Goal: Task Accomplishment & Management: Manage account settings

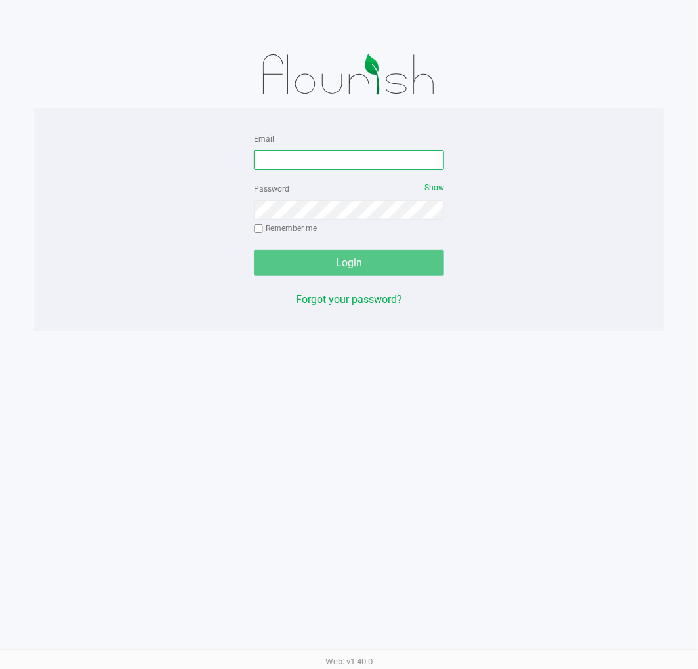
click at [271, 157] on input "Email" at bounding box center [349, 160] width 190 height 20
type input "[EMAIL_ADDRESS][DOMAIN_NAME]"
click at [287, 227] on label "Remember me" at bounding box center [285, 228] width 63 height 12
click at [263, 227] on input "Remember me" at bounding box center [258, 228] width 9 height 9
click at [261, 230] on input "Remember me" at bounding box center [258, 228] width 9 height 9
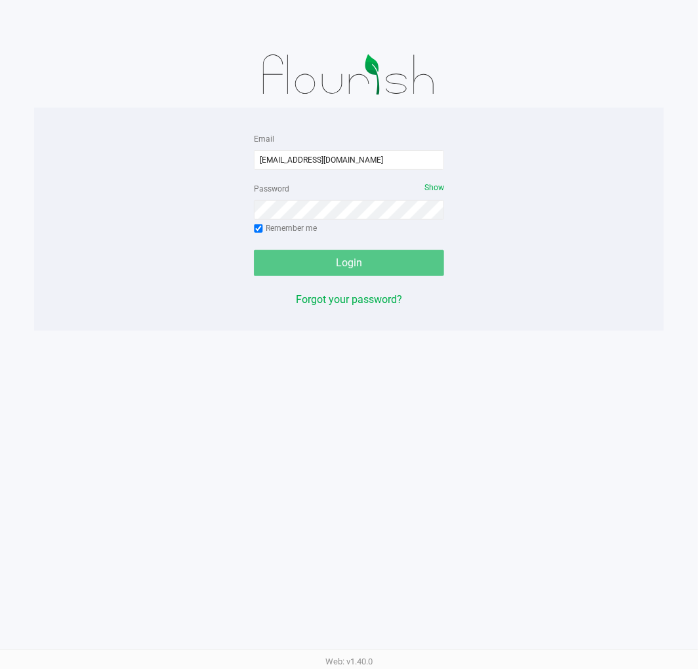
checkbox input "false"
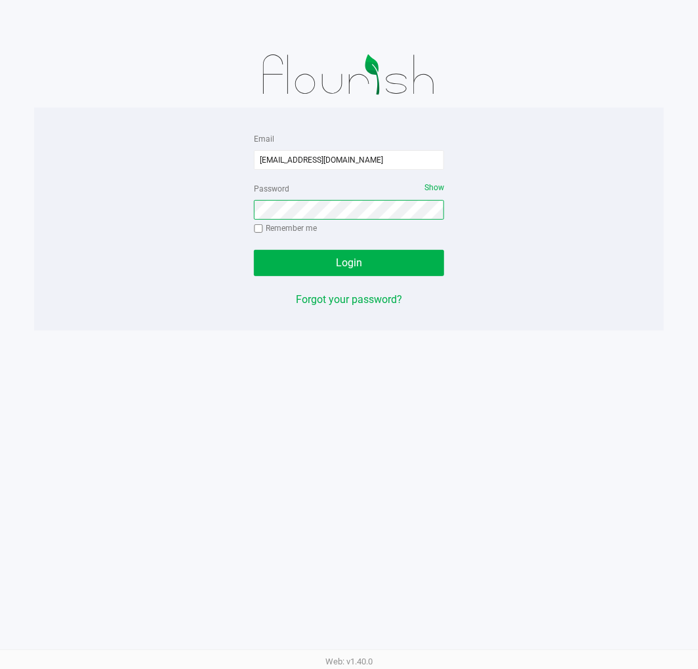
click at [254, 250] on button "Login" at bounding box center [349, 263] width 190 height 26
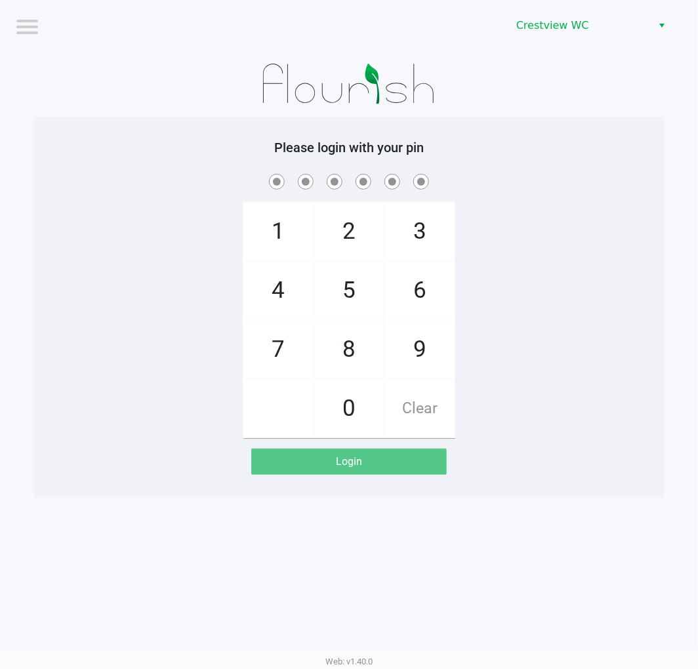
click at [444, 342] on span "9" at bounding box center [420, 350] width 70 height 58
checkbox input "true"
click at [352, 204] on span "2" at bounding box center [349, 232] width 70 height 58
checkbox input "true"
click at [356, 207] on span "2" at bounding box center [349, 232] width 70 height 58
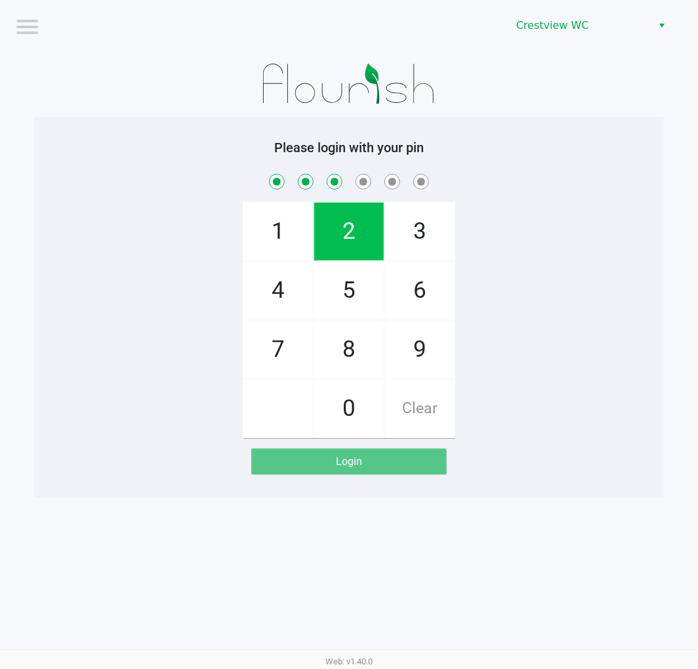
checkbox input "true"
click at [367, 350] on span "8" at bounding box center [349, 350] width 70 height 58
checkbox input "true"
click at [360, 225] on span "2" at bounding box center [349, 232] width 70 height 58
checkbox input "true"
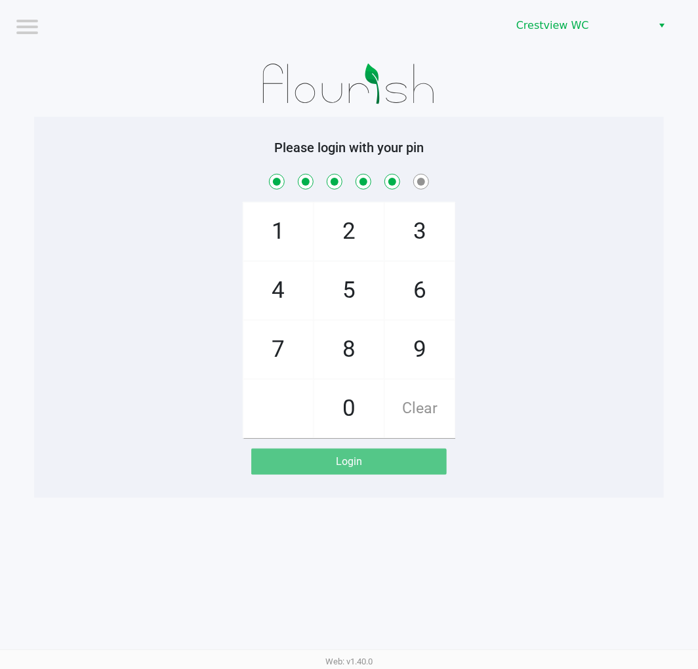
click at [276, 245] on span "1" at bounding box center [278, 232] width 70 height 58
checkbox input "true"
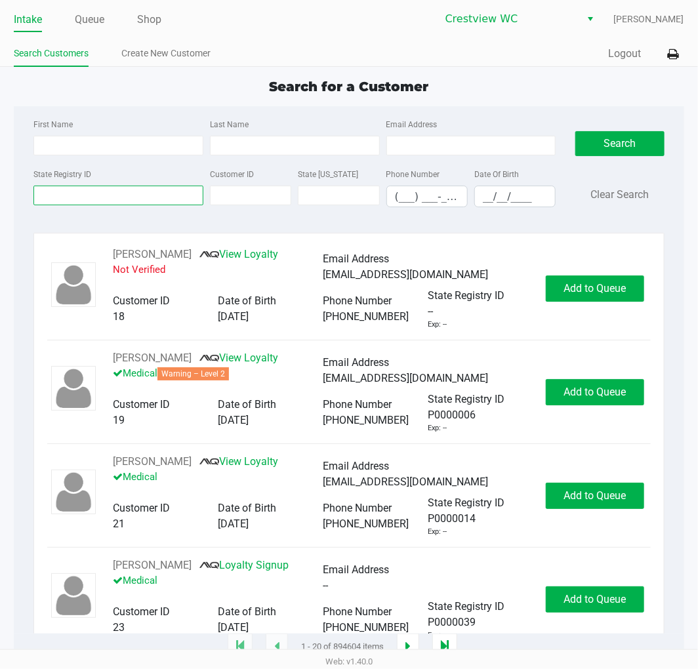
click at [71, 191] on input "State Registry ID" at bounding box center [118, 196] width 170 height 20
click at [80, 176] on label "State Registry ID" at bounding box center [62, 175] width 58 height 12
click at [80, 186] on input "State Registry ID" at bounding box center [118, 196] width 170 height 20
click at [148, 198] on input "State Registry ID" at bounding box center [118, 196] width 170 height 20
click at [62, 196] on input "State Registry ID" at bounding box center [118, 196] width 170 height 20
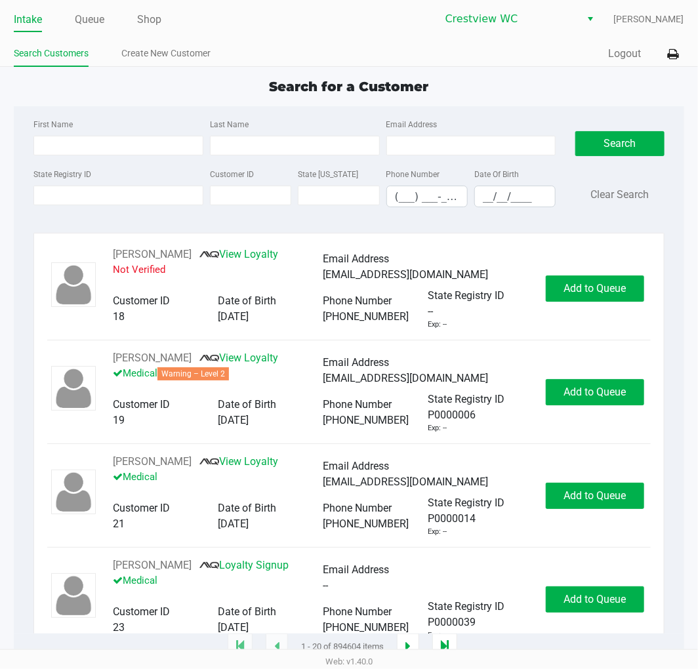
click at [53, 180] on label "State Registry ID" at bounding box center [62, 175] width 58 height 12
click at [53, 186] on input "State Registry ID" at bounding box center [118, 196] width 170 height 20
click at [72, 200] on input "State Registry ID" at bounding box center [118, 196] width 170 height 20
click at [89, 197] on input "State Registry ID" at bounding box center [118, 196] width 170 height 20
click at [93, 203] on input "State Registry ID" at bounding box center [118, 196] width 170 height 20
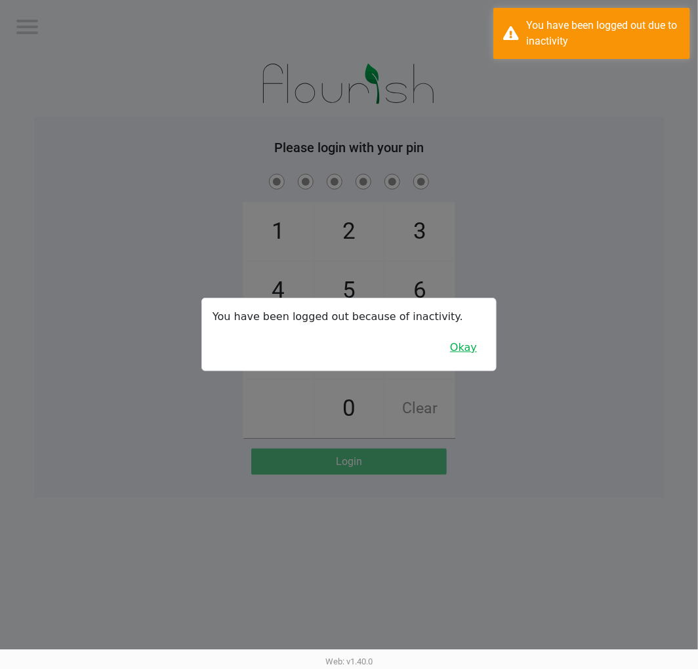
click at [471, 348] on button "Okay" at bounding box center [464, 347] width 44 height 25
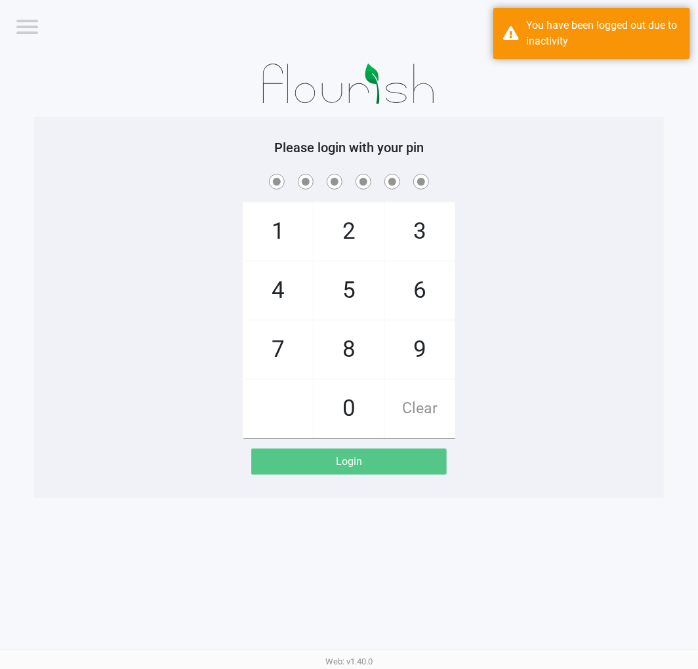
click at [425, 342] on span "9" at bounding box center [420, 350] width 70 height 58
checkbox input "true"
click at [350, 217] on span "2" at bounding box center [349, 232] width 70 height 58
checkbox input "true"
click at [328, 225] on span "2" at bounding box center [349, 232] width 70 height 58
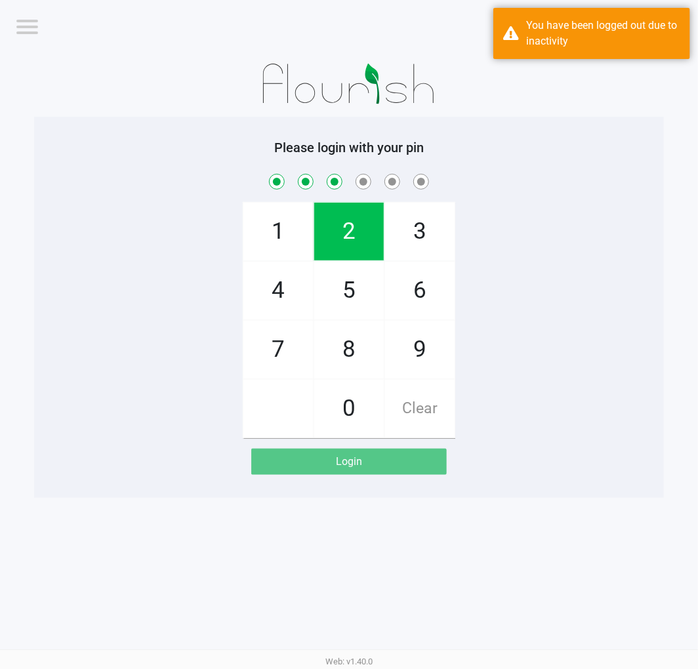
checkbox input "true"
click at [365, 333] on span "8" at bounding box center [349, 350] width 70 height 58
checkbox input "true"
click at [343, 222] on span "2" at bounding box center [349, 232] width 70 height 58
checkbox input "true"
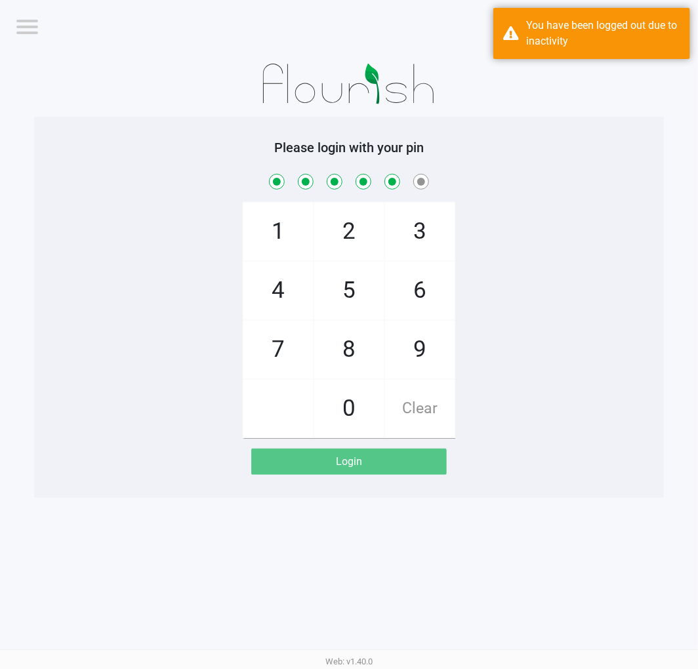
click at [286, 212] on span "1" at bounding box center [278, 232] width 70 height 58
checkbox input "true"
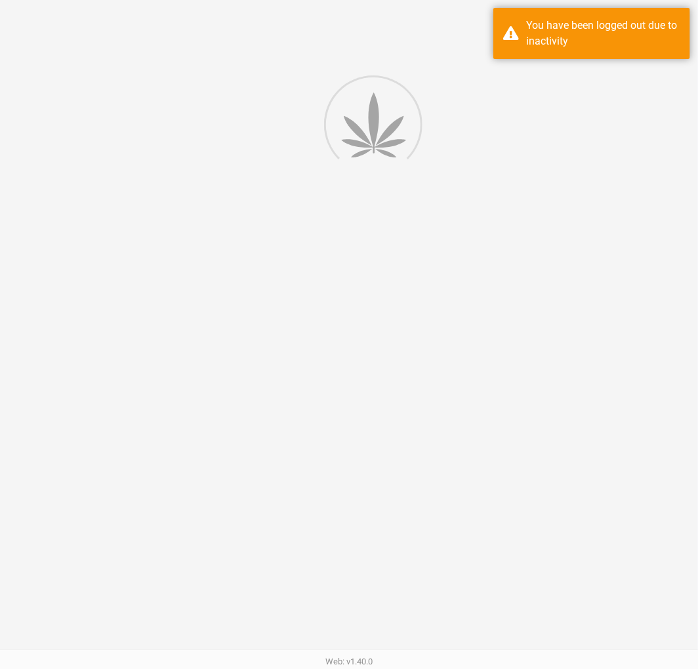
click at [37, 206] on div at bounding box center [349, 334] width 698 height 669
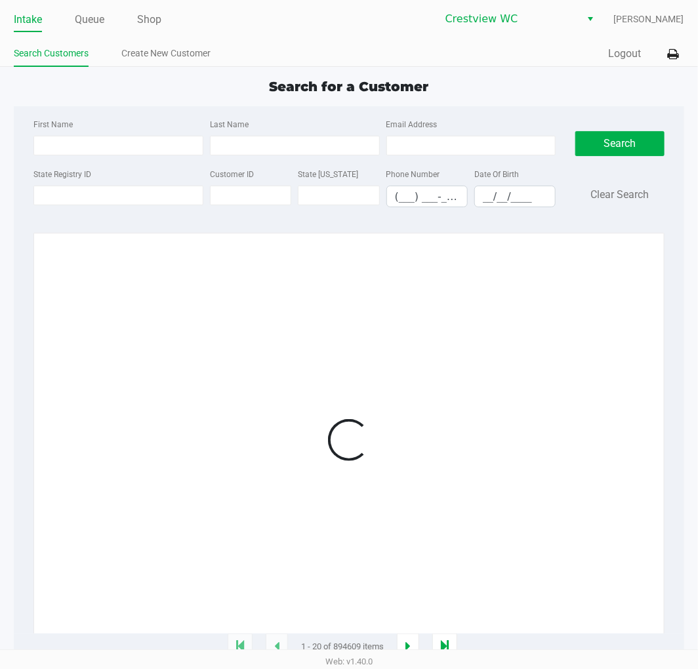
click at [75, 171] on label "State Registry ID" at bounding box center [62, 175] width 58 height 12
click at [75, 186] on input "State Registry ID" at bounding box center [118, 196] width 170 height 20
click at [75, 199] on input "State Registry ID" at bounding box center [118, 196] width 170 height 20
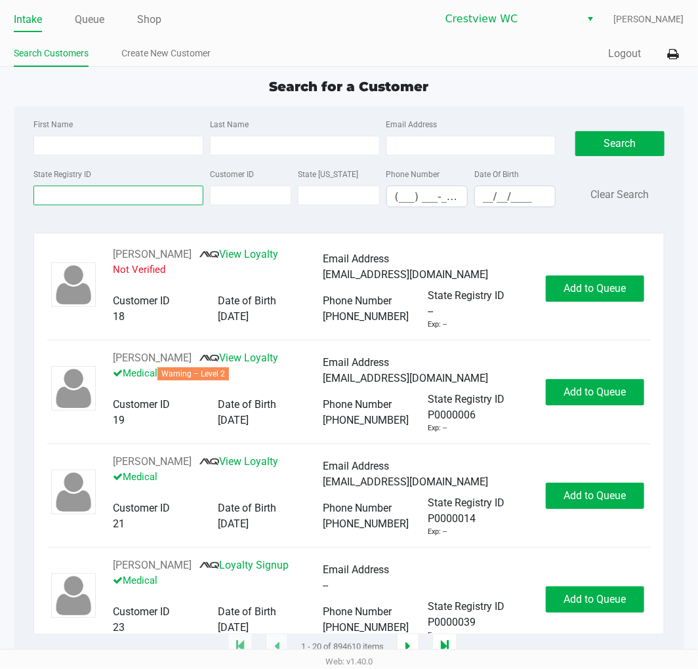
click at [46, 199] on input "State Registry ID" at bounding box center [118, 196] width 170 height 20
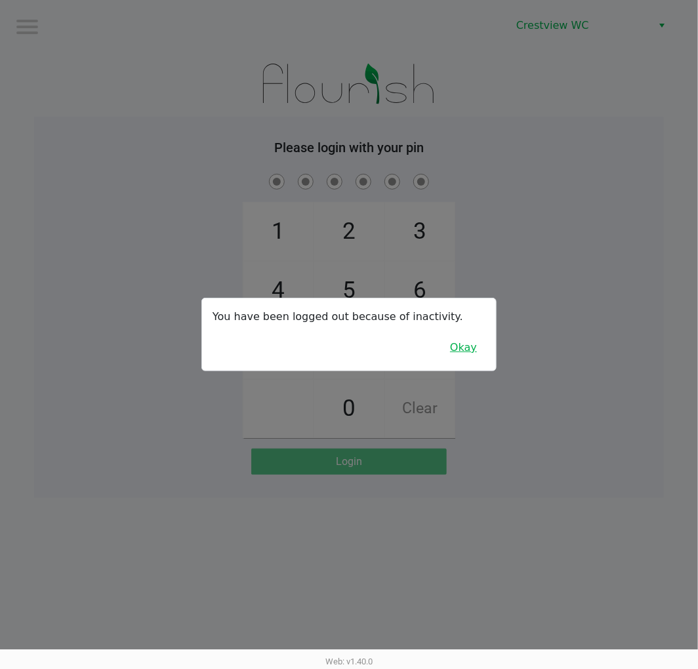
click at [476, 356] on button "Okay" at bounding box center [464, 347] width 44 height 25
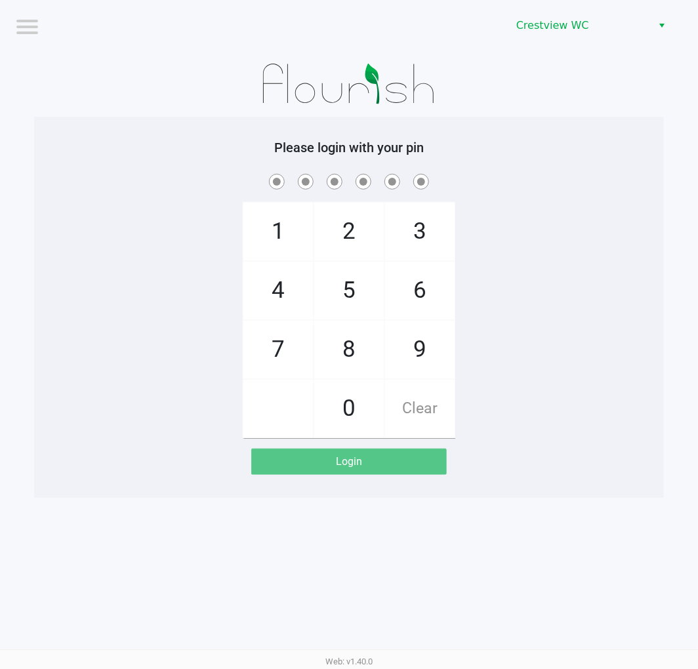
click at [430, 358] on span "9" at bounding box center [420, 350] width 70 height 58
checkbox input "true"
click at [363, 220] on span "2" at bounding box center [349, 232] width 70 height 58
checkbox input "true"
click at [359, 225] on span "2" at bounding box center [349, 232] width 70 height 58
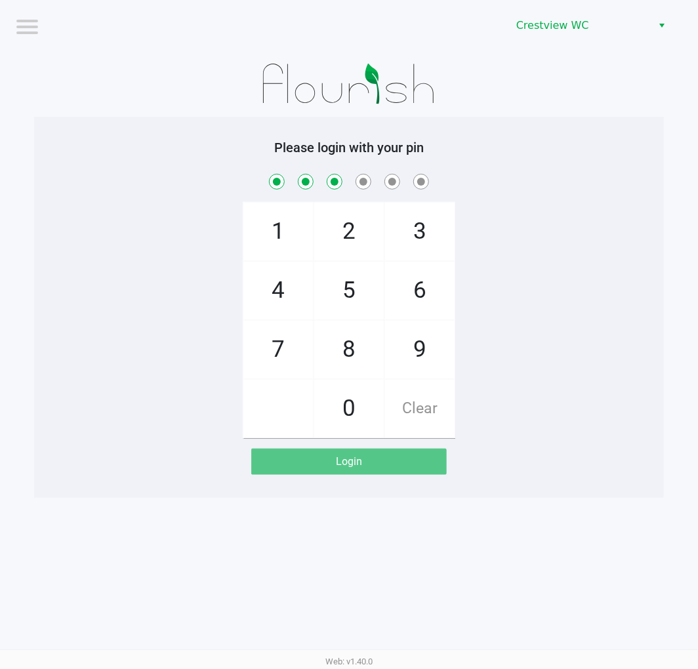
checkbox input "true"
click at [346, 348] on span "8" at bounding box center [349, 350] width 70 height 58
checkbox input "true"
click at [346, 243] on span "2" at bounding box center [349, 232] width 70 height 58
checkbox input "true"
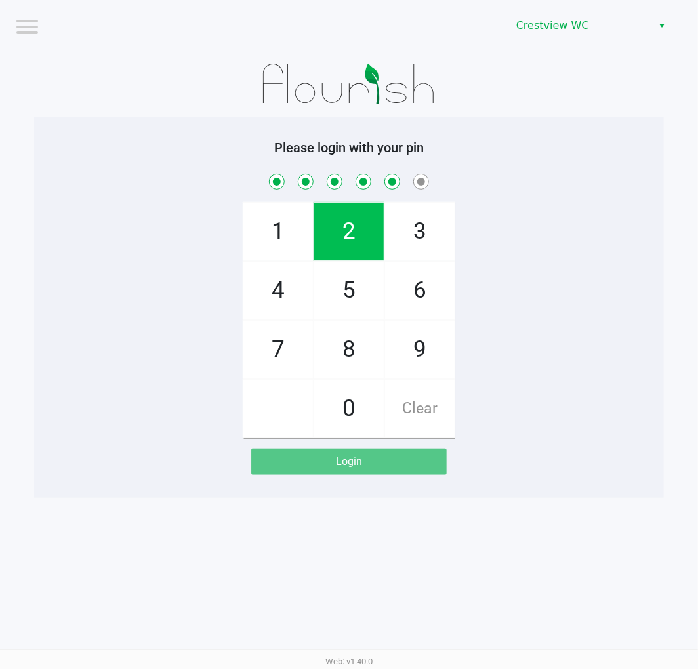
click at [295, 225] on span "1" at bounding box center [278, 232] width 70 height 58
checkbox input "true"
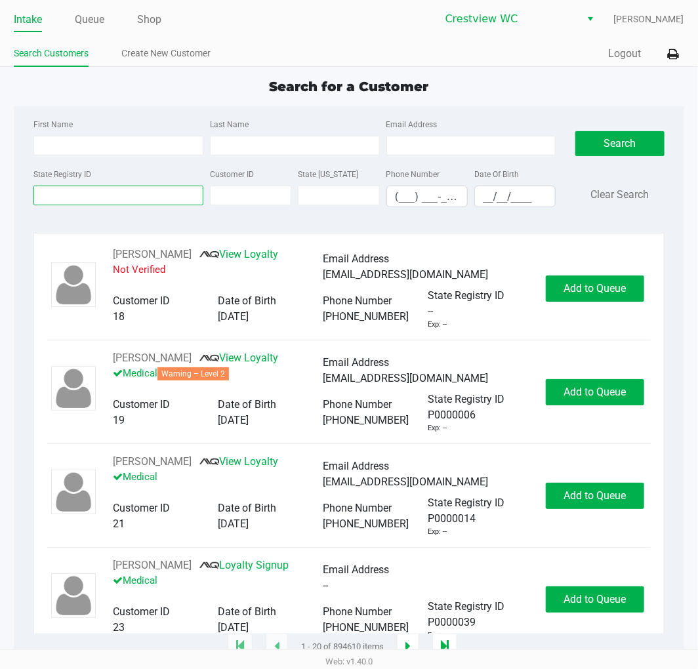
click at [110, 199] on input "State Registry ID" at bounding box center [118, 196] width 170 height 20
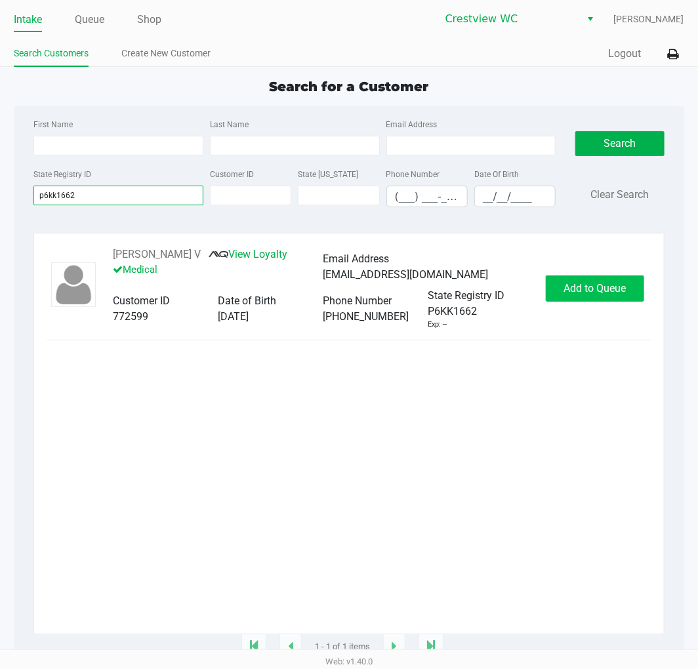
type input "p6kk1662"
click at [592, 292] on span "Add to Queue" at bounding box center [595, 288] width 62 height 12
click at [606, 291] on span "Add to Queue" at bounding box center [602, 288] width 62 height 12
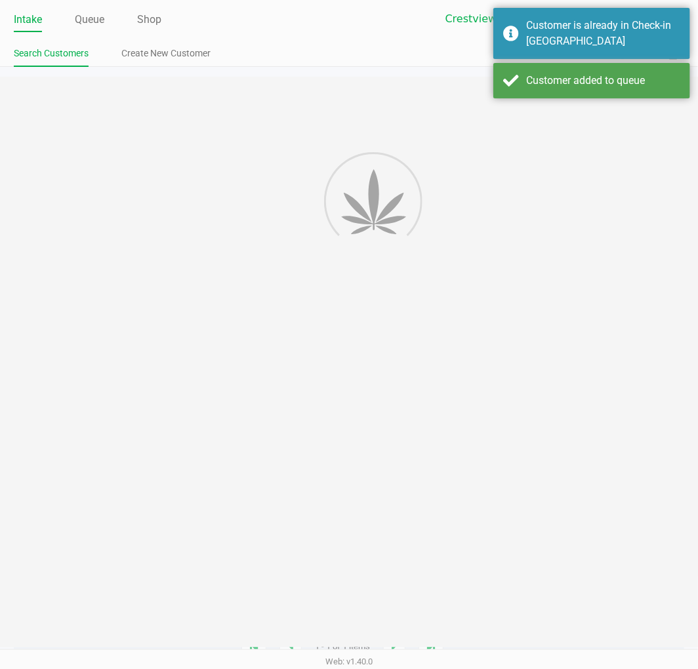
click at [615, 297] on div "Intake Queue Shop Crestview WC Brittany Rollins Search Customers Create New Cus…" at bounding box center [349, 334] width 698 height 669
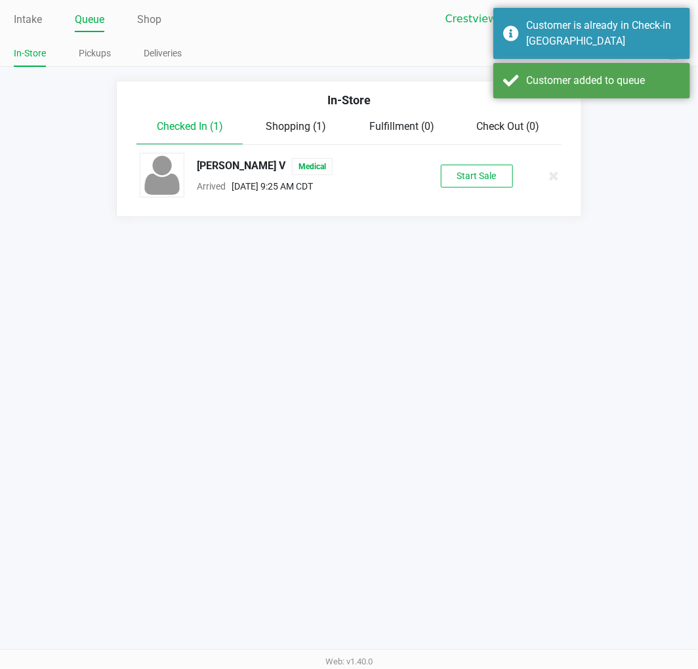
click at [487, 175] on button "Start Sale" at bounding box center [477, 176] width 72 height 23
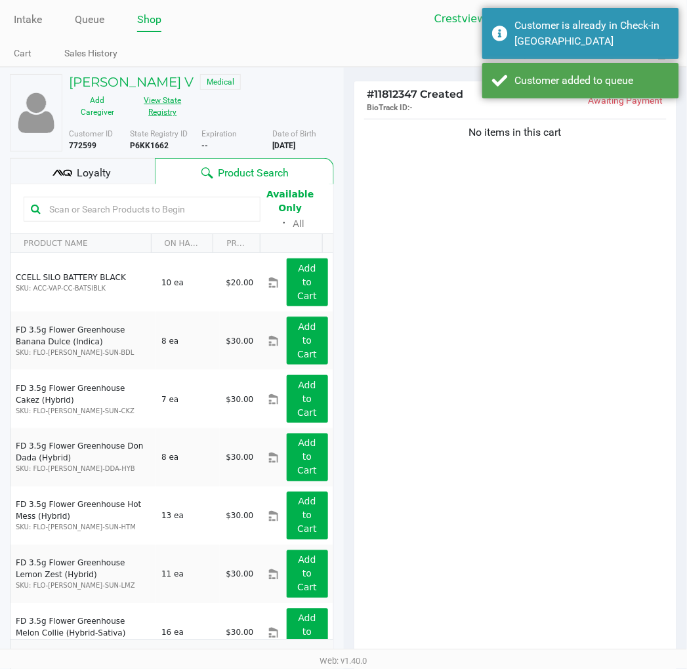
click at [184, 100] on button "View State Registry" at bounding box center [159, 106] width 66 height 33
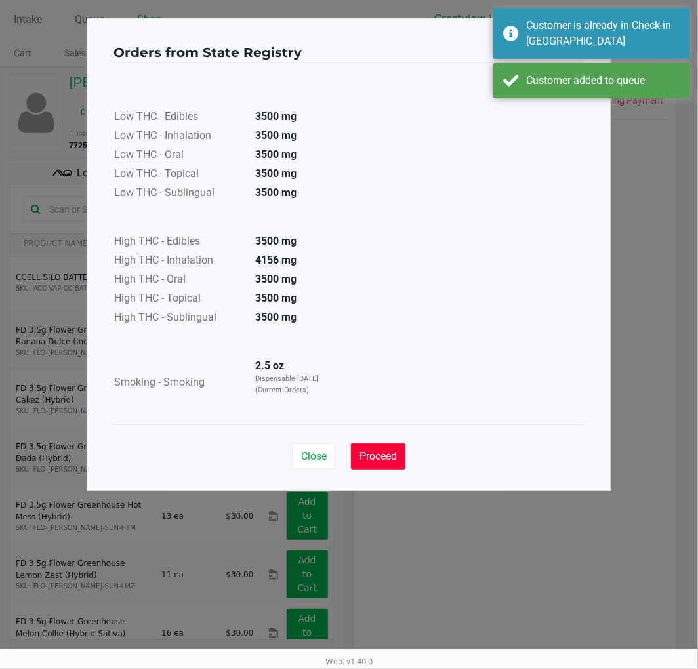
click at [372, 453] on span "Proceed" at bounding box center [378, 456] width 37 height 12
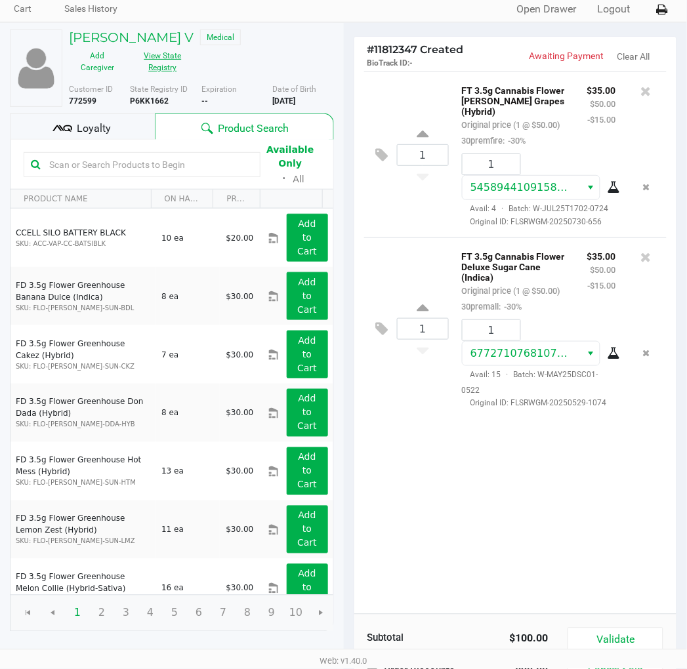
scroll to position [135, 0]
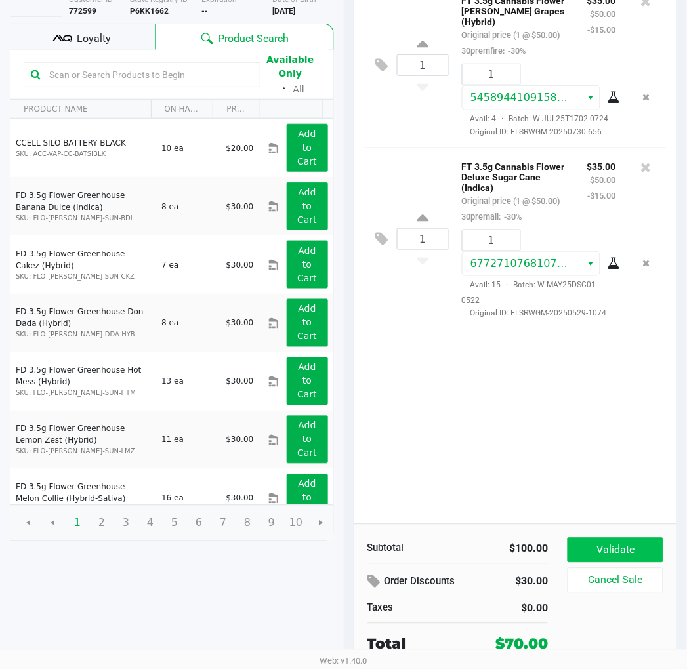
click at [625, 547] on button "Validate" at bounding box center [615, 550] width 95 height 25
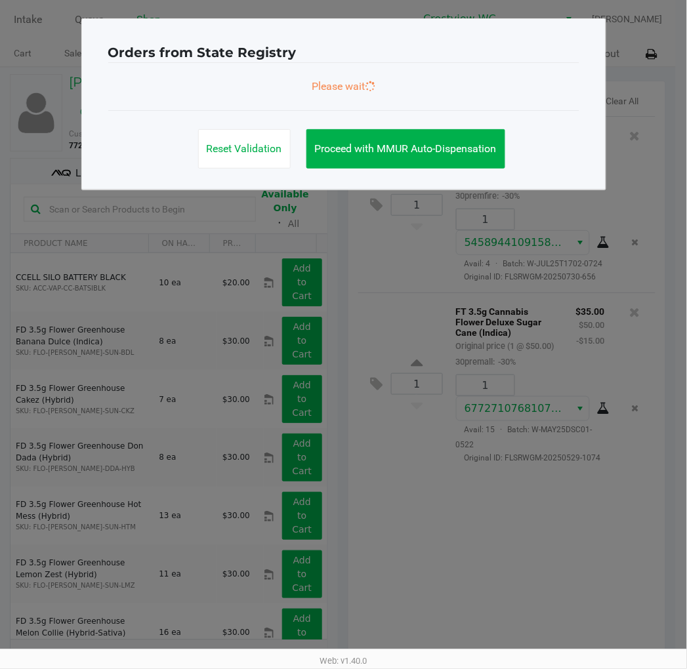
scroll to position [0, 0]
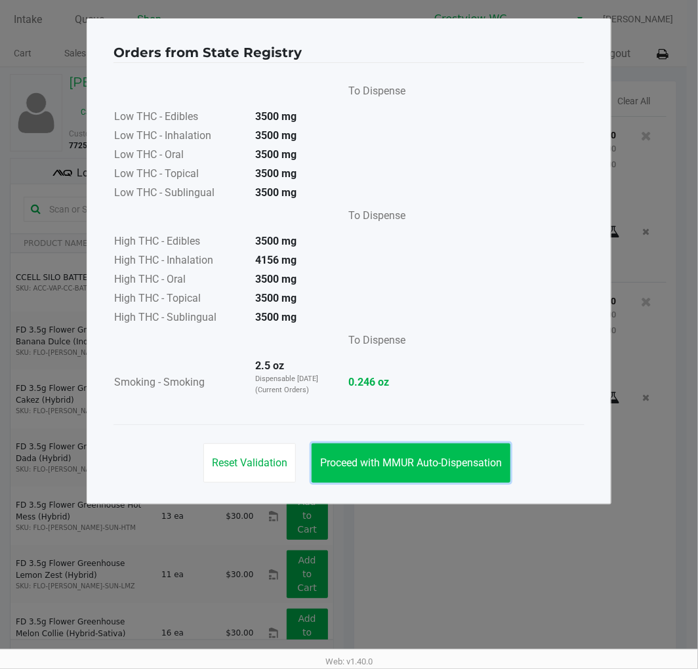
click at [443, 465] on span "Proceed with MMUR Auto-Dispensation" at bounding box center [411, 463] width 182 height 12
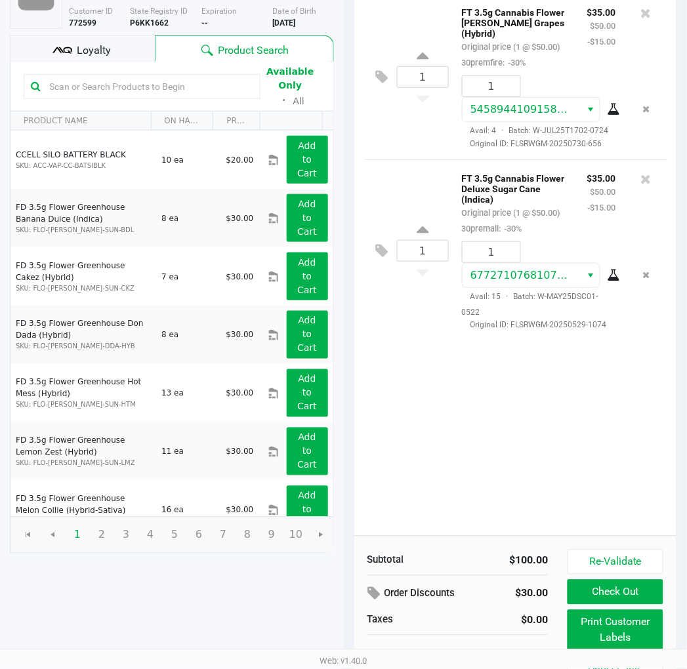
scroll to position [149, 0]
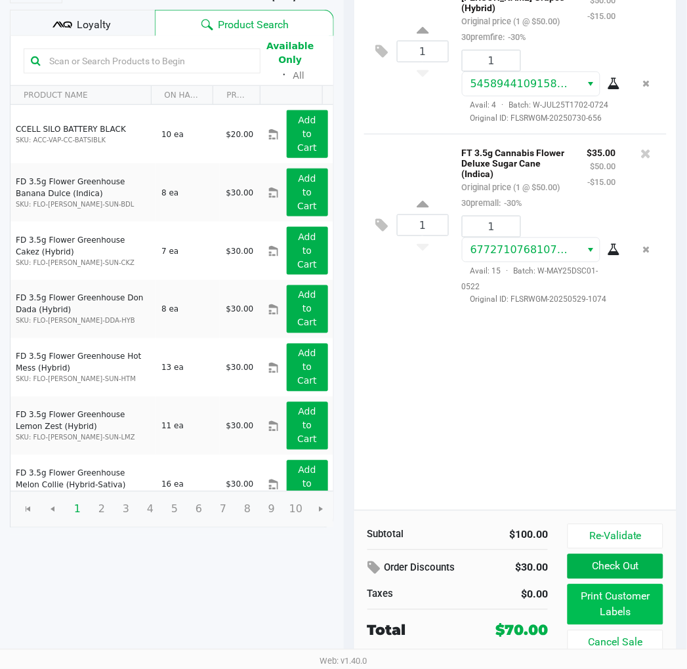
click at [619, 606] on button "Print Customer Labels" at bounding box center [615, 605] width 95 height 41
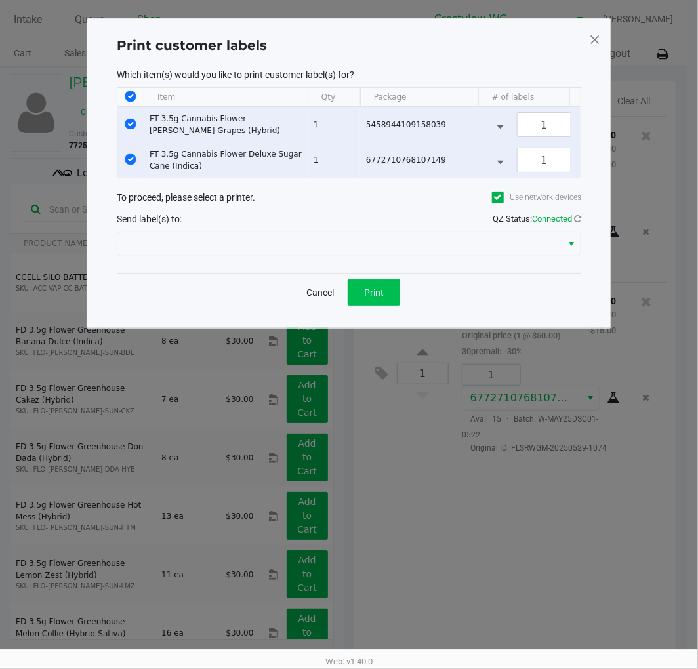
click at [381, 298] on span "Print" at bounding box center [374, 292] width 20 height 10
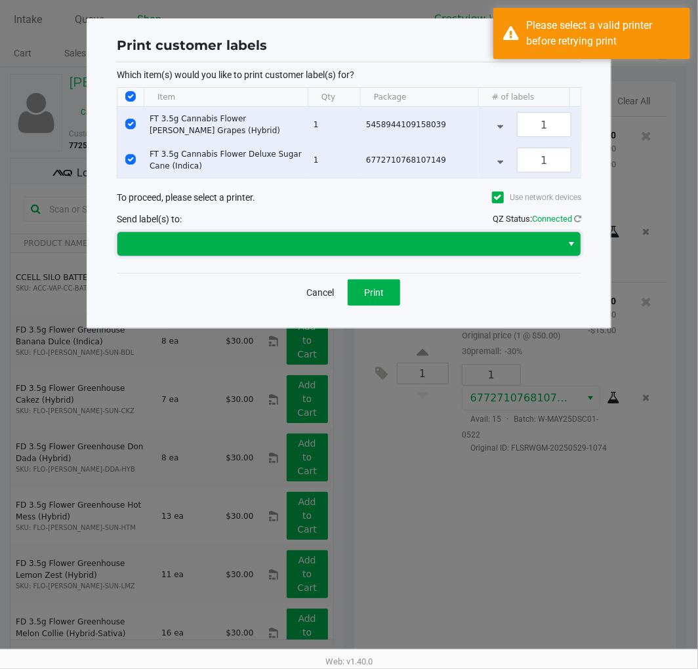
click at [487, 257] on kendo-dropdownlist at bounding box center [349, 244] width 465 height 25
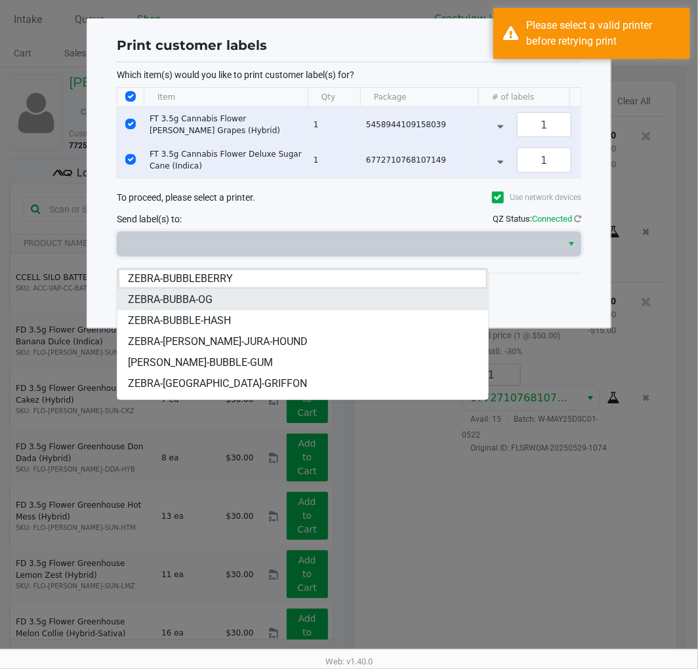
click at [267, 297] on li "ZEBRA-BUBBA-OG" at bounding box center [302, 299] width 370 height 21
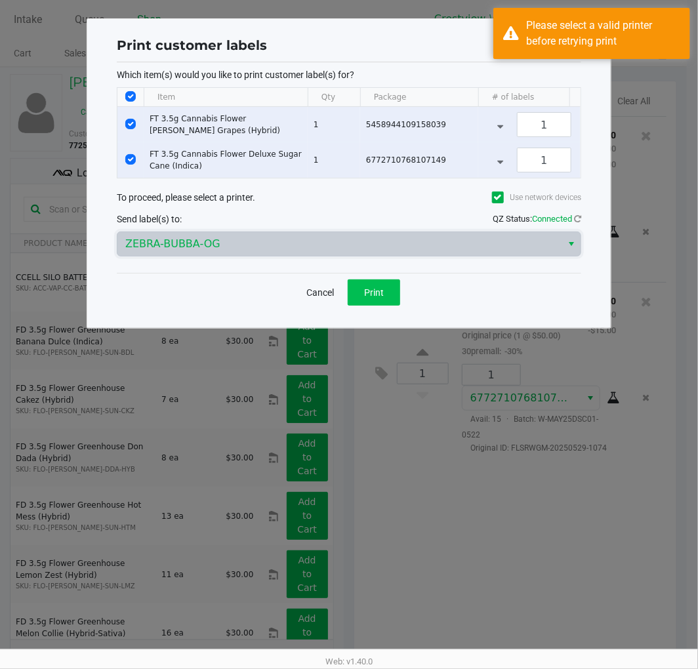
click at [382, 298] on span "Print" at bounding box center [374, 292] width 20 height 10
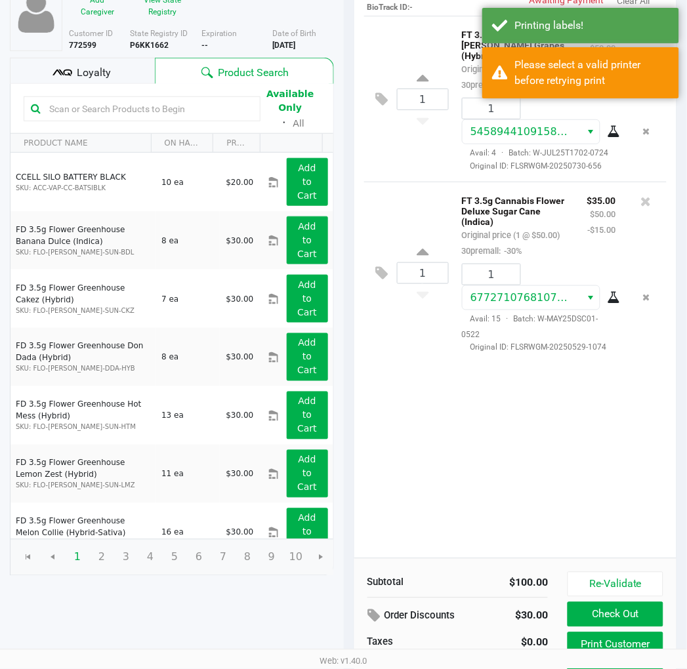
scroll to position [149, 0]
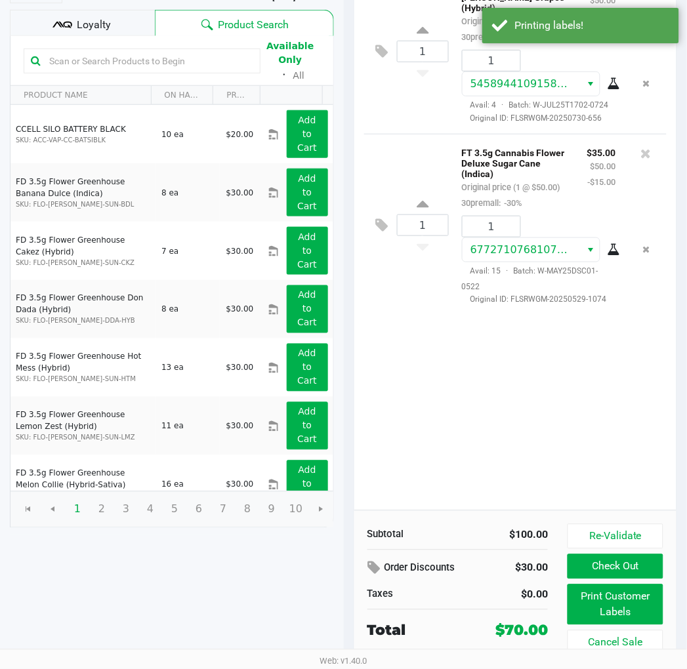
click at [597, 613] on button "Print Customer Labels" at bounding box center [615, 605] width 95 height 41
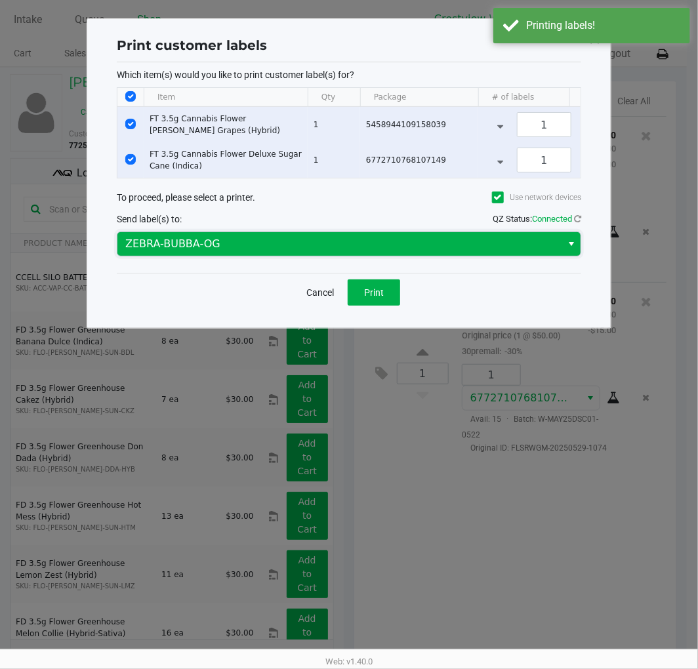
click at [371, 246] on span "ZEBRA-BUBBA-OG" at bounding box center [339, 244] width 444 height 24
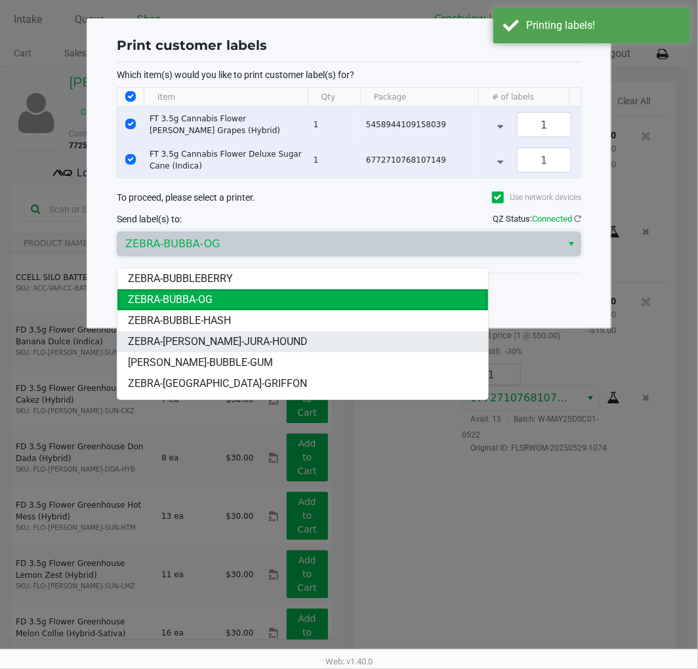
click at [274, 337] on li "ZEBRA-BRUNO-JURA-HOUND" at bounding box center [302, 341] width 370 height 21
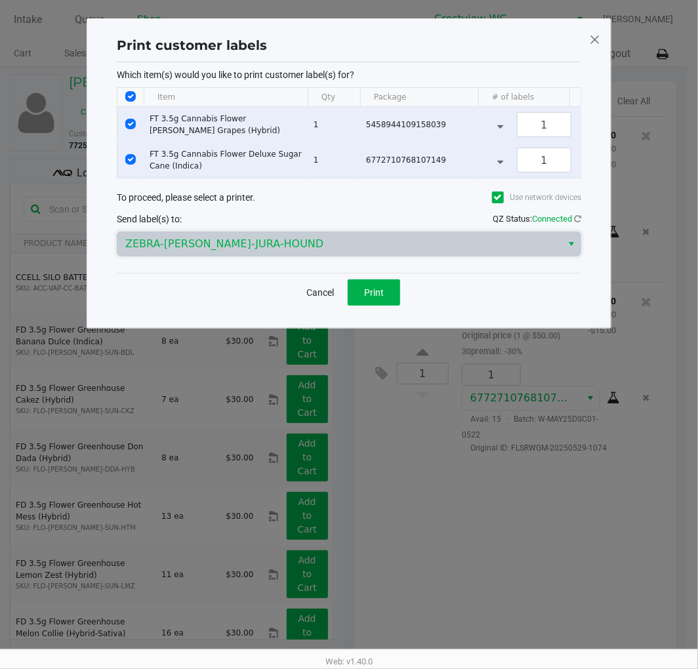
click at [589, 47] on span at bounding box center [595, 39] width 12 height 21
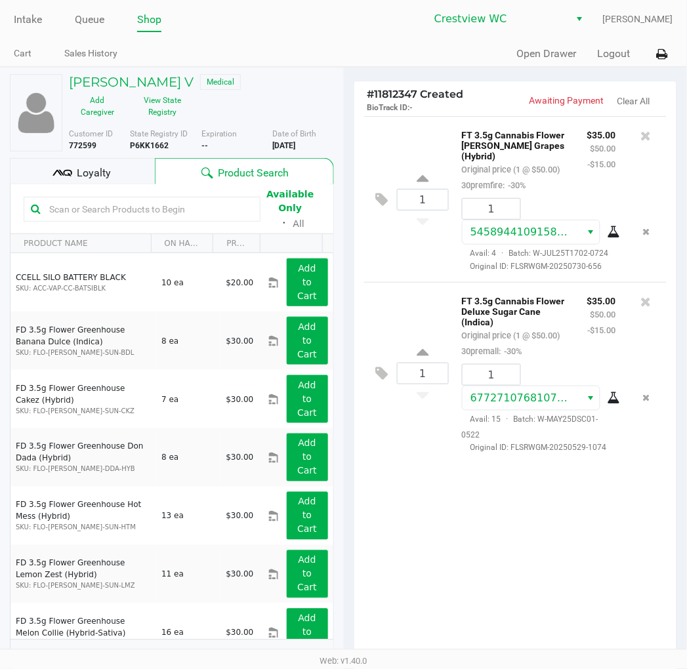
click at [663, 54] on icon at bounding box center [662, 54] width 11 height 9
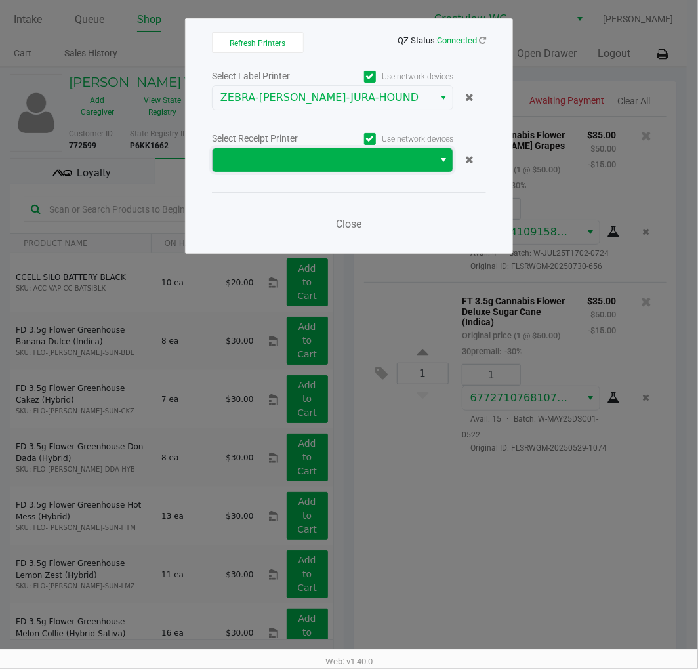
click at [403, 161] on span at bounding box center [322, 160] width 205 height 16
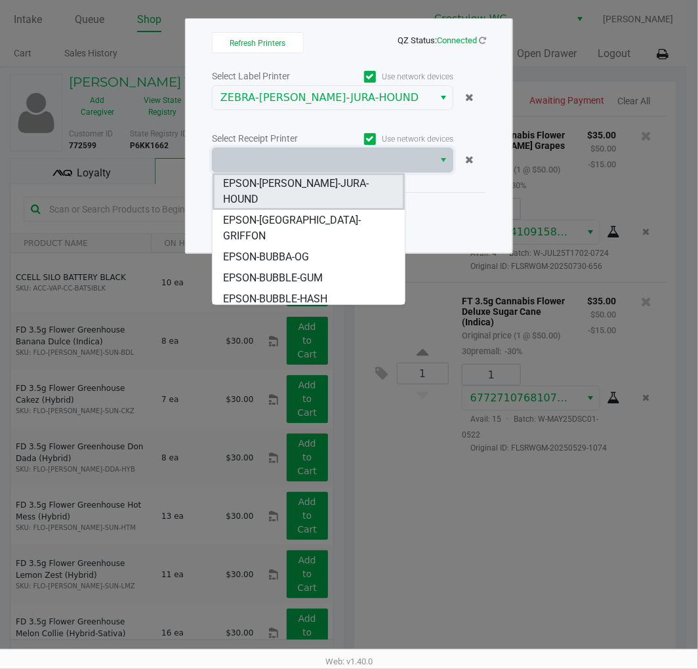
click at [352, 178] on span "EPSON-[PERSON_NAME]-JURA-HOUND" at bounding box center [308, 191] width 171 height 31
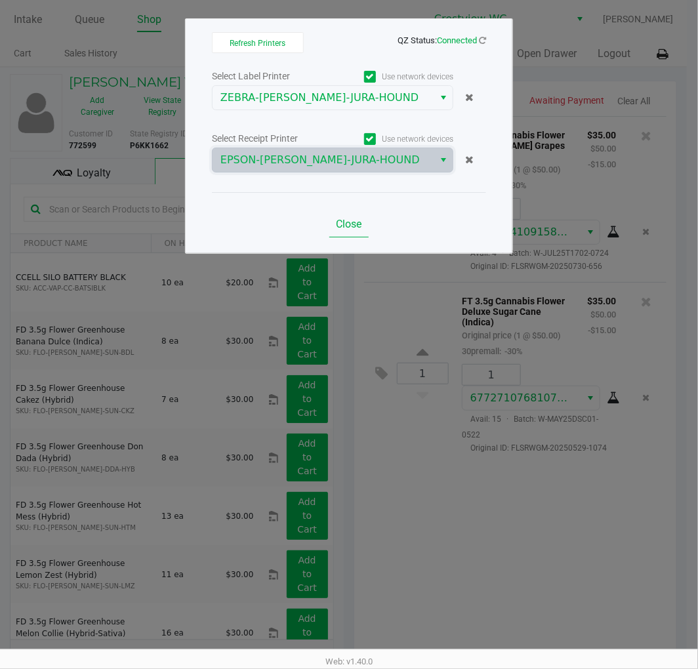
click at [340, 213] on button "Close" at bounding box center [348, 224] width 39 height 26
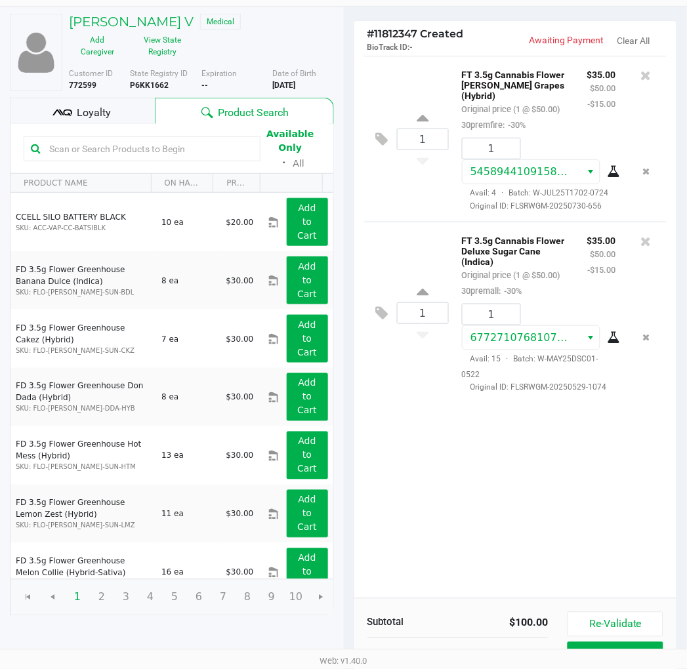
scroll to position [149, 0]
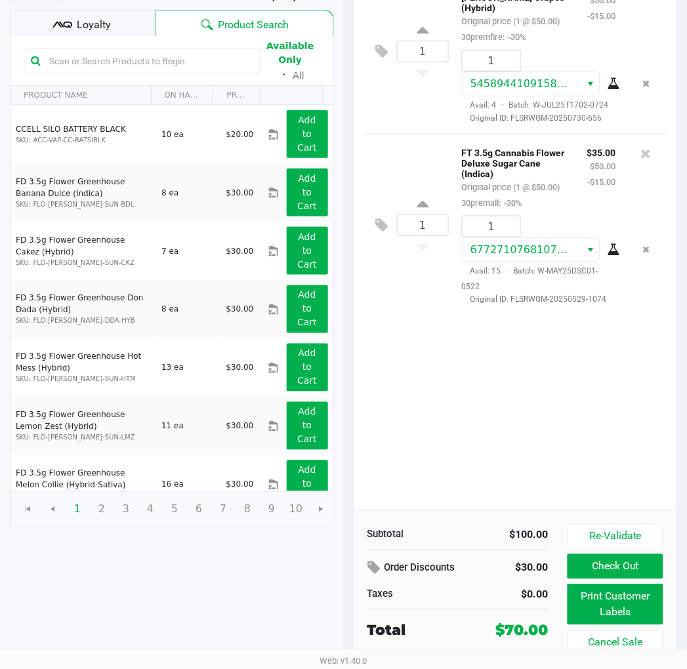
click at [595, 526] on button "Re-Validate" at bounding box center [615, 536] width 95 height 25
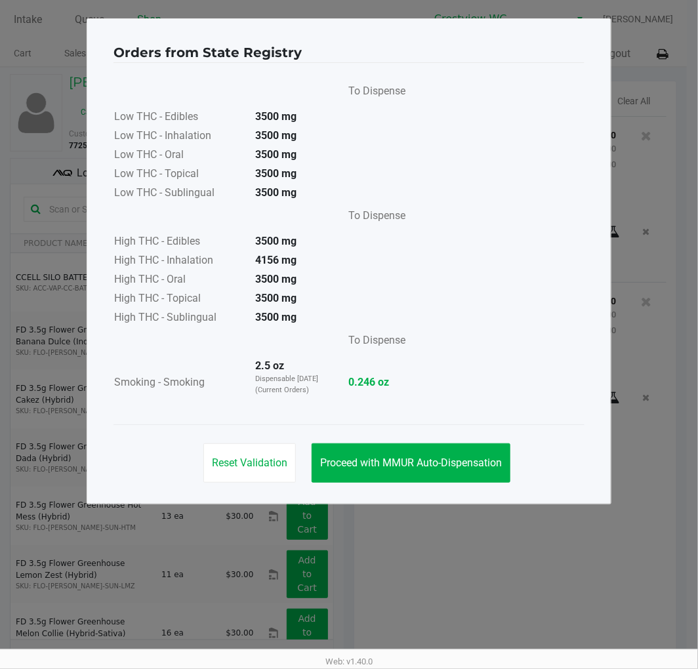
click at [381, 424] on div "To Dispense Low THC - Edibles 3500 mg Low THC - Inhalation 3500 mg Low THC - Or…" at bounding box center [349, 244] width 471 height 362
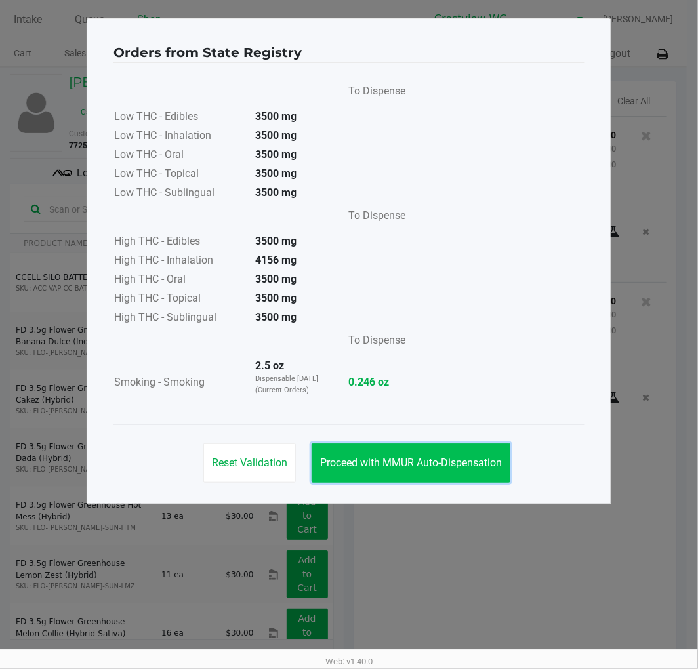
click at [486, 471] on button "Proceed with MMUR Auto-Dispensation" at bounding box center [411, 463] width 199 height 39
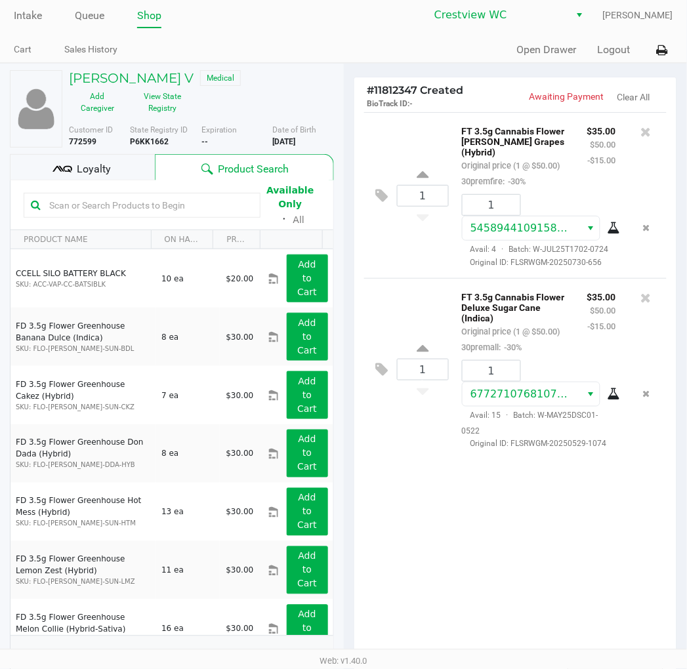
scroll to position [149, 0]
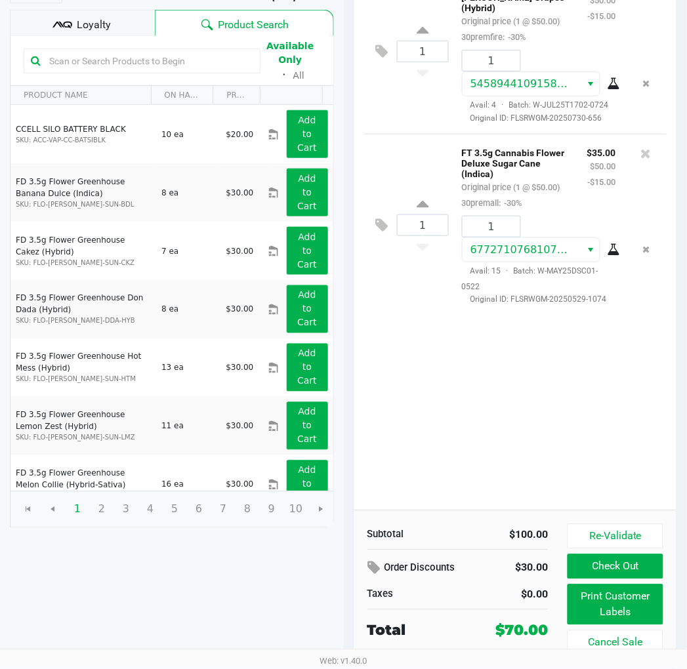
click at [611, 569] on button "Check Out" at bounding box center [615, 566] width 95 height 25
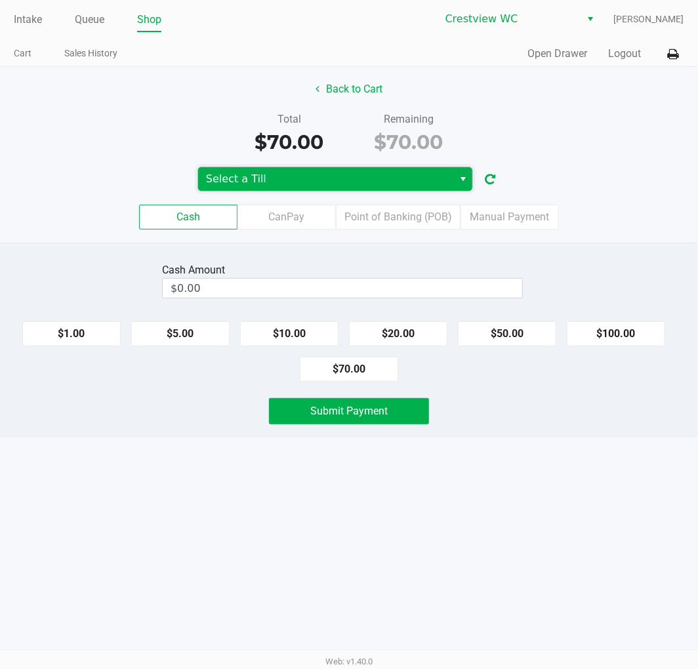
click at [344, 176] on span "Select a Till" at bounding box center [325, 179] width 239 height 16
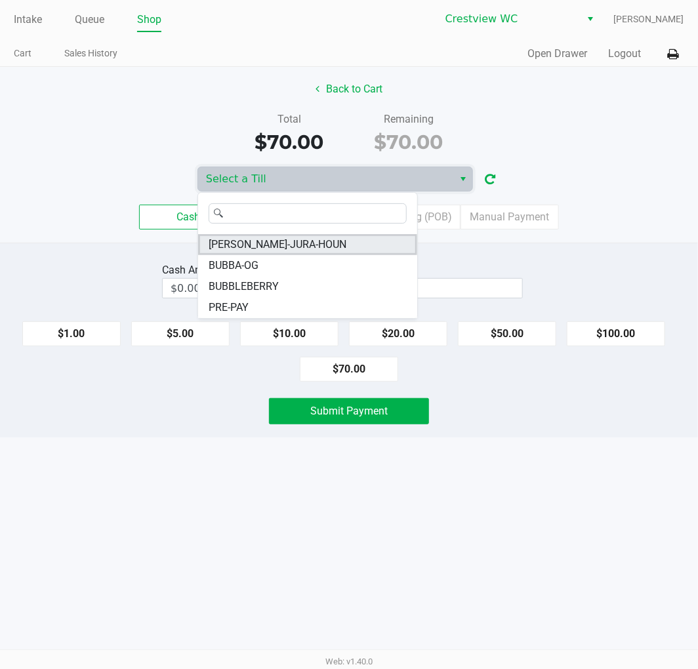
click at [304, 246] on li "BRUNO-JURA-HOUN" at bounding box center [307, 244] width 219 height 21
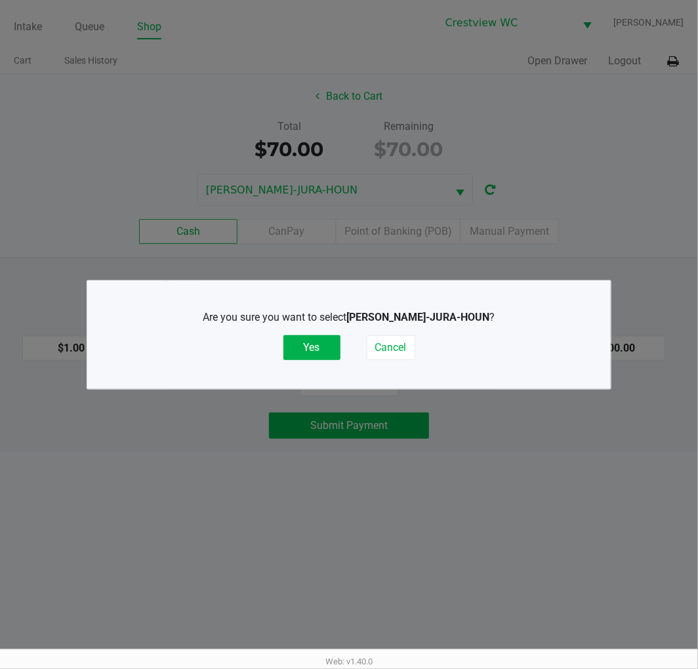
click at [311, 344] on button "Yes" at bounding box center [311, 347] width 57 height 25
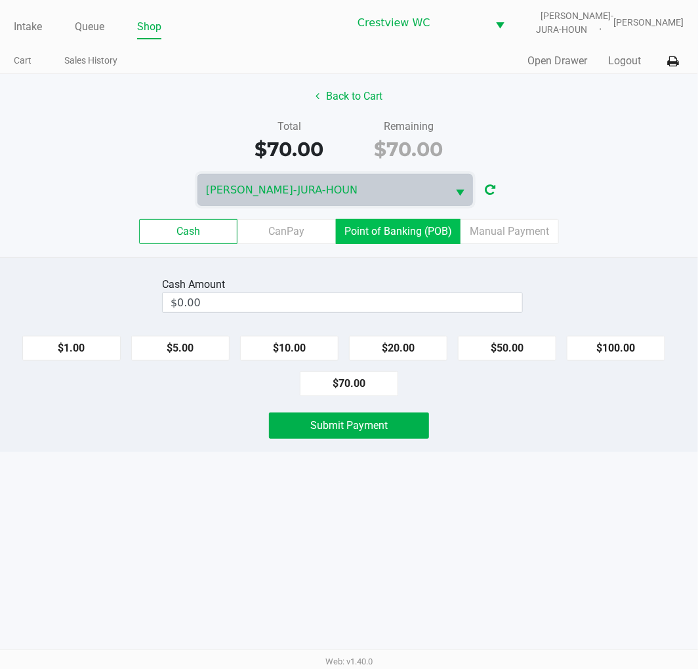
click at [396, 232] on label "Point of Banking (POB)" at bounding box center [398, 231] width 125 height 25
click at [0, 0] on 7 "Point of Banking (POB)" at bounding box center [0, 0] width 0 height 0
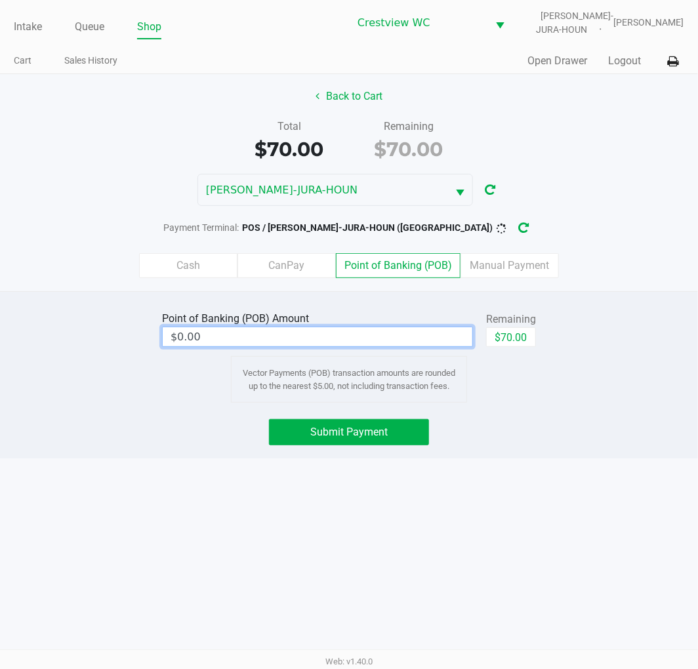
click at [379, 338] on input "$0.00" at bounding box center [318, 336] width 310 height 19
click at [525, 339] on button "$70.00" at bounding box center [511, 337] width 50 height 20
type input "$70.00"
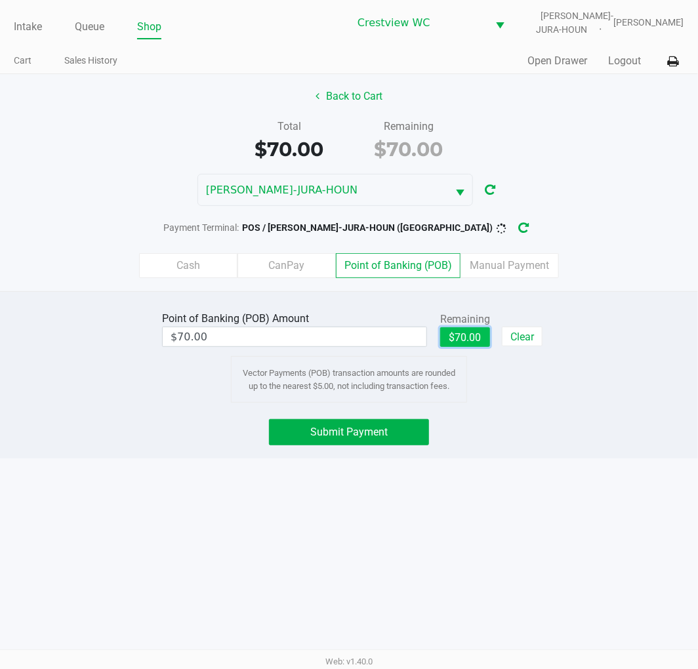
click at [405, 425] on button "Submit Payment" at bounding box center [349, 432] width 160 height 26
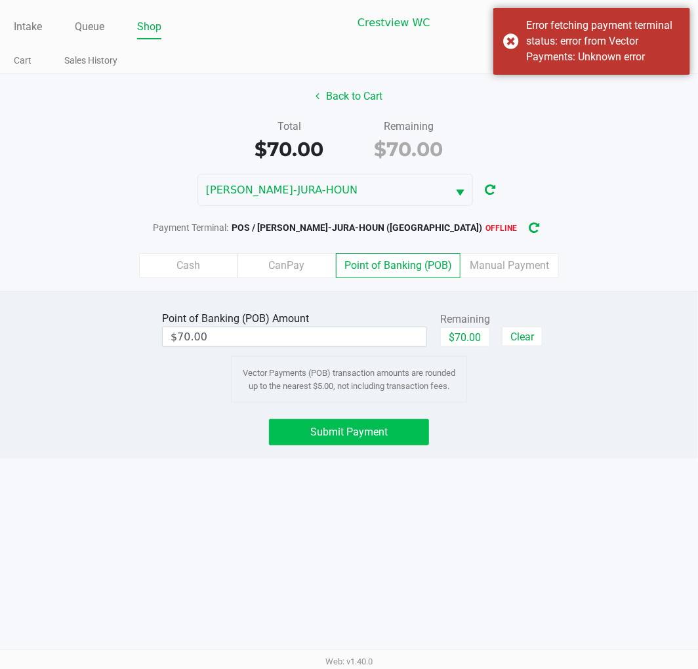
click at [529, 228] on icon "button" at bounding box center [535, 228] width 12 height 10
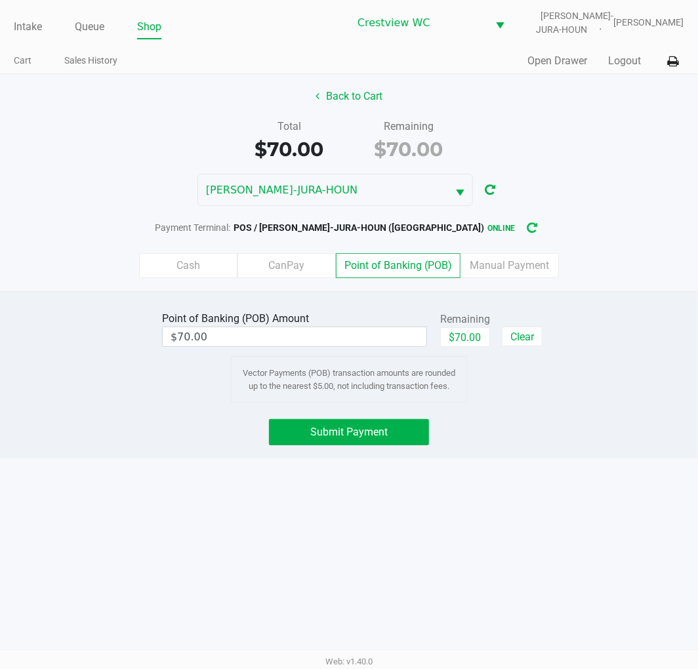
click at [369, 433] on span "Submit Payment" at bounding box center [348, 432] width 77 height 12
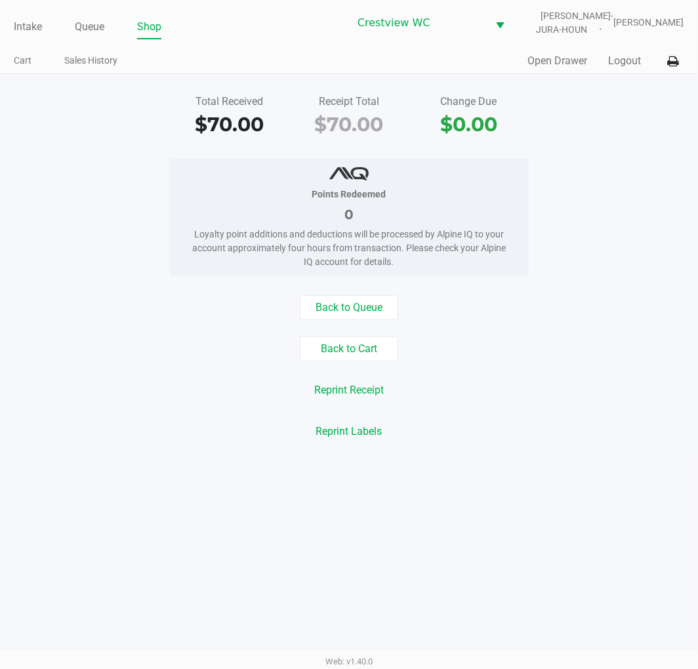
click at [543, 84] on div "Total Received $70.00 Receipt Total $70.00 Change Due $0.00 Points Redeemed 0 L…" at bounding box center [349, 267] width 698 height 386
click at [530, 60] on button "Open Drawer" at bounding box center [558, 61] width 60 height 16
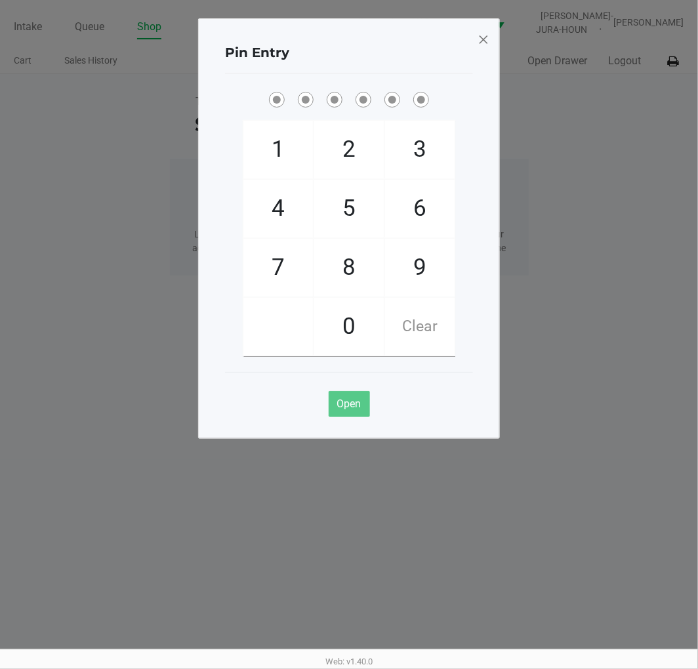
click at [415, 291] on span "9" at bounding box center [420, 268] width 70 height 58
checkbox input "true"
click at [349, 128] on span "2" at bounding box center [349, 150] width 70 height 58
checkbox input "true"
click at [344, 129] on span "2" at bounding box center [349, 150] width 70 height 58
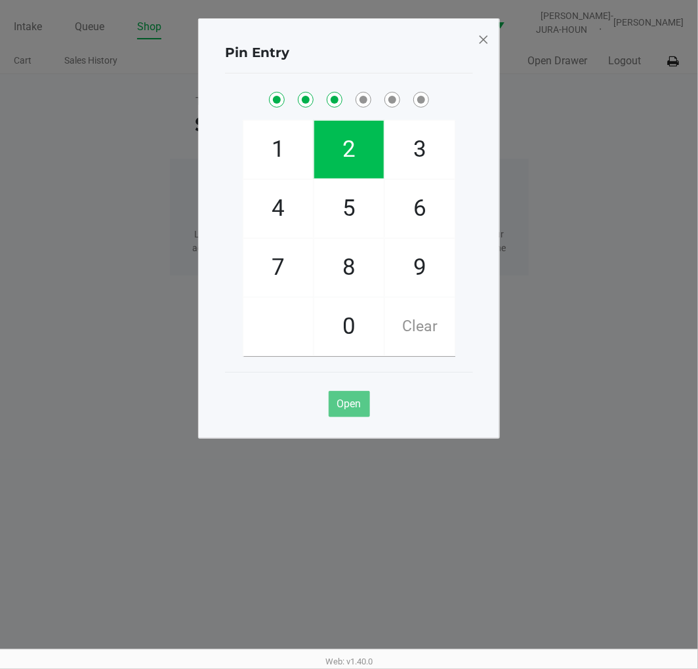
checkbox input "true"
click at [361, 278] on span "8" at bounding box center [349, 268] width 70 height 58
checkbox input "true"
click at [360, 168] on span "2" at bounding box center [349, 150] width 70 height 58
checkbox input "true"
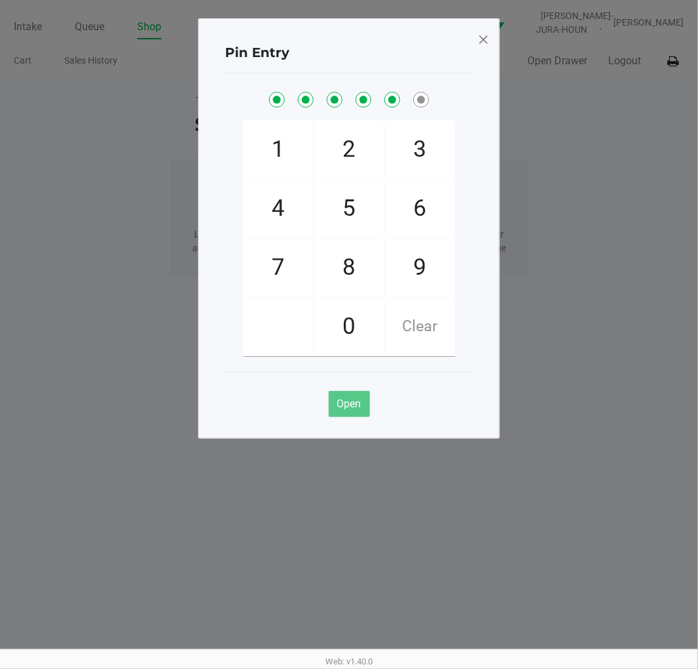
click at [272, 138] on span "1" at bounding box center [278, 150] width 70 height 58
checkbox input "true"
click at [484, 41] on span at bounding box center [484, 39] width 12 height 21
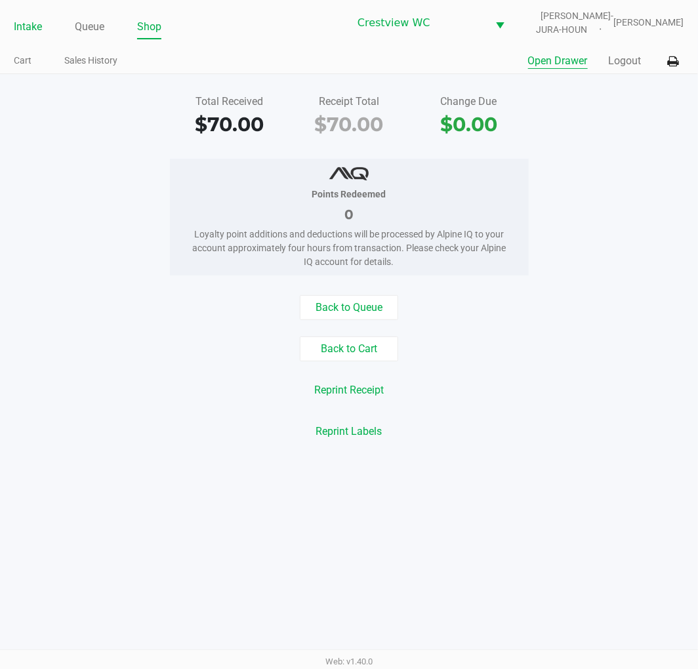
click at [20, 24] on link "Intake" at bounding box center [28, 27] width 28 height 18
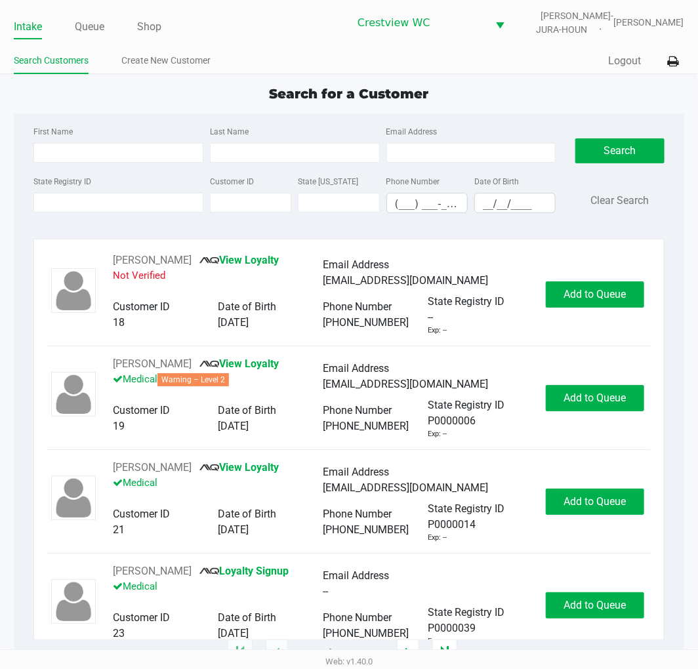
click at [52, 205] on input "State Registry ID" at bounding box center [118, 203] width 170 height 20
click at [35, 205] on input "State Registry ID" at bounding box center [118, 203] width 170 height 20
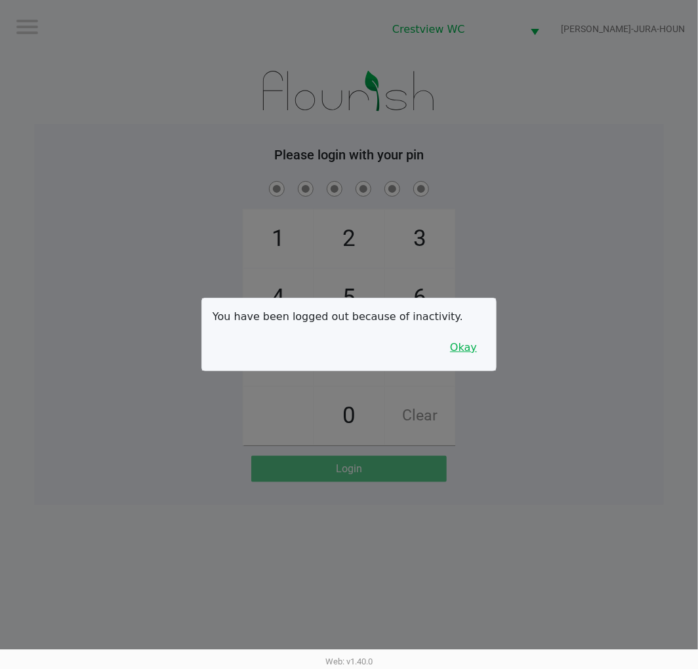
click at [458, 341] on button "Okay" at bounding box center [464, 347] width 44 height 25
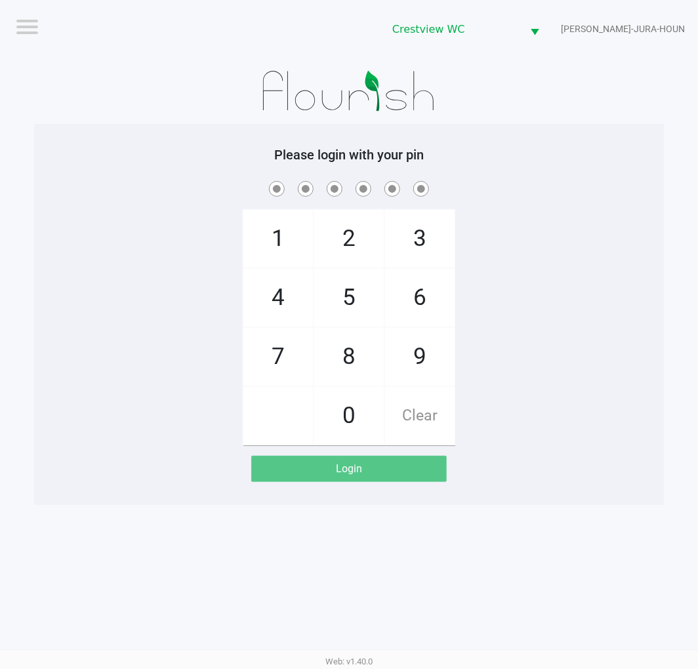
click at [412, 344] on span "9" at bounding box center [420, 357] width 70 height 58
checkbox input "true"
click at [348, 243] on span "2" at bounding box center [349, 239] width 70 height 58
checkbox input "true"
click at [346, 249] on span "2" at bounding box center [349, 239] width 70 height 58
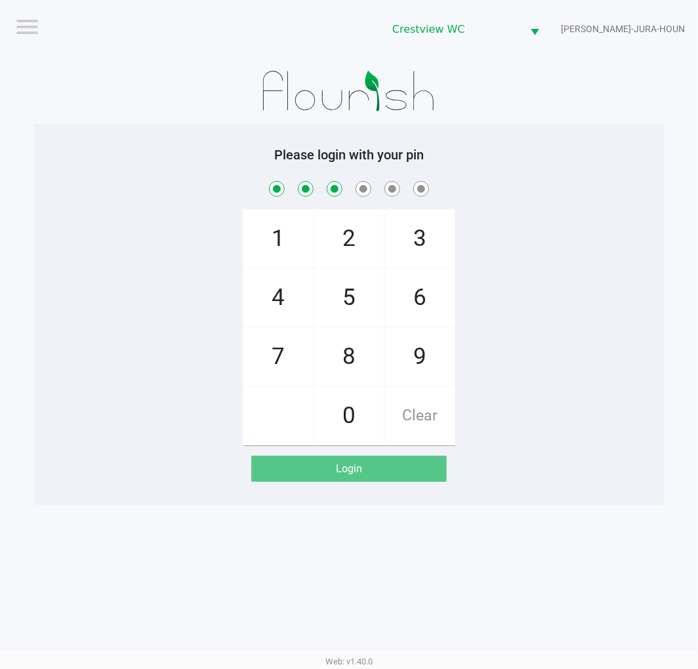
checkbox input "true"
click at [343, 362] on span "8" at bounding box center [349, 357] width 70 height 58
checkbox input "true"
click at [349, 248] on span "2" at bounding box center [349, 239] width 70 height 58
checkbox input "true"
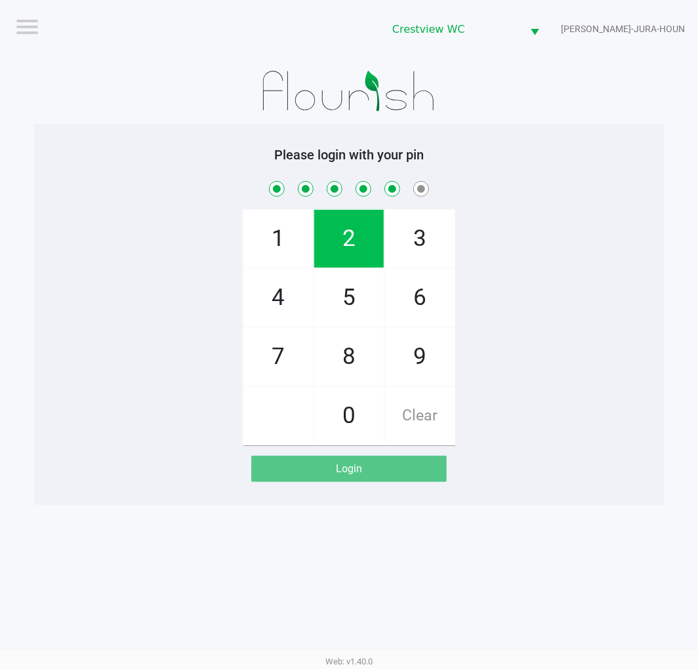
click at [264, 224] on span "1" at bounding box center [278, 239] width 70 height 58
checkbox input "true"
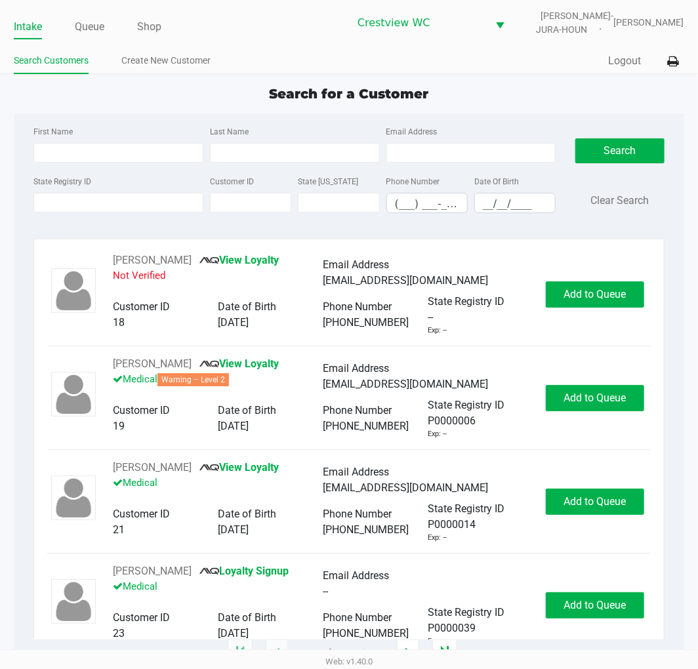
click at [38, 186] on label "State Registry ID" at bounding box center [62, 182] width 58 height 12
click at [38, 193] on input "State Registry ID" at bounding box center [118, 203] width 170 height 20
click at [43, 203] on input "State Registry ID" at bounding box center [118, 203] width 170 height 20
click at [127, 201] on input "State Registry ID" at bounding box center [118, 203] width 170 height 20
click at [83, 211] on input "State Registry ID" at bounding box center [118, 203] width 170 height 20
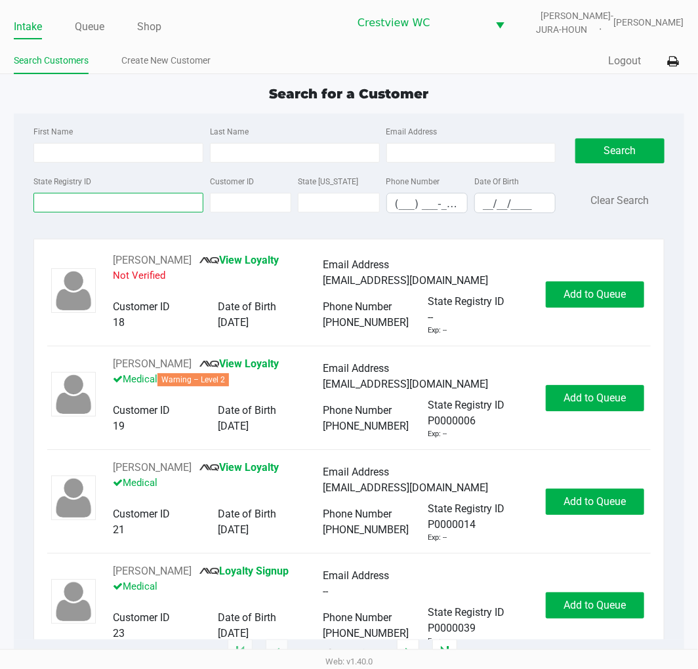
click at [110, 202] on input "State Registry ID" at bounding box center [118, 203] width 170 height 20
click at [104, 203] on input "State Registry ID" at bounding box center [118, 203] width 170 height 20
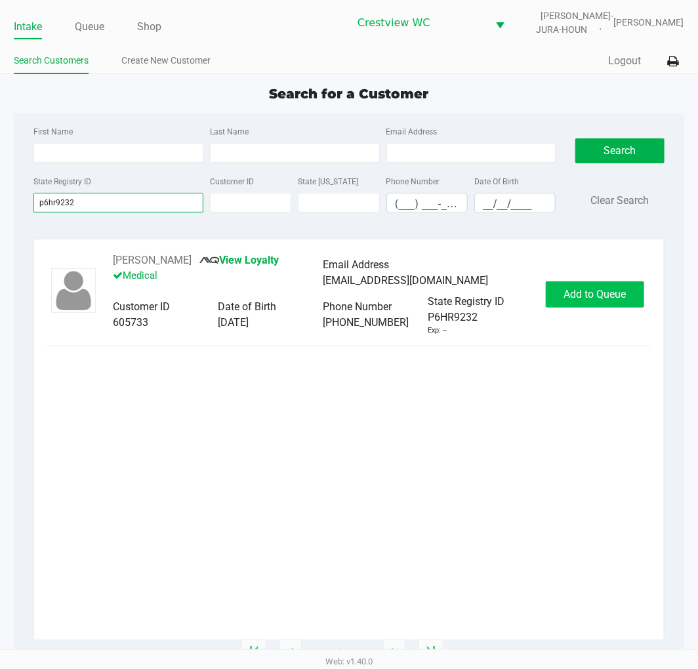
type input "p6hr9232"
drag, startPoint x: 618, startPoint y: 291, endPoint x: 610, endPoint y: 299, distance: 11.6
click at [613, 295] on button "Add to Queue" at bounding box center [595, 294] width 98 height 26
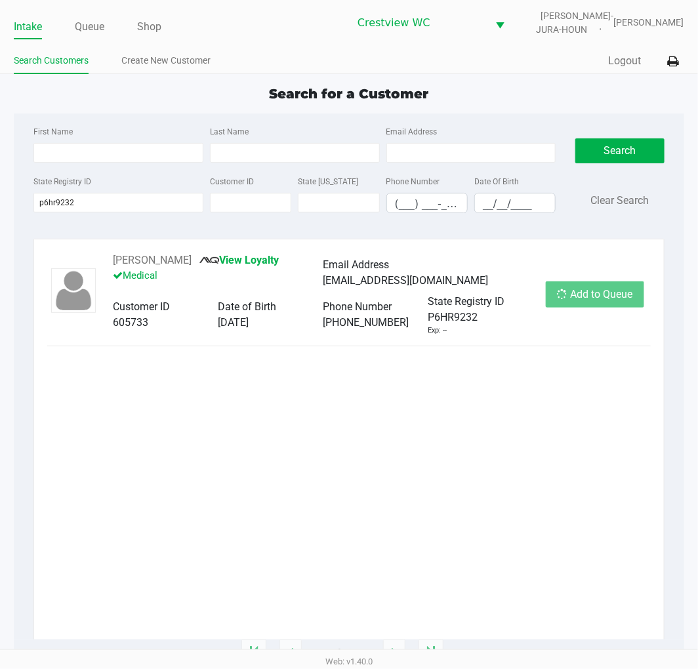
click at [610, 299] on div "Add to Queue" at bounding box center [595, 294] width 98 height 26
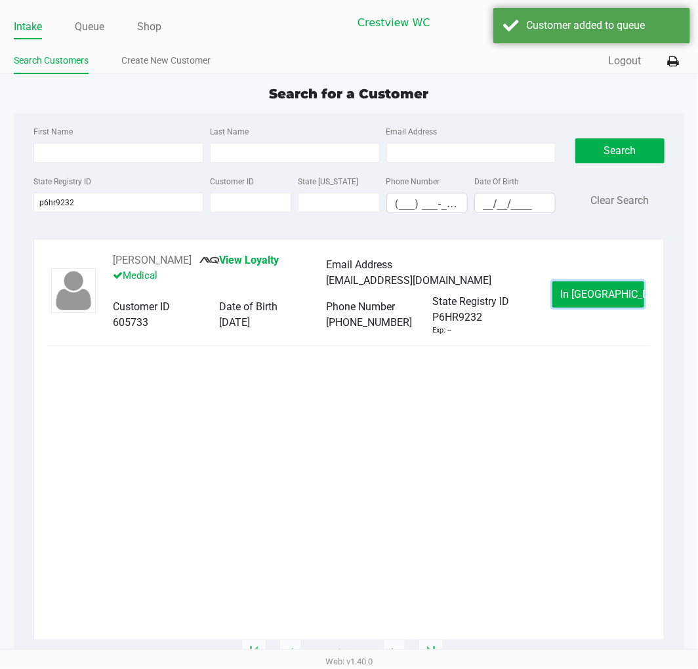
click at [610, 299] on span "In Queue" at bounding box center [616, 294] width 110 height 12
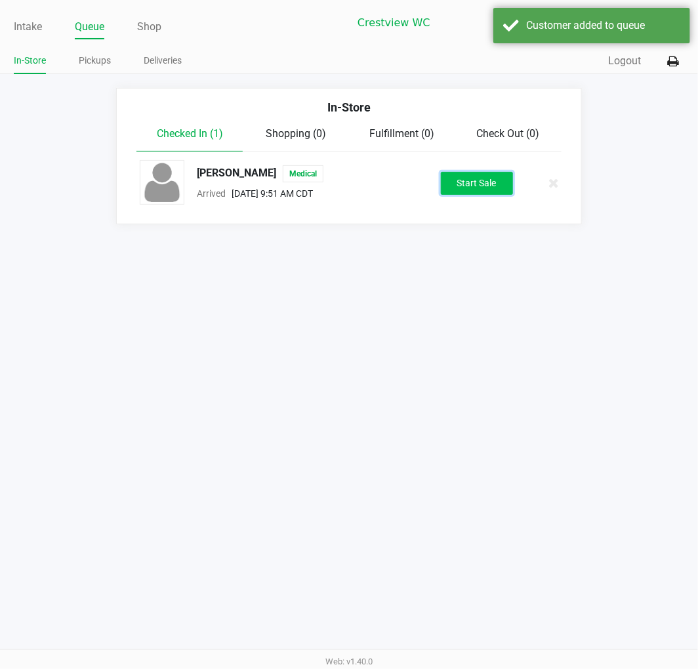
click at [479, 187] on button "Start Sale" at bounding box center [477, 183] width 72 height 23
click at [479, 187] on div "Start Sale" at bounding box center [477, 183] width 72 height 23
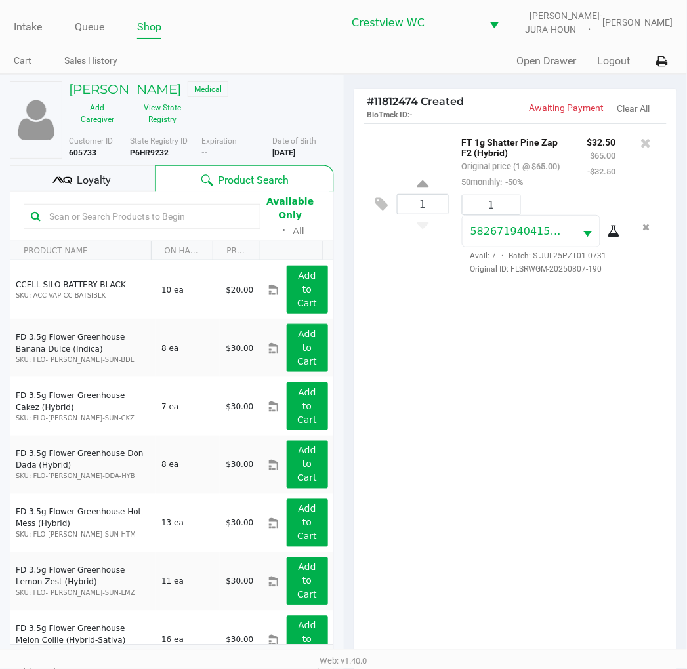
scroll to position [99, 0]
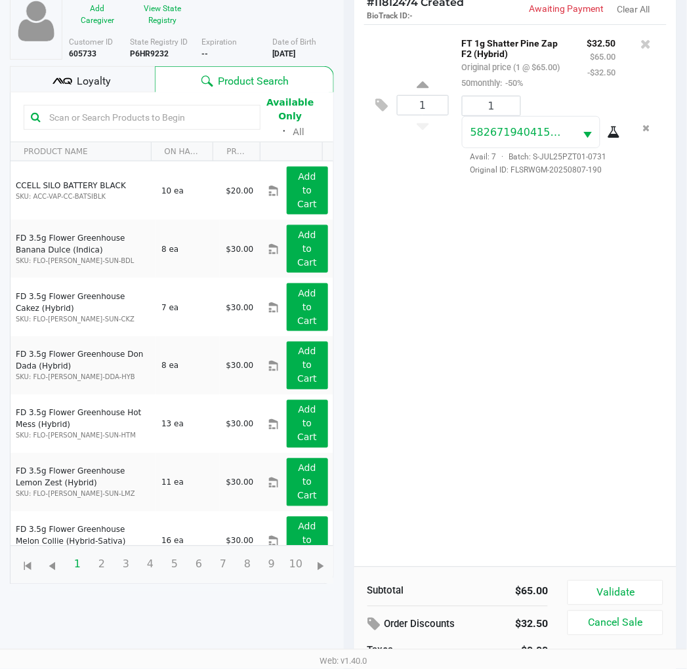
click at [632, 585] on button "Validate" at bounding box center [615, 593] width 95 height 25
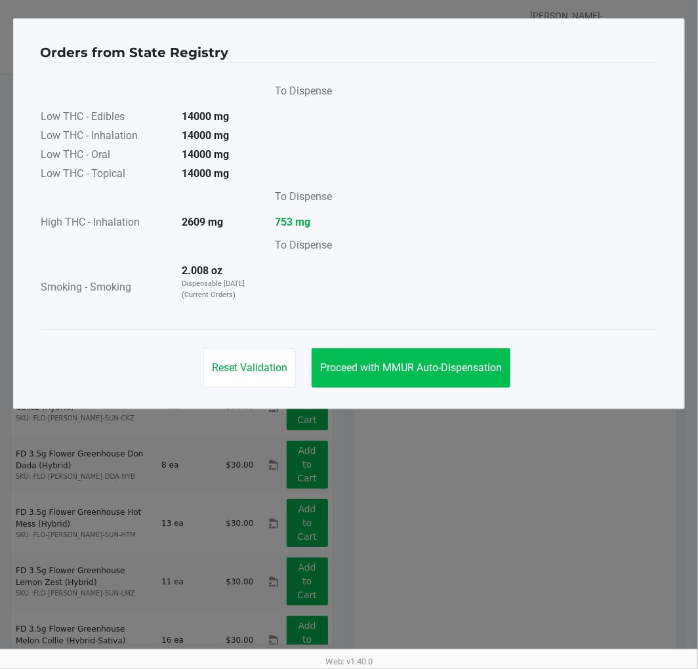
click at [458, 351] on button "Proceed with MMUR Auto-Dispensation" at bounding box center [411, 367] width 199 height 39
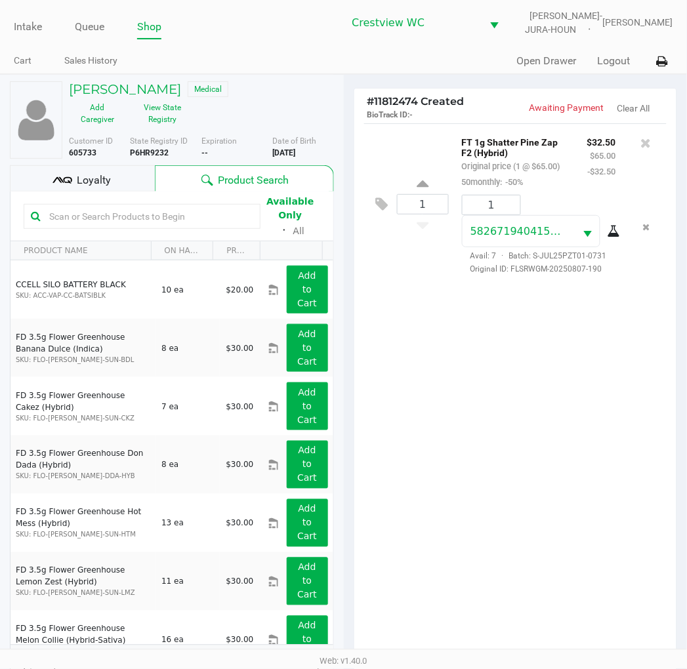
scroll to position [156, 0]
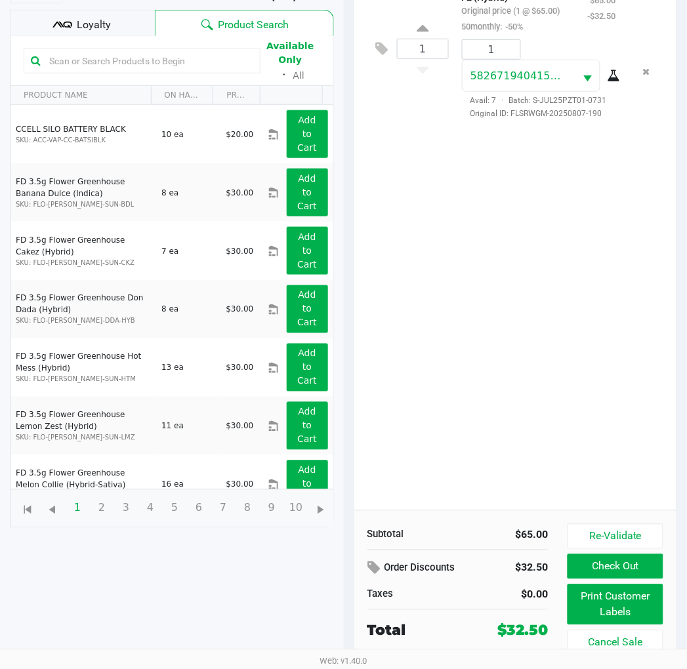
click at [601, 600] on button "Print Customer Labels" at bounding box center [615, 605] width 95 height 41
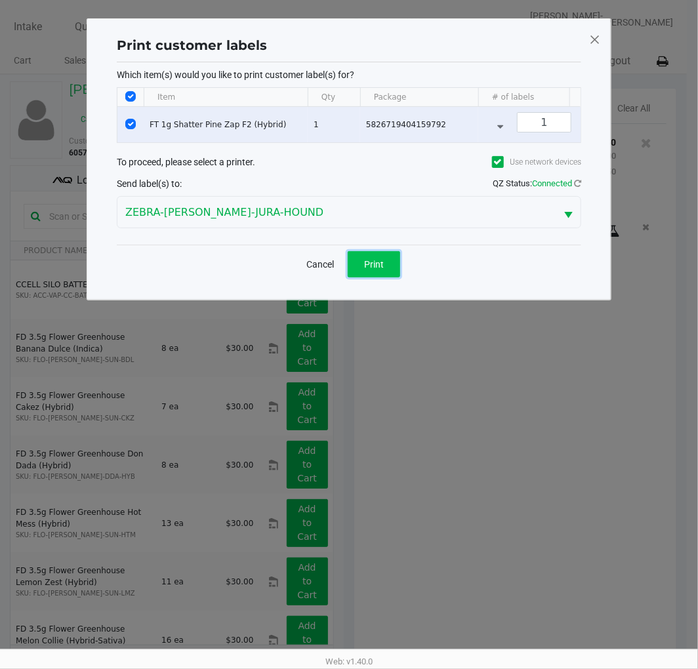
click at [386, 272] on button "Print" at bounding box center [374, 264] width 52 height 26
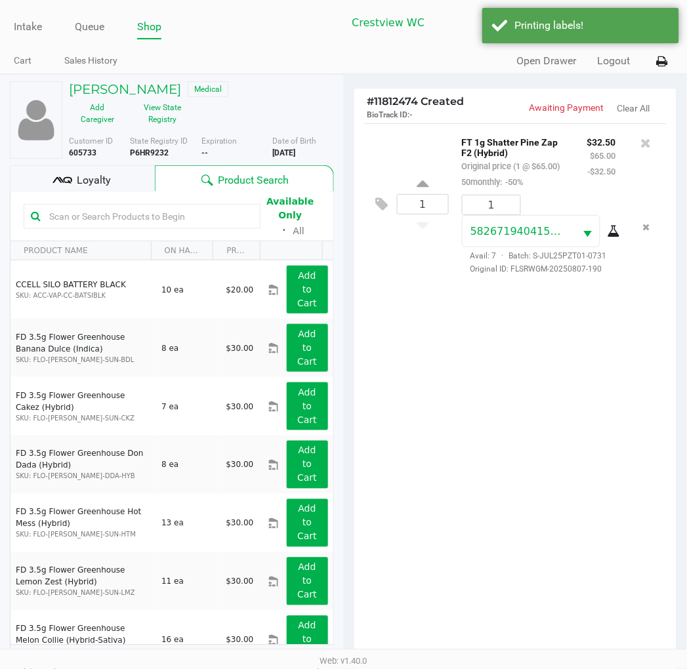
click at [107, 186] on span "Loyalty" at bounding box center [94, 181] width 34 height 16
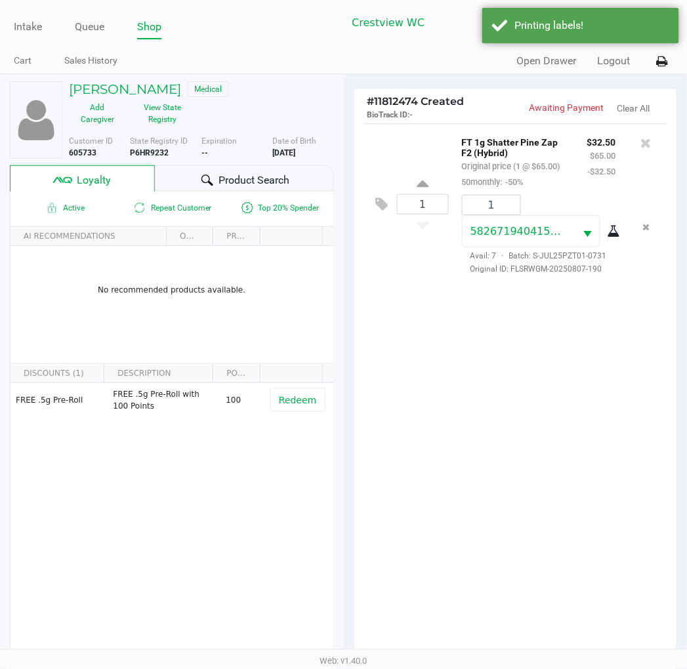
scroll to position [169, 0]
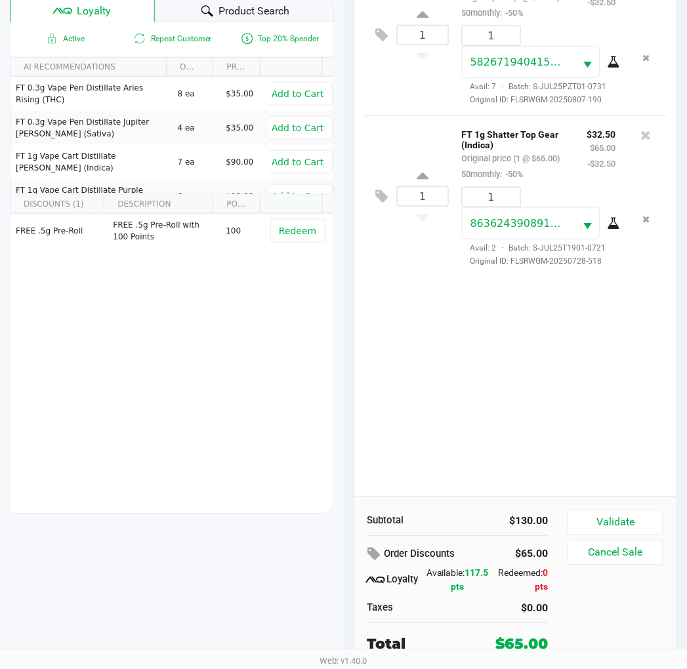
click at [626, 510] on button "Validate" at bounding box center [615, 522] width 95 height 25
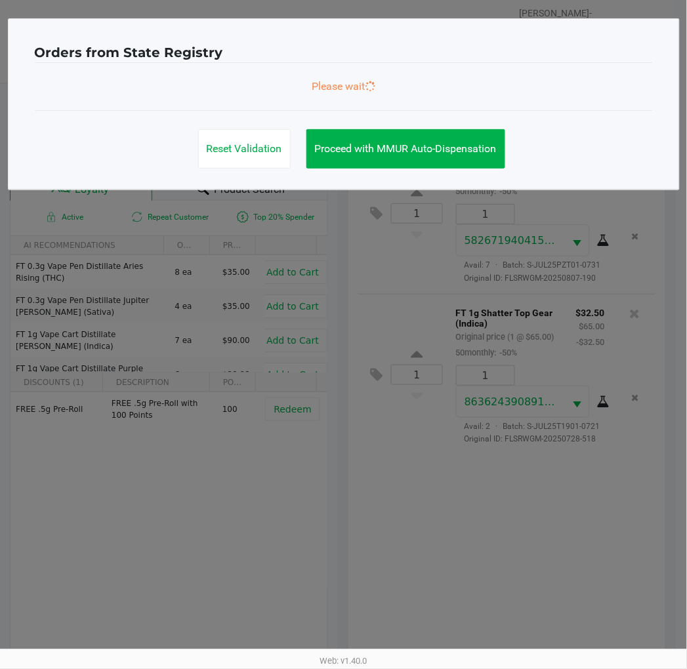
scroll to position [0, 0]
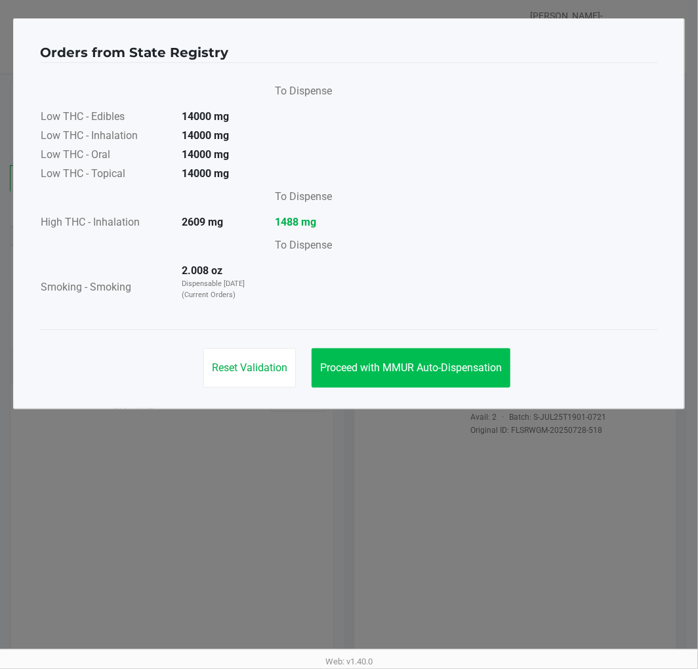
click at [449, 352] on button "Proceed with MMUR Auto-Dispensation" at bounding box center [411, 367] width 199 height 39
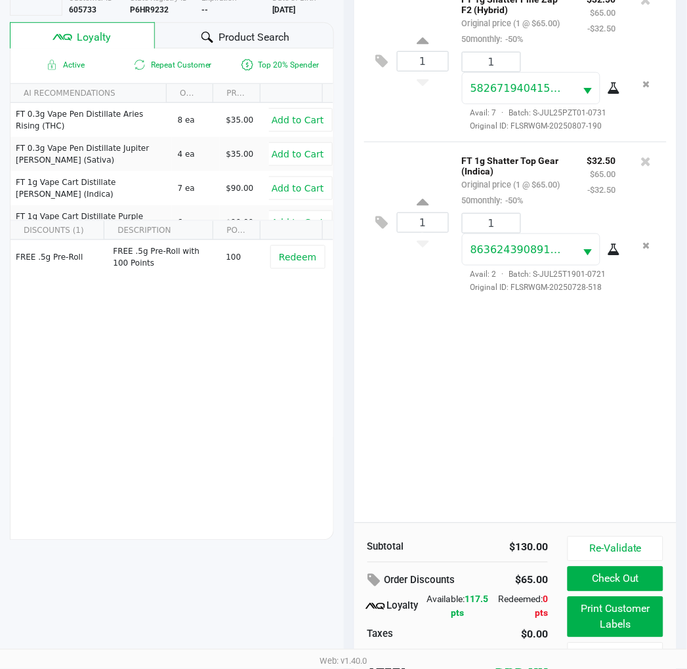
scroll to position [169, 0]
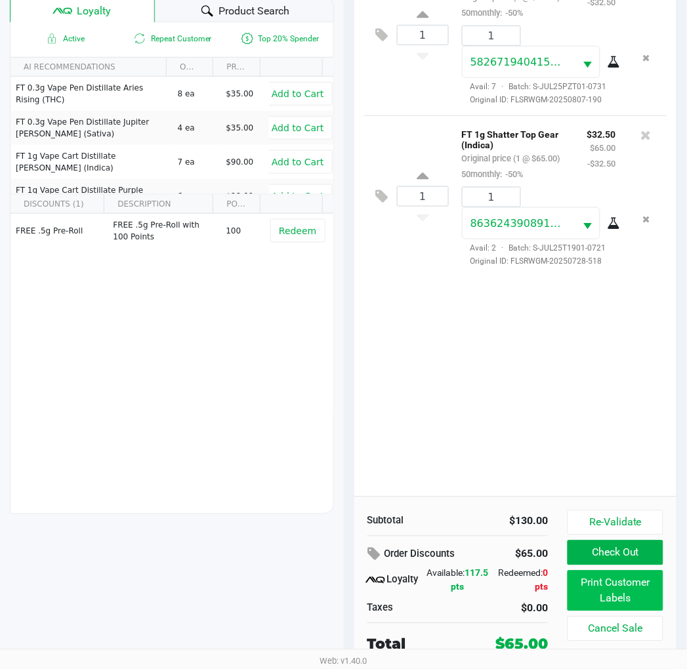
click at [580, 576] on button "Print Customer Labels" at bounding box center [615, 591] width 95 height 41
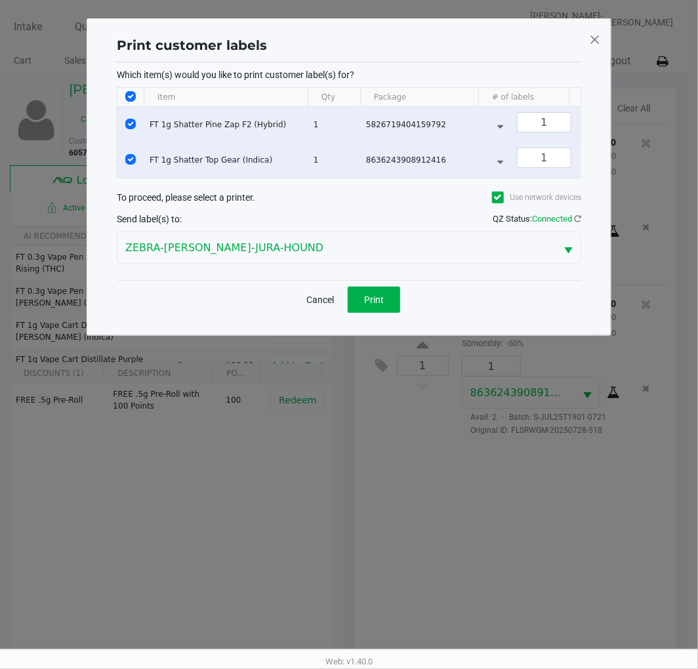
click at [132, 123] on input "Select Row" at bounding box center [130, 124] width 10 height 10
checkbox input "false"
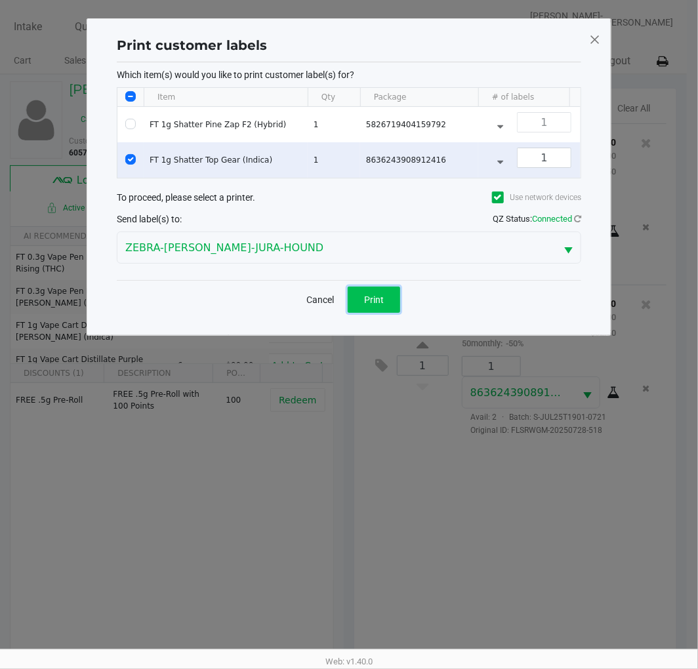
click at [390, 313] on button "Print" at bounding box center [374, 300] width 52 height 26
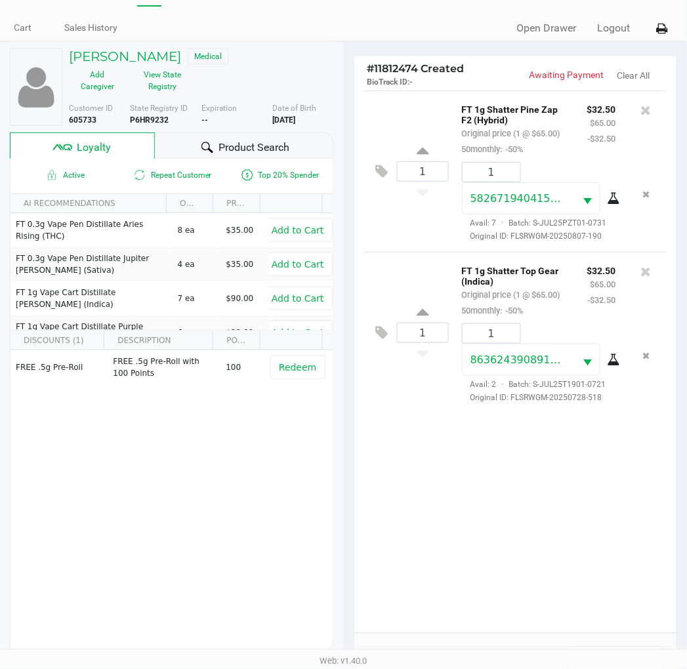
scroll to position [169, 0]
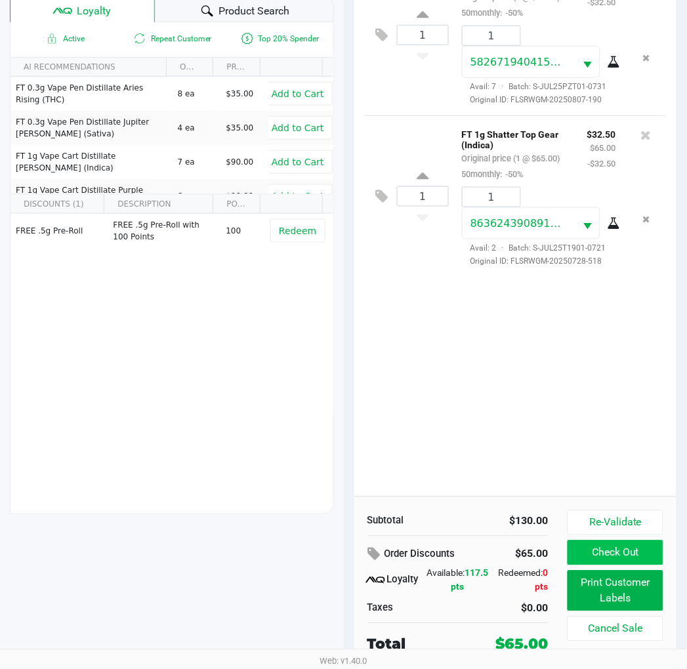
click at [617, 550] on button "Check Out" at bounding box center [615, 553] width 95 height 25
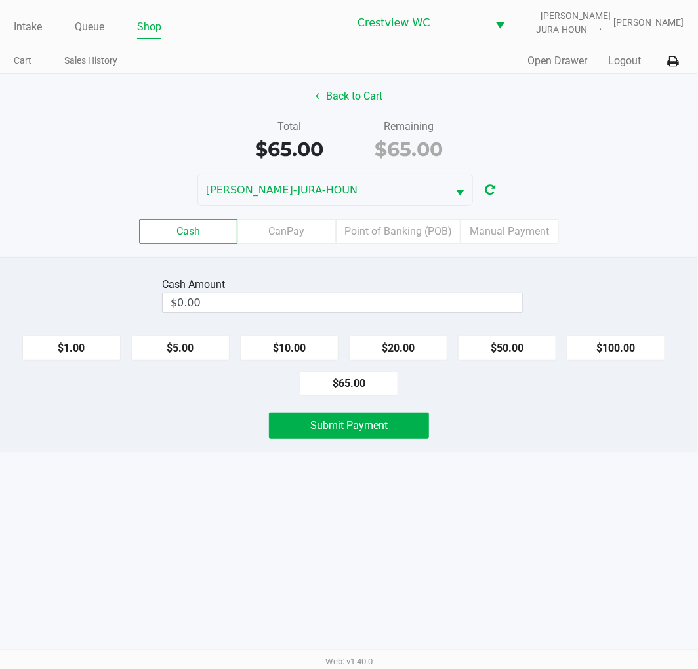
click at [409, 310] on input "$0.00" at bounding box center [343, 302] width 360 height 19
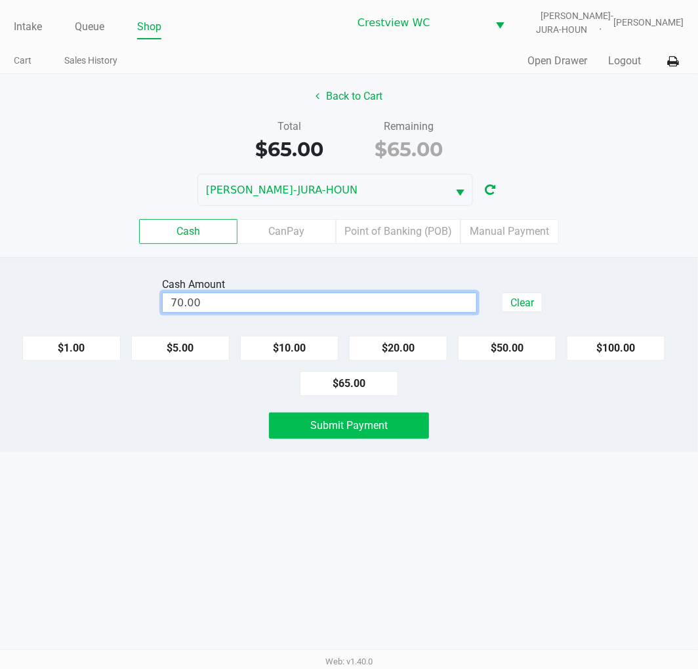
click at [346, 432] on span "Submit Payment" at bounding box center [348, 425] width 77 height 12
type input "$70.00"
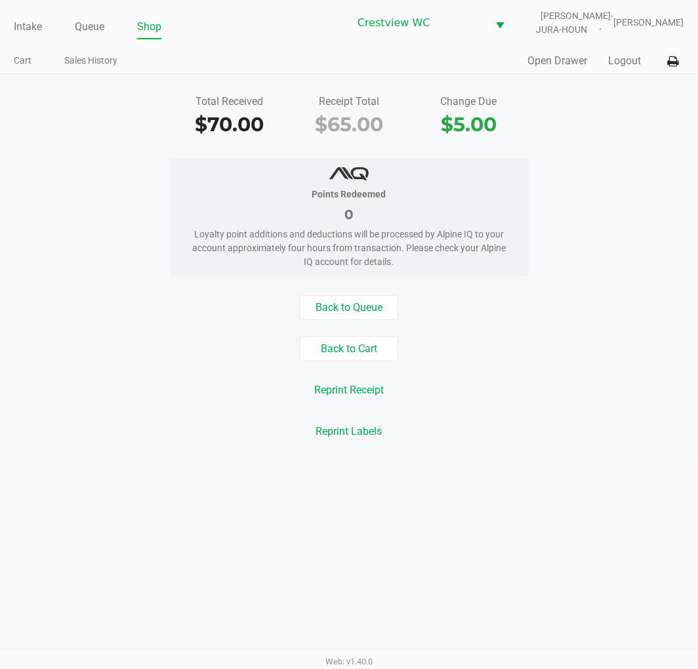
click at [28, 20] on link "Intake" at bounding box center [28, 27] width 28 height 18
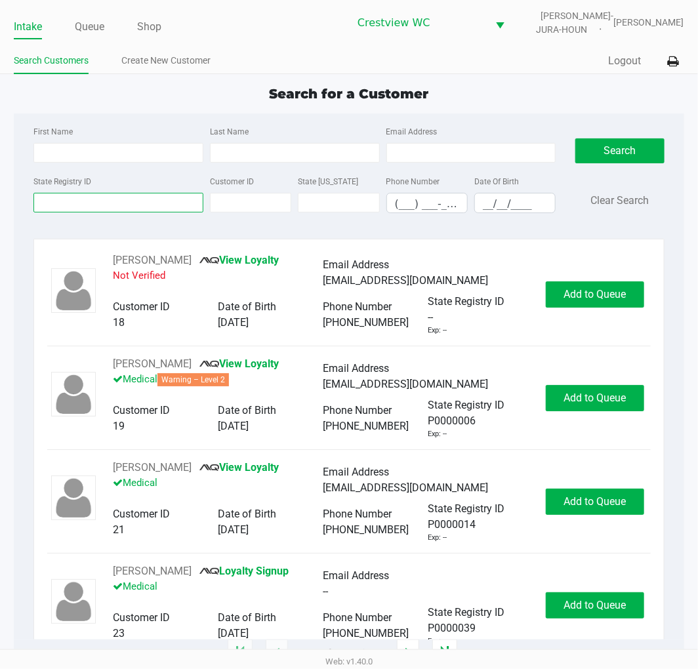
click at [118, 205] on input "State Registry ID" at bounding box center [118, 203] width 170 height 20
click at [47, 205] on input "State Registry ID" at bounding box center [118, 203] width 170 height 20
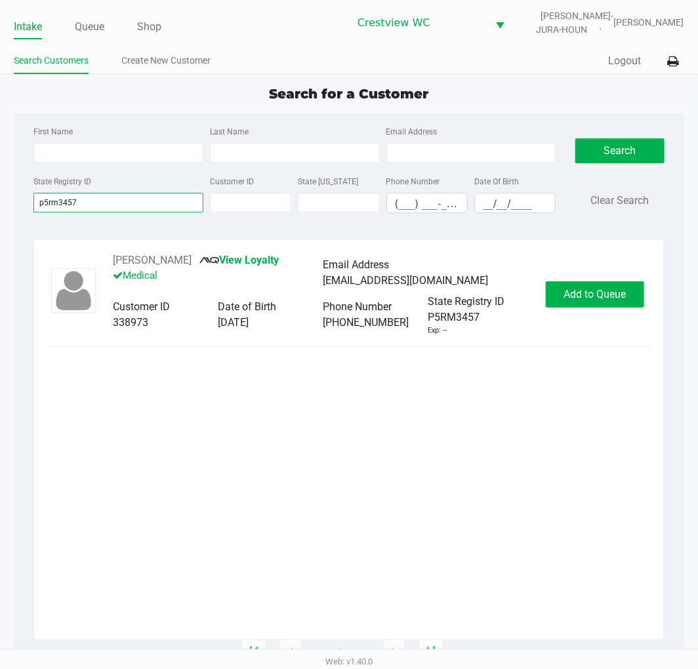
type input "p5rm3457"
click at [622, 285] on button "Add to Queue" at bounding box center [595, 294] width 98 height 26
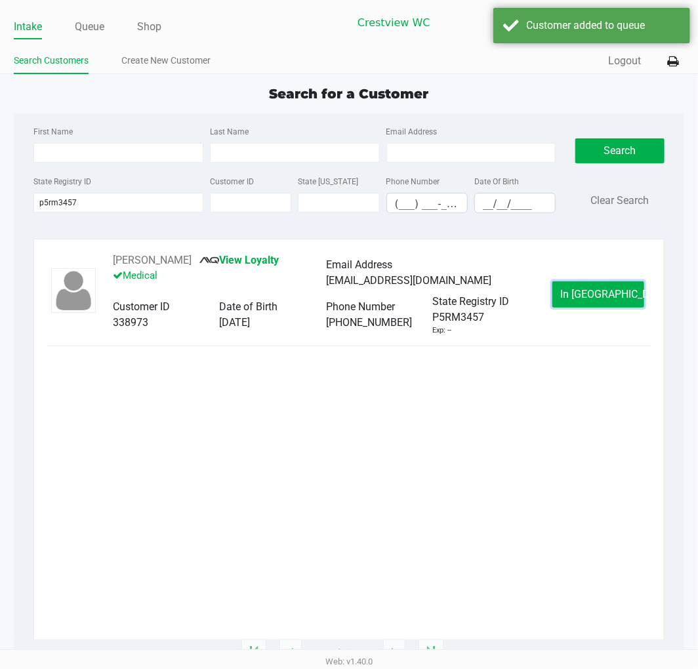
click at [622, 285] on button "In Queue" at bounding box center [598, 294] width 92 height 26
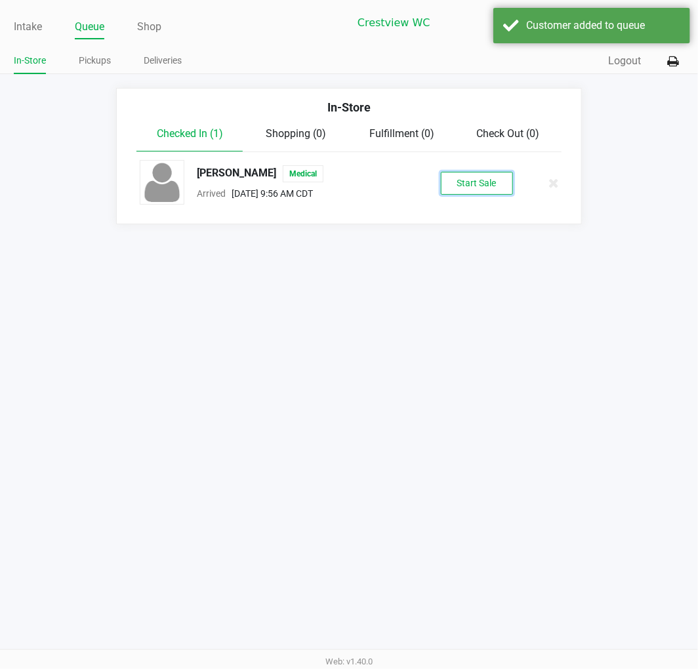
click at [480, 189] on button "Start Sale" at bounding box center [477, 183] width 72 height 23
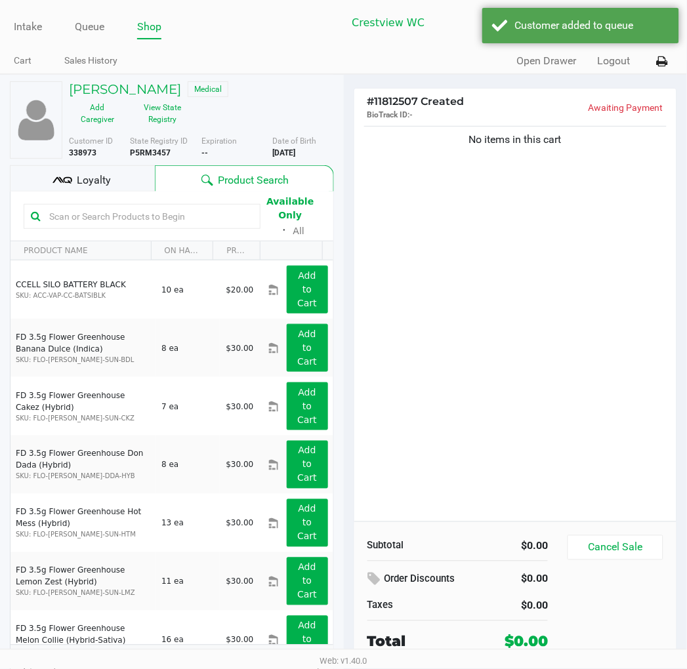
click at [555, 169] on div "No items in this cart" at bounding box center [515, 322] width 323 height 398
click at [175, 117] on button "View State Registry" at bounding box center [159, 113] width 66 height 33
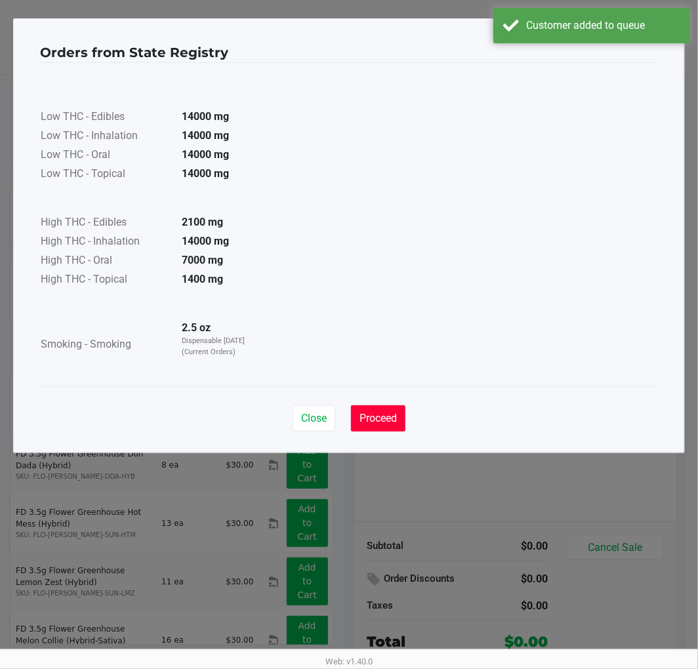
click at [392, 419] on span "Proceed" at bounding box center [378, 418] width 37 height 12
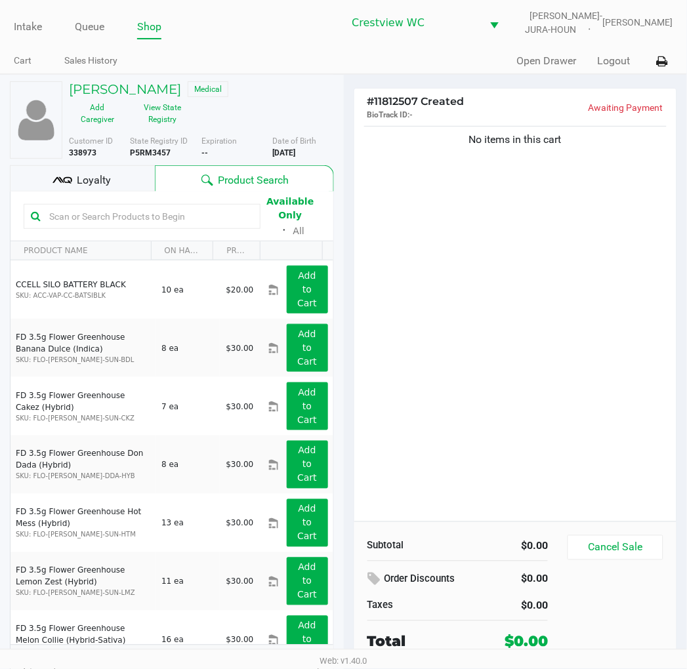
click at [496, 383] on div "Close Proceed" at bounding box center [344, 380] width 618 height 53
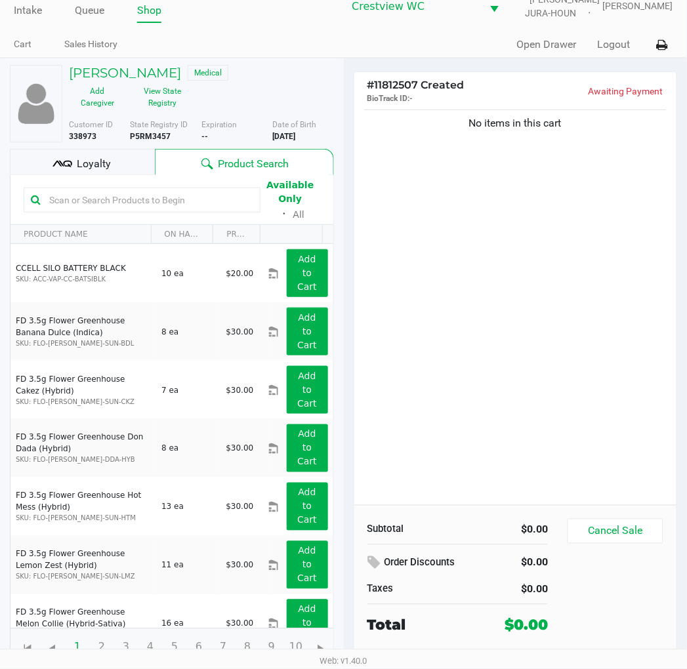
scroll to position [21, 0]
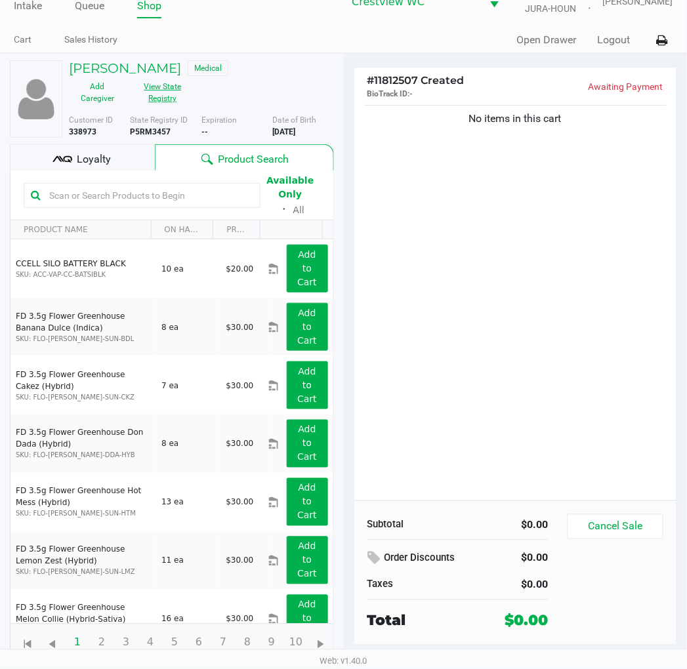
click at [179, 88] on button "View State Registry" at bounding box center [159, 92] width 66 height 33
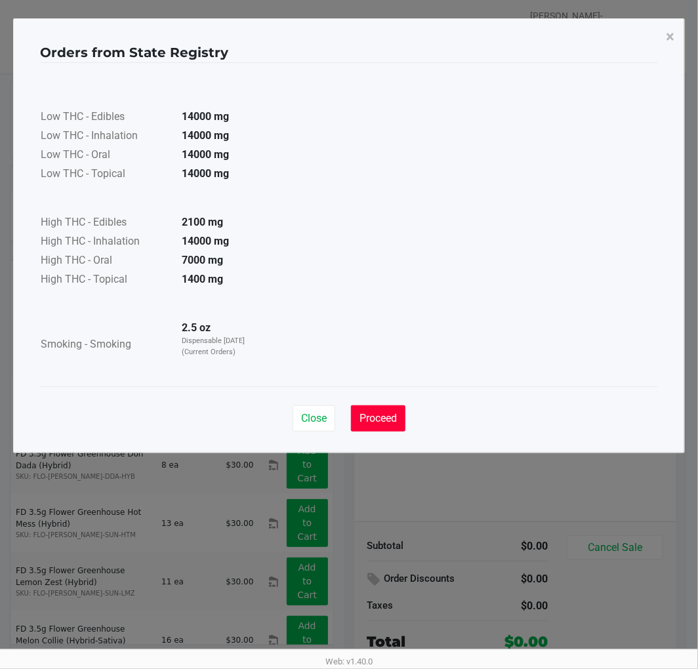
click at [368, 419] on span "Proceed" at bounding box center [378, 418] width 37 height 12
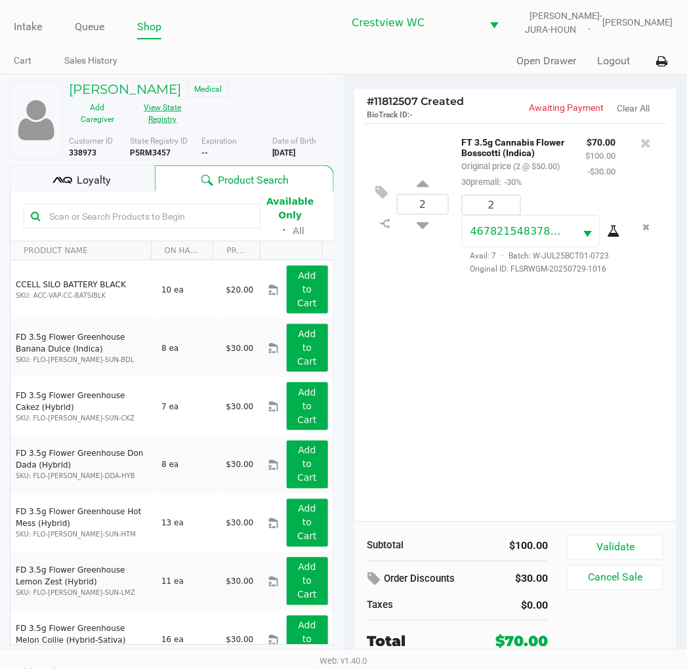
click at [628, 541] on button "Validate" at bounding box center [615, 547] width 95 height 25
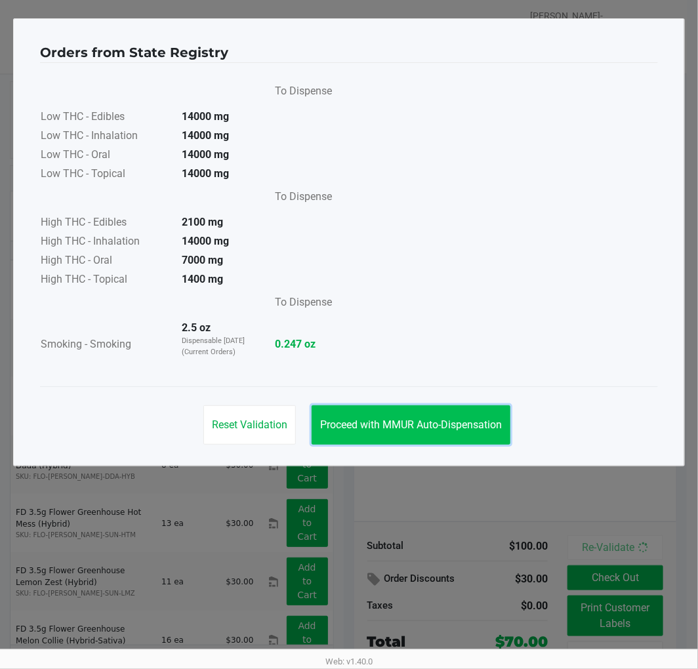
click at [390, 430] on span "Proceed with MMUR Auto-Dispensation" at bounding box center [411, 425] width 182 height 12
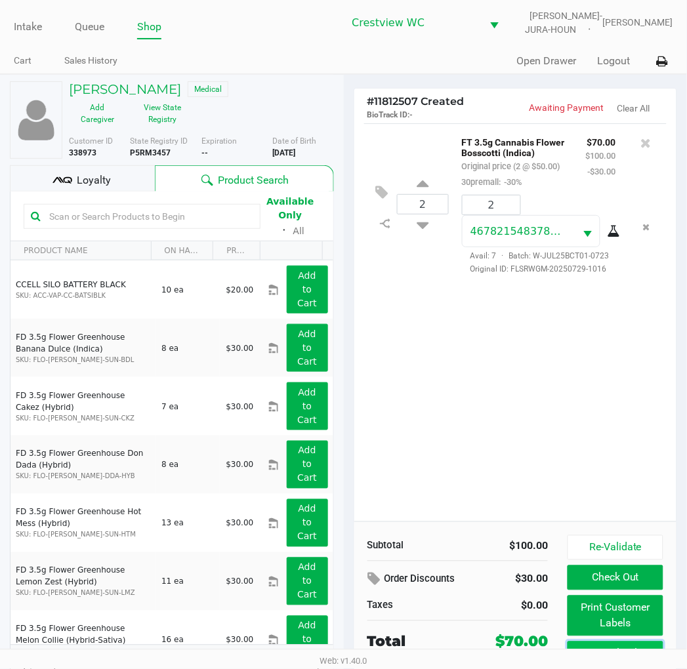
click at [600, 647] on button "Cancel Sale" at bounding box center [615, 654] width 95 height 25
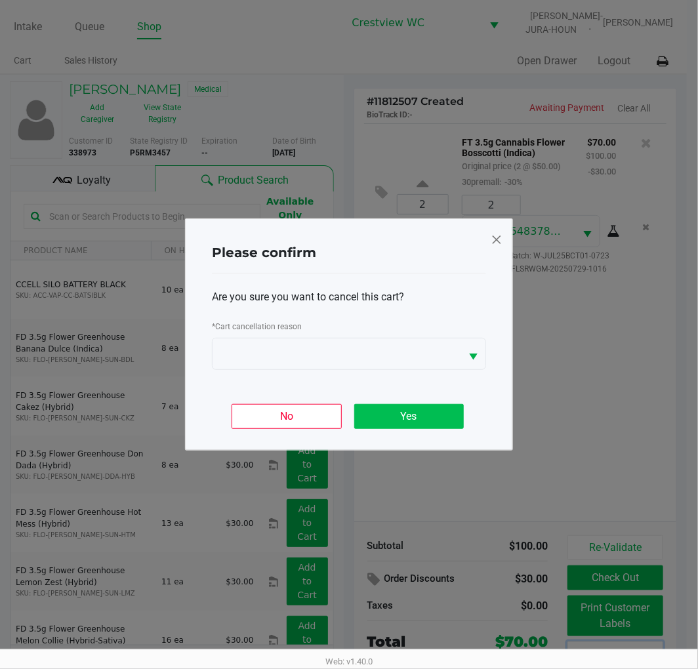
click at [426, 412] on button "Yes" at bounding box center [409, 416] width 110 height 25
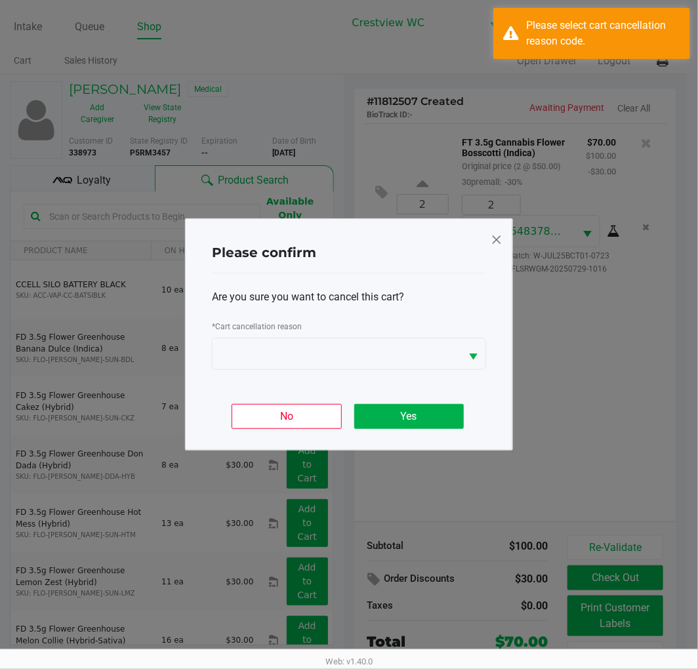
click at [496, 247] on span at bounding box center [497, 239] width 12 height 21
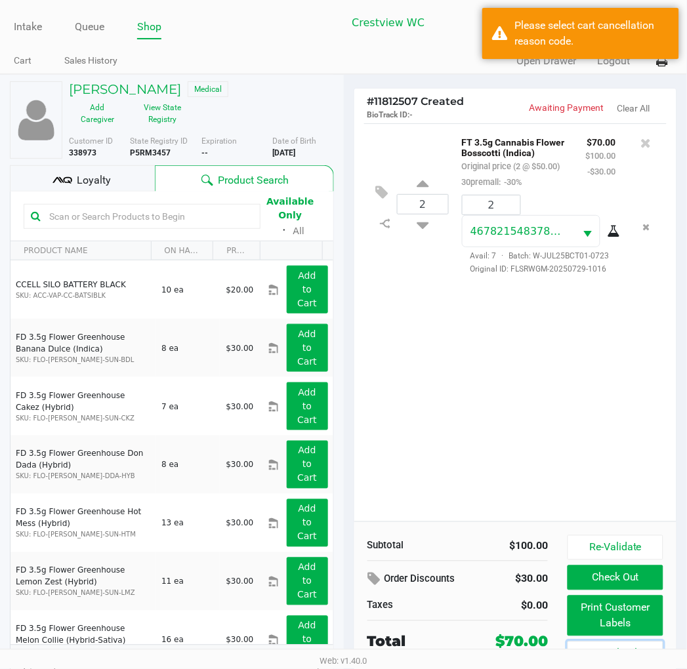
scroll to position [21, 0]
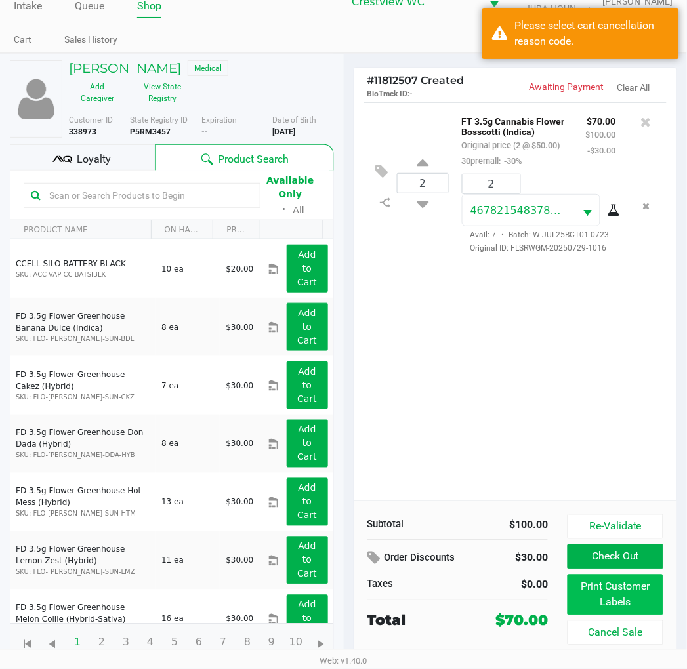
click at [627, 592] on button "Print Customer Labels" at bounding box center [615, 595] width 95 height 41
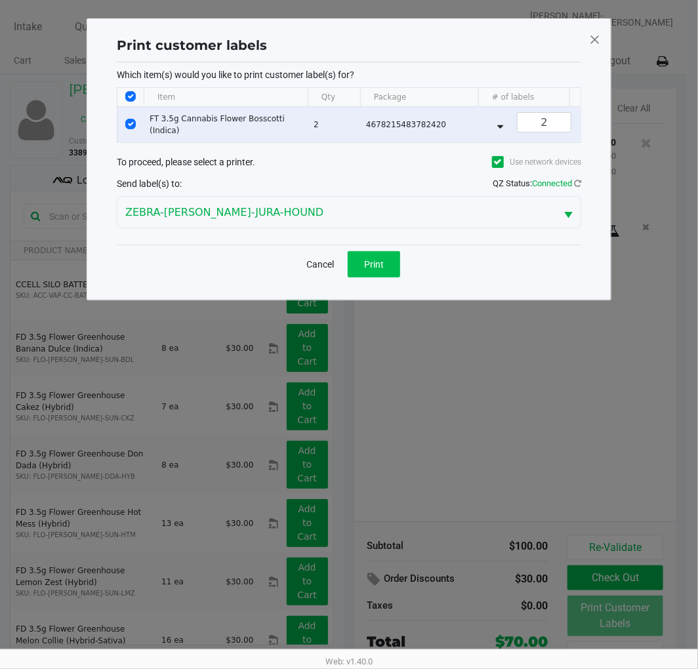
click at [392, 278] on button "Print" at bounding box center [374, 264] width 52 height 26
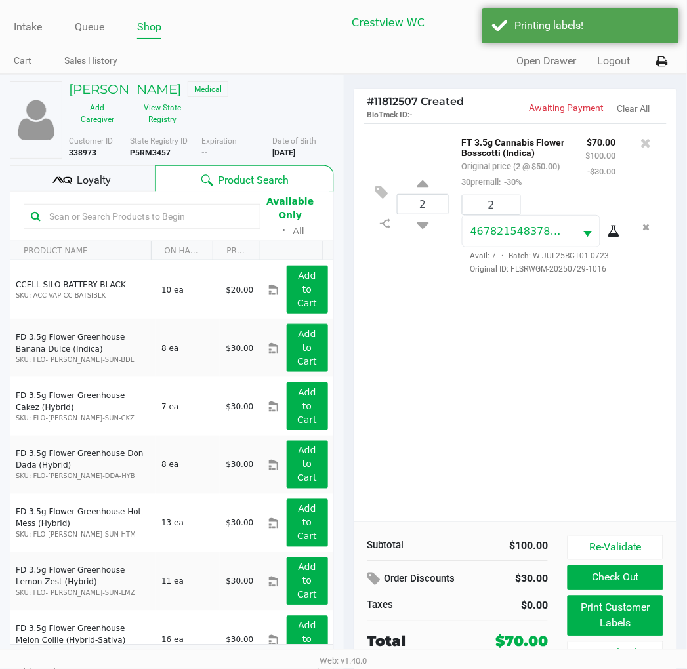
click at [98, 169] on div "Loyalty" at bounding box center [82, 178] width 145 height 26
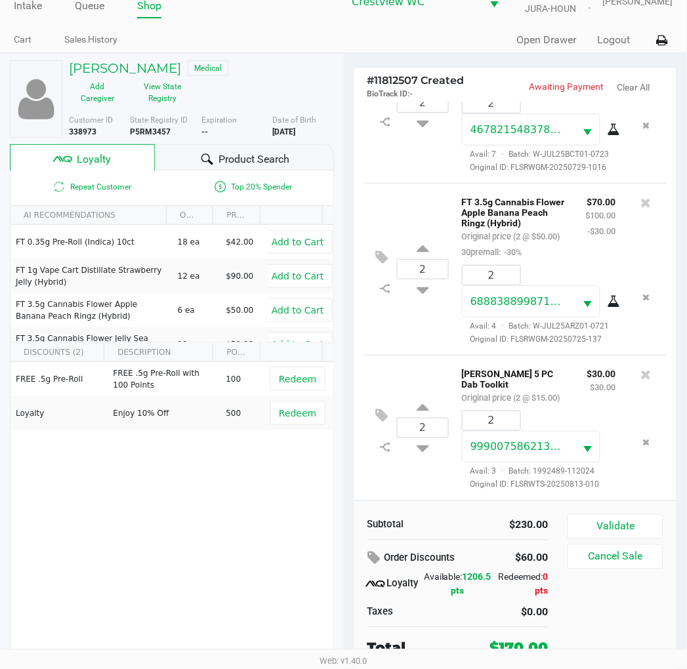
scroll to position [25, 0]
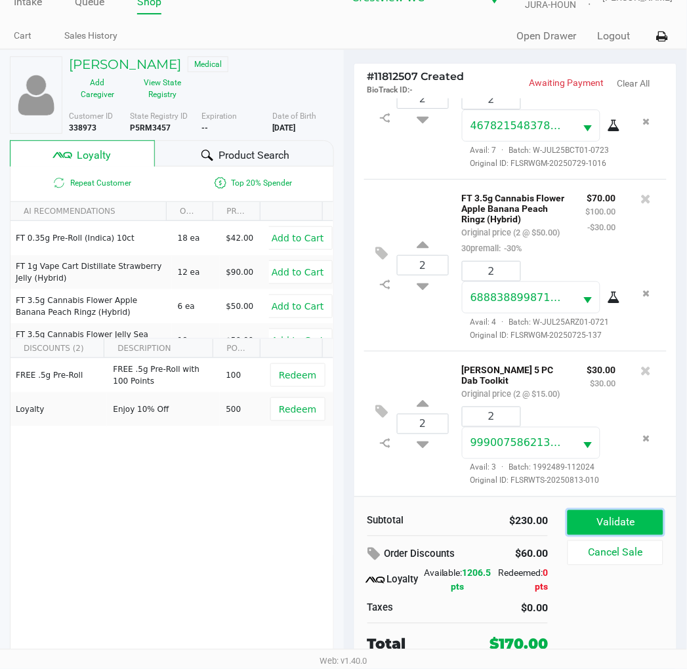
click at [634, 529] on button "Validate" at bounding box center [615, 522] width 95 height 25
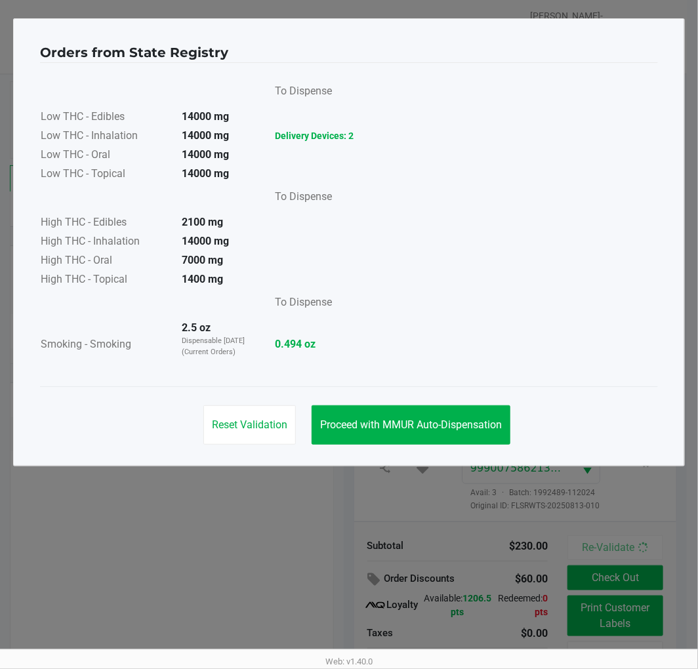
click at [386, 442] on button "Proceed with MMUR Auto-Dispensation" at bounding box center [411, 424] width 199 height 39
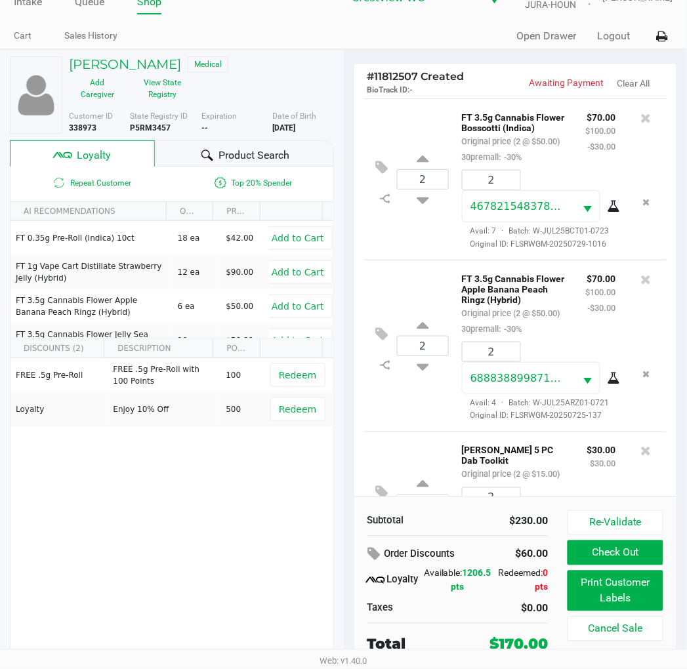
scroll to position [174, 0]
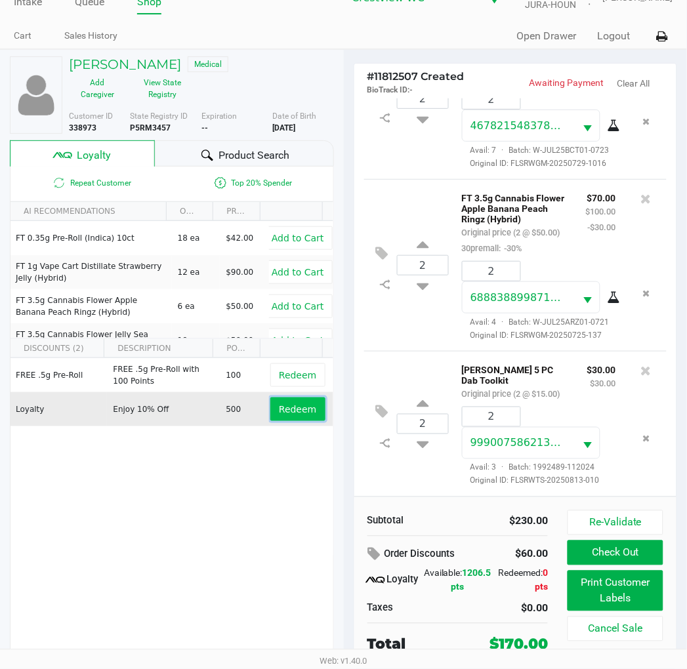
click at [293, 412] on span "Redeem" at bounding box center [297, 409] width 37 height 10
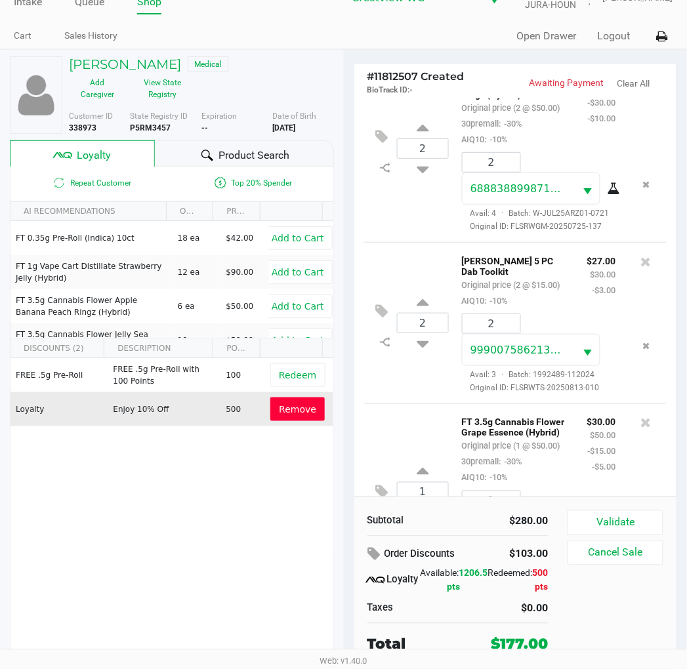
scroll to position [438, 0]
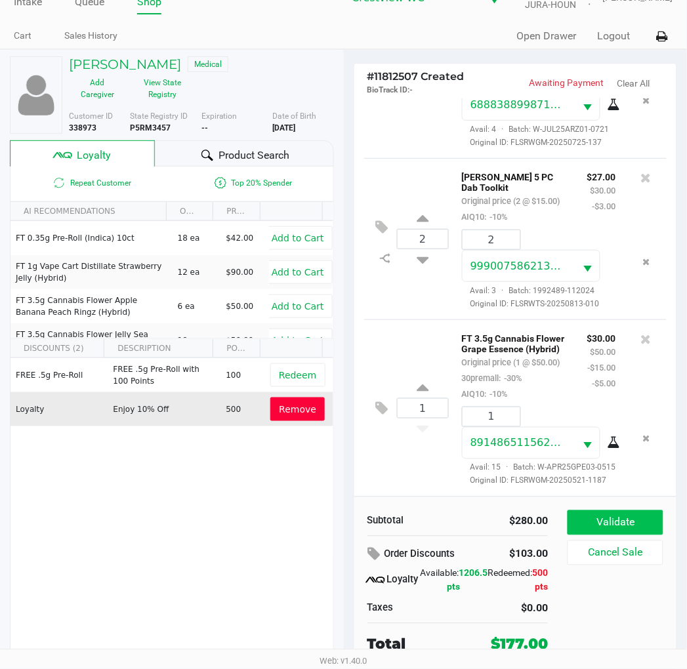
click at [615, 516] on button "Validate" at bounding box center [615, 522] width 95 height 25
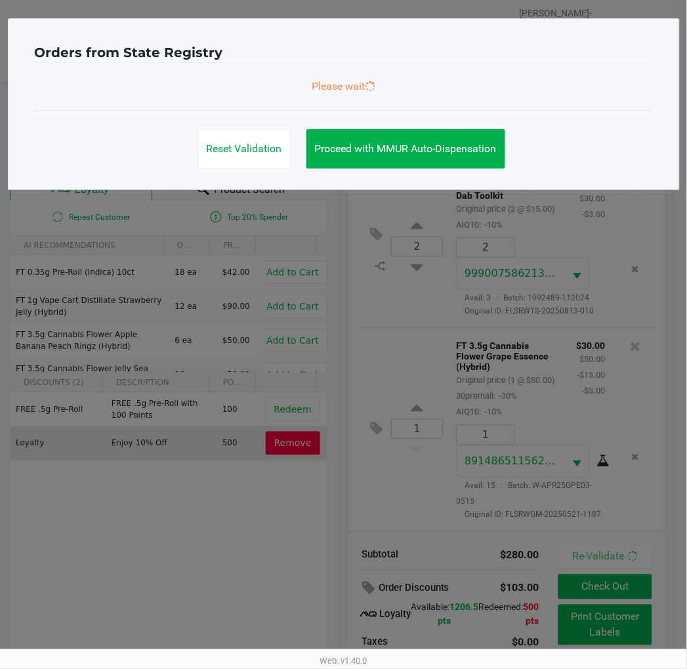
scroll to position [442, 0]
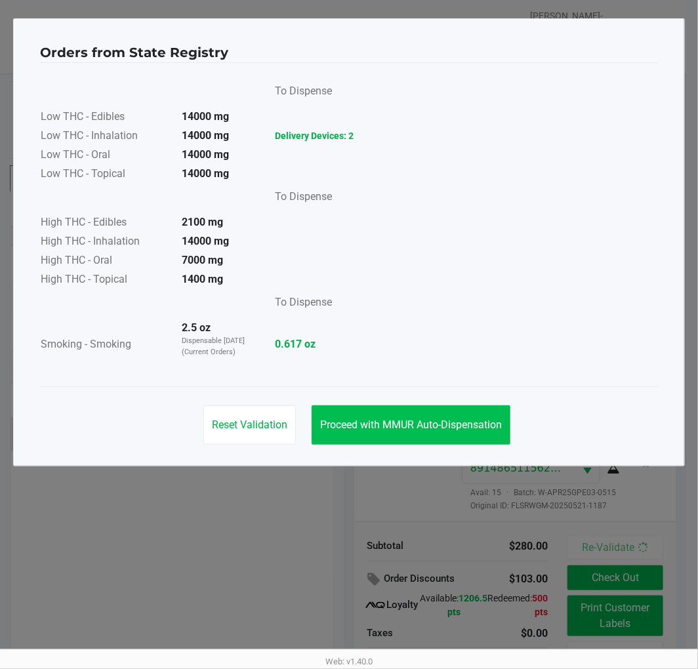
click at [376, 416] on button "Proceed with MMUR Auto-Dispensation" at bounding box center [411, 424] width 199 height 39
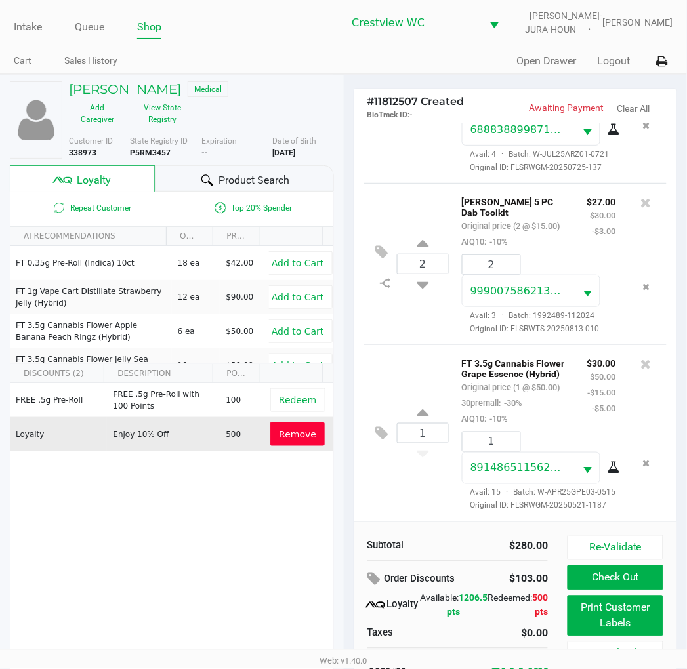
click at [624, 619] on button "Print Customer Labels" at bounding box center [615, 616] width 95 height 41
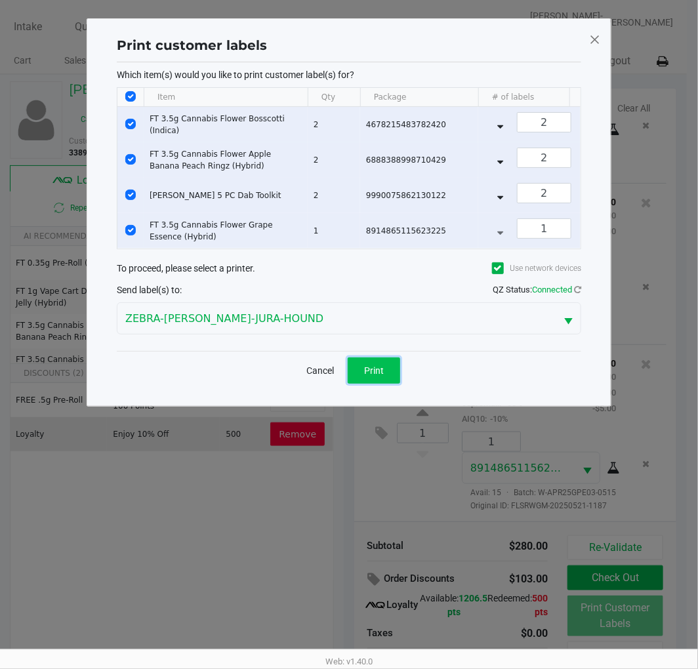
click at [377, 376] on span "Print" at bounding box center [374, 370] width 20 height 10
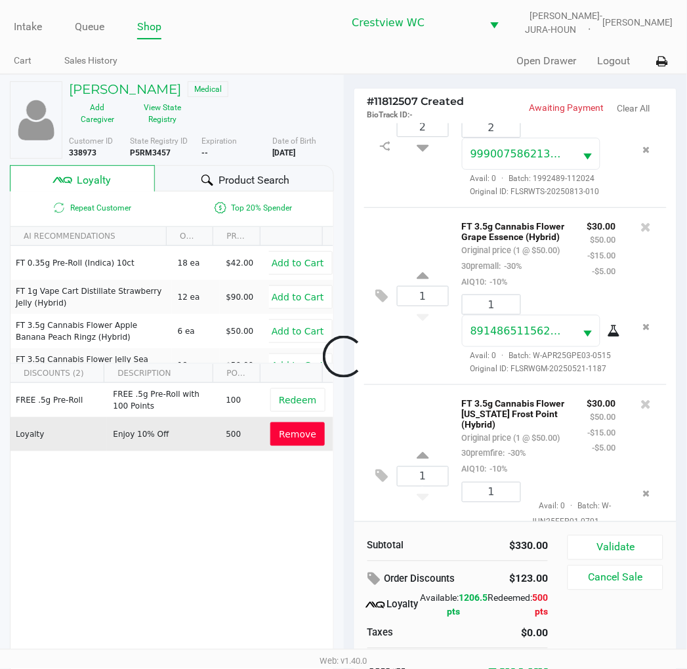
scroll to position [25, 0]
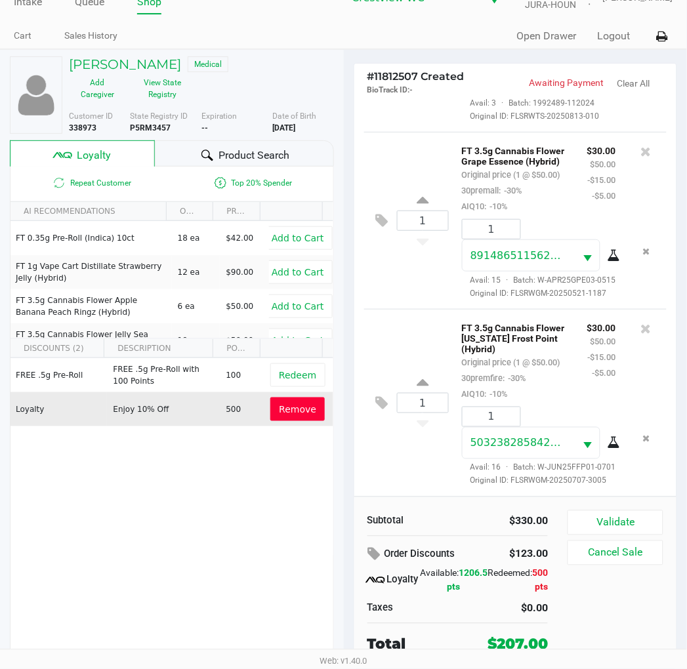
click at [638, 522] on button "Validate" at bounding box center [615, 522] width 95 height 25
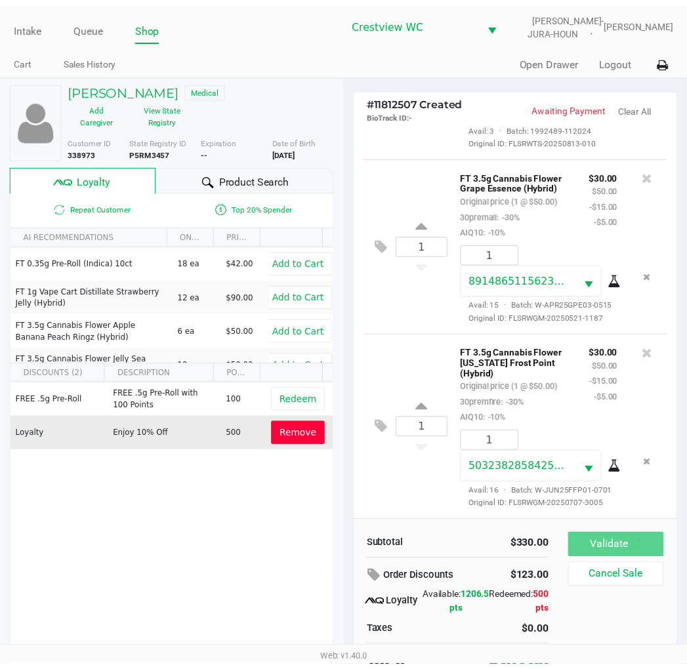
scroll to position [663, 0]
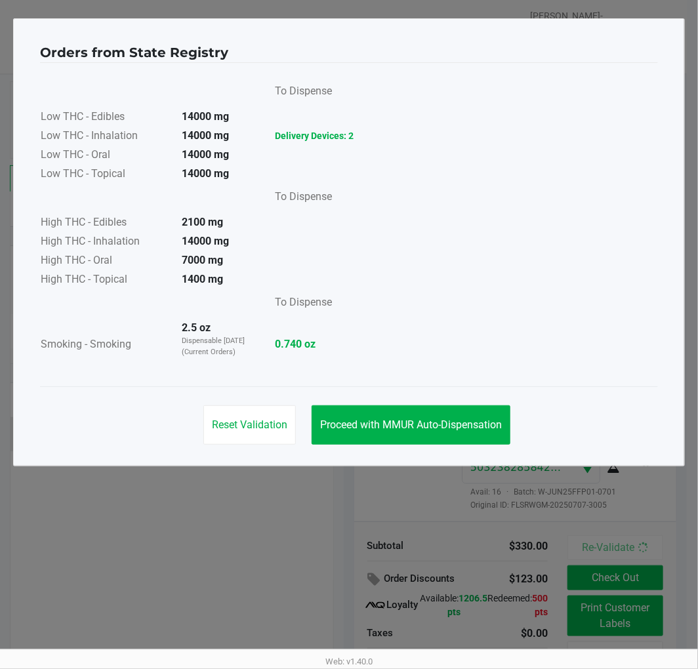
click at [423, 427] on span "Proceed with MMUR Auto-Dispensation" at bounding box center [411, 425] width 182 height 12
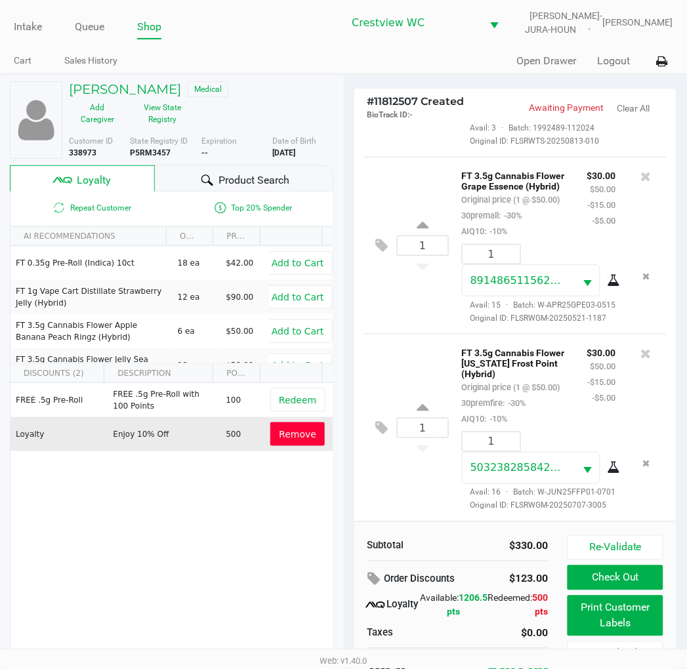
click at [608, 638] on div "Re-Validate Check Out Print Customer Labels Cancel Sale" at bounding box center [620, 607] width 105 height 145
click at [589, 622] on button "Print Customer Labels" at bounding box center [615, 616] width 95 height 41
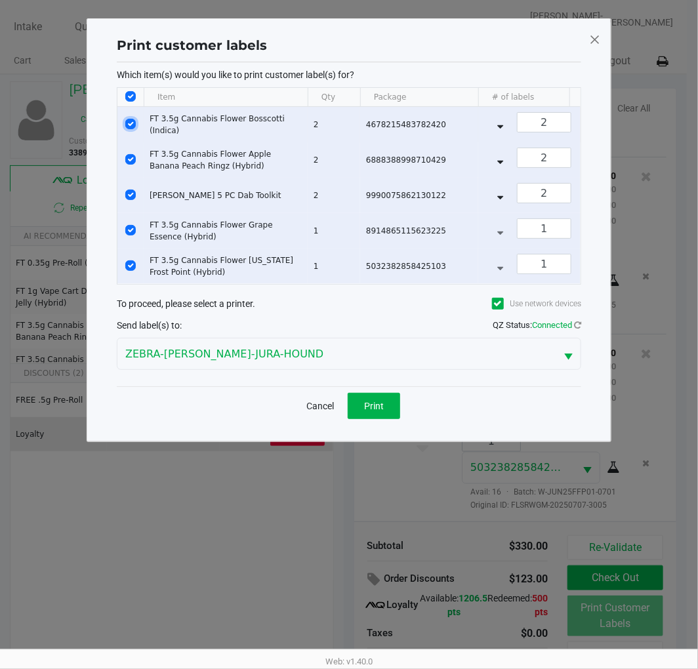
click at [130, 127] on input "Select Row" at bounding box center [130, 124] width 10 height 10
checkbox input "false"
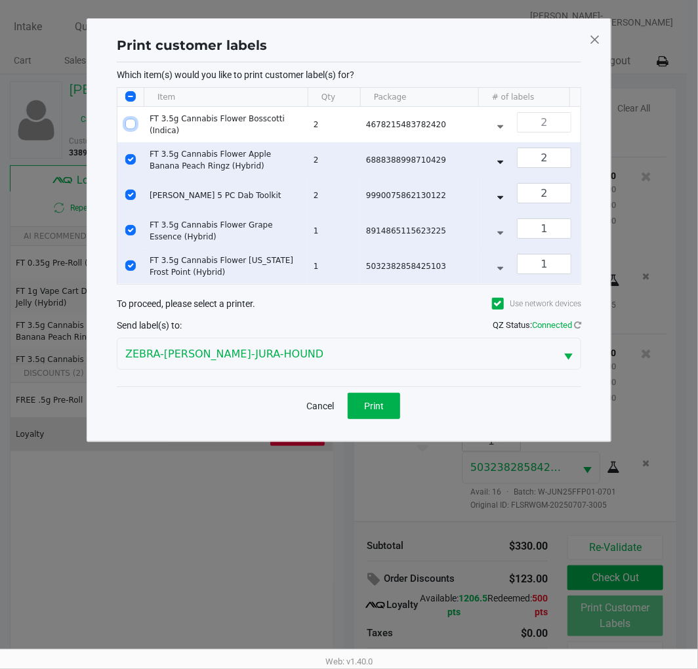
click at [131, 159] on input "Select Row" at bounding box center [130, 159] width 10 height 10
checkbox input "false"
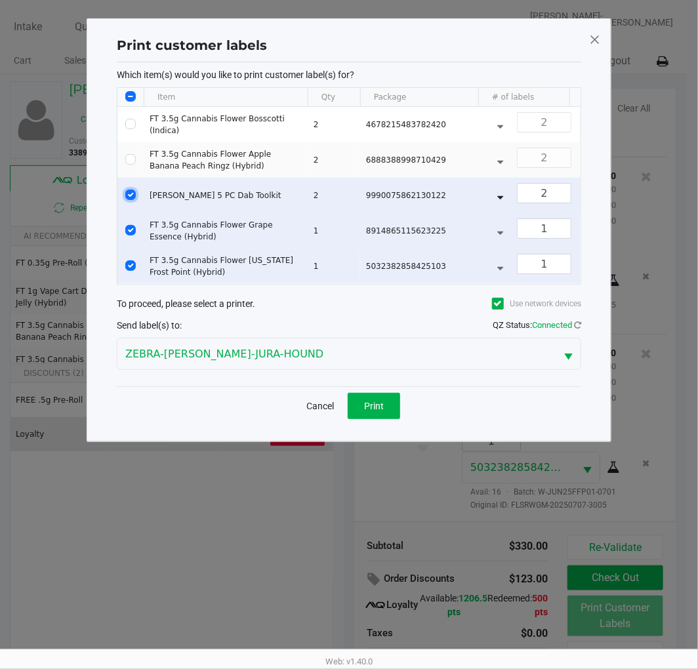
click at [133, 194] on input "Select Row" at bounding box center [130, 195] width 10 height 10
checkbox input "false"
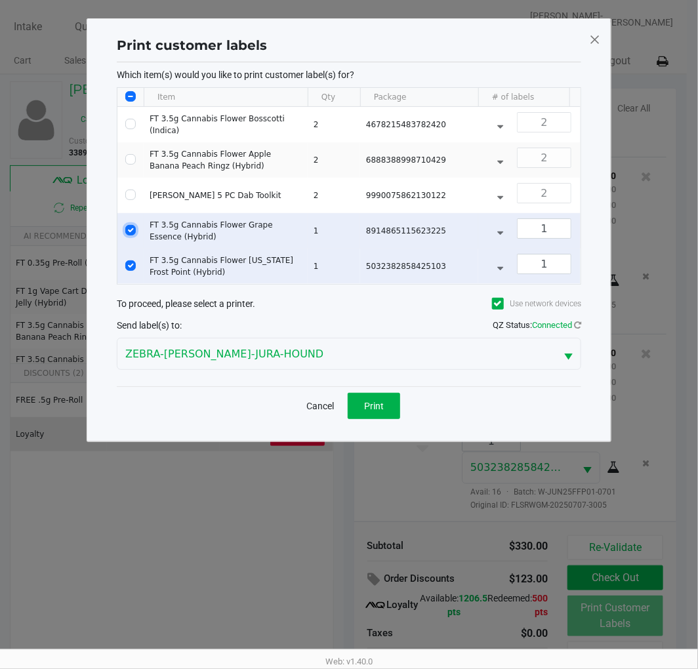
click at [128, 232] on input "Select Row" at bounding box center [130, 230] width 10 height 10
checkbox input "false"
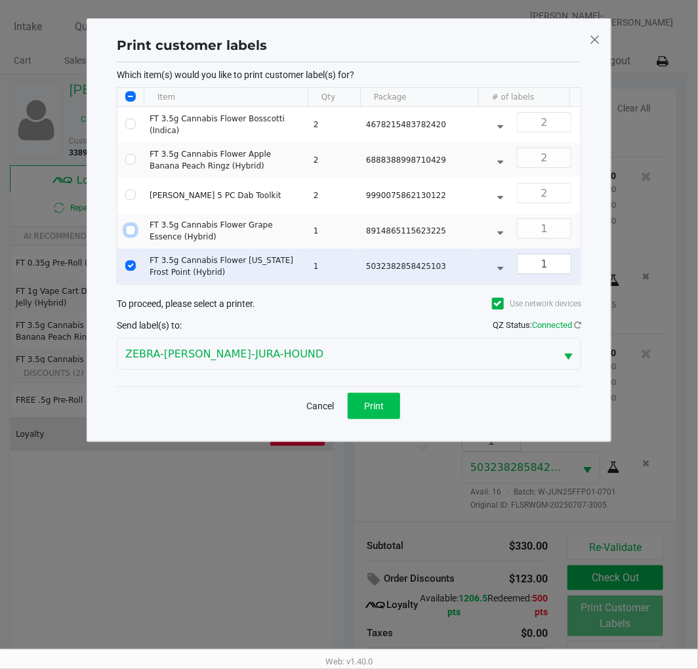
click at [381, 411] on span "Print" at bounding box center [374, 406] width 20 height 10
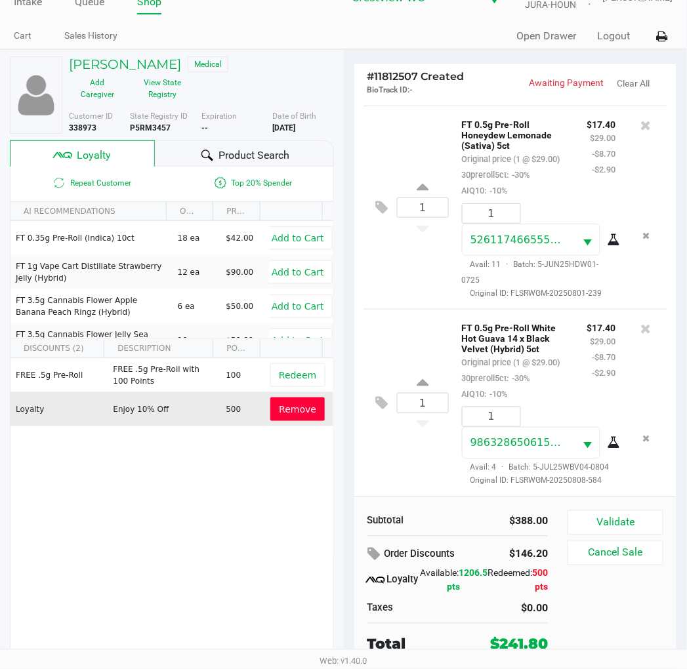
scroll to position [1104, 0]
click at [384, 200] on icon at bounding box center [382, 207] width 12 height 15
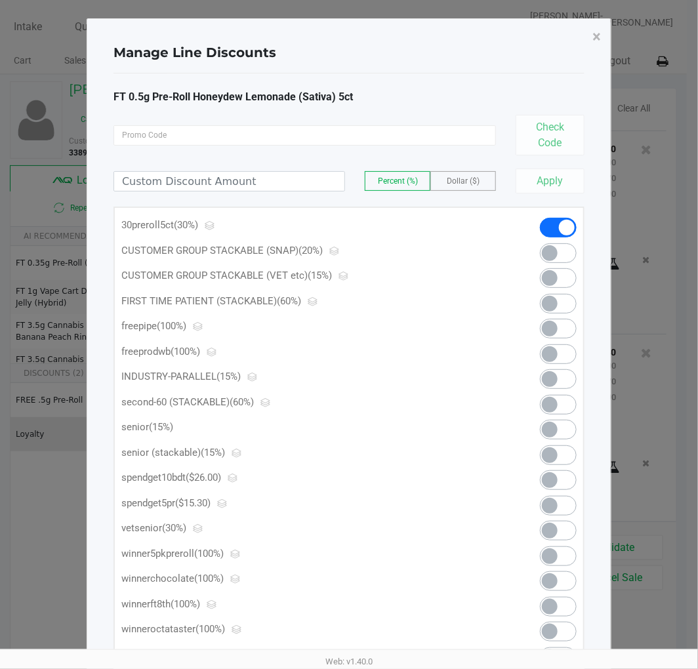
scroll to position [61, 0]
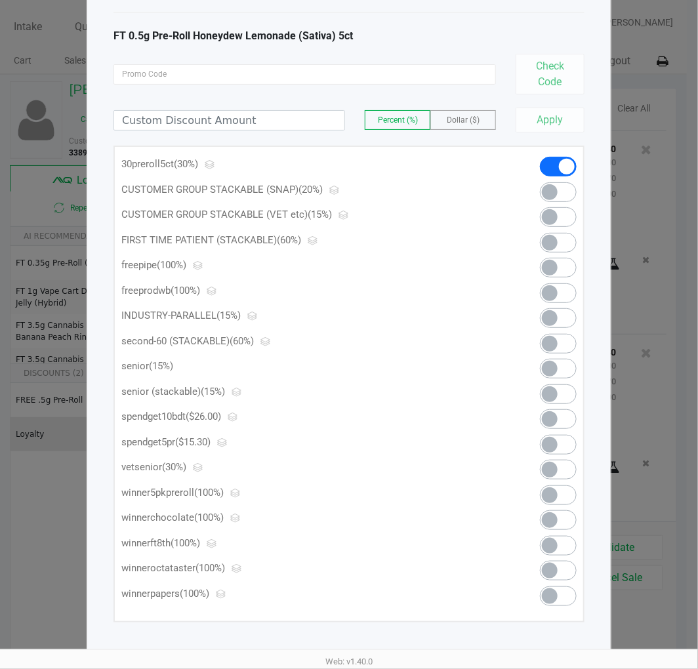
click at [560, 440] on span at bounding box center [558, 445] width 37 height 20
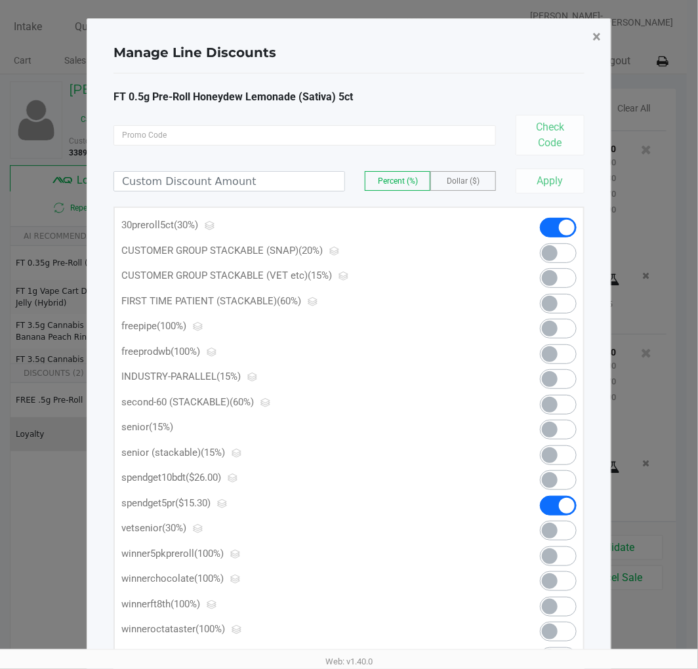
click at [591, 46] on button "×" at bounding box center [597, 36] width 30 height 37
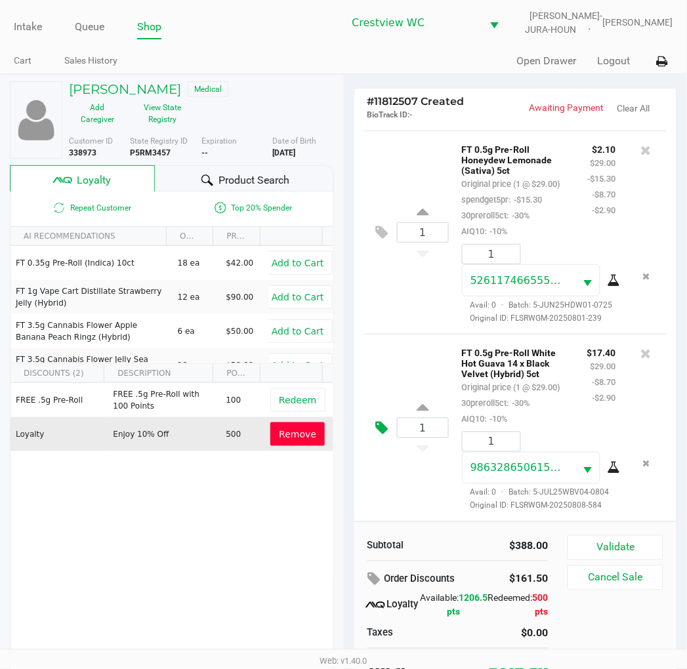
click at [378, 426] on icon at bounding box center [382, 428] width 12 height 15
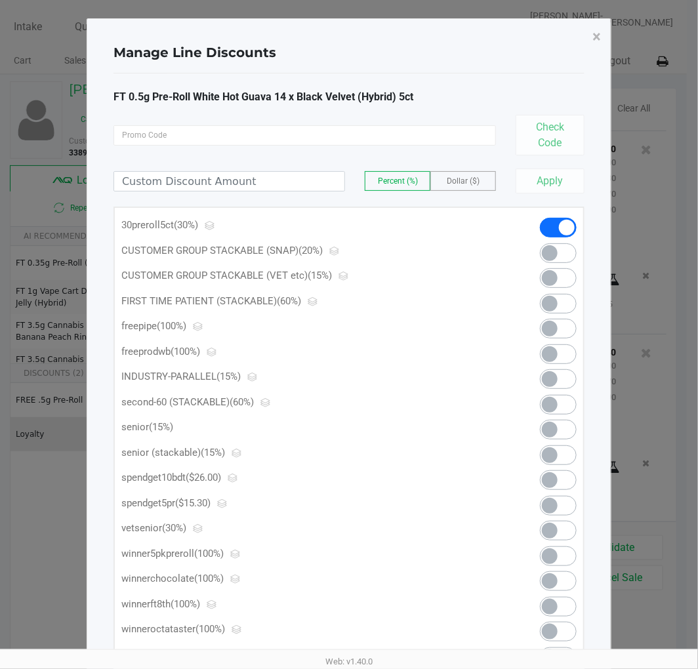
scroll to position [61, 0]
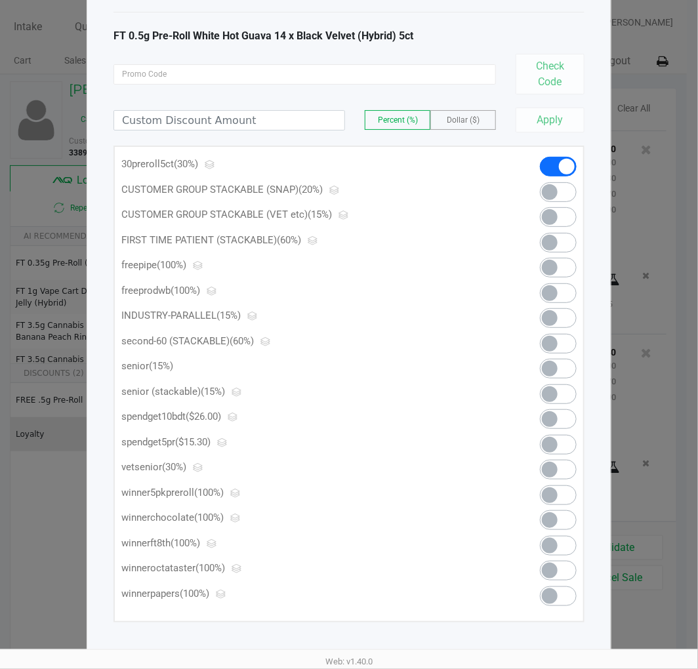
click at [560, 445] on span at bounding box center [558, 445] width 37 height 20
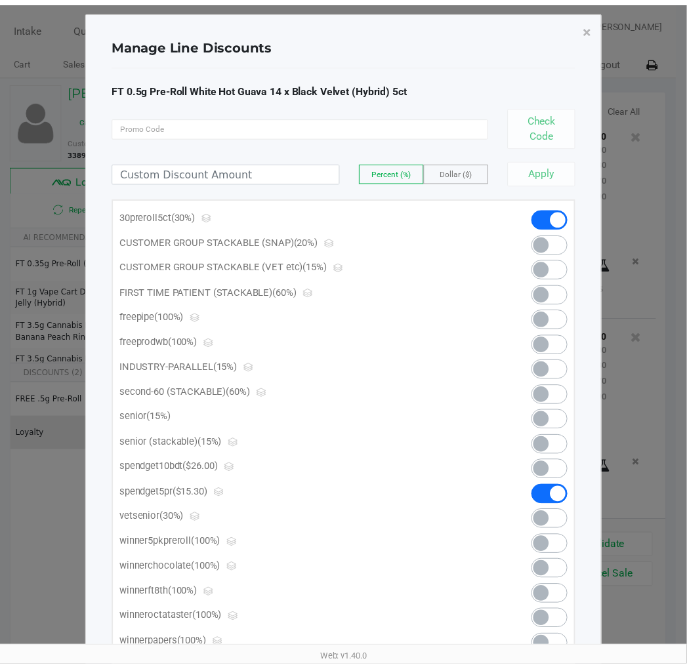
scroll to position [0, 0]
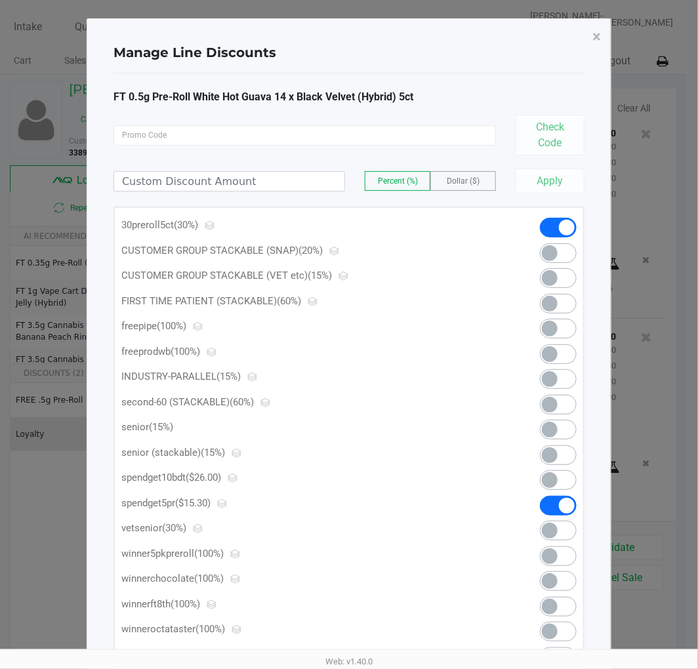
click at [595, 45] on span "×" at bounding box center [596, 37] width 9 height 18
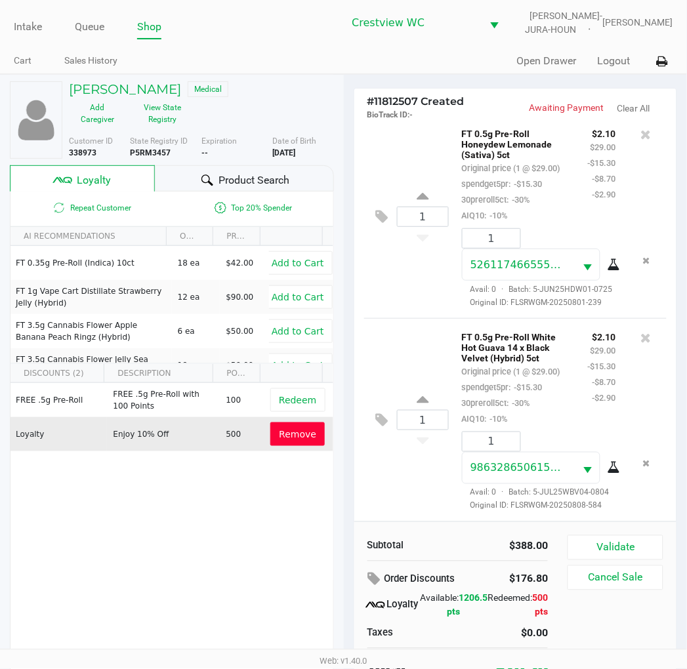
scroll to position [25, 0]
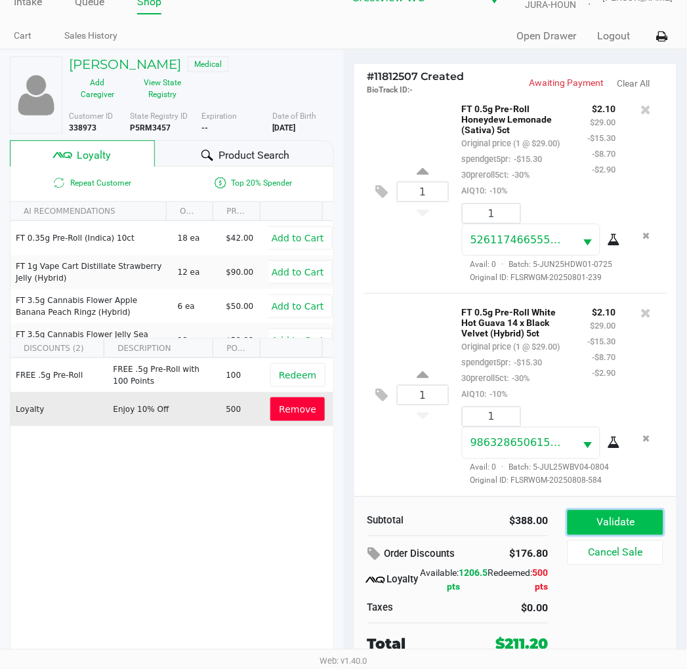
click at [633, 517] on button "Validate" at bounding box center [615, 522] width 95 height 25
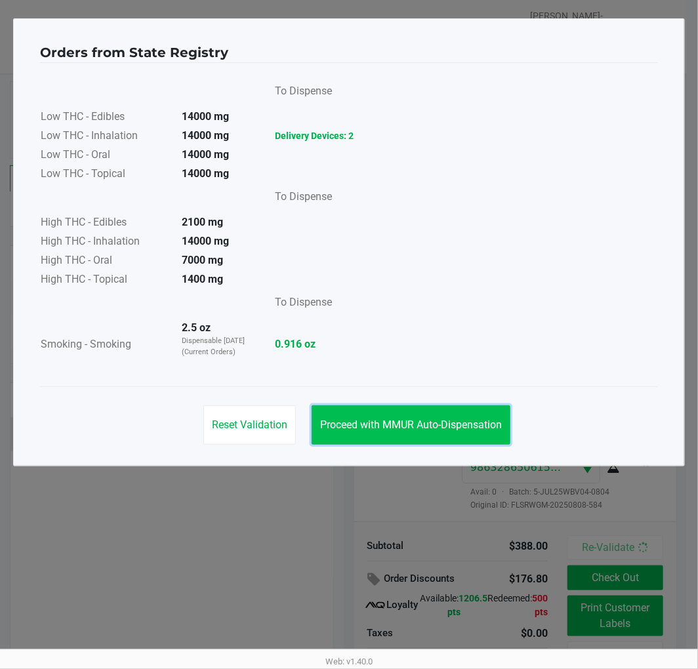
click at [363, 421] on span "Proceed with MMUR Auto-Dispensation" at bounding box center [411, 425] width 182 height 12
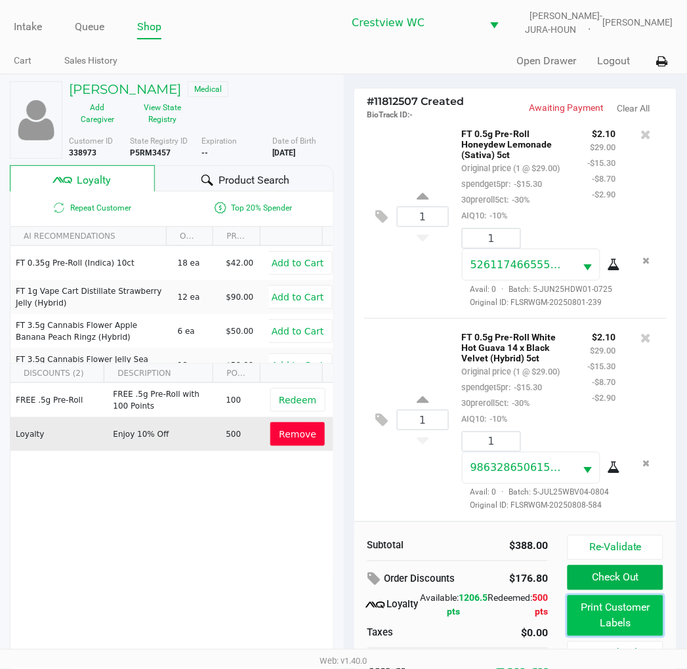
click at [625, 617] on button "Print Customer Labels" at bounding box center [615, 616] width 95 height 41
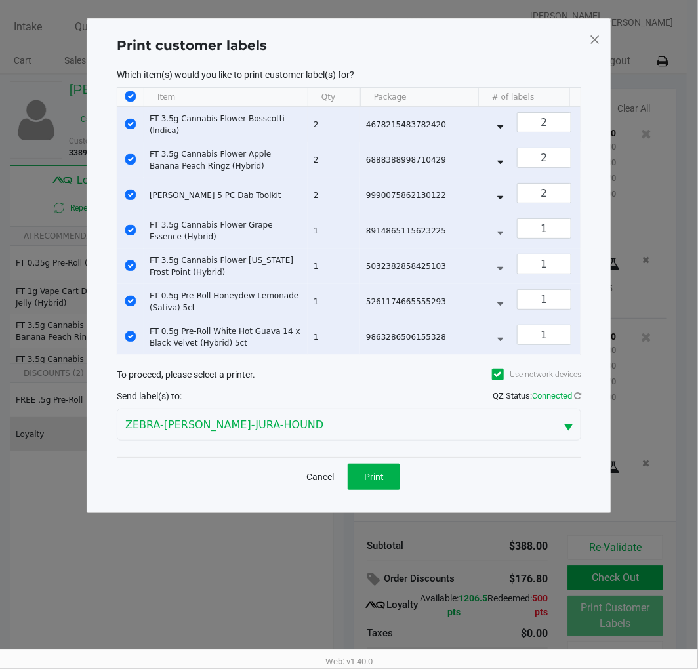
click at [134, 123] on input "Select Row" at bounding box center [130, 124] width 10 height 10
checkbox input "false"
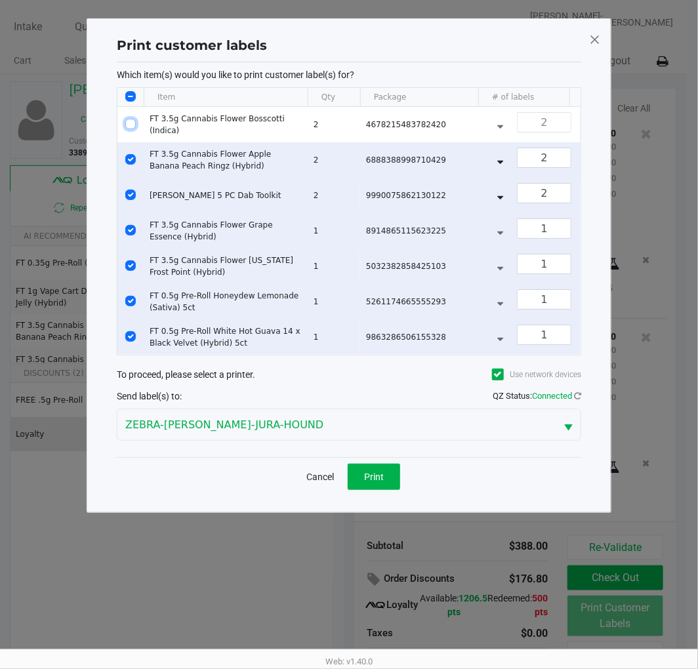
click at [132, 159] on input "Select Row" at bounding box center [130, 159] width 10 height 10
checkbox input "false"
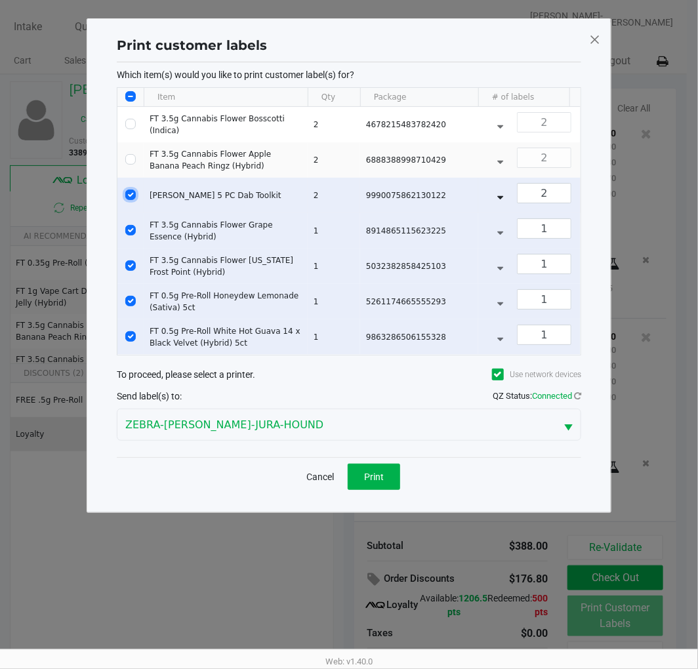
click at [133, 195] on input "Select Row" at bounding box center [130, 195] width 10 height 10
checkbox input "false"
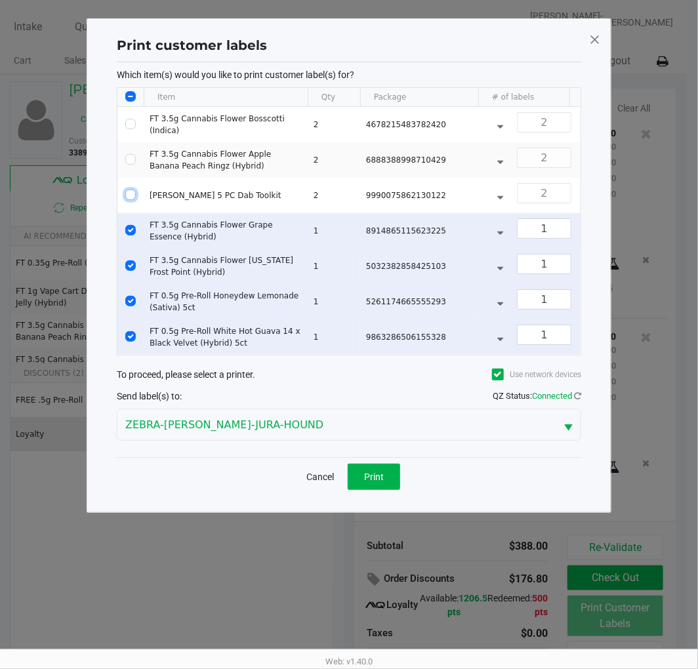
click at [132, 231] on input "Select Row" at bounding box center [130, 230] width 10 height 10
checkbox input "false"
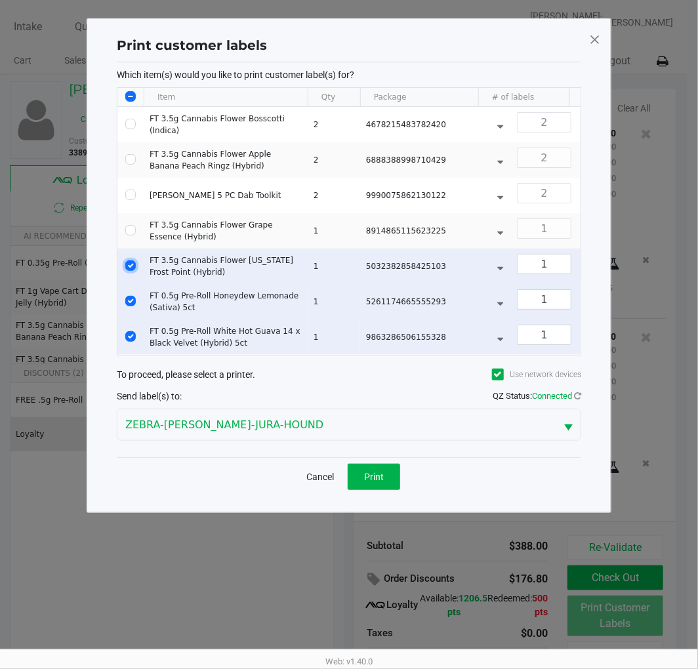
click at [130, 266] on input "Select Row" at bounding box center [130, 265] width 10 height 10
checkbox input "false"
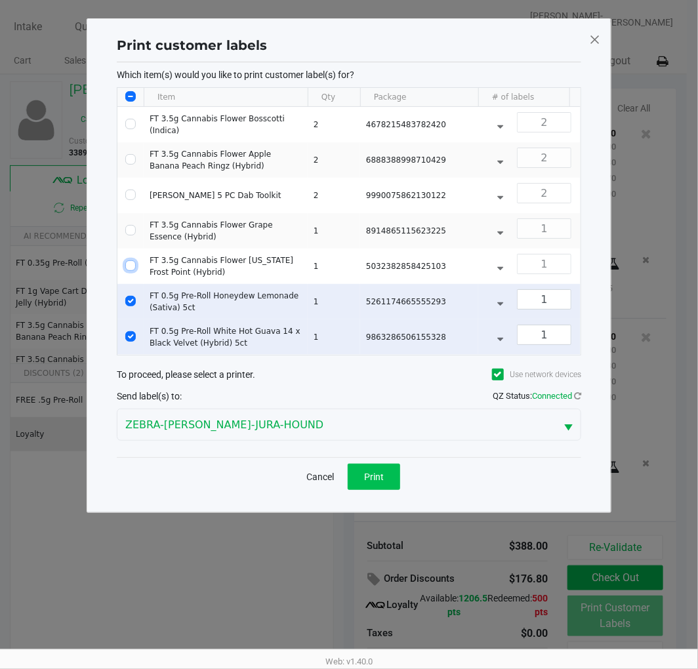
click at [371, 480] on button "Print" at bounding box center [374, 477] width 52 height 26
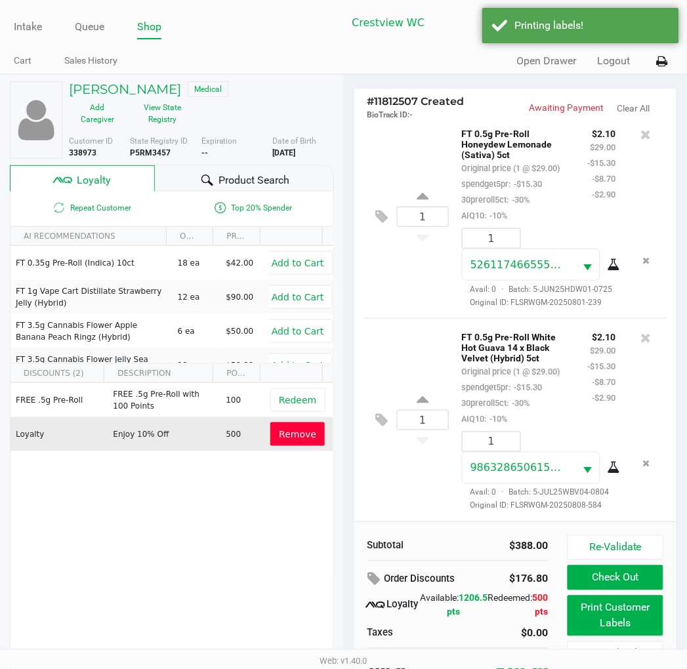
scroll to position [25, 0]
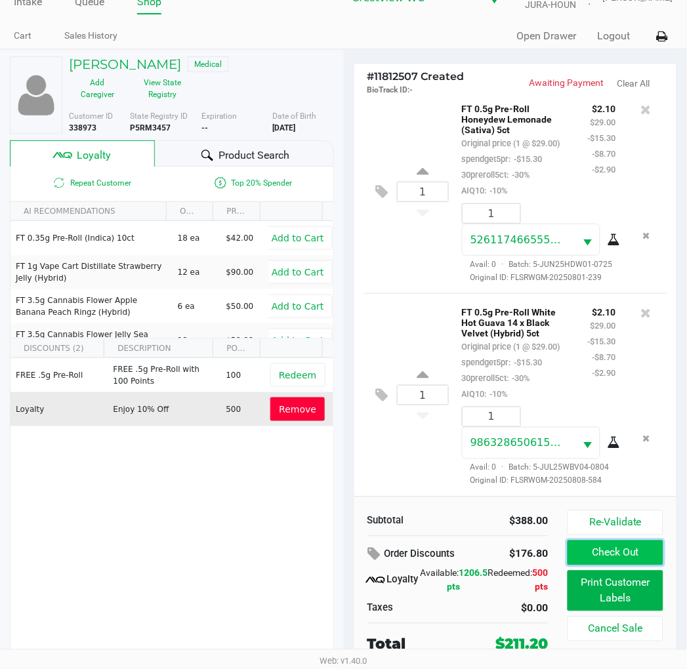
click at [634, 558] on button "Check Out" at bounding box center [615, 553] width 95 height 25
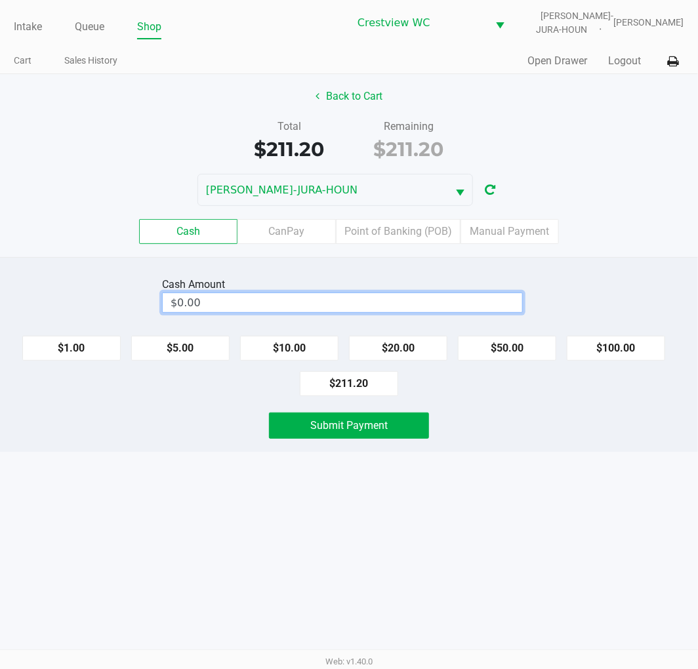
click at [359, 297] on input "$0.00" at bounding box center [343, 302] width 360 height 19
click at [306, 428] on button "Submit Payment" at bounding box center [349, 426] width 160 height 26
type input "$221.20"
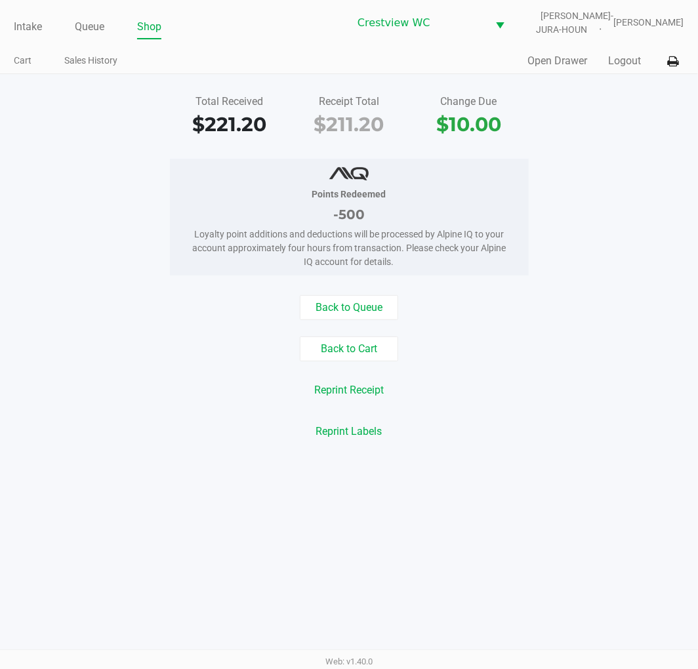
click at [31, 31] on link "Intake" at bounding box center [28, 27] width 28 height 18
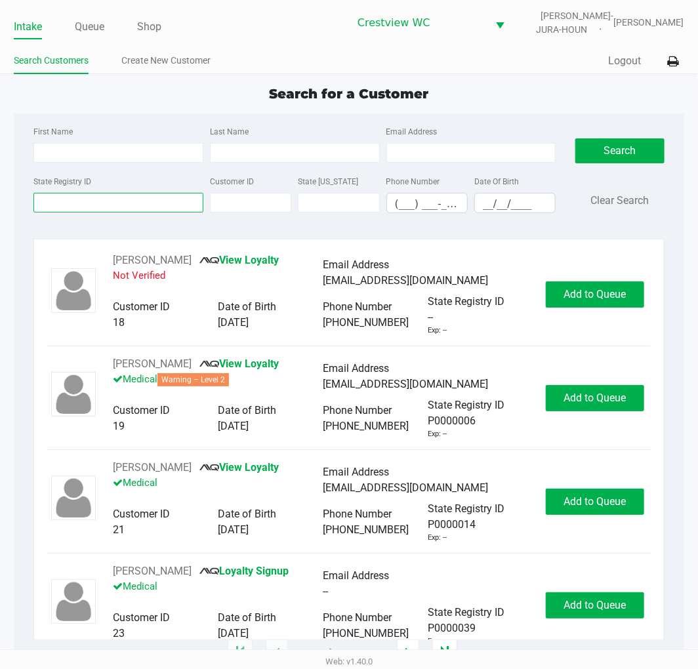
click at [99, 203] on input "State Registry ID" at bounding box center [118, 203] width 170 height 20
click at [114, 204] on input "State Registry ID" at bounding box center [118, 203] width 170 height 20
click at [132, 195] on input "State Registry ID" at bounding box center [118, 203] width 170 height 20
click at [88, 201] on input "State Registry ID" at bounding box center [118, 203] width 170 height 20
click at [127, 150] on input "First Name" at bounding box center [118, 153] width 170 height 20
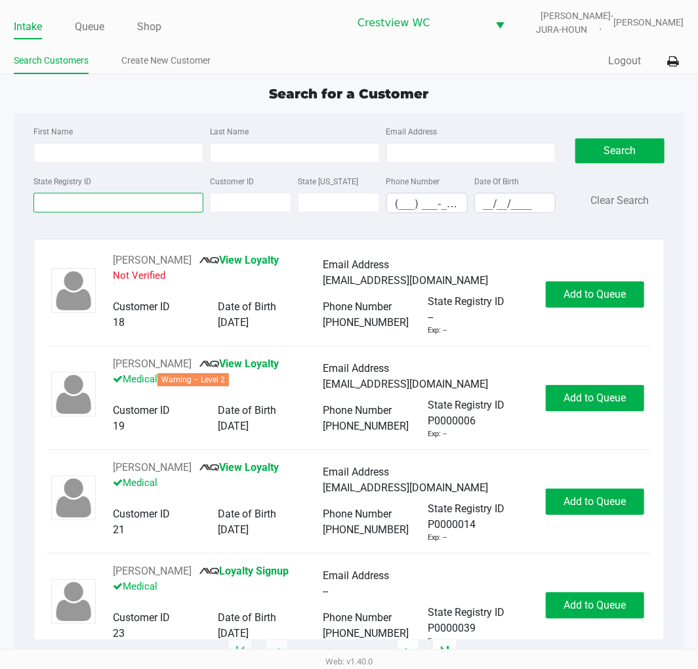
click at [100, 199] on input "State Registry ID" at bounding box center [118, 203] width 170 height 20
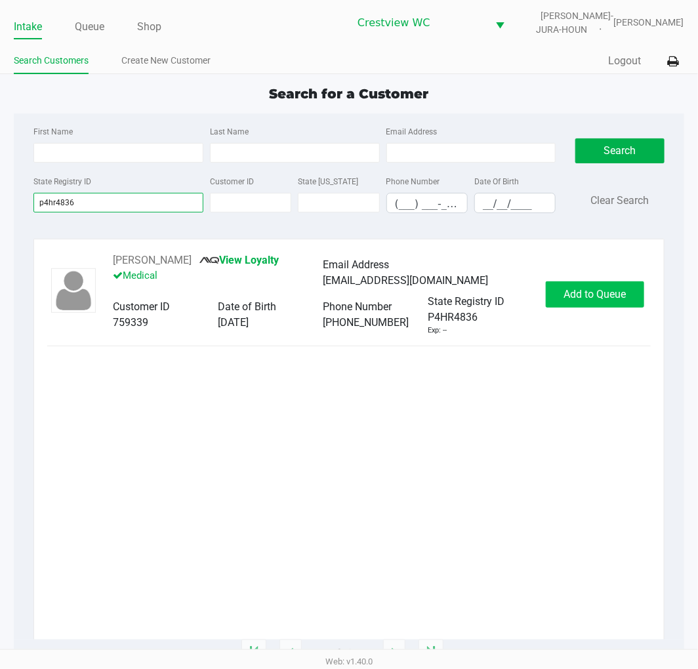
type input "p4hr4836"
click at [594, 301] on span "Add to Queue" at bounding box center [595, 294] width 62 height 12
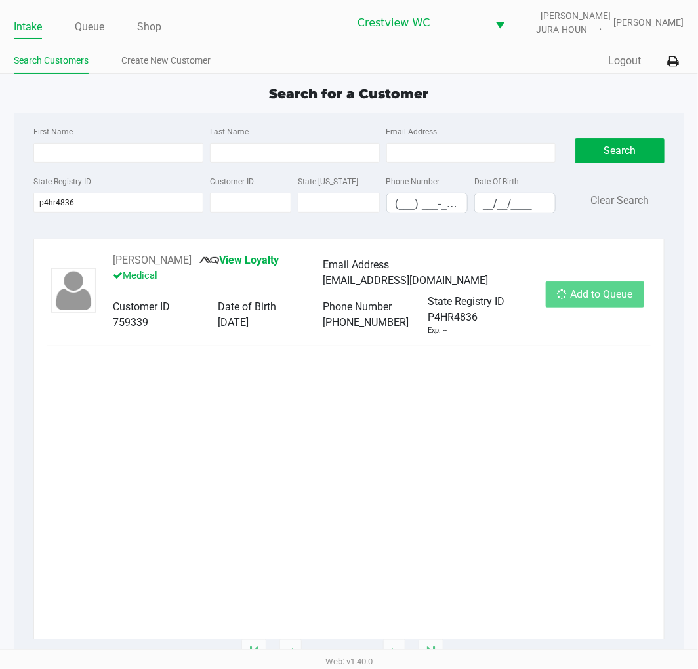
click at [594, 307] on div "Add to Queue" at bounding box center [595, 294] width 98 height 26
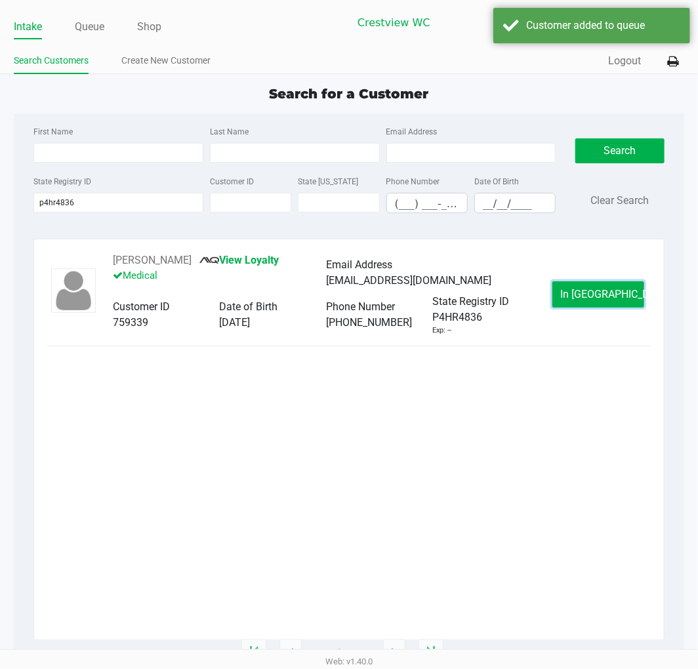
click at [594, 301] on span "In Queue" at bounding box center [616, 294] width 110 height 12
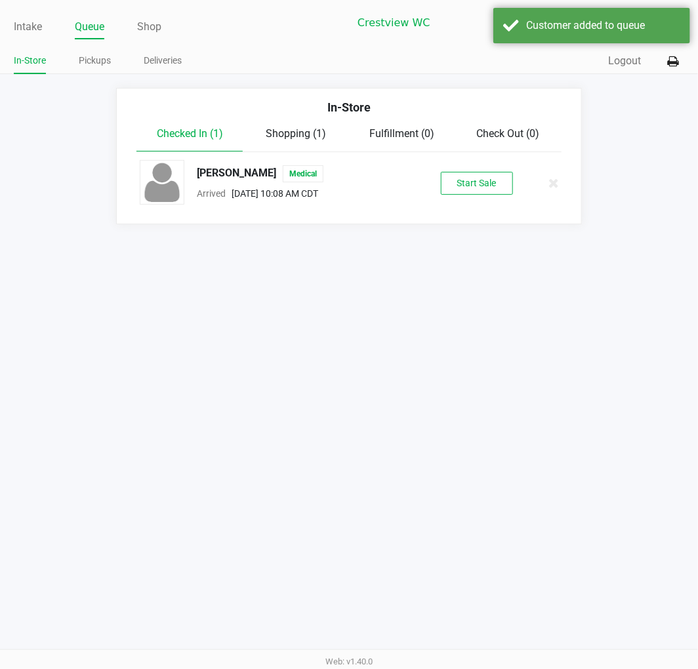
click at [482, 196] on div "RAYMOND NARANJO FERNANDEZ Medical Arrived Aug 19, 2025 10:08 AM CDT Start Sale" at bounding box center [349, 183] width 438 height 46
click at [482, 189] on button "Start Sale" at bounding box center [477, 183] width 72 height 23
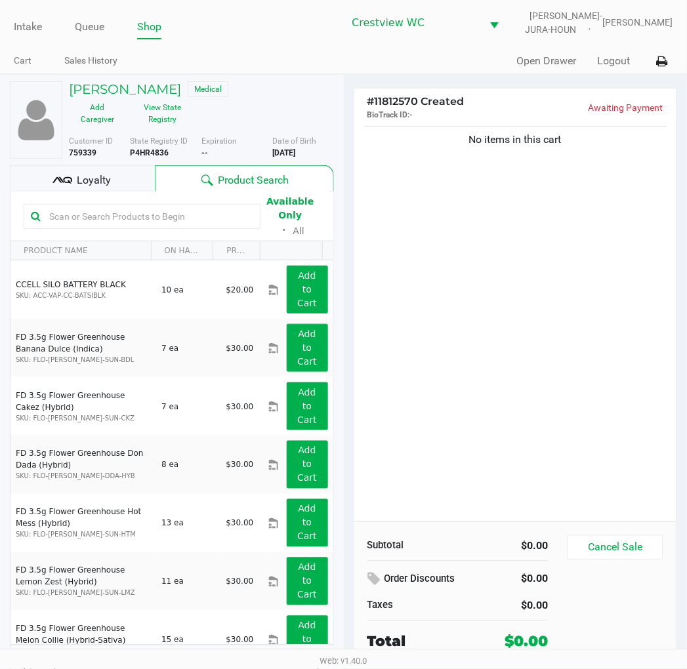
click at [81, 188] on span "Loyalty" at bounding box center [94, 181] width 34 height 16
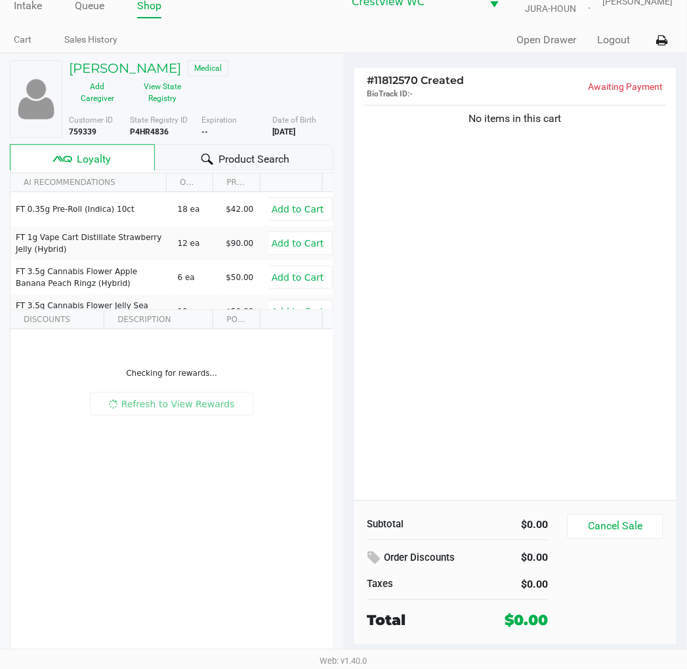
scroll to position [37, 0]
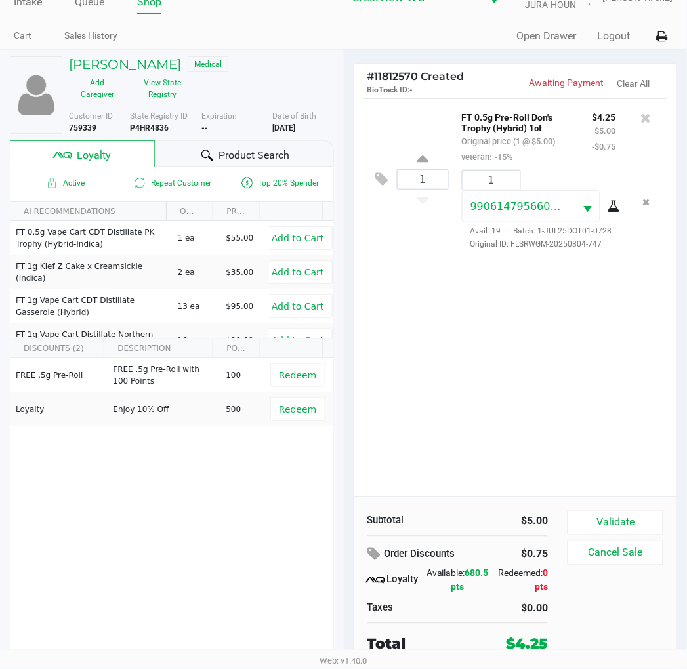
click at [625, 510] on button "Validate" at bounding box center [615, 522] width 95 height 25
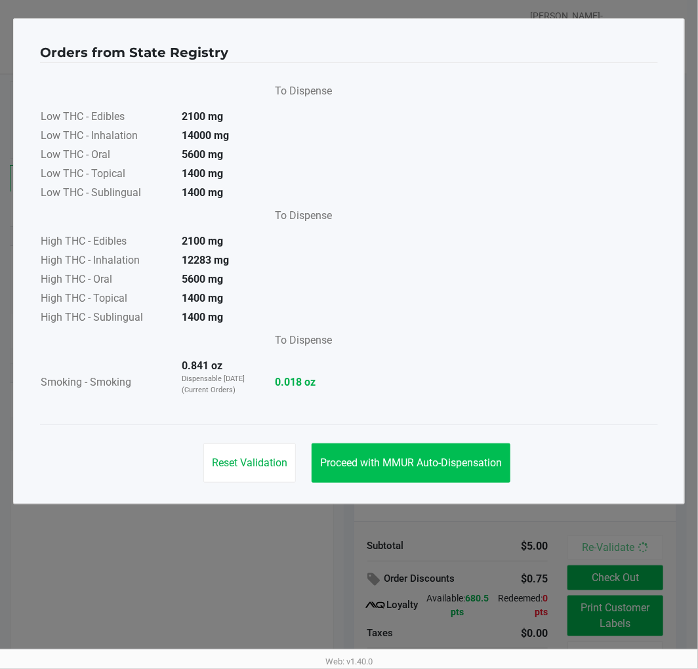
click at [421, 471] on button "Proceed with MMUR Auto-Dispensation" at bounding box center [411, 463] width 199 height 39
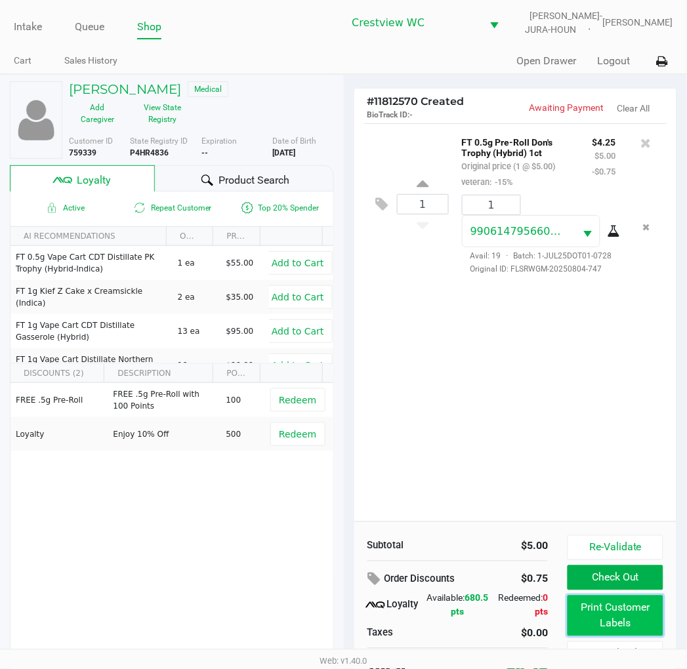
click at [606, 619] on button "Print Customer Labels" at bounding box center [615, 616] width 95 height 41
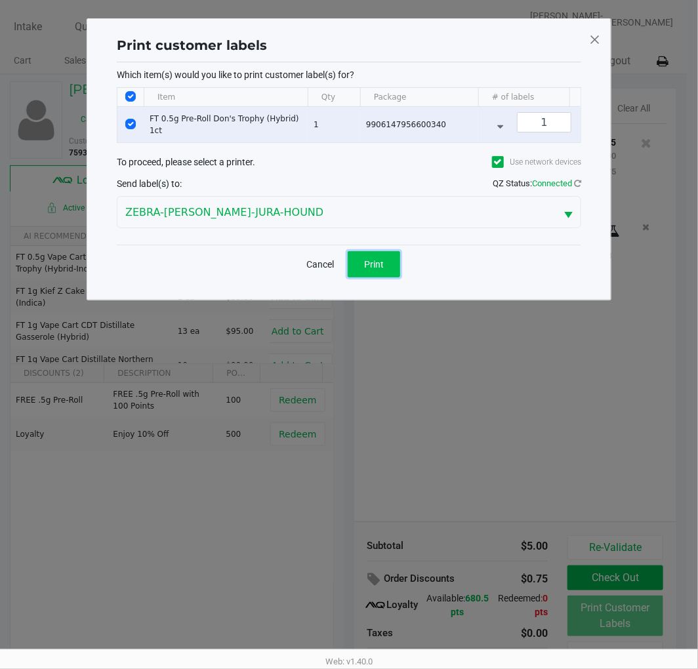
click at [371, 270] on span "Print" at bounding box center [374, 264] width 20 height 10
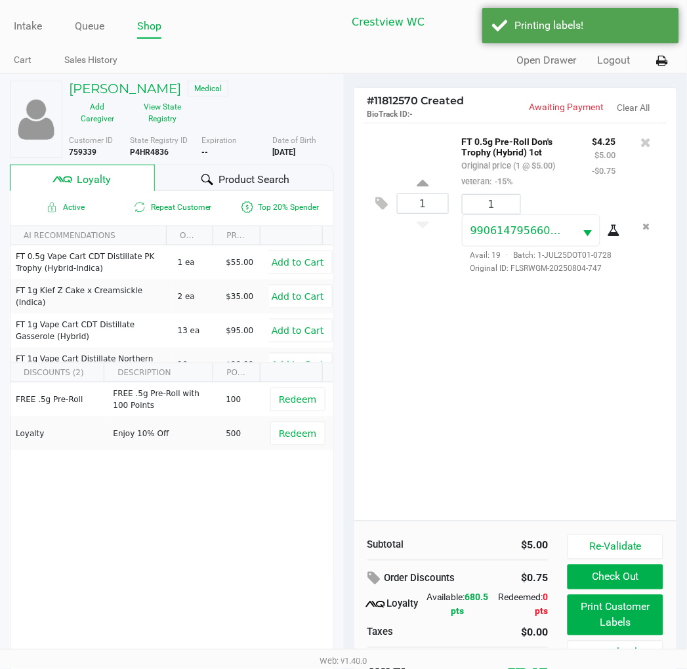
scroll to position [37, 0]
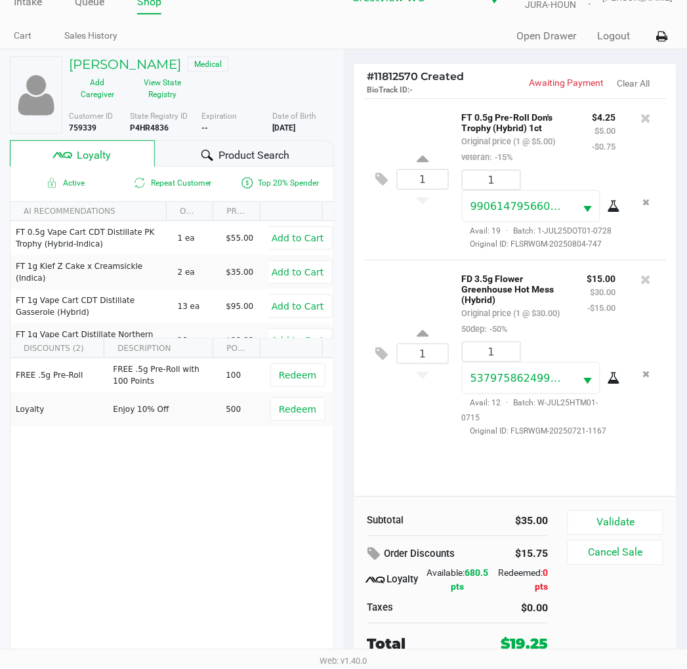
click at [626, 510] on button "Validate" at bounding box center [615, 522] width 95 height 25
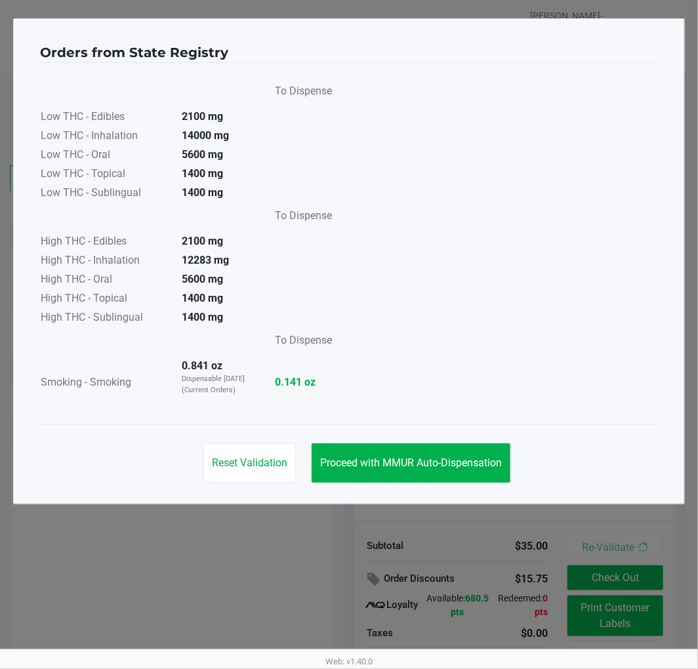
click at [407, 457] on span "Proceed with MMUR Auto-Dispensation" at bounding box center [411, 463] width 182 height 12
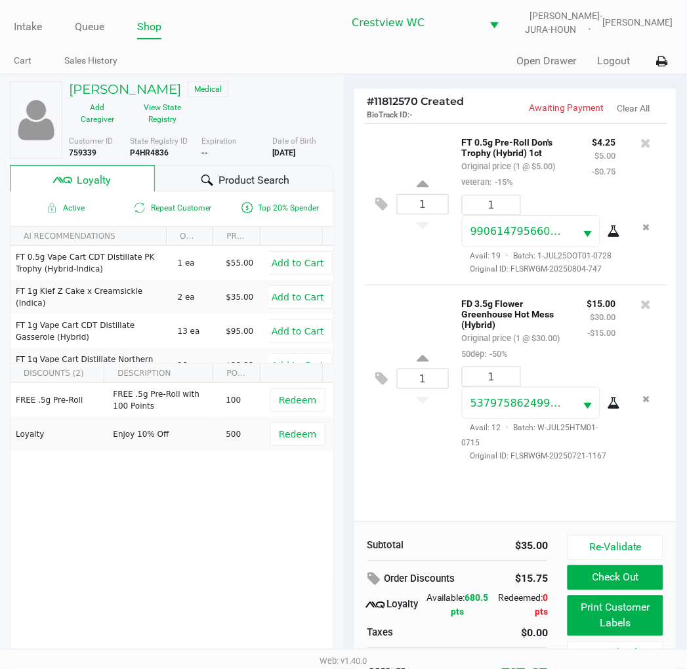
click at [600, 622] on button "Print Customer Labels" at bounding box center [615, 616] width 95 height 41
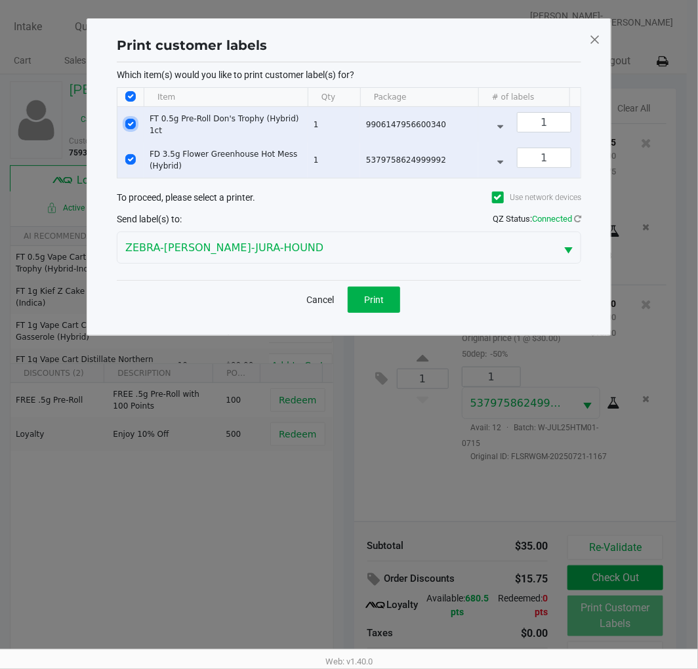
click at [133, 127] on input "Select Row" at bounding box center [130, 124] width 10 height 10
checkbox input "false"
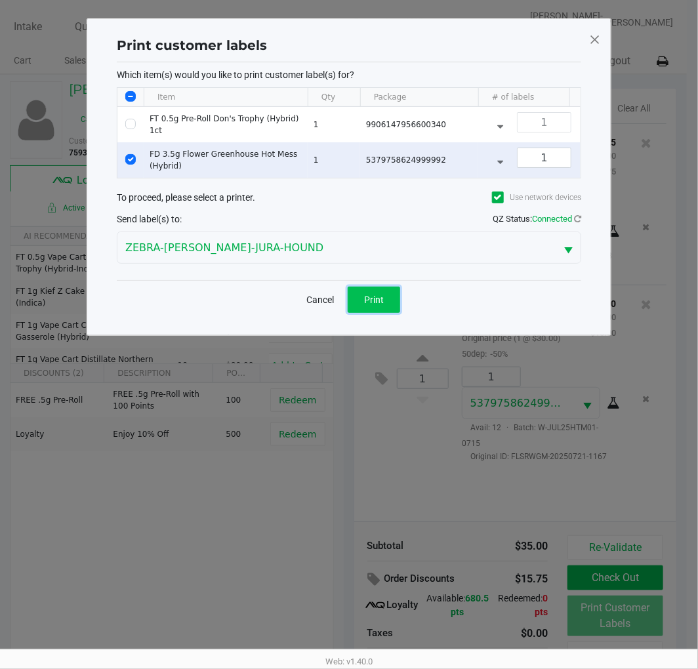
click at [396, 310] on button "Print" at bounding box center [374, 300] width 52 height 26
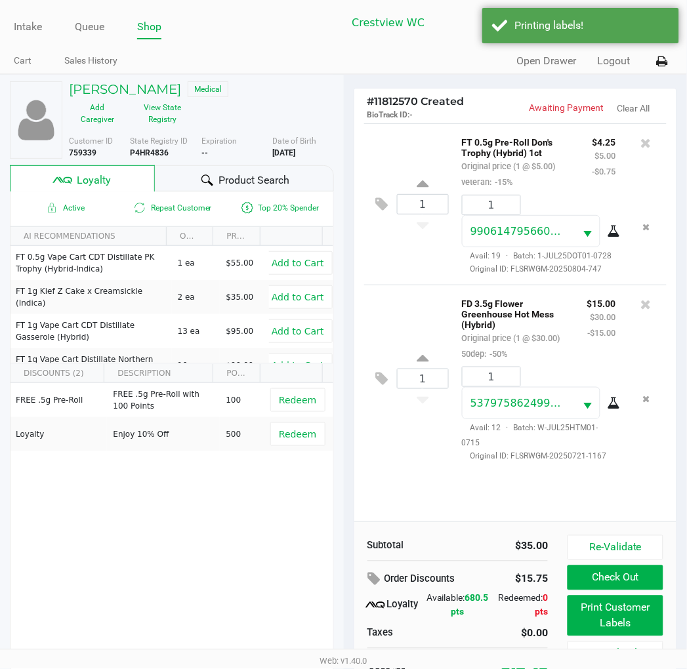
scroll to position [37, 0]
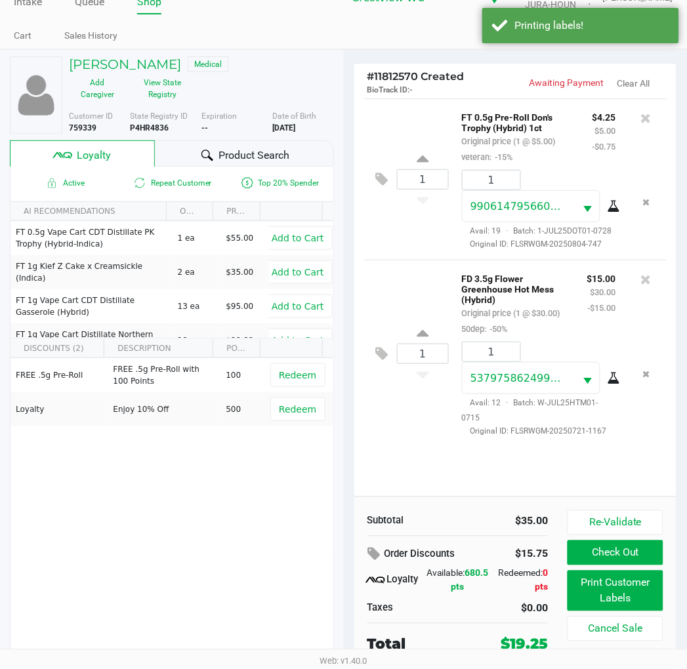
click at [375, 164] on button at bounding box center [385, 179] width 23 height 31
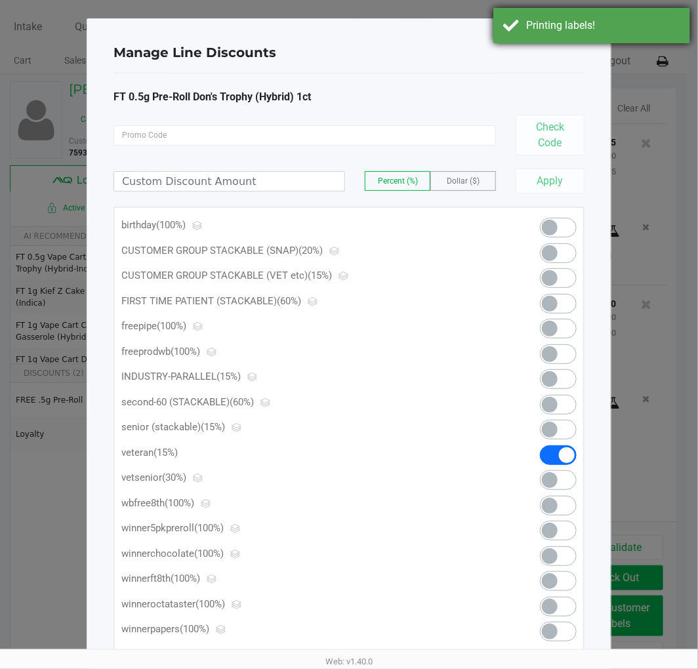
click at [599, 42] on div "Printing labels!" at bounding box center [591, 25] width 197 height 35
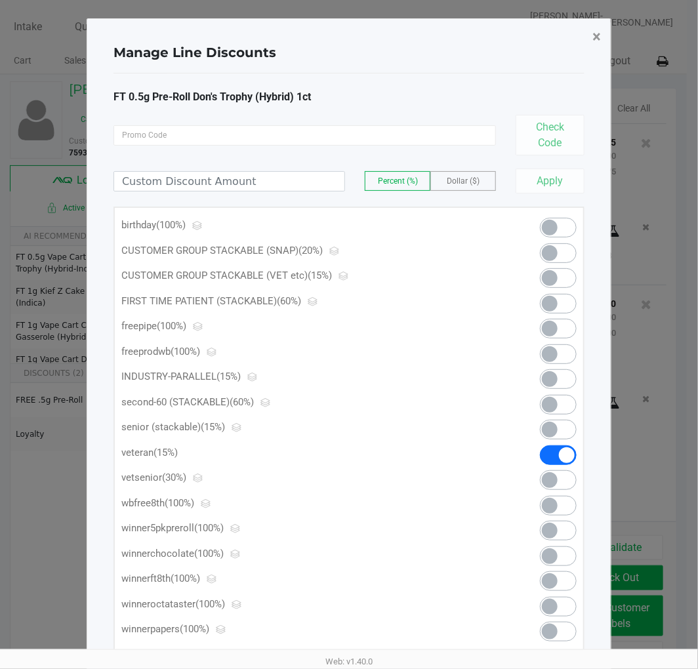
click at [595, 37] on span "×" at bounding box center [596, 37] width 9 height 18
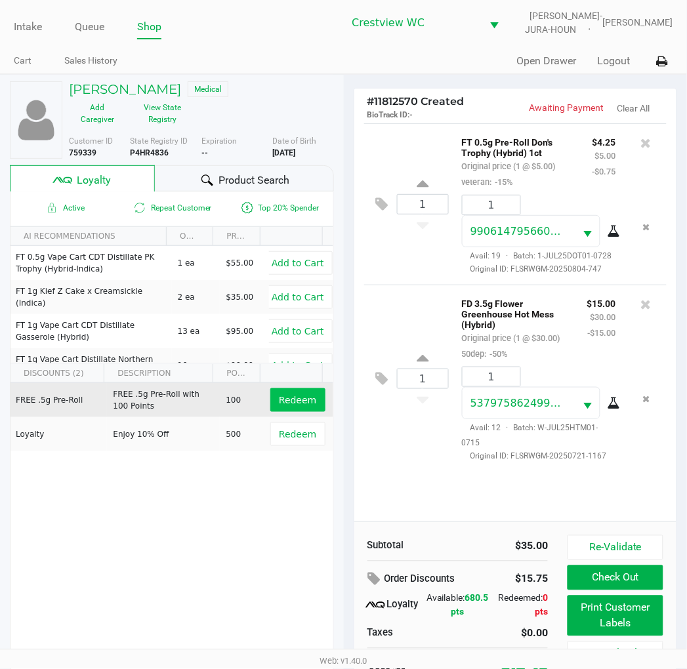
click at [302, 405] on span "Redeem" at bounding box center [297, 400] width 37 height 10
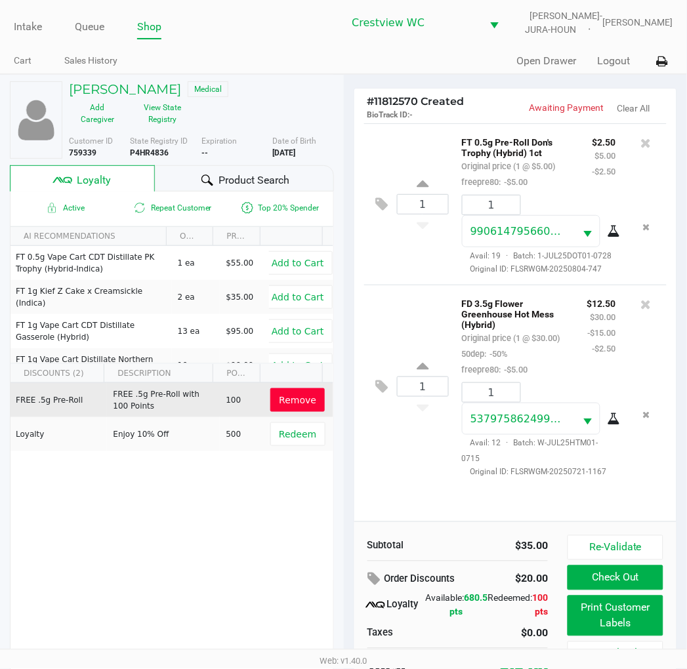
click at [627, 573] on button "Check Out" at bounding box center [615, 578] width 95 height 25
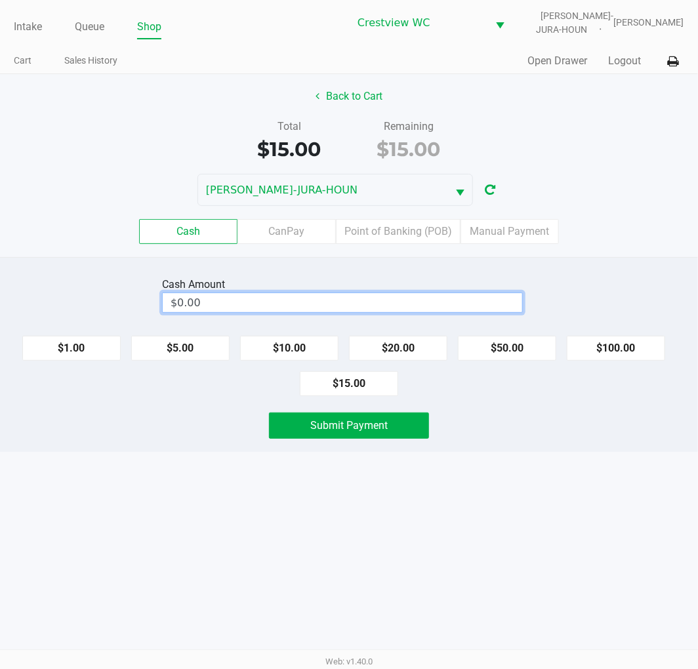
click at [349, 302] on input "$0.00" at bounding box center [343, 302] width 360 height 19
click at [400, 348] on button "$20.00" at bounding box center [398, 348] width 98 height 25
type input "$20.00"
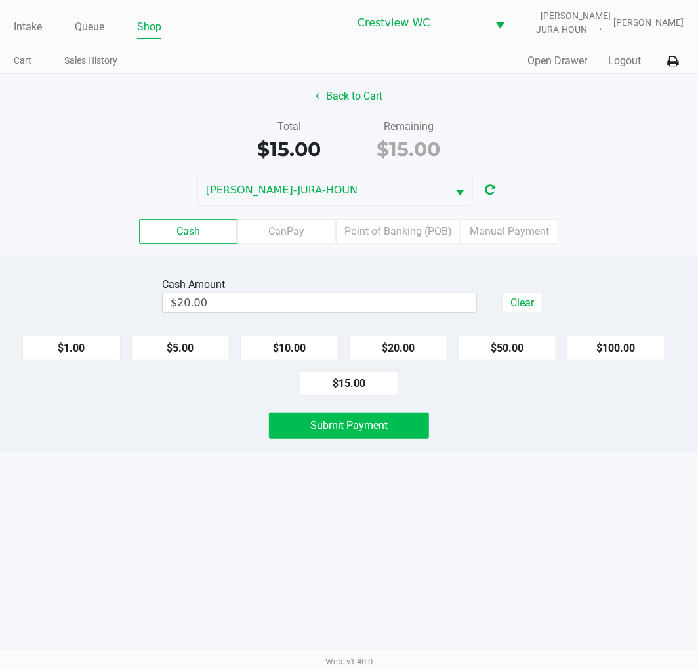
click at [405, 428] on button "Submit Payment" at bounding box center [349, 426] width 160 height 26
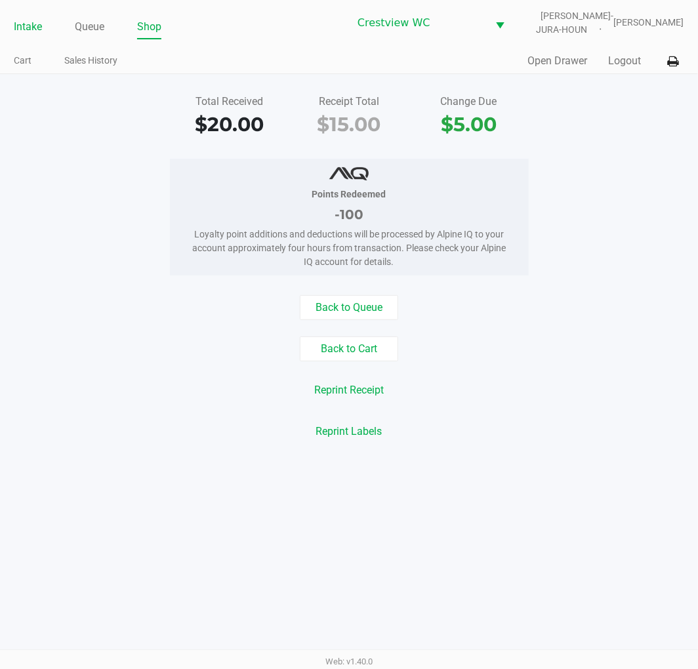
click at [24, 26] on link "Intake" at bounding box center [28, 27] width 28 height 18
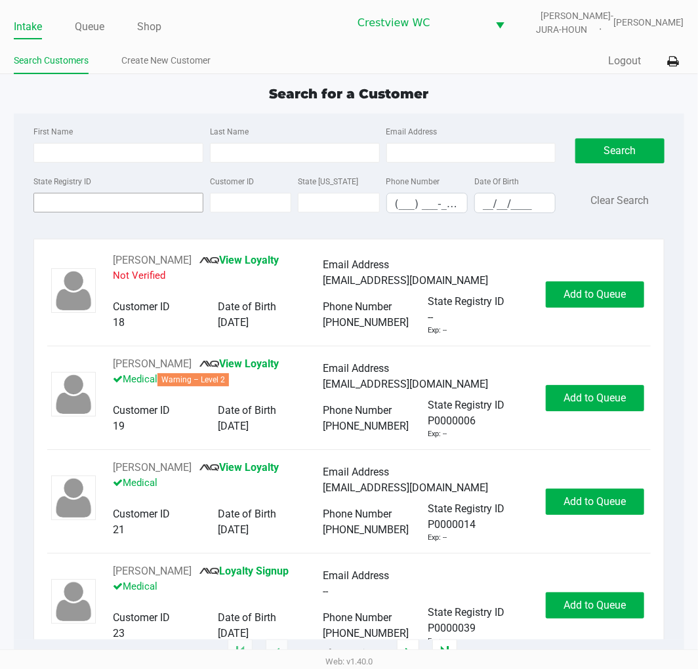
click at [57, 207] on input "State Registry ID" at bounding box center [118, 203] width 170 height 20
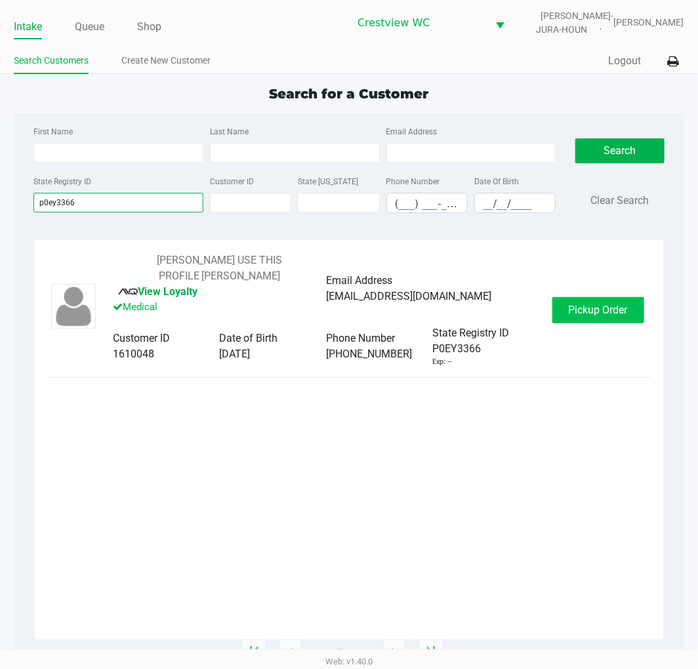
type input "p0ey3366"
click at [596, 304] on span "Pickup Order" at bounding box center [598, 310] width 59 height 12
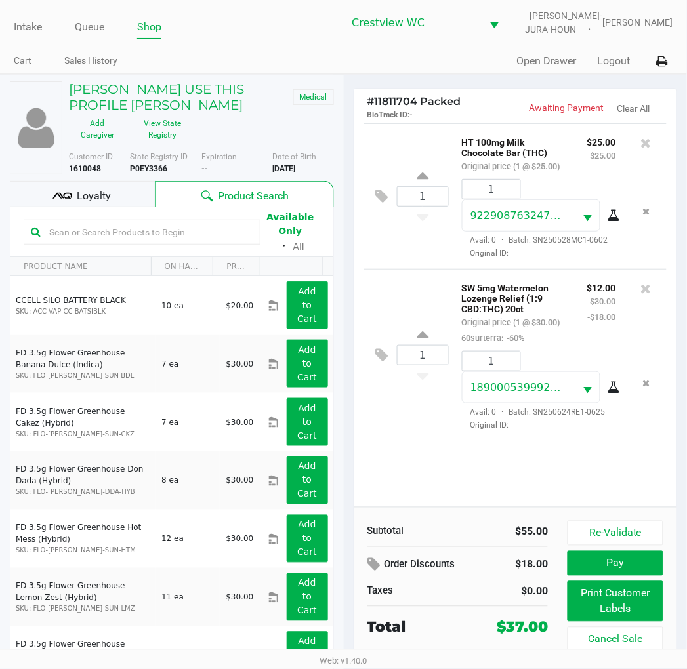
click at [110, 192] on div "Loyalty" at bounding box center [82, 194] width 145 height 26
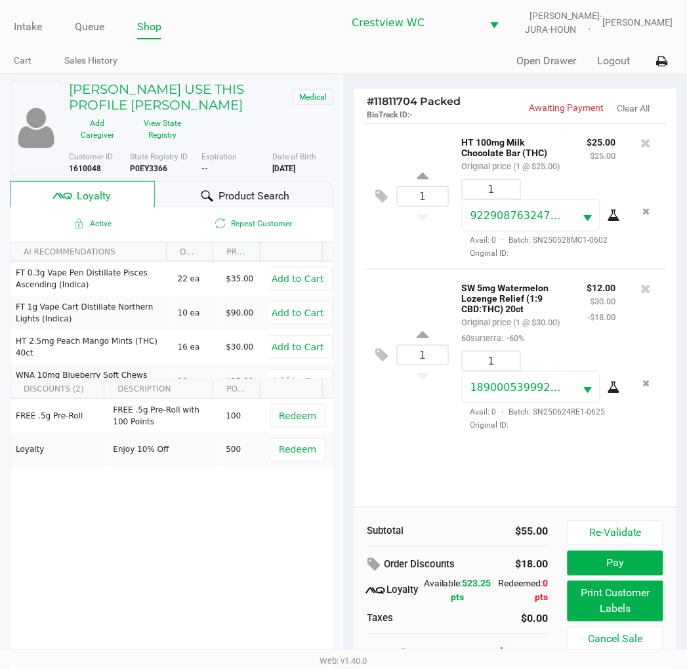
click at [614, 612] on button "Print Customer Labels" at bounding box center [615, 601] width 95 height 41
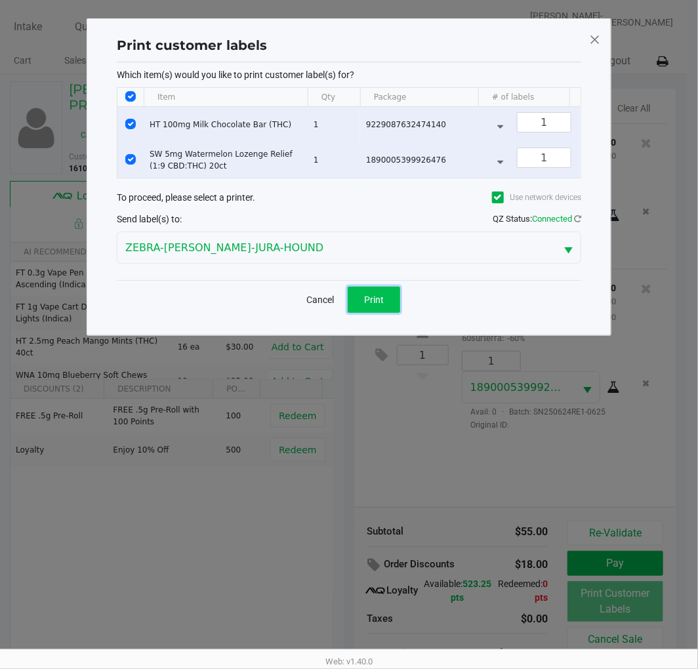
click at [382, 302] on button "Print" at bounding box center [374, 300] width 52 height 26
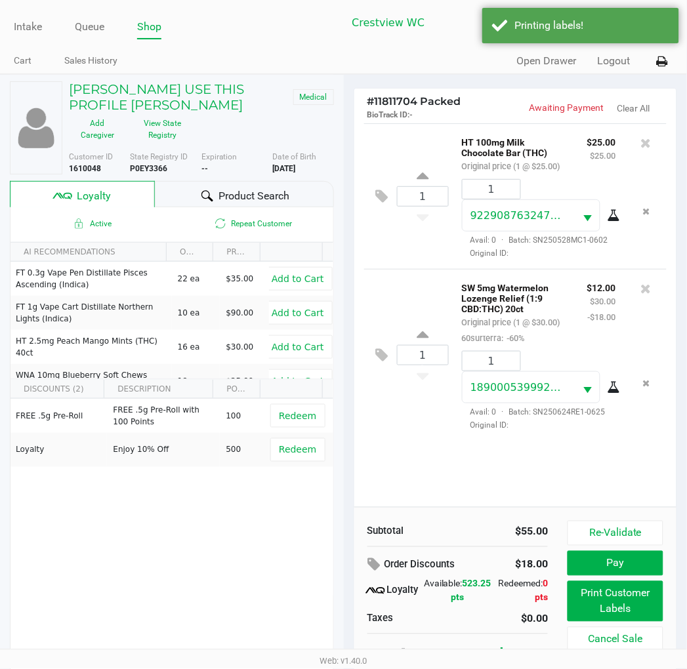
scroll to position [37, 0]
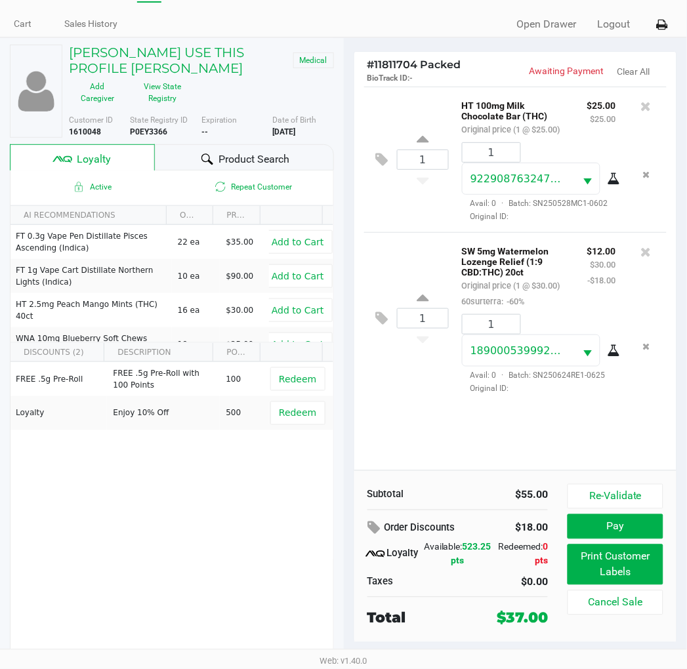
click at [608, 532] on button "Pay" at bounding box center [615, 526] width 95 height 25
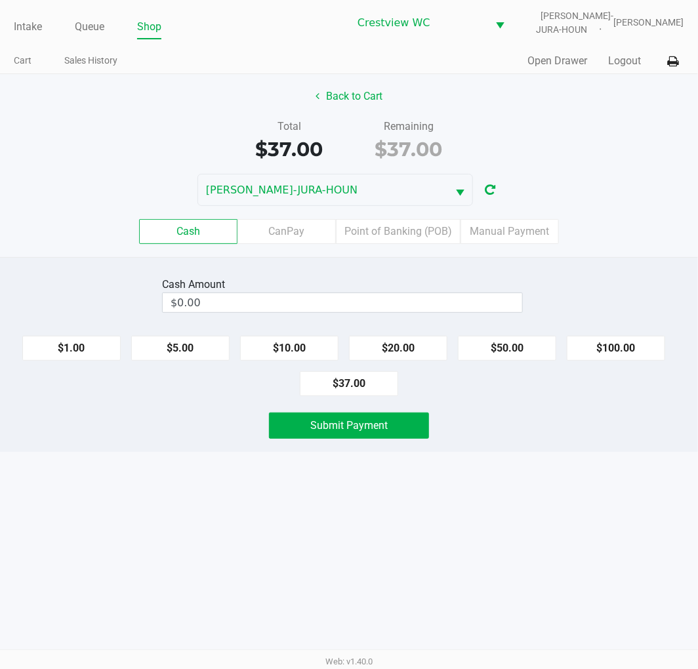
click at [348, 93] on button "Back to Cart" at bounding box center [349, 96] width 84 height 25
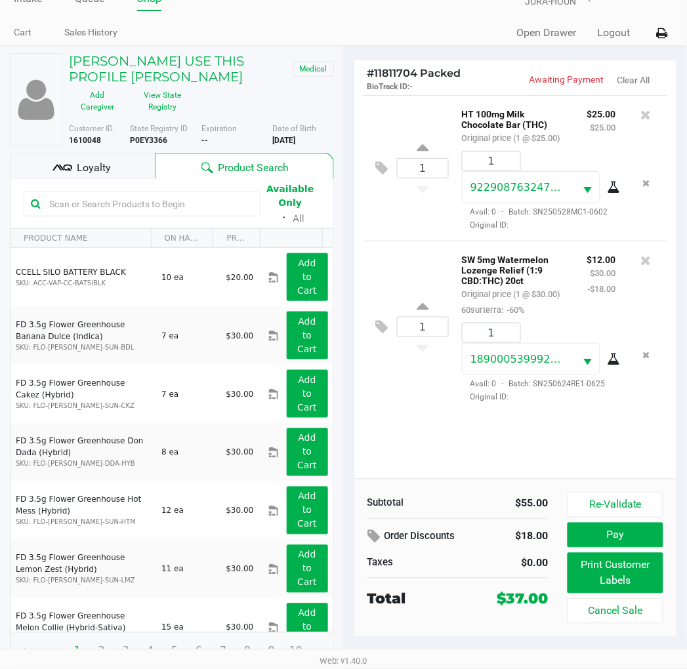
scroll to position [37, 0]
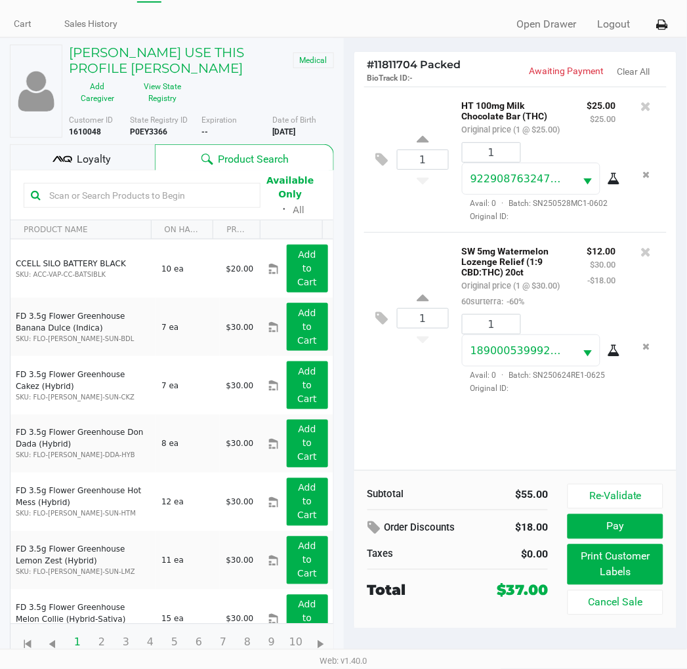
click at [381, 162] on icon at bounding box center [382, 159] width 12 height 15
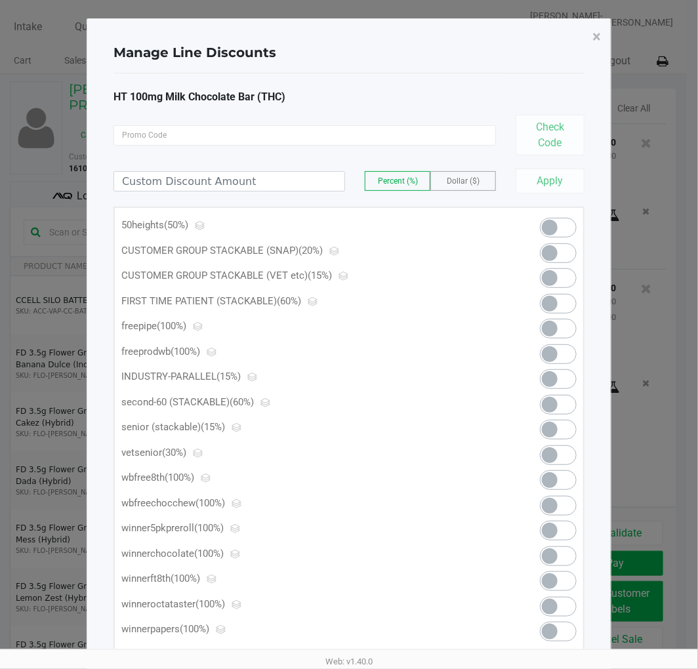
click at [560, 220] on span at bounding box center [558, 228] width 37 height 20
click at [598, 39] on span "×" at bounding box center [596, 37] width 9 height 18
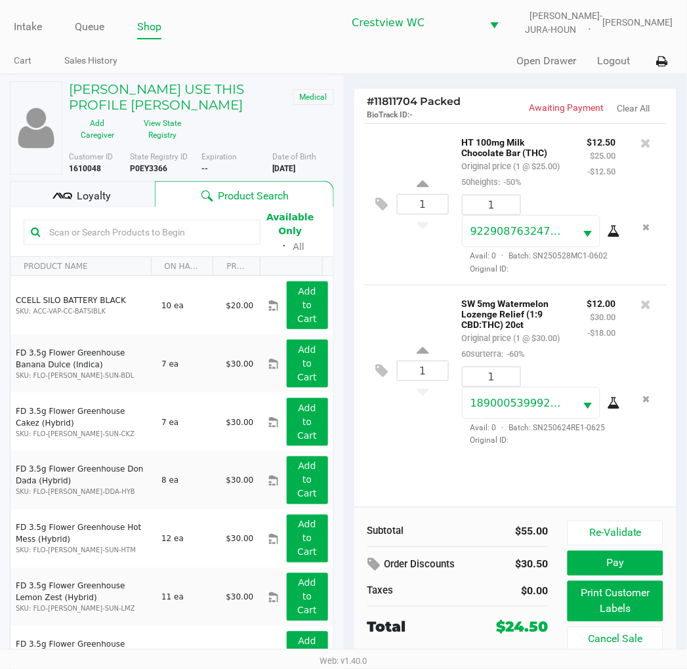
scroll to position [37, 0]
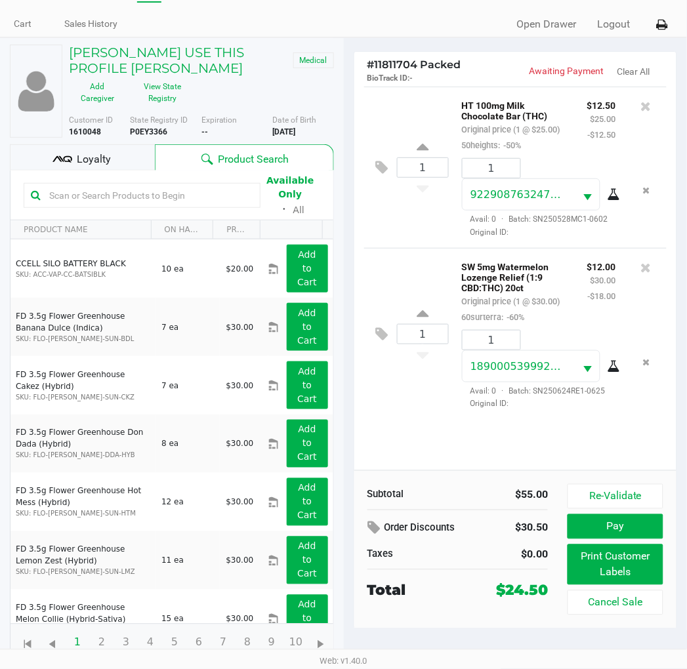
click at [92, 161] on span "Loyalty" at bounding box center [94, 160] width 34 height 16
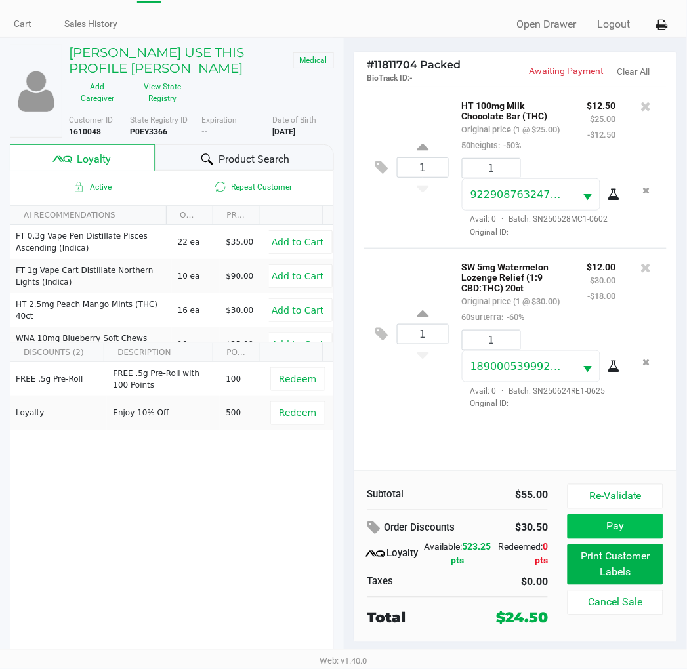
click at [626, 527] on button "Pay" at bounding box center [615, 526] width 95 height 25
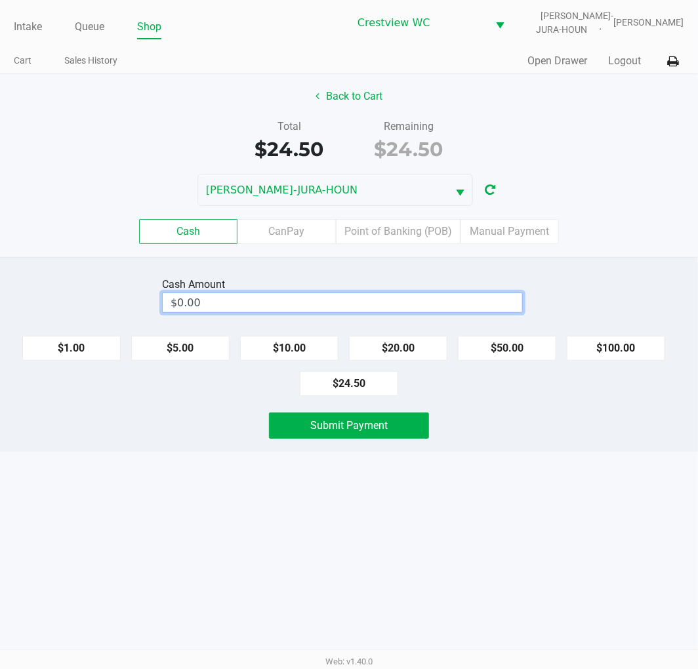
click at [338, 297] on input "$0.00" at bounding box center [343, 302] width 360 height 19
click at [372, 423] on span "Submit Payment" at bounding box center [348, 425] width 77 height 12
type input "$25.00"
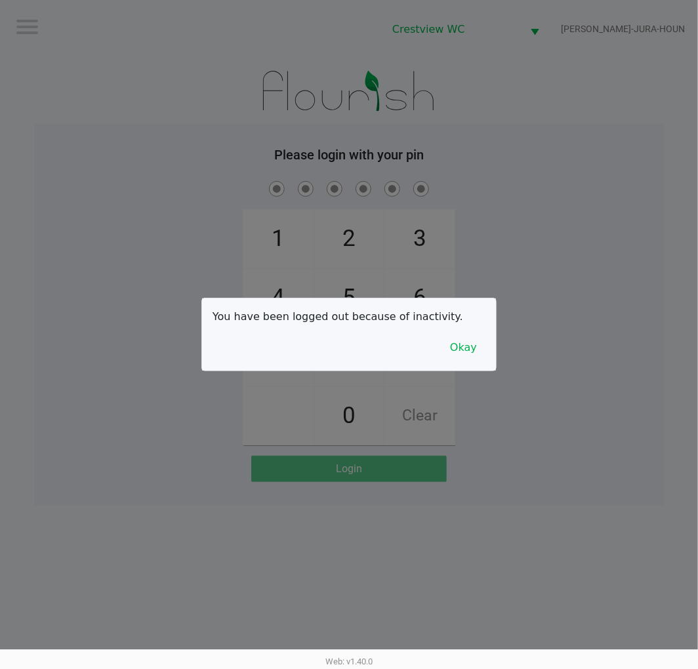
click at [463, 352] on button "Okay" at bounding box center [464, 347] width 44 height 25
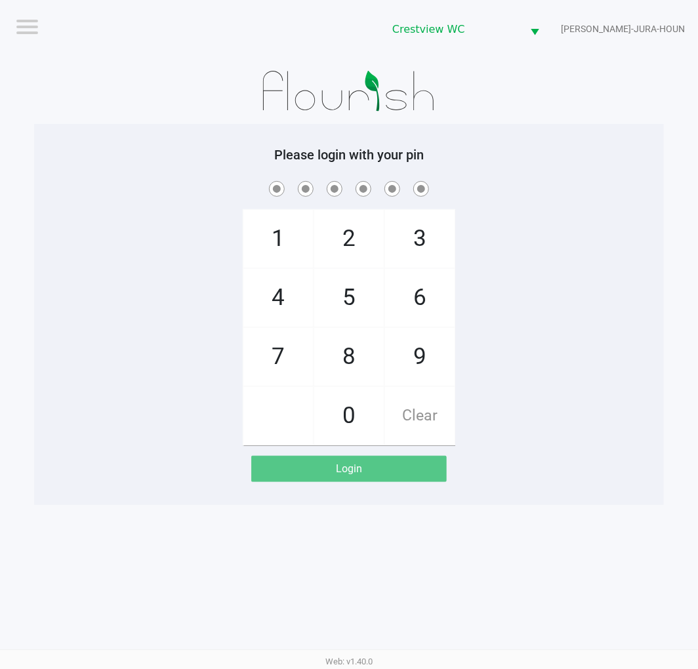
click at [429, 355] on span "9" at bounding box center [420, 357] width 70 height 58
checkbox input "true"
click at [357, 228] on span "2" at bounding box center [349, 239] width 70 height 58
checkbox input "true"
click at [352, 220] on span "2" at bounding box center [349, 239] width 70 height 58
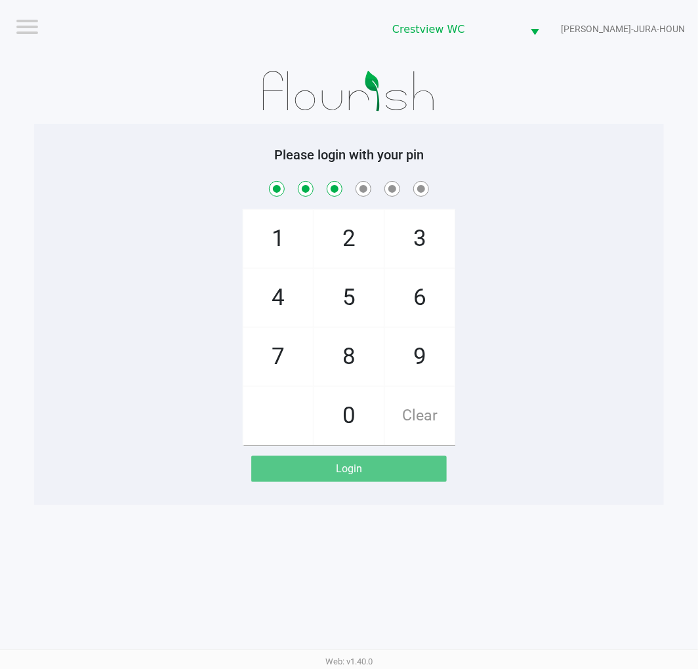
checkbox input "true"
click at [352, 360] on span "8" at bounding box center [349, 357] width 70 height 58
checkbox input "true"
click at [362, 248] on span "2" at bounding box center [349, 239] width 70 height 58
checkbox input "true"
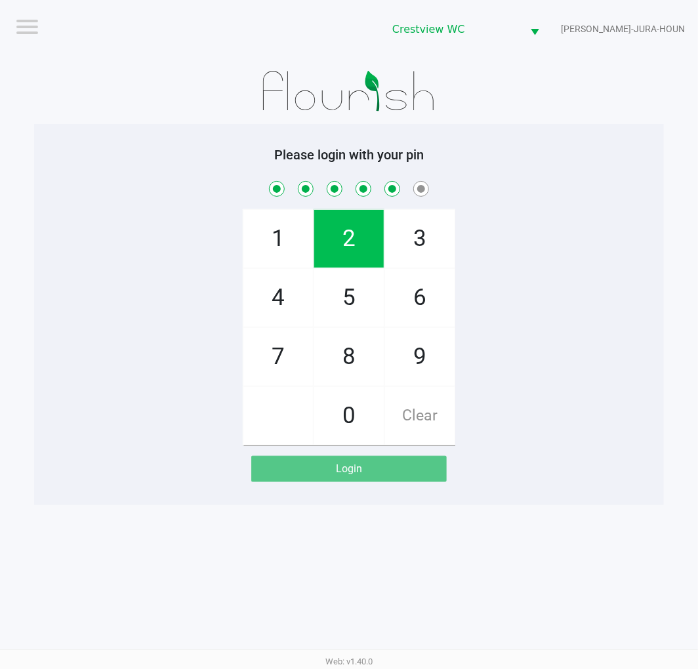
click at [252, 230] on span "1" at bounding box center [278, 239] width 70 height 58
checkbox input "true"
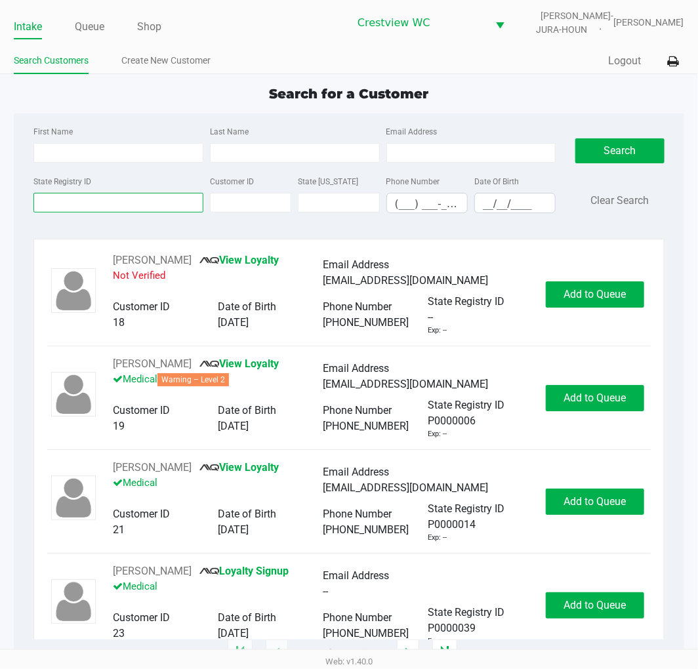
click at [63, 206] on input "State Registry ID" at bounding box center [118, 203] width 170 height 20
click at [142, 195] on input "State Registry ID" at bounding box center [118, 203] width 170 height 20
click at [98, 199] on input "State Registry ID" at bounding box center [118, 203] width 170 height 20
click at [156, 199] on input "State Registry ID" at bounding box center [118, 203] width 170 height 20
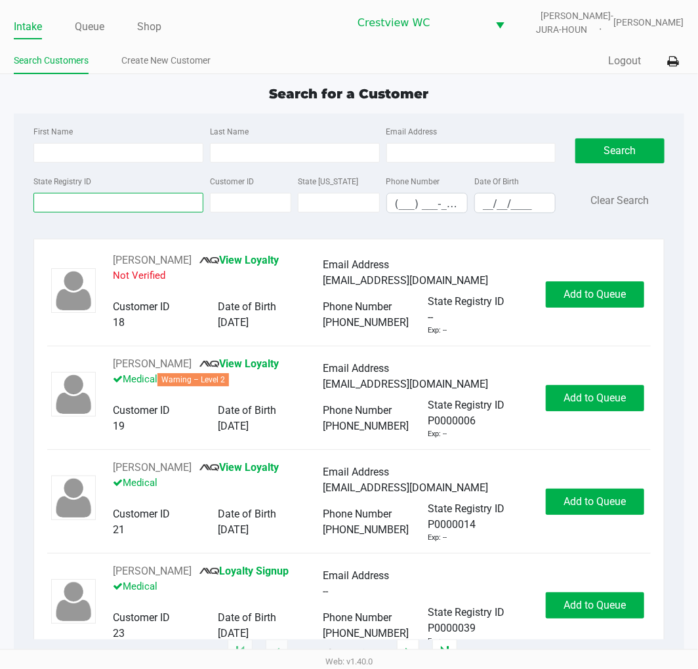
click at [156, 199] on input "State Registry ID" at bounding box center [118, 203] width 170 height 20
click at [155, 200] on input "State Registry ID" at bounding box center [118, 203] width 170 height 20
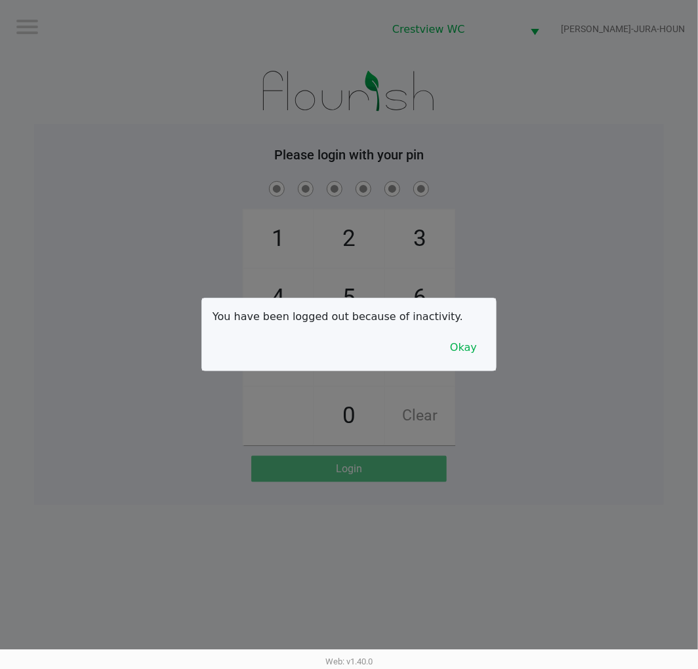
click at [474, 325] on div "You have been logged out because of inactivity. Okay" at bounding box center [349, 335] width 294 height 72
click at [453, 352] on button "Okay" at bounding box center [464, 347] width 44 height 25
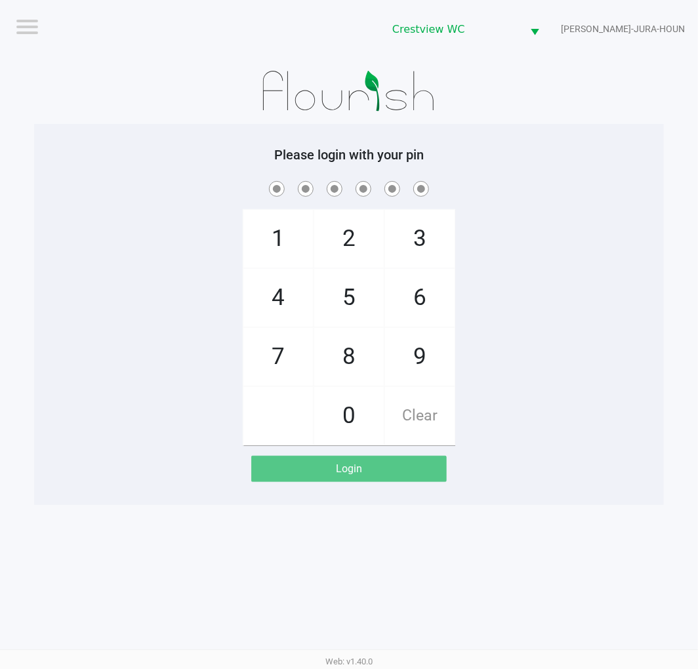
click at [421, 344] on span "9" at bounding box center [420, 357] width 70 height 58
checkbox input "true"
click at [329, 213] on span "2" at bounding box center [349, 239] width 70 height 58
checkbox input "true"
click at [340, 241] on span "2" at bounding box center [349, 239] width 70 height 58
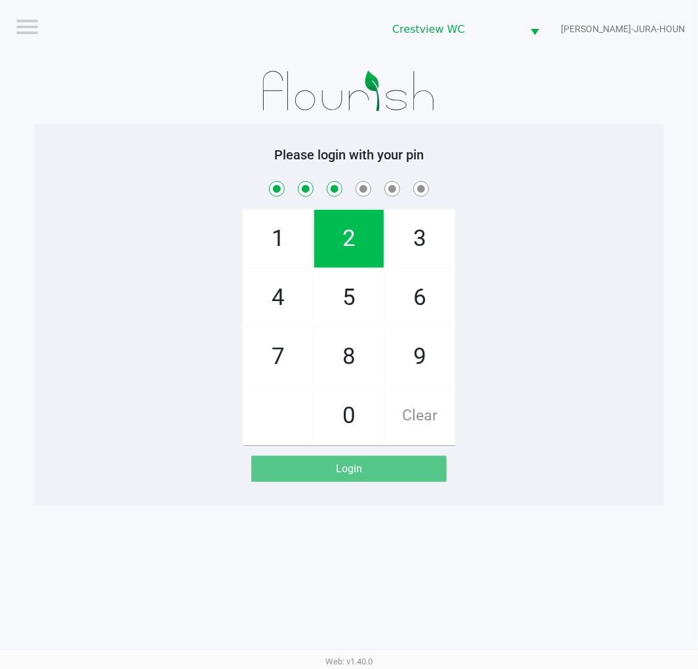
checkbox input "true"
click at [341, 371] on span "8" at bounding box center [349, 357] width 70 height 58
checkbox input "true"
click at [348, 240] on span "2" at bounding box center [349, 239] width 70 height 58
checkbox input "true"
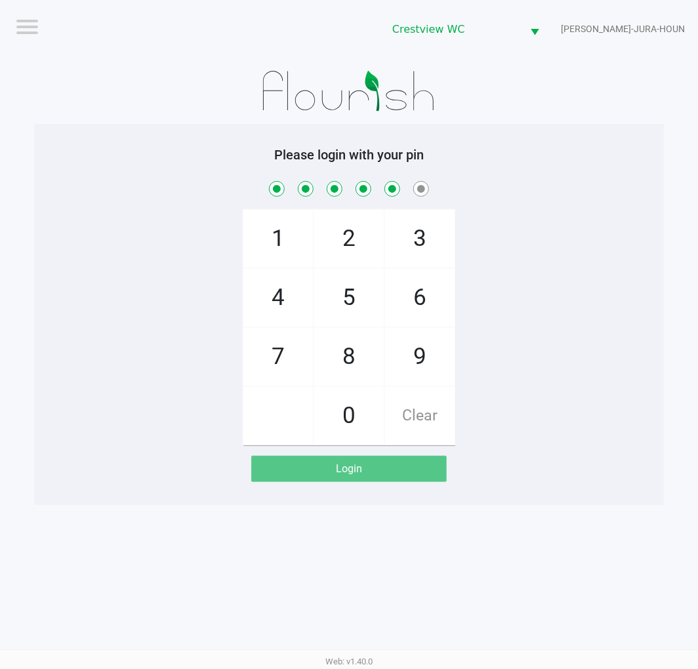
click at [286, 227] on span "1" at bounding box center [278, 239] width 70 height 58
checkbox input "true"
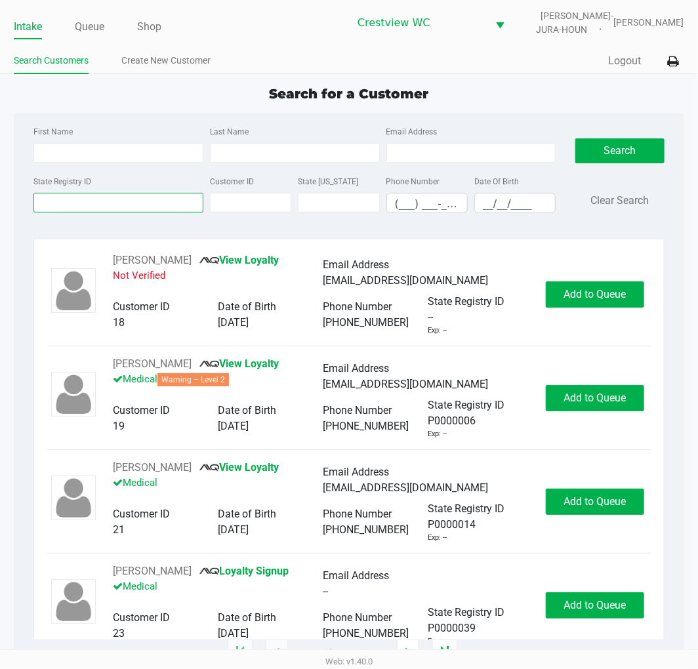
click at [101, 201] on input "State Registry ID" at bounding box center [118, 203] width 170 height 20
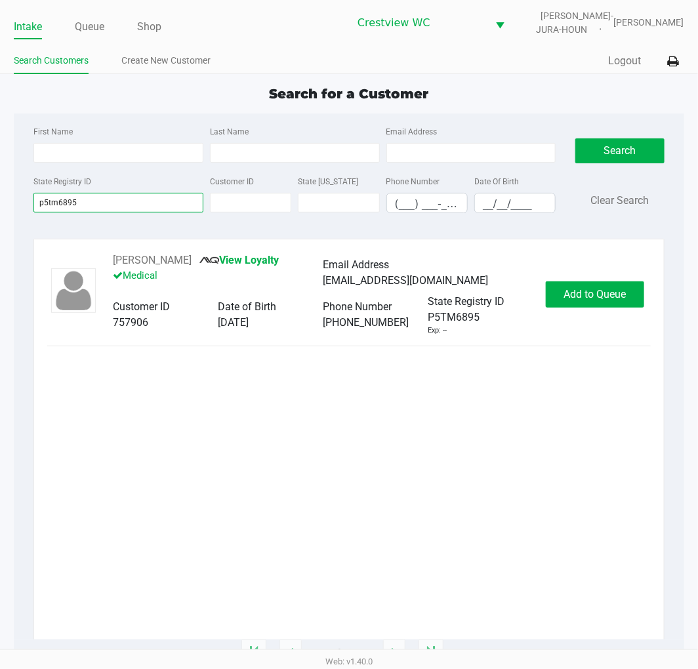
type input "p5tm6895"
drag, startPoint x: 607, startPoint y: 310, endPoint x: 620, endPoint y: 306, distance: 13.7
click at [608, 310] on div "Craig Ballenger View Loyalty Medical Email Address craigballenger1@gmail.com Cu…" at bounding box center [348, 294] width 603 height 83
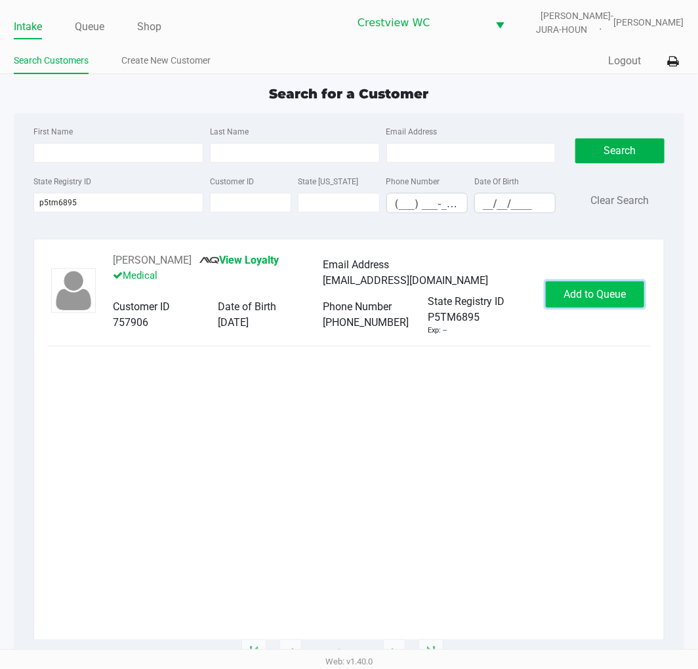
click at [621, 304] on button "Add to Queue" at bounding box center [595, 294] width 98 height 26
click at [621, 304] on div "Add to Queue" at bounding box center [595, 294] width 98 height 26
click at [621, 304] on button "Add to Queue" at bounding box center [595, 294] width 98 height 26
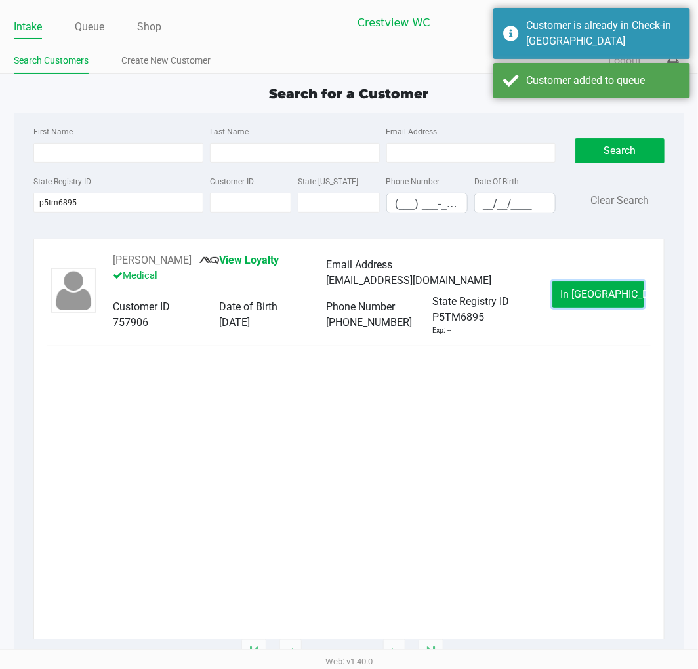
click at [621, 304] on button "In Queue" at bounding box center [598, 294] width 92 height 26
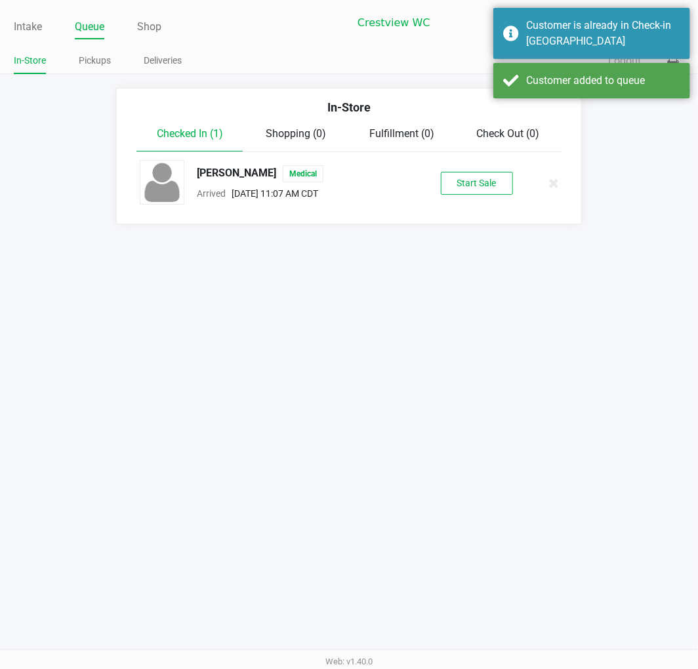
click at [495, 196] on div "Craig Ballenger Medical Arrived Aug 19, 2025 11:07 AM CDT Start Sale" at bounding box center [349, 183] width 438 height 46
drag, startPoint x: 497, startPoint y: 186, endPoint x: 500, endPoint y: 195, distance: 9.6
click at [500, 195] on div "Craig Ballenger Medical Arrived Aug 19, 2025 11:07 AM CDT Start Sale" at bounding box center [349, 183] width 438 height 46
click at [500, 194] on div "Craig Ballenger Medical Arrived Aug 19, 2025 11:07 AM CDT Start Sale" at bounding box center [349, 183] width 438 height 46
click at [497, 184] on button "Start Sale" at bounding box center [477, 183] width 72 height 23
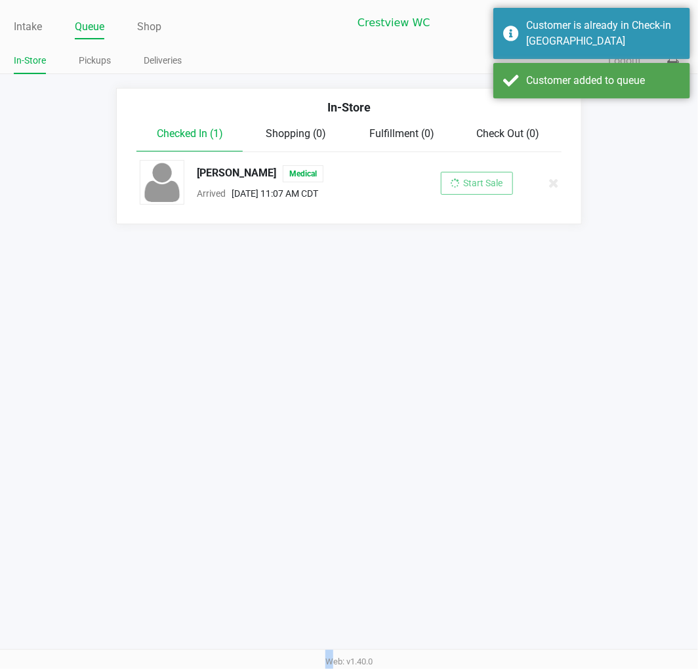
click at [497, 184] on div "Start Sale" at bounding box center [477, 183] width 72 height 23
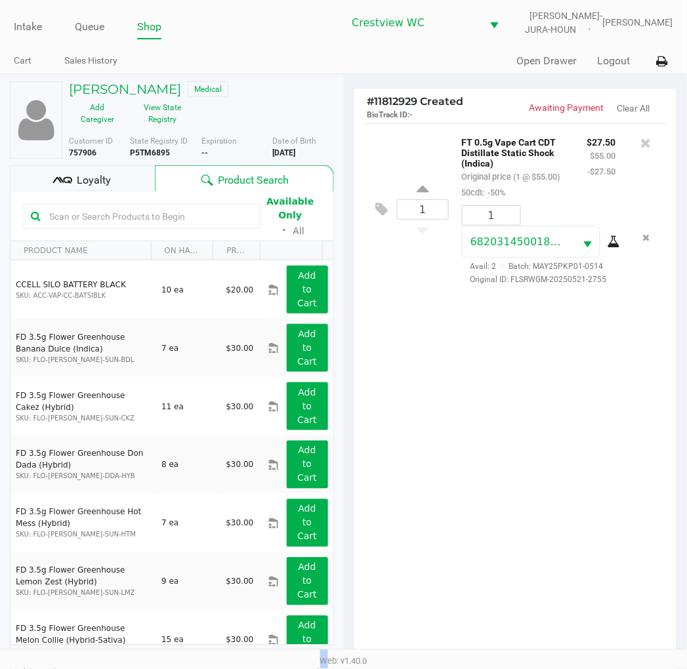
scroll to position [142, 0]
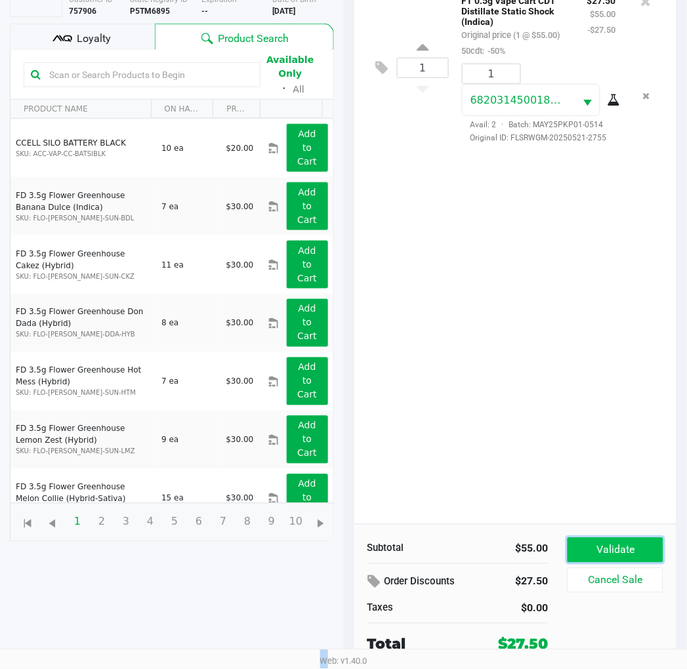
click at [625, 558] on button "Validate" at bounding box center [615, 550] width 95 height 25
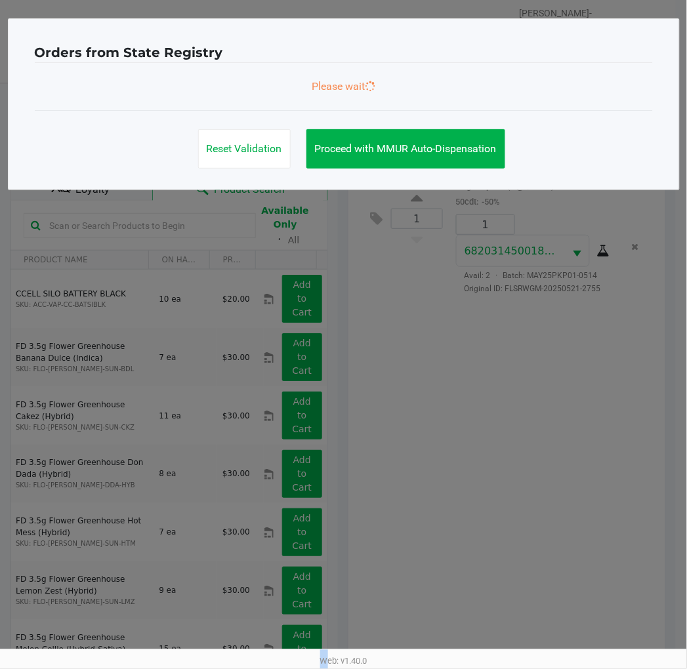
scroll to position [0, 0]
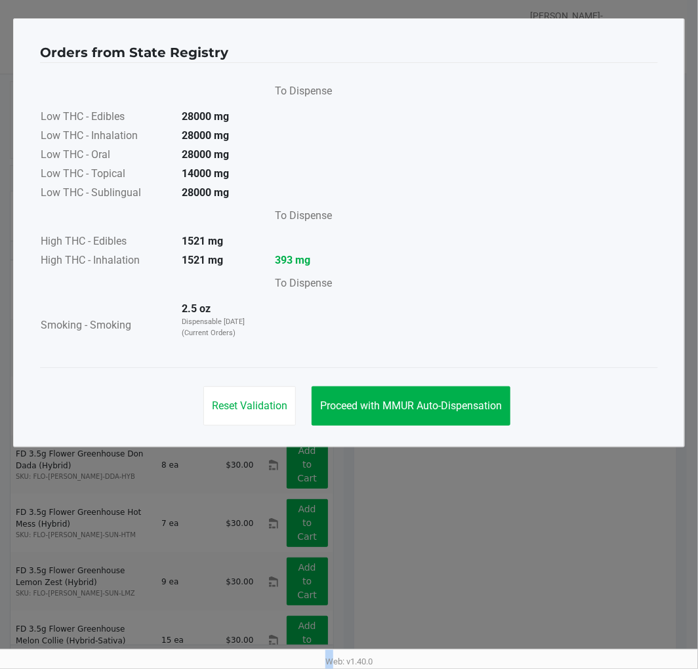
click at [423, 394] on button "Proceed with MMUR Auto-Dispensation" at bounding box center [411, 405] width 199 height 39
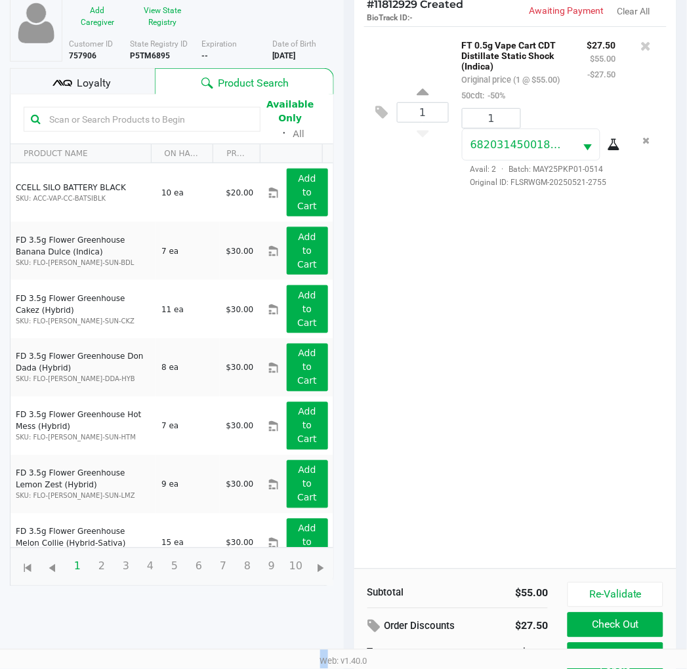
scroll to position [156, 0]
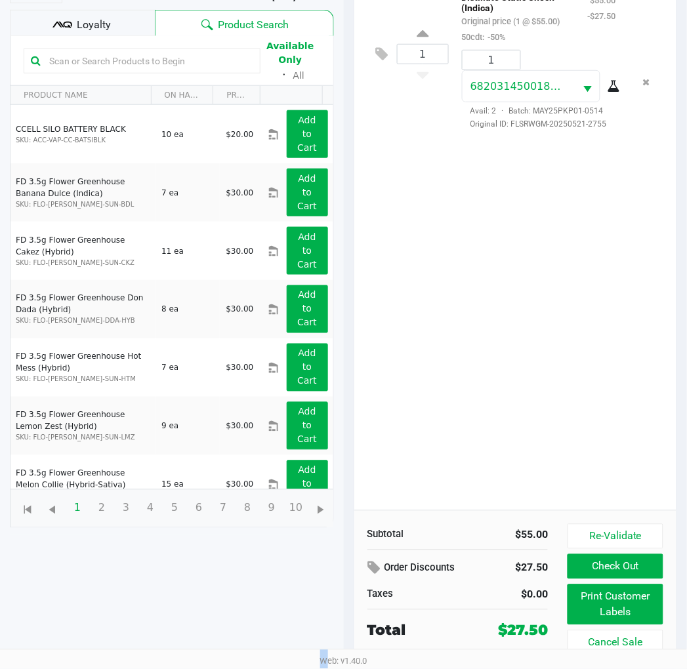
click at [613, 604] on button "Print Customer Labels" at bounding box center [615, 605] width 95 height 41
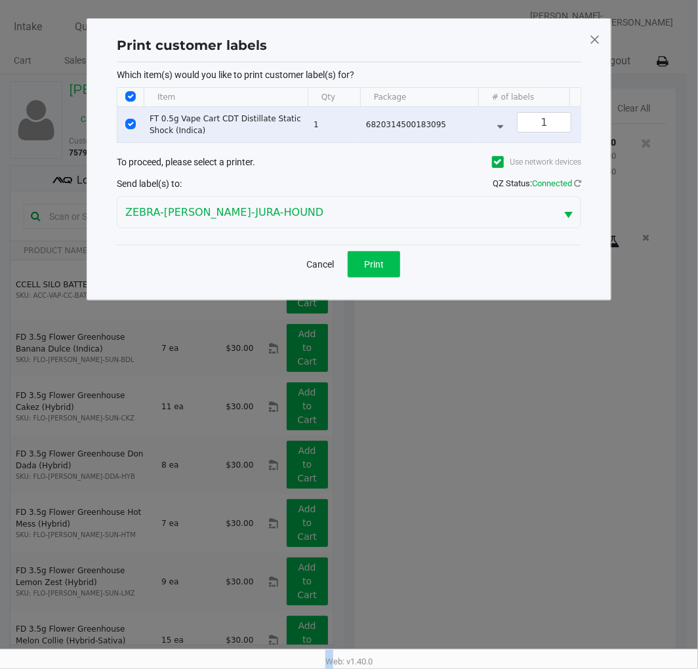
click at [390, 266] on button "Print" at bounding box center [374, 264] width 52 height 26
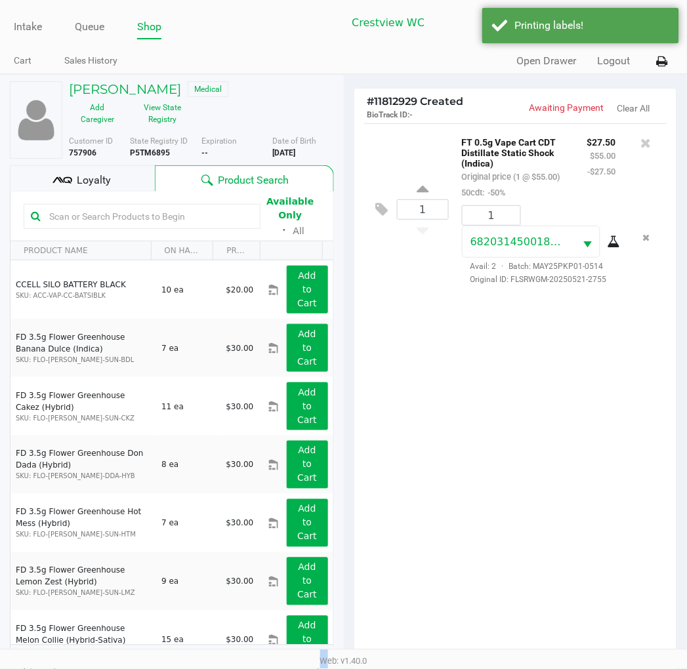
click at [89, 179] on span "Loyalty" at bounding box center [94, 181] width 34 height 16
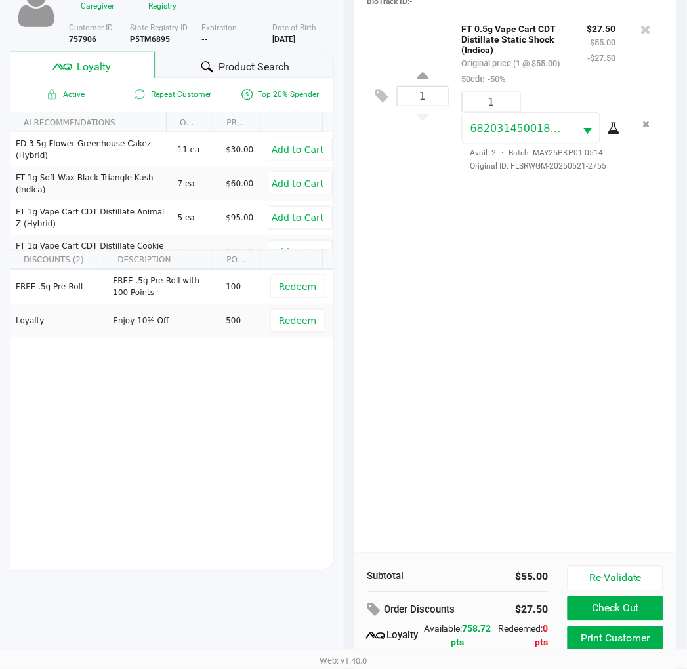
scroll to position [169, 0]
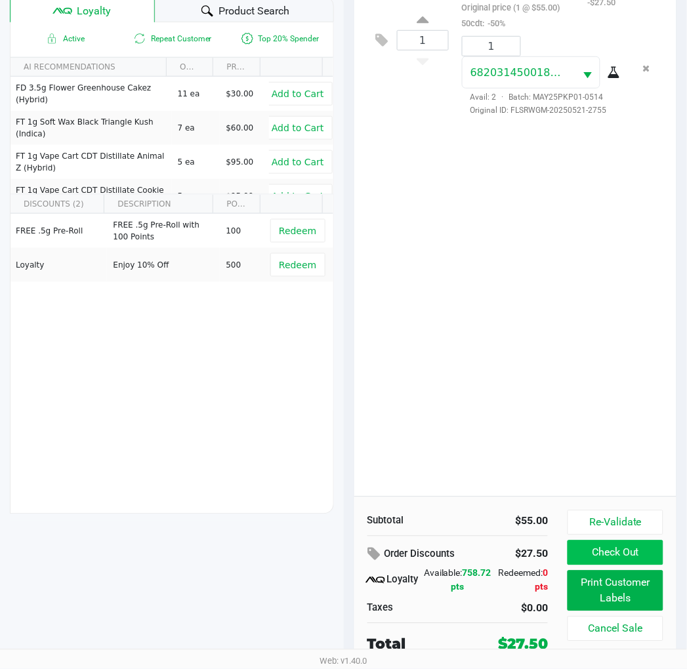
click at [613, 558] on button "Check Out" at bounding box center [615, 553] width 95 height 25
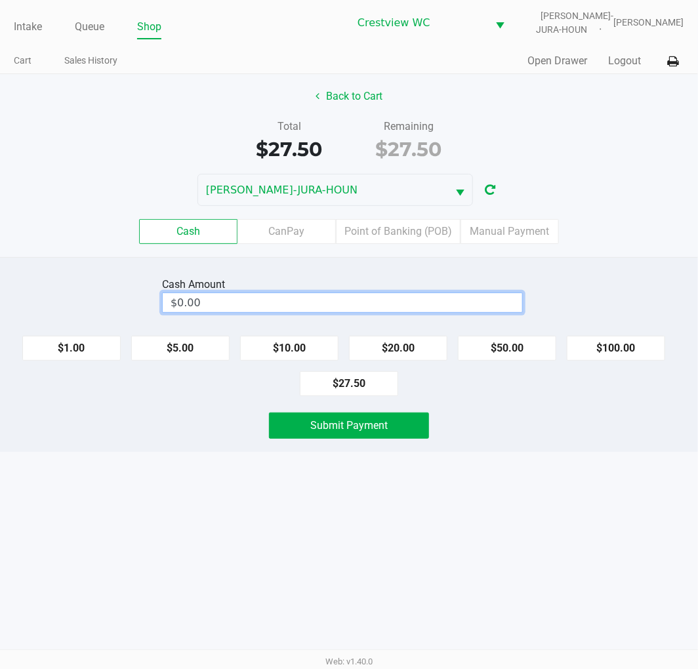
click at [253, 300] on input "$0.00" at bounding box center [343, 302] width 360 height 19
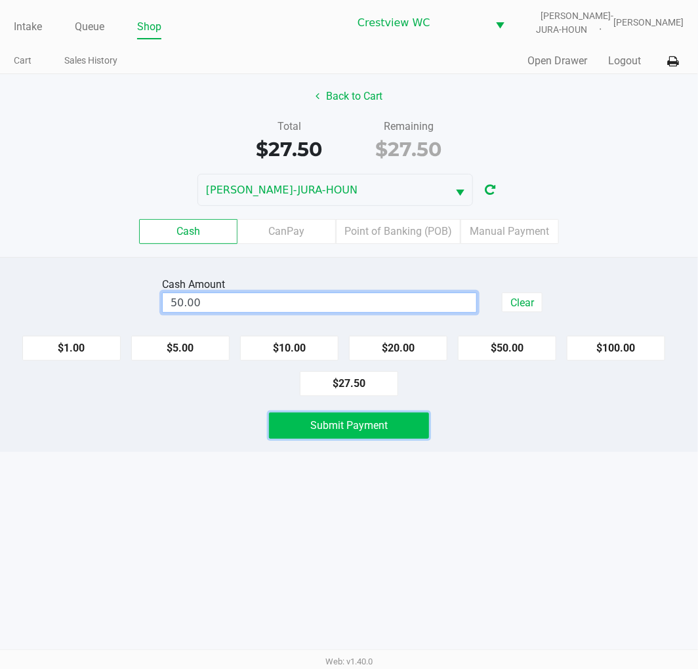
click at [306, 426] on button "Submit Payment" at bounding box center [349, 426] width 160 height 26
type input "$50.00"
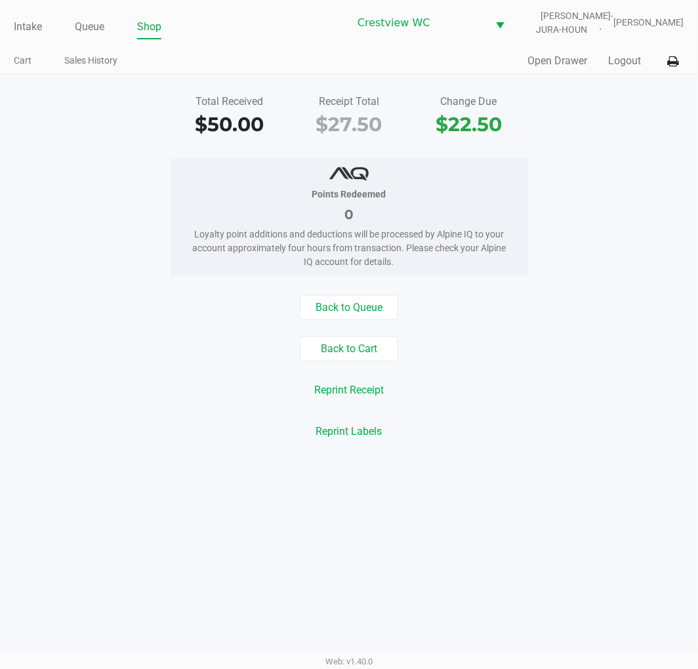
click at [22, 57] on link "Cart" at bounding box center [23, 60] width 18 height 16
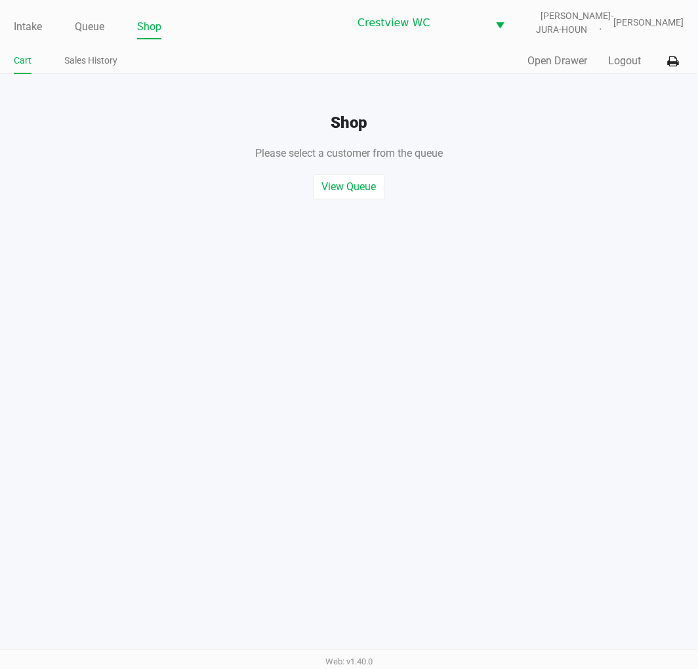
click at [41, 31] on link "Intake" at bounding box center [28, 27] width 28 height 18
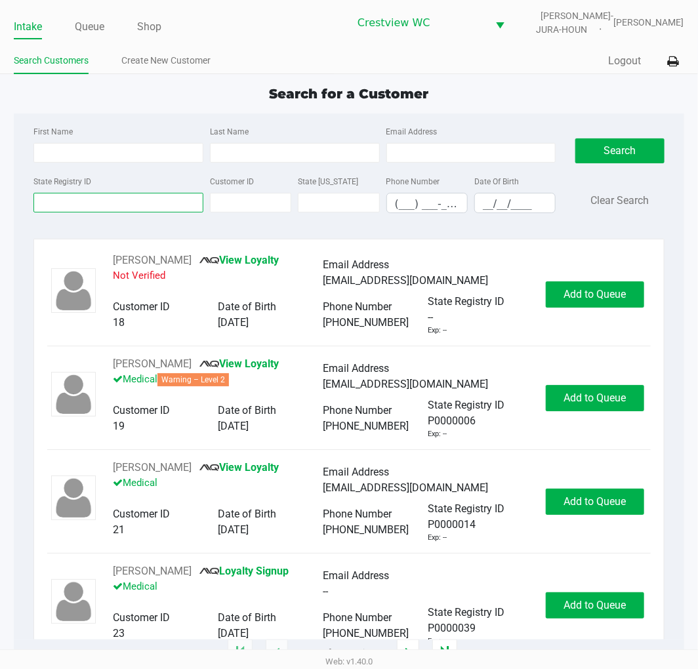
click at [106, 211] on input "State Registry ID" at bounding box center [118, 203] width 170 height 20
click at [123, 205] on input "State Registry ID" at bounding box center [118, 203] width 170 height 20
click at [122, 199] on input "State Registry ID" at bounding box center [118, 203] width 170 height 20
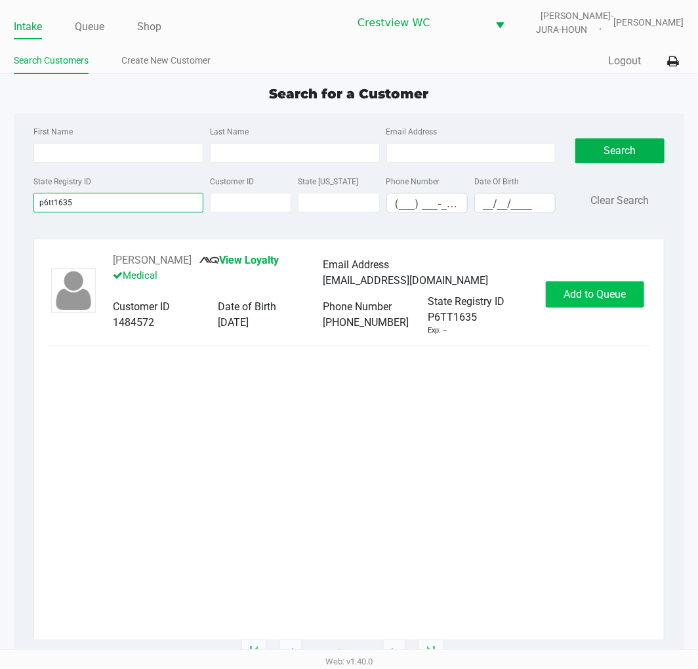
type input "p6tt1635"
click at [588, 306] on button "Add to Queue" at bounding box center [595, 294] width 98 height 26
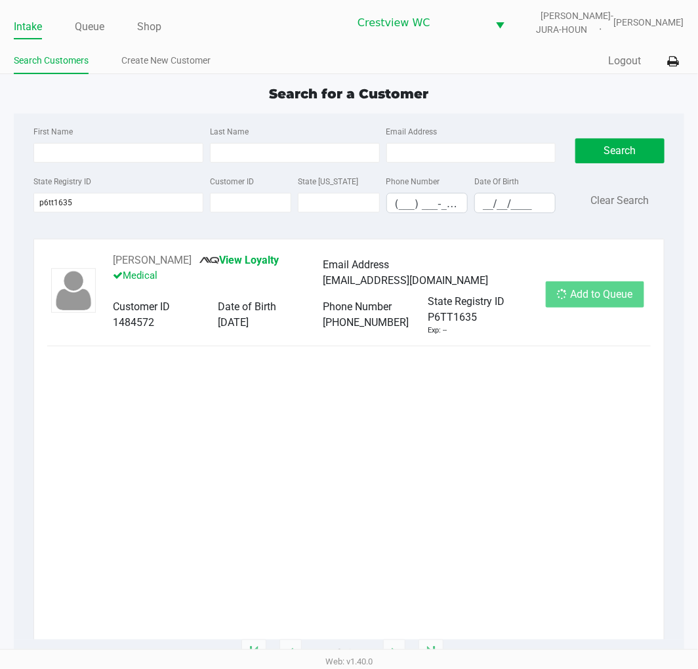
click at [588, 306] on div "Add to Queue" at bounding box center [595, 294] width 98 height 26
click at [588, 306] on button "Add to Queue" at bounding box center [595, 294] width 98 height 26
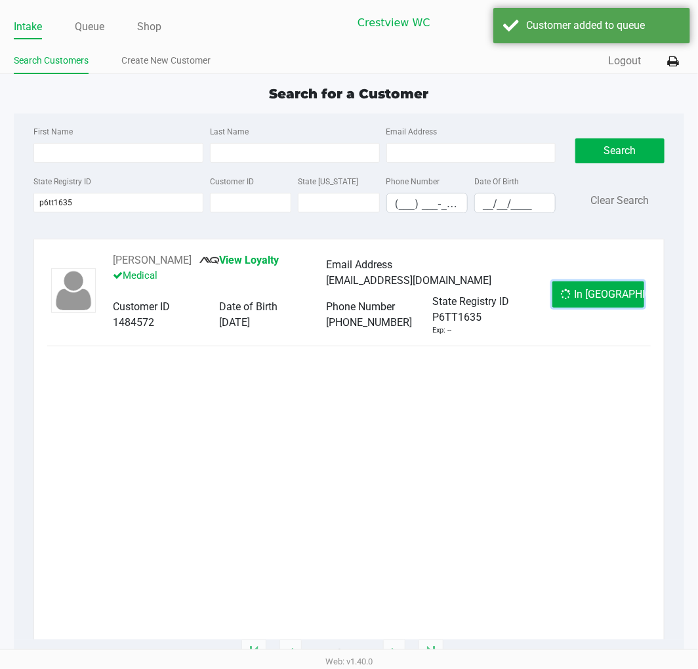
click at [588, 306] on button "In Queue" at bounding box center [598, 294] width 92 height 26
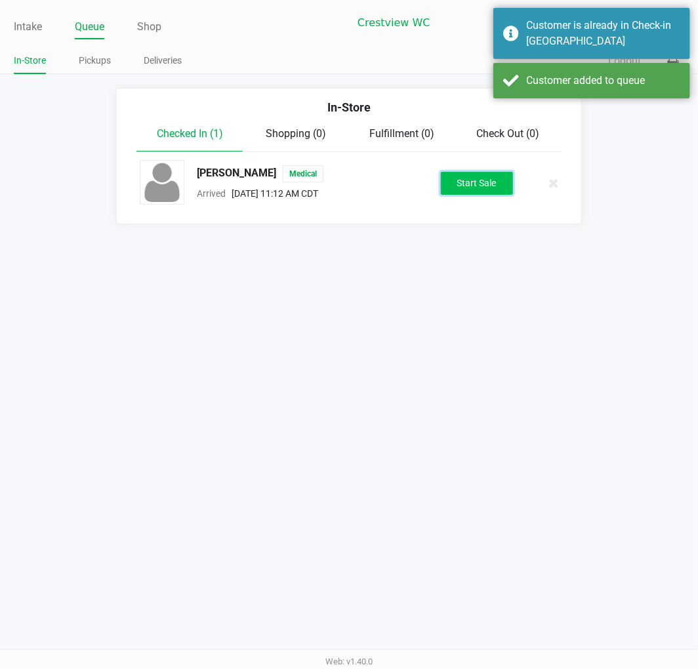
click at [497, 174] on button "Start Sale" at bounding box center [477, 183] width 72 height 23
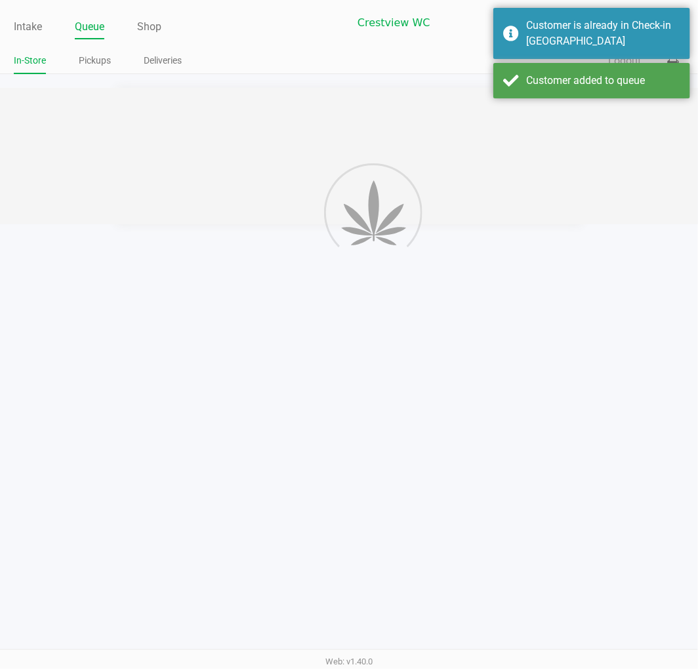
click at [209, 136] on div at bounding box center [349, 156] width 698 height 136
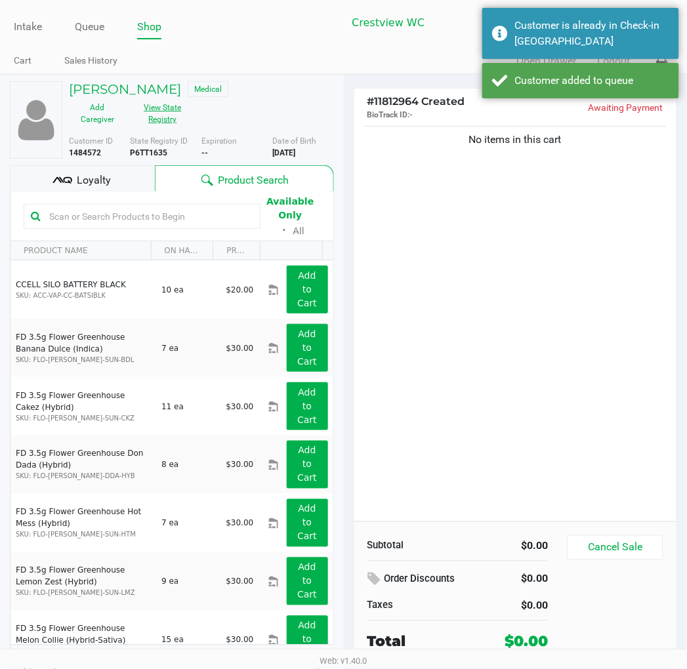
click at [192, 97] on button "View State Registry" at bounding box center [159, 113] width 66 height 33
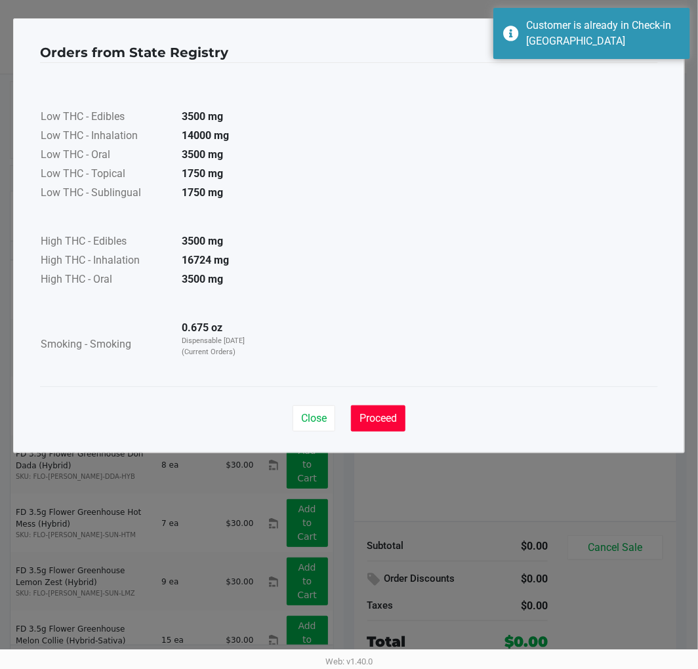
click at [387, 425] on button "Proceed" at bounding box center [378, 418] width 54 height 26
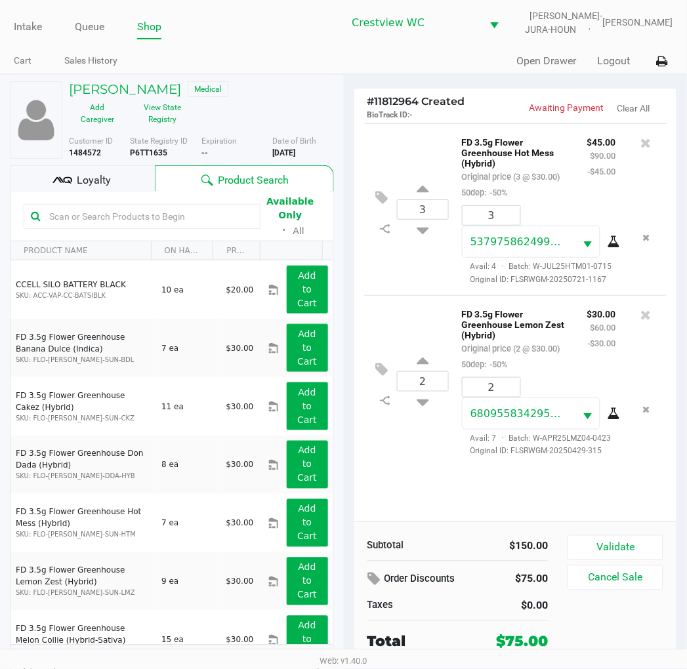
click at [627, 549] on button "Validate" at bounding box center [615, 547] width 95 height 25
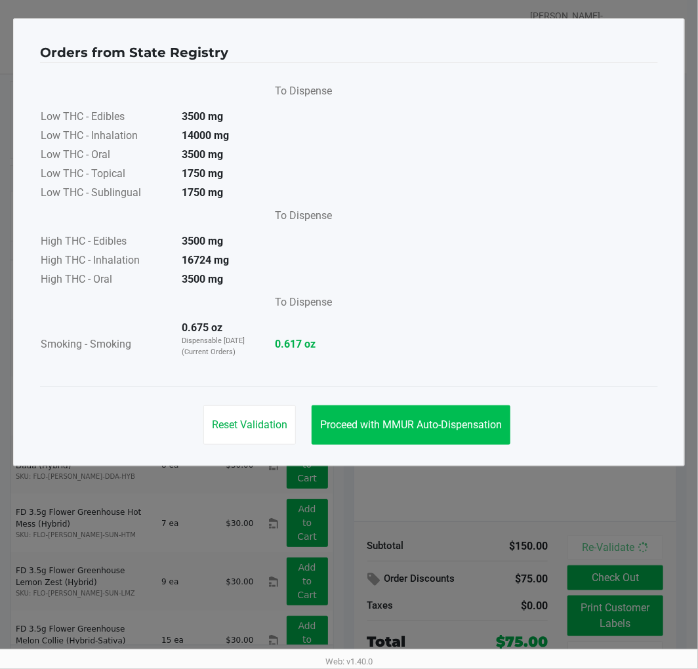
click at [409, 428] on span "Proceed with MMUR Auto-Dispensation" at bounding box center [411, 425] width 182 height 12
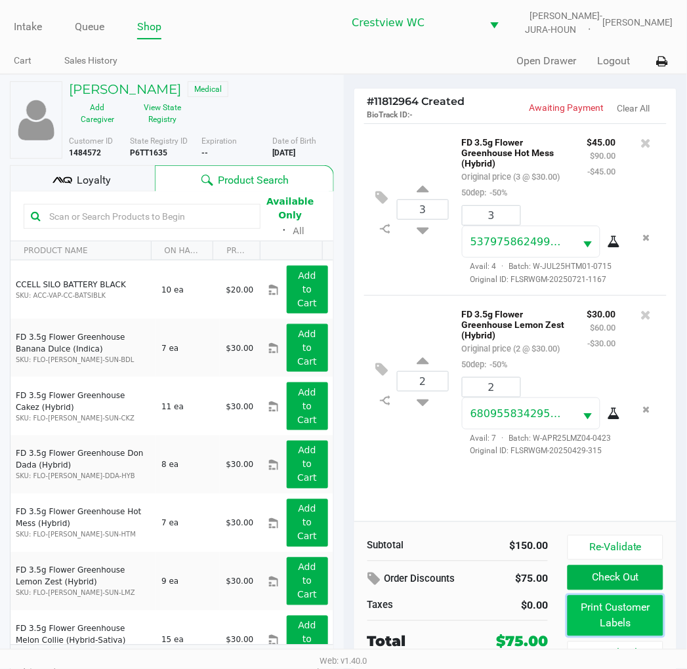
click at [610, 615] on button "Print Customer Labels" at bounding box center [615, 616] width 95 height 41
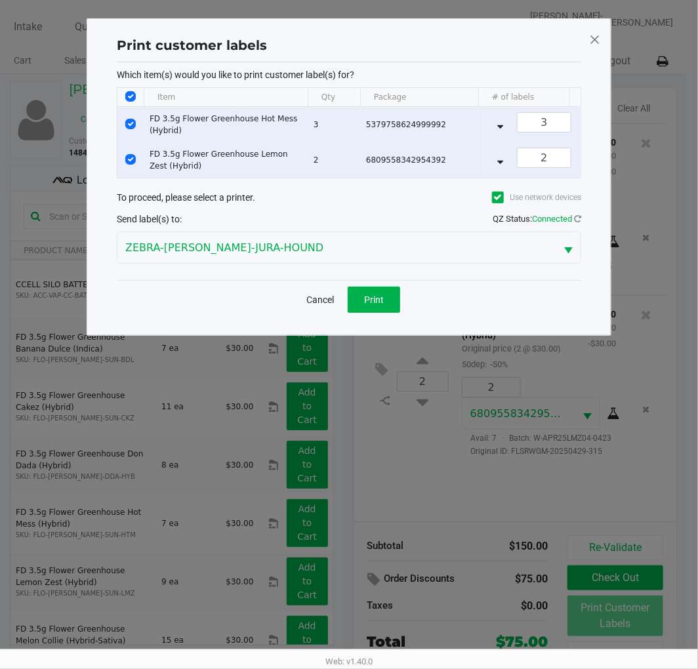
click at [384, 313] on button "Print" at bounding box center [374, 300] width 52 height 26
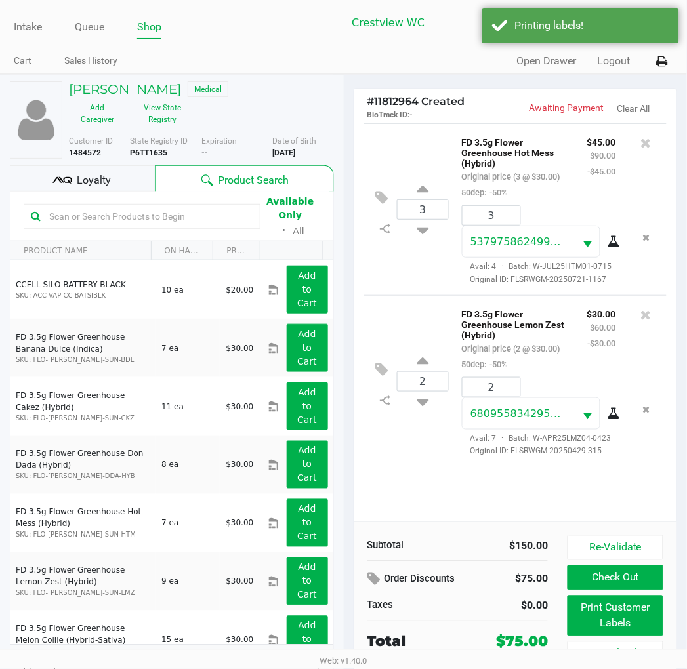
click at [106, 173] on span "Loyalty" at bounding box center [94, 181] width 34 height 16
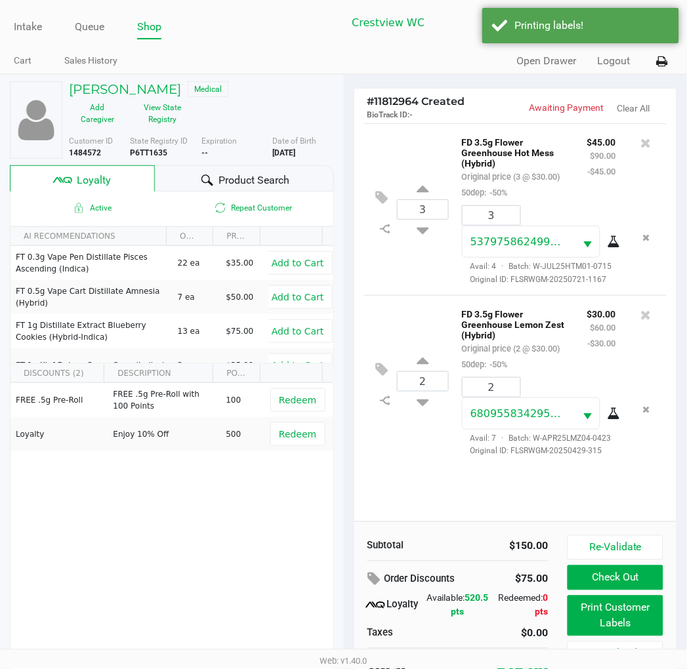
scroll to position [25, 0]
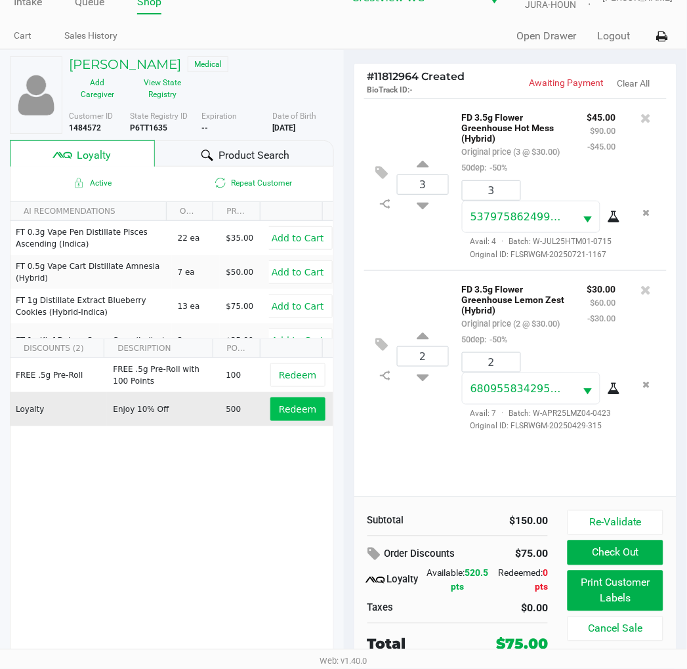
click at [280, 405] on button "Redeem" at bounding box center [297, 410] width 54 height 24
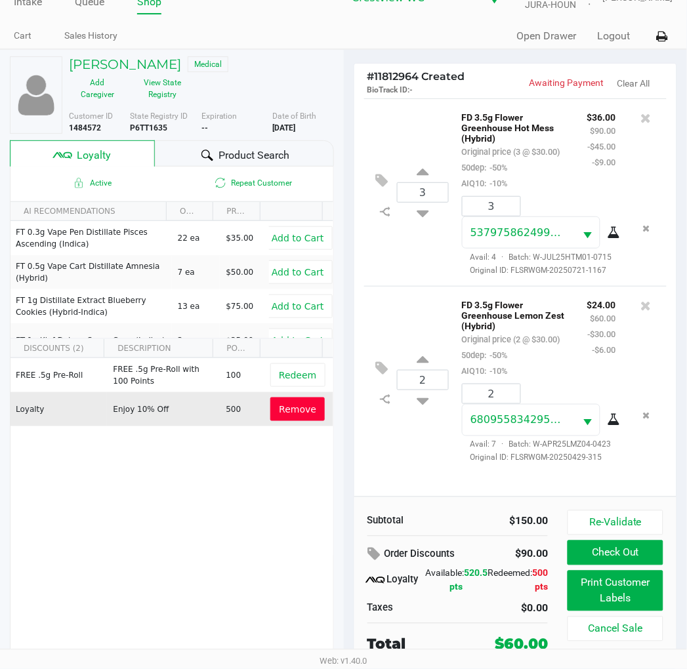
scroll to position [43, 0]
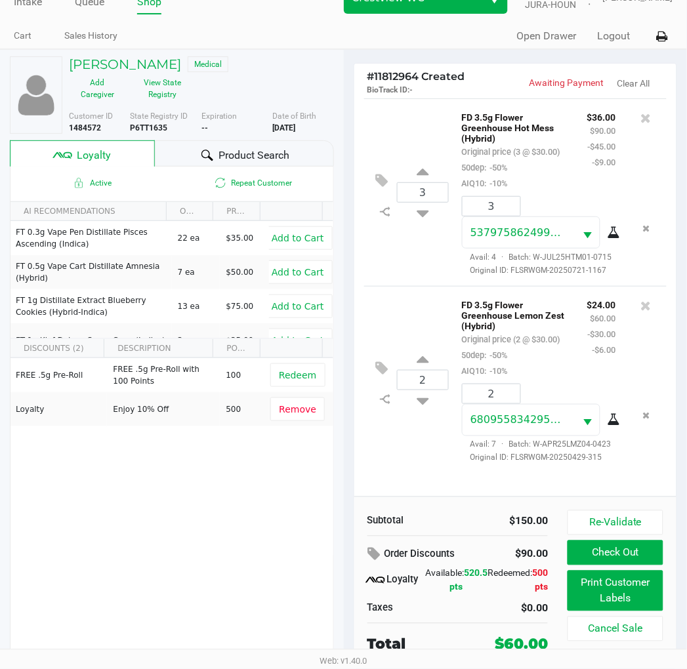
click at [593, 581] on button "Print Customer Labels" at bounding box center [615, 591] width 95 height 41
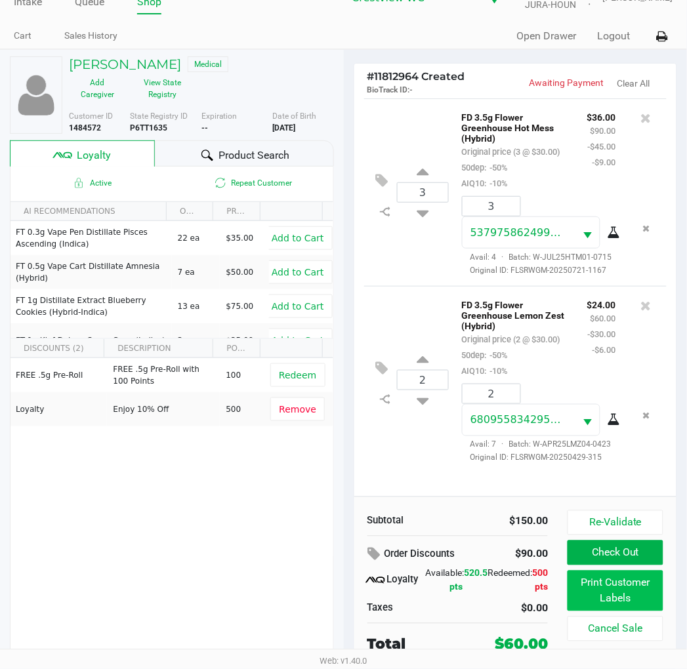
scroll to position [0, 0]
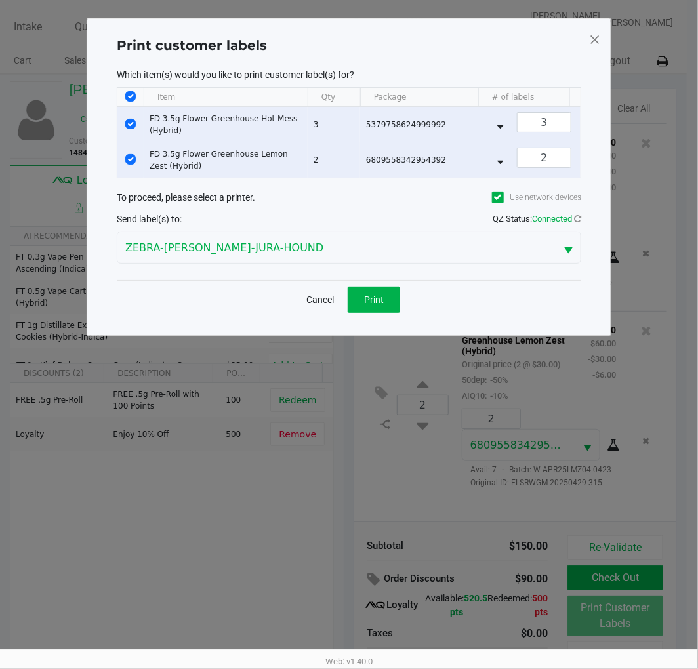
click at [591, 35] on span at bounding box center [595, 39] width 12 height 21
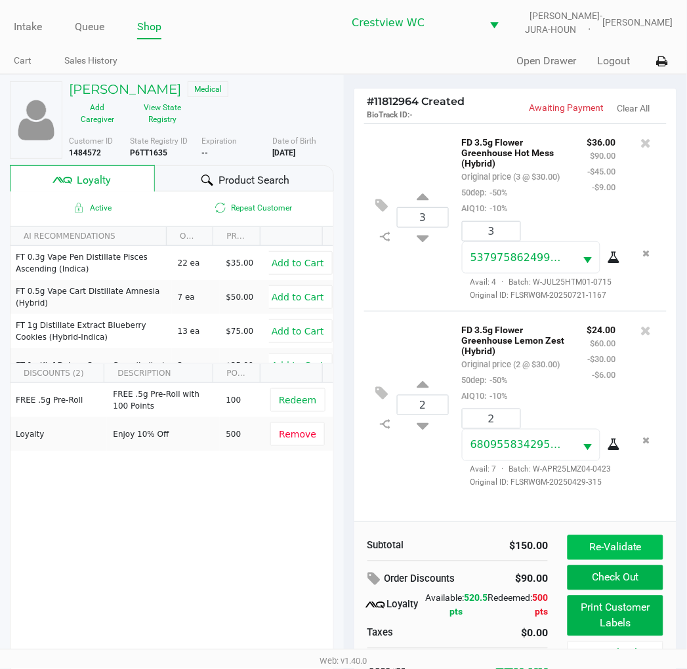
click at [607, 549] on button "Re-Validate" at bounding box center [615, 547] width 95 height 25
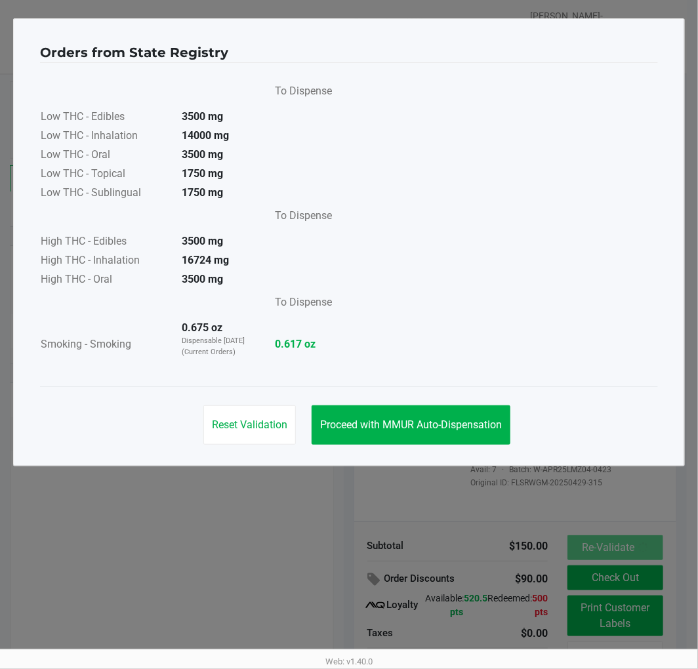
click at [418, 428] on span "Proceed with MMUR Auto-Dispensation" at bounding box center [411, 425] width 182 height 12
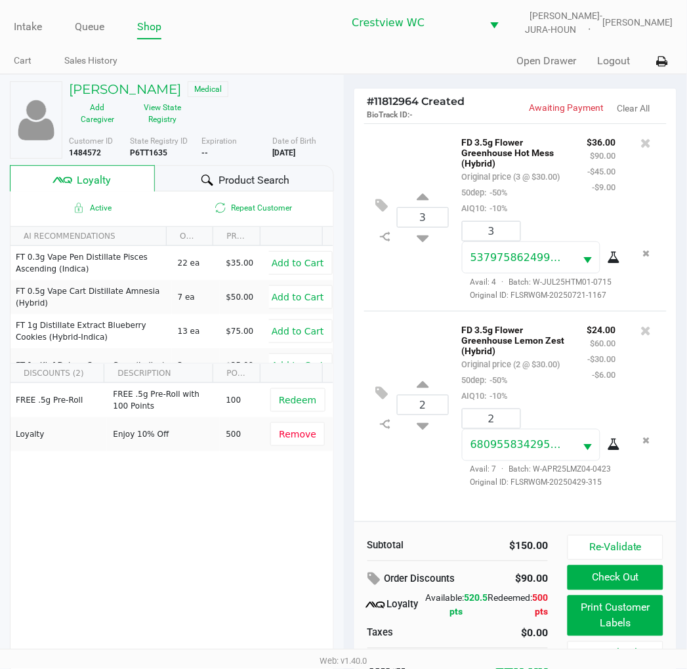
click at [604, 576] on button "Check Out" at bounding box center [615, 578] width 95 height 25
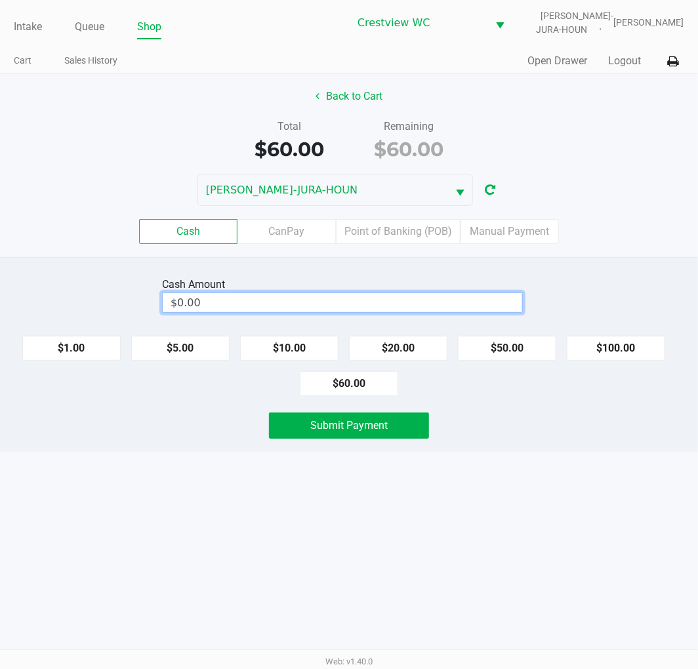
click at [375, 299] on input "$0.00" at bounding box center [343, 302] width 360 height 19
click at [350, 395] on button "$60.00" at bounding box center [349, 383] width 98 height 25
type input "$60.00"
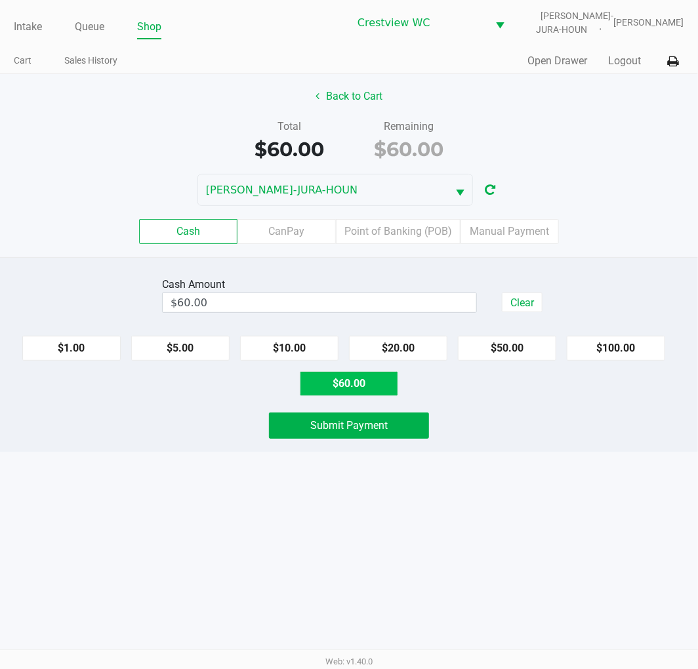
click at [355, 430] on span "Submit Payment" at bounding box center [348, 425] width 77 height 12
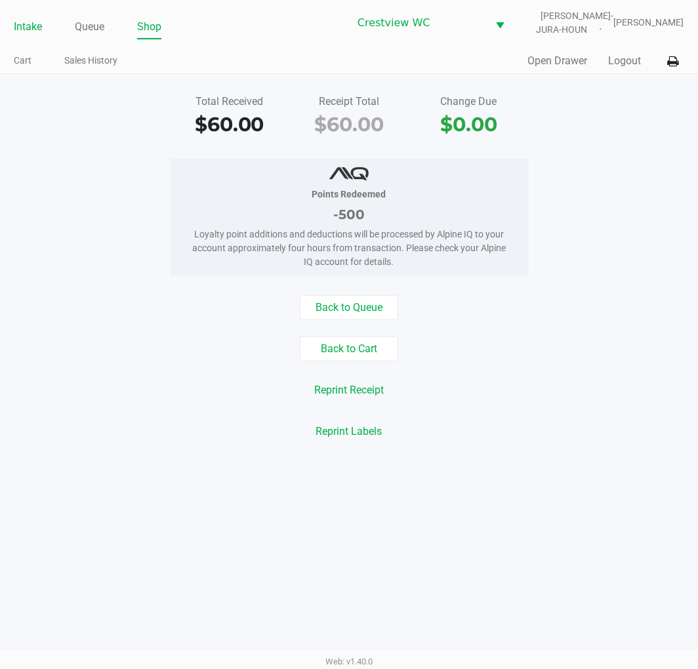
click at [41, 25] on link "Intake" at bounding box center [28, 27] width 28 height 18
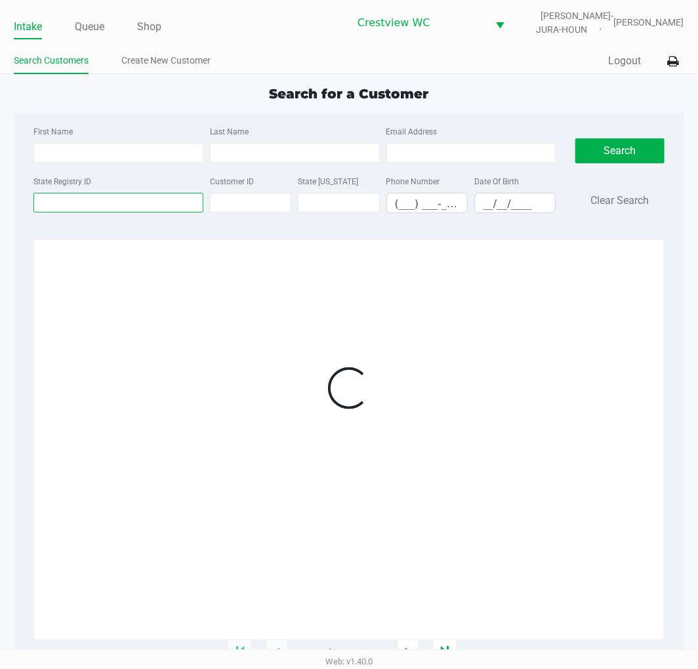
click at [109, 203] on input "State Registry ID" at bounding box center [118, 203] width 170 height 20
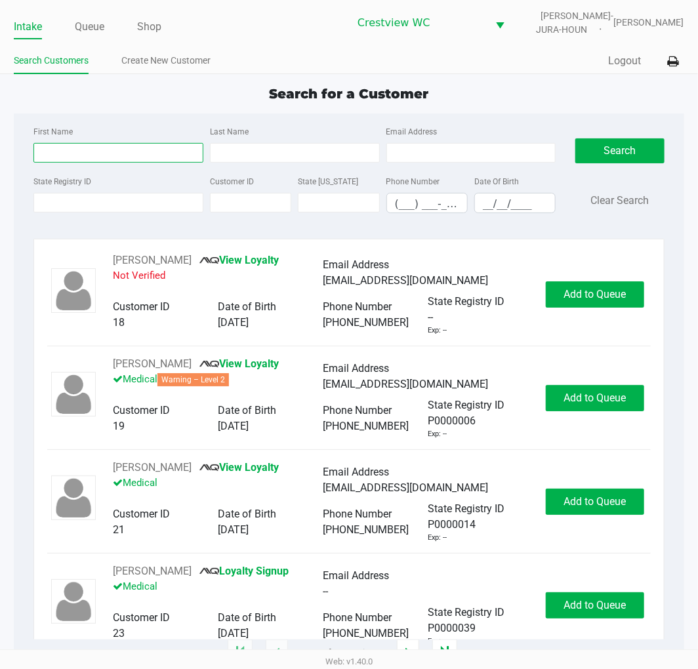
click at [131, 152] on input "First Name" at bounding box center [118, 153] width 170 height 20
click at [140, 206] on input "State Registry ID" at bounding box center [118, 203] width 170 height 20
click at [129, 203] on input "State Registry ID" at bounding box center [118, 203] width 170 height 20
click at [112, 202] on input "State Registry ID" at bounding box center [118, 203] width 170 height 20
click at [147, 207] on input "State Registry ID" at bounding box center [118, 203] width 170 height 20
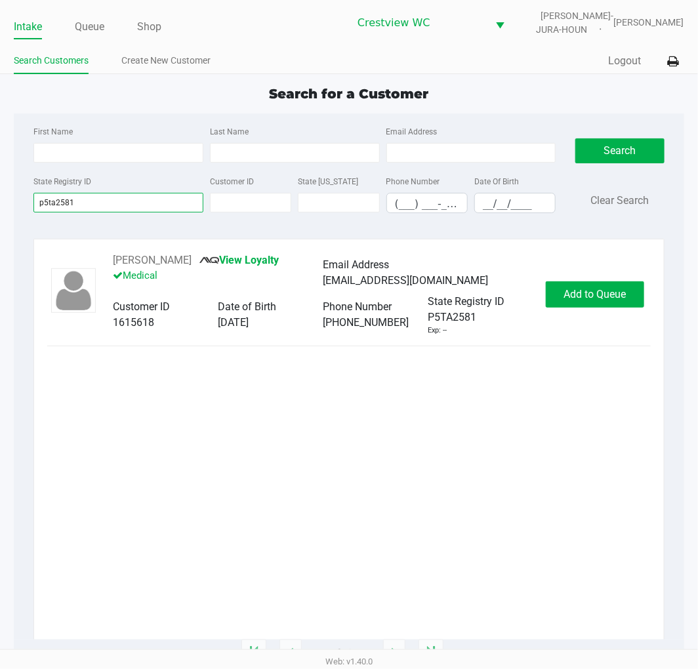
type input "p5ta2581"
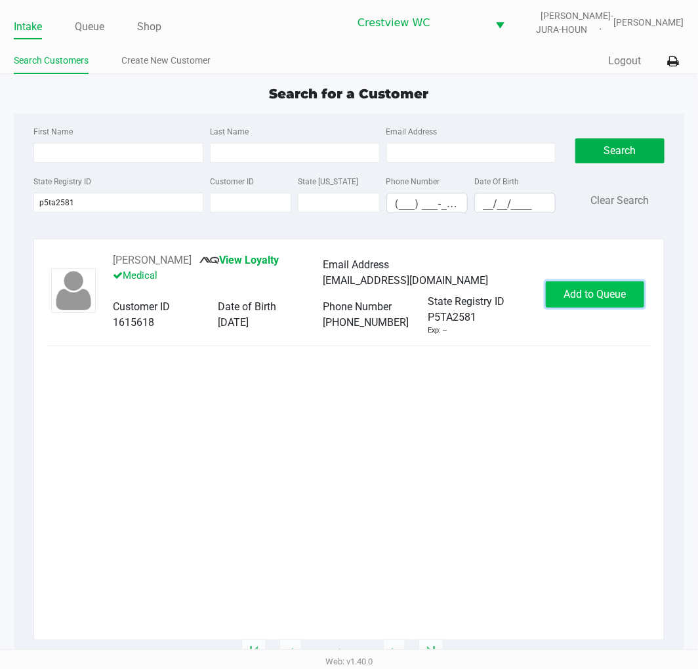
click at [617, 291] on span "Add to Queue" at bounding box center [595, 294] width 62 height 12
click at [619, 292] on span "Add to Queue" at bounding box center [602, 294] width 62 height 12
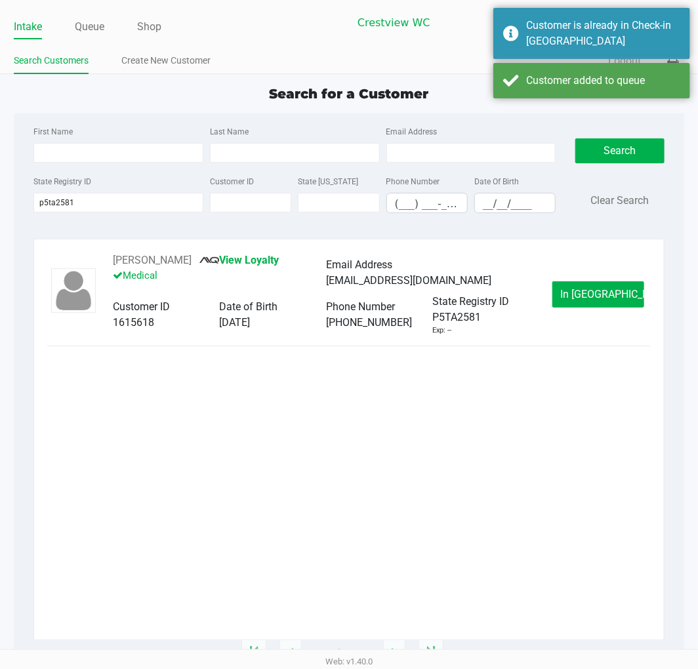
click at [623, 291] on button "In Queue" at bounding box center [598, 294] width 92 height 26
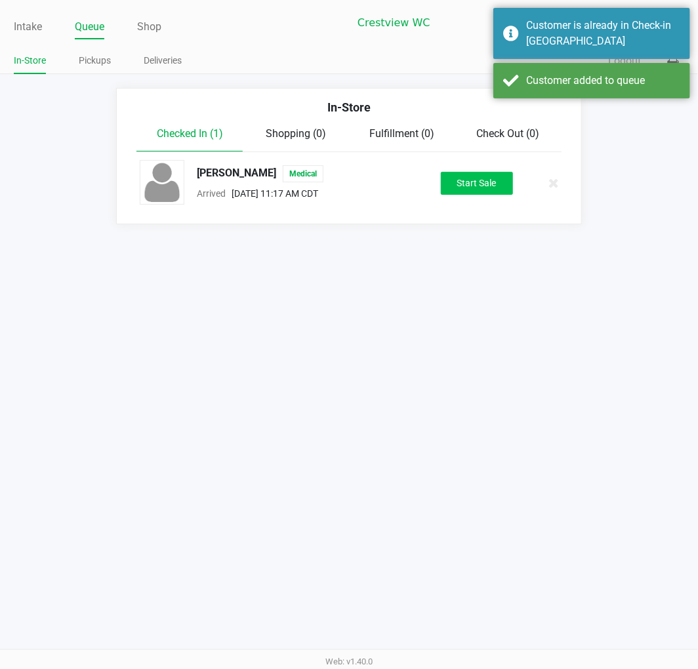
click at [497, 187] on button "Start Sale" at bounding box center [477, 183] width 72 height 23
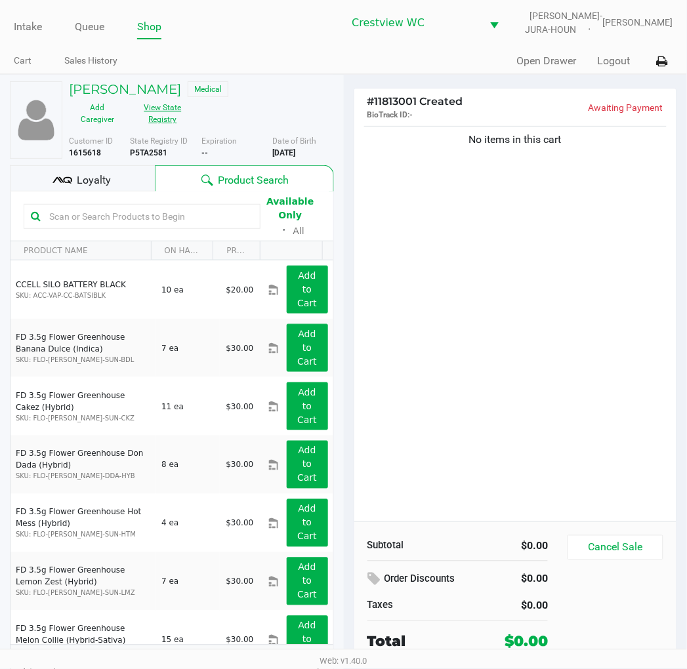
click at [158, 120] on button "View State Registry" at bounding box center [159, 113] width 66 height 33
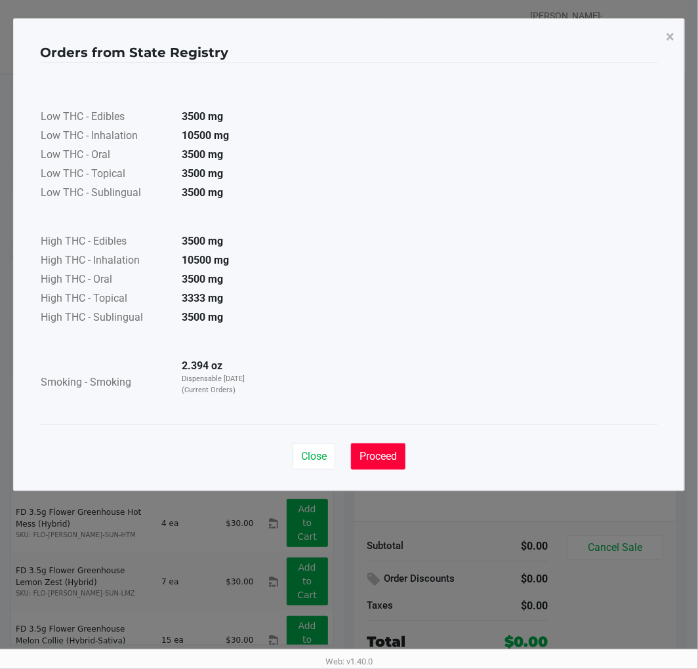
click at [378, 450] on span "Proceed" at bounding box center [378, 456] width 37 height 12
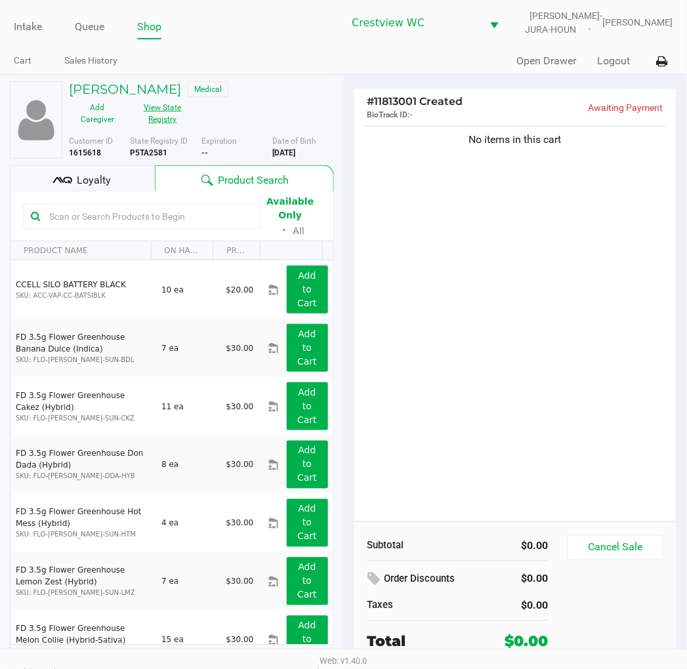
scroll to position [21, 0]
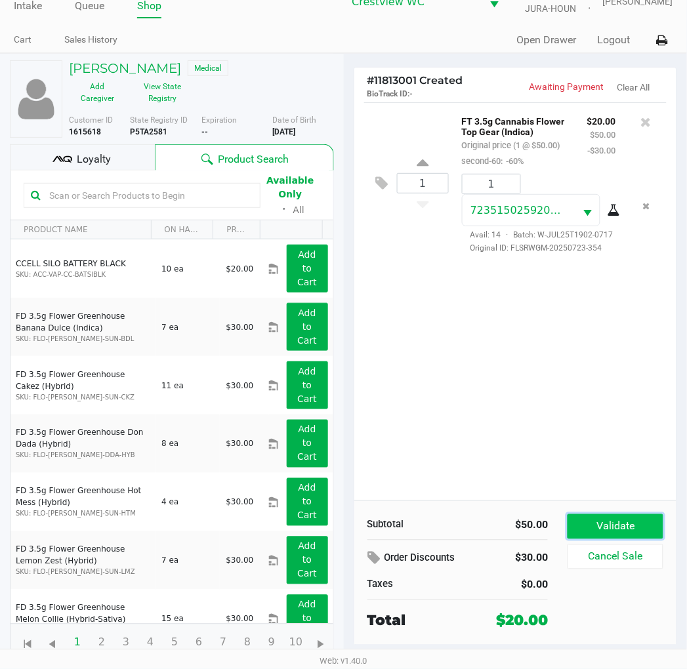
click at [635, 526] on button "Validate" at bounding box center [615, 526] width 95 height 25
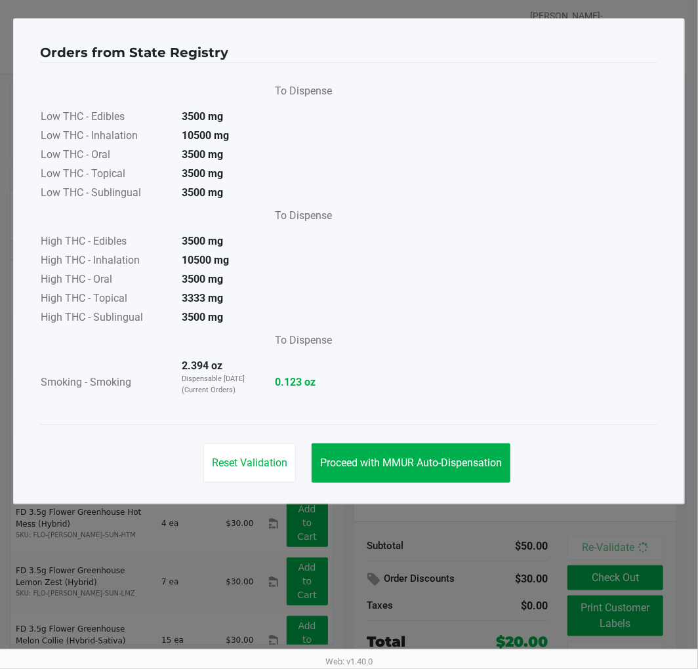
click at [431, 444] on button "Proceed with MMUR Auto-Dispensation" at bounding box center [411, 463] width 199 height 39
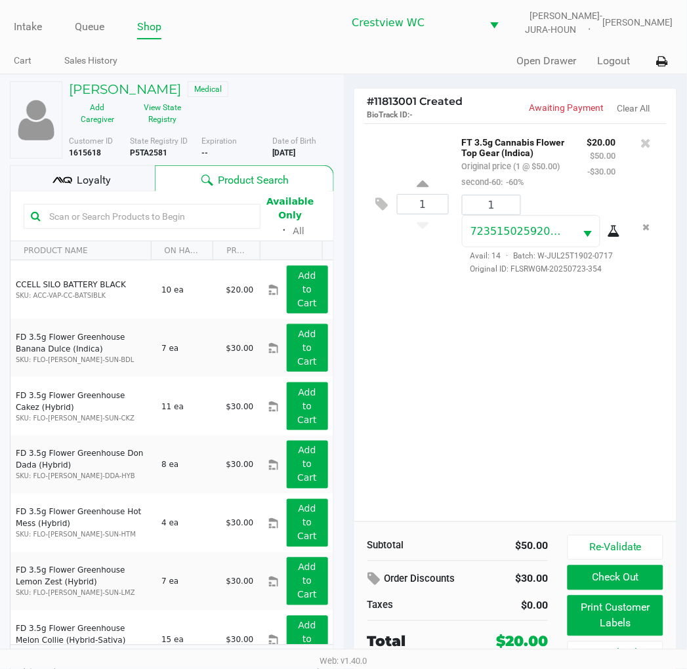
click at [587, 615] on button "Print Customer Labels" at bounding box center [615, 616] width 95 height 41
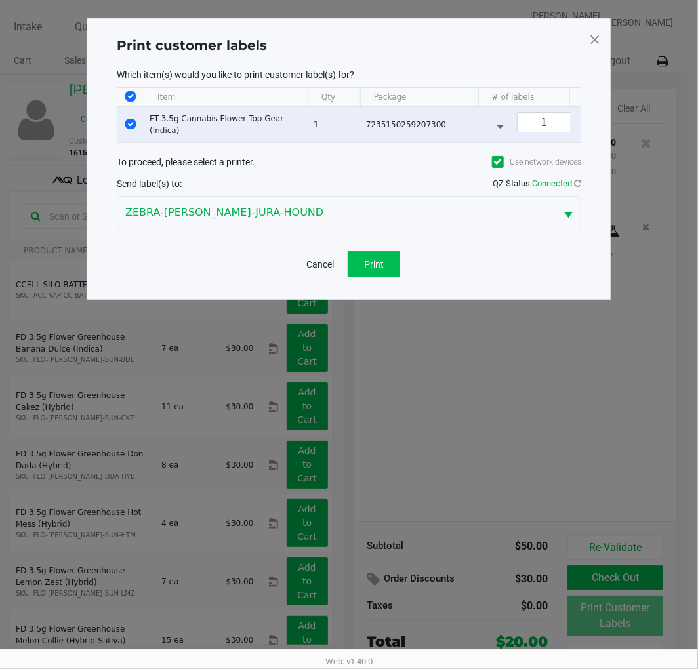
click at [385, 278] on button "Print" at bounding box center [374, 264] width 52 height 26
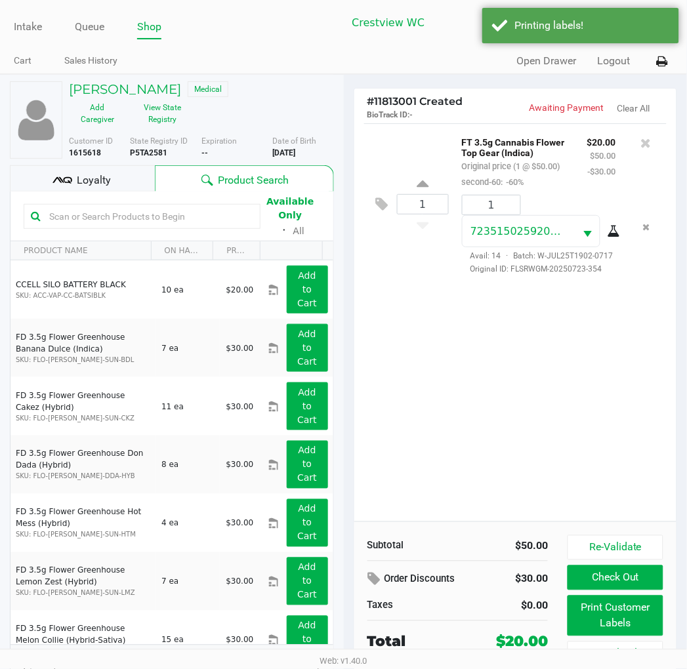
click at [121, 181] on div "Loyalty" at bounding box center [82, 178] width 145 height 26
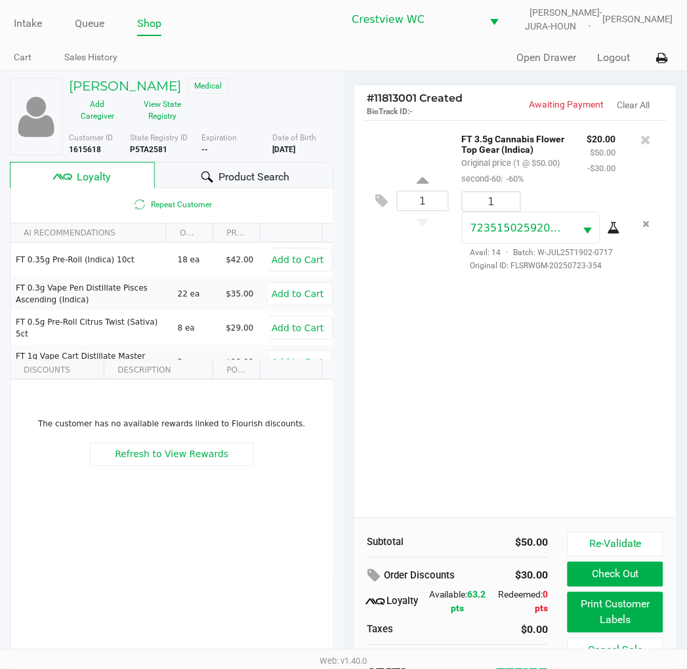
scroll to position [25, 0]
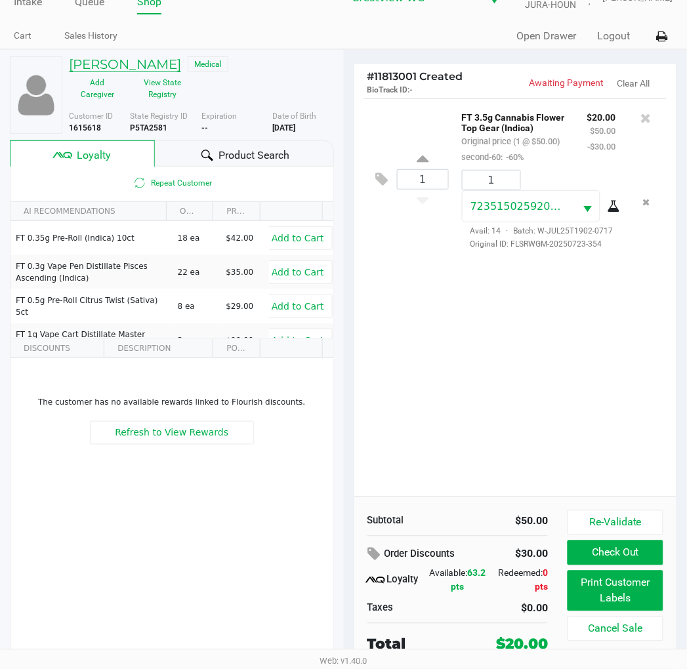
click at [171, 64] on h5 "CHRISTINA GARCIA" at bounding box center [125, 64] width 112 height 16
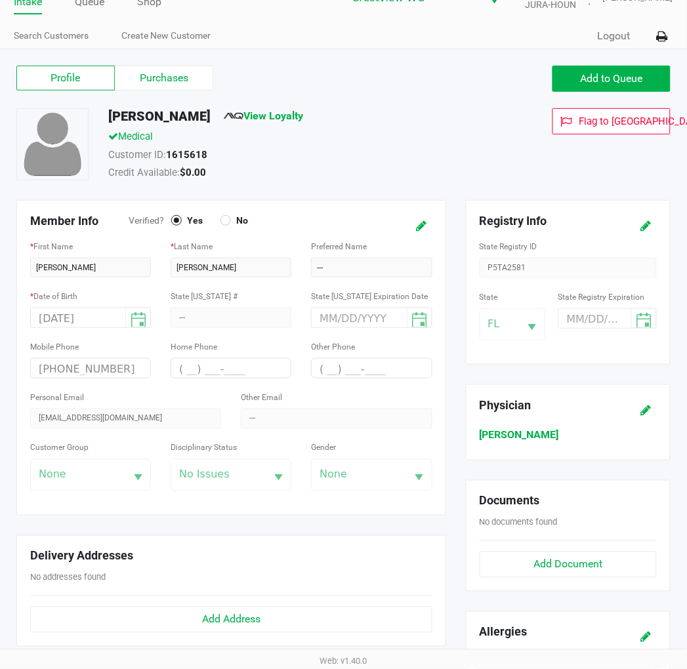
click at [195, 75] on label "Purchases" at bounding box center [164, 78] width 98 height 25
click at [0, 0] on 1 "Purchases" at bounding box center [0, 0] width 0 height 0
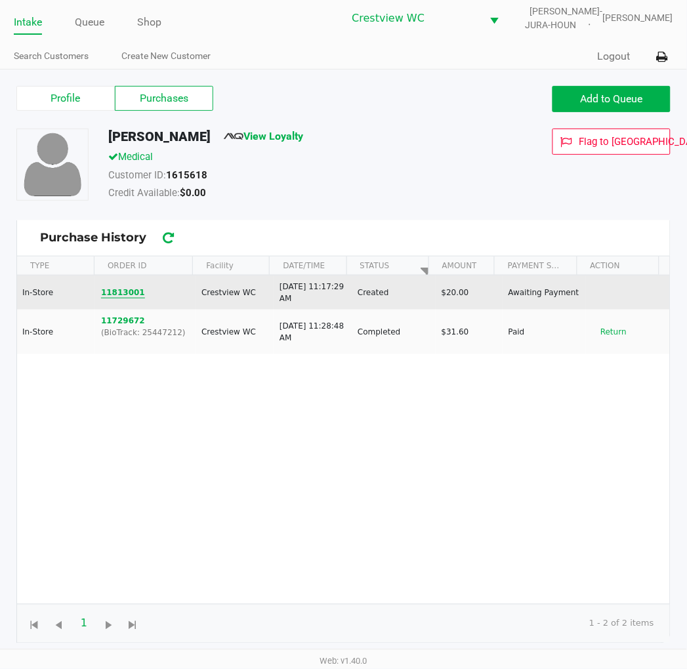
click at [123, 291] on button "11813001" at bounding box center [123, 293] width 44 height 12
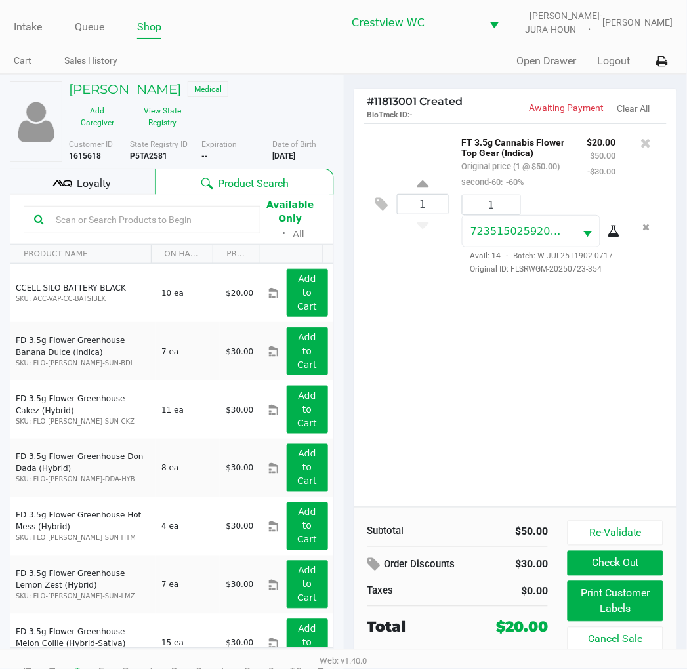
scroll to position [24, 0]
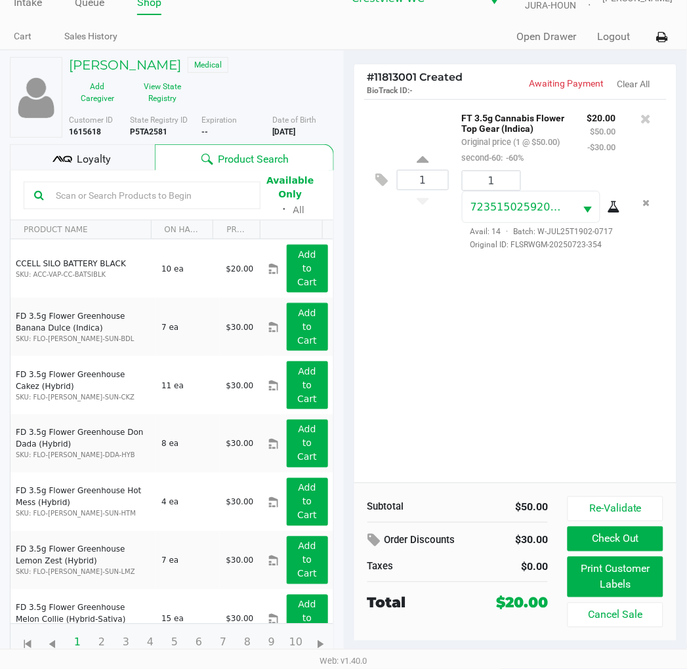
click at [101, 156] on span "Loyalty" at bounding box center [94, 160] width 34 height 16
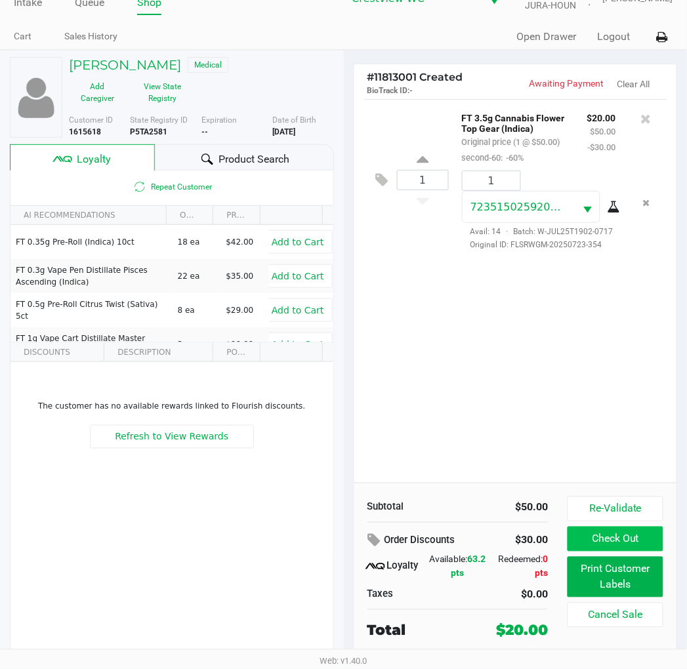
click at [619, 539] on button "Check Out" at bounding box center [615, 539] width 95 height 25
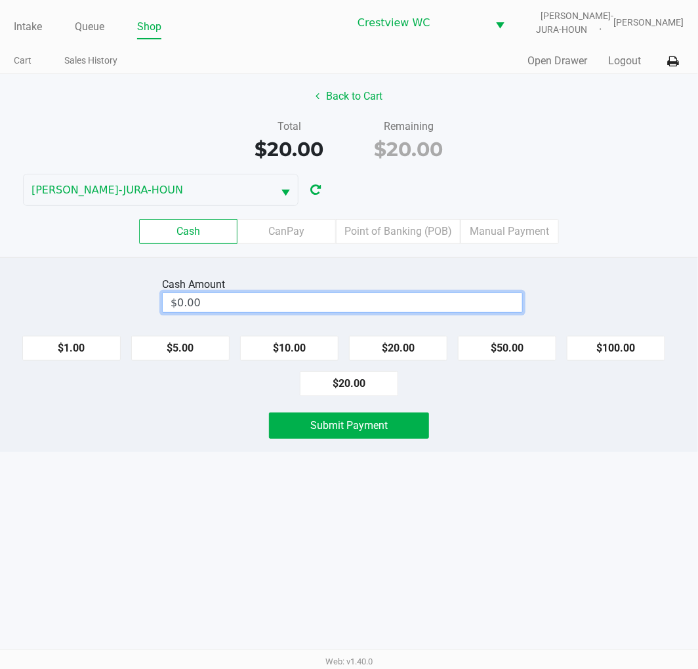
click at [342, 296] on input "$0.00" at bounding box center [343, 302] width 360 height 19
click at [358, 384] on button "$20.00" at bounding box center [349, 383] width 98 height 25
type input "$20.00"
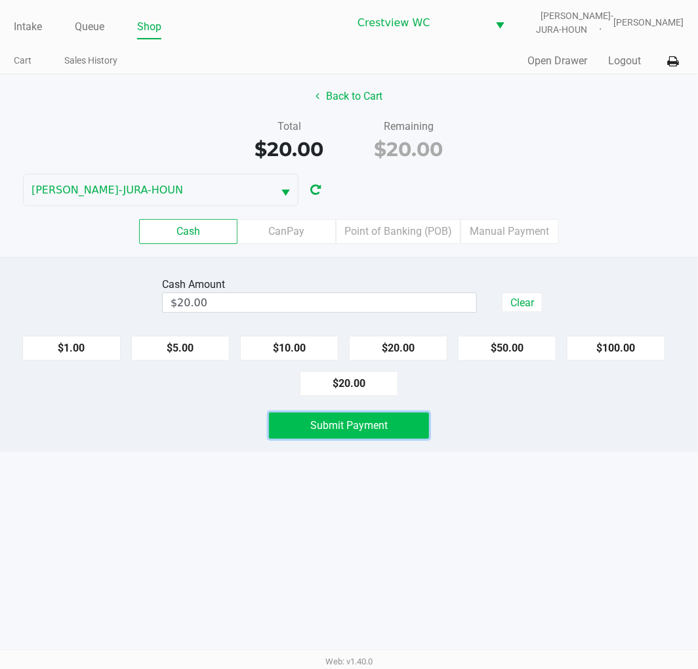
click at [369, 428] on span "Submit Payment" at bounding box center [348, 425] width 77 height 12
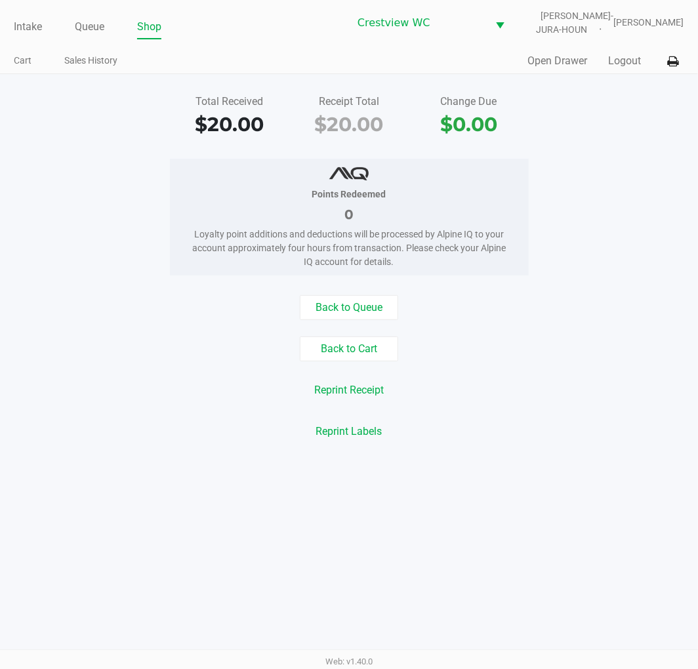
click at [15, 24] on link "Intake" at bounding box center [28, 27] width 28 height 18
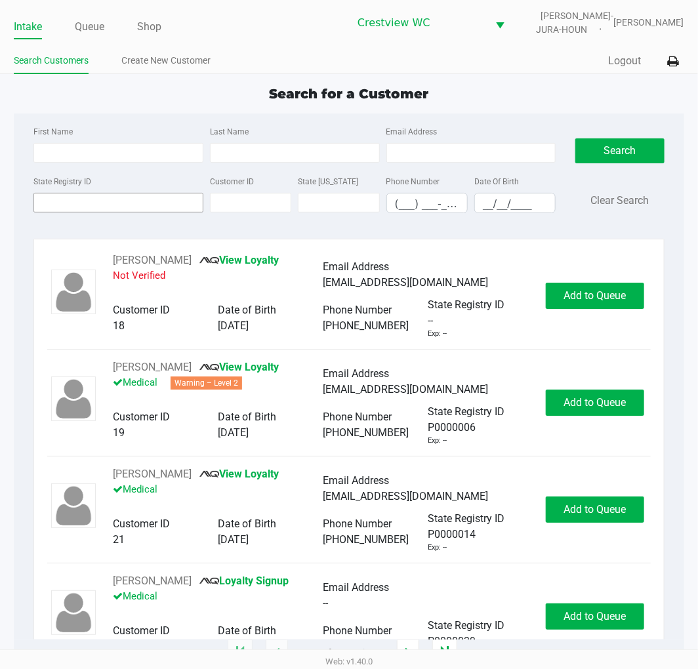
click at [51, 202] on input "State Registry ID" at bounding box center [118, 203] width 170 height 20
click at [115, 201] on input "State Registry ID" at bounding box center [118, 203] width 170 height 20
click at [147, 152] on input "First Name" at bounding box center [118, 153] width 170 height 20
type input "cheyenne"
click at [259, 157] on input "Last Name" at bounding box center [295, 153] width 170 height 20
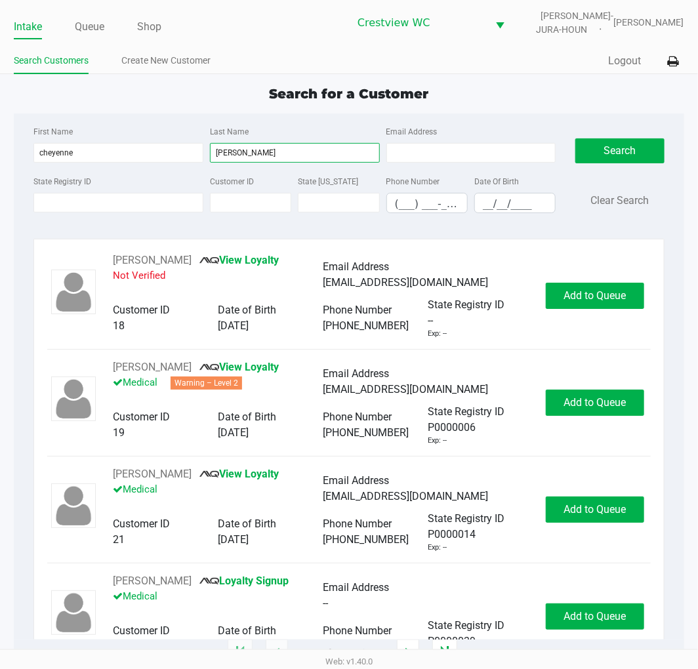
type input "boyett"
click at [502, 200] on input "__/__/____" at bounding box center [515, 204] width 80 height 20
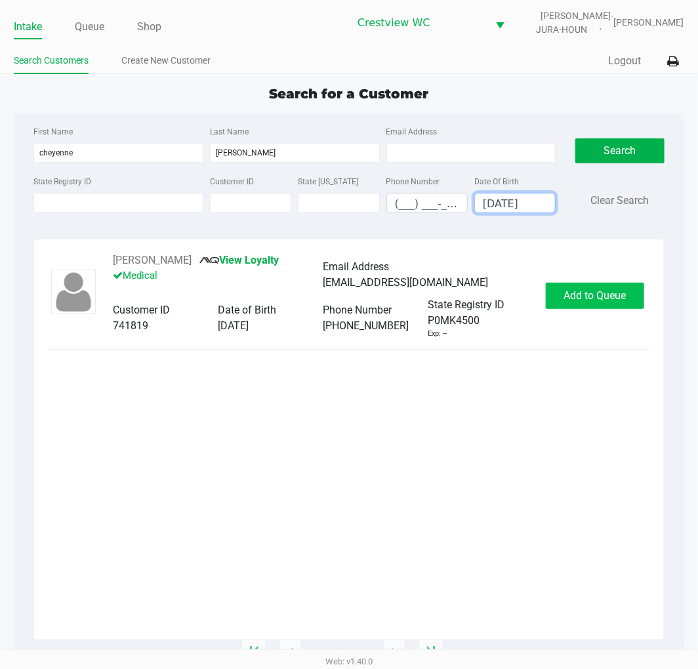
type input "01/26/1995"
click at [617, 304] on button "Add to Queue" at bounding box center [595, 296] width 98 height 26
click at [617, 304] on div "Add to Queue" at bounding box center [595, 296] width 98 height 26
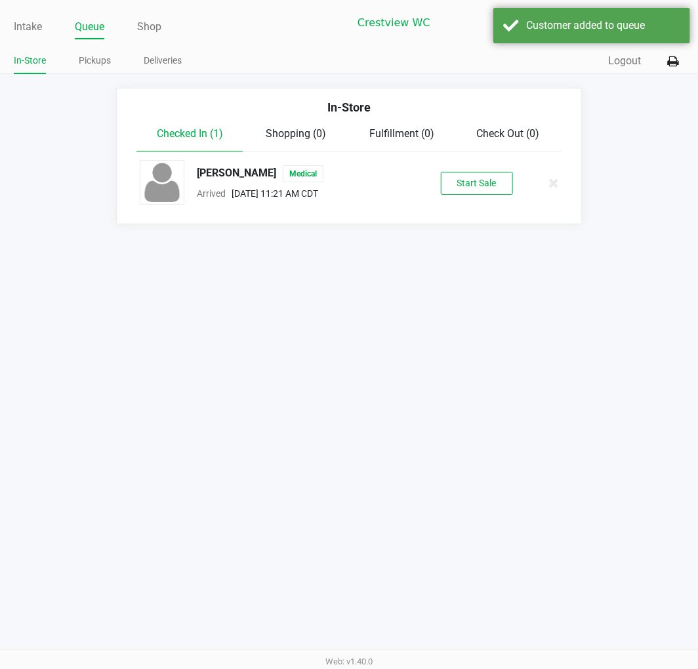
click at [495, 196] on div "CHEYENNE BOYETT Medical Arrived Aug 19, 2025 11:21 AM CDT Start Sale" at bounding box center [349, 183] width 438 height 46
click at [494, 192] on button "Start Sale" at bounding box center [477, 183] width 72 height 23
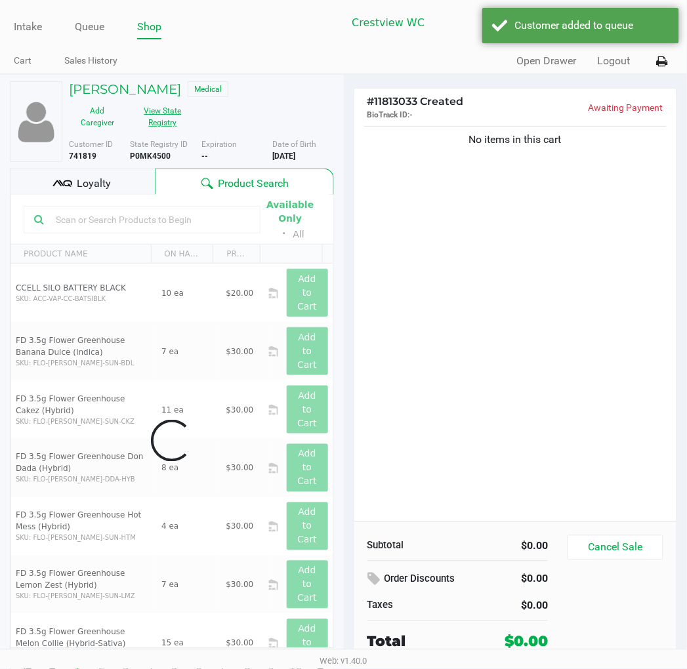
click at [165, 127] on button "View State Registry" at bounding box center [159, 116] width 66 height 33
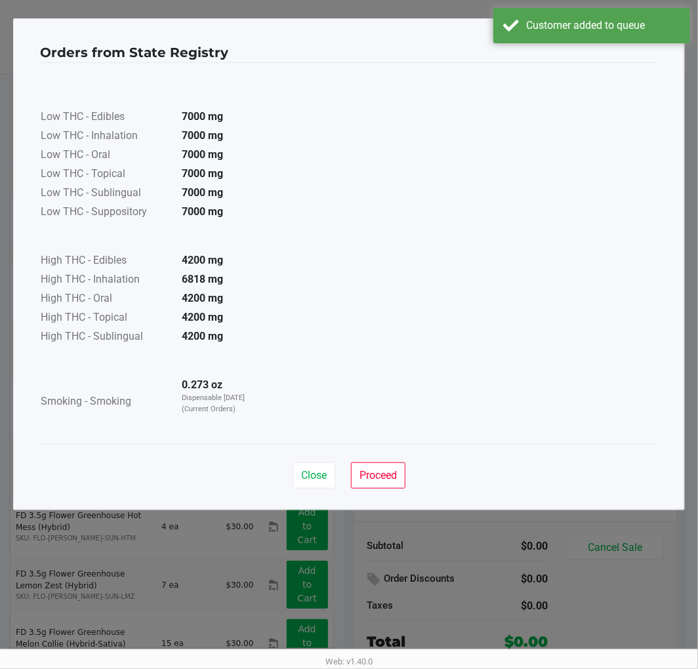
click at [491, 344] on div "Low THC - Edibles 7000 mg Low THC - Inhalation 7000 mg Low THC - Oral 7000 mg L…" at bounding box center [349, 253] width 618 height 349
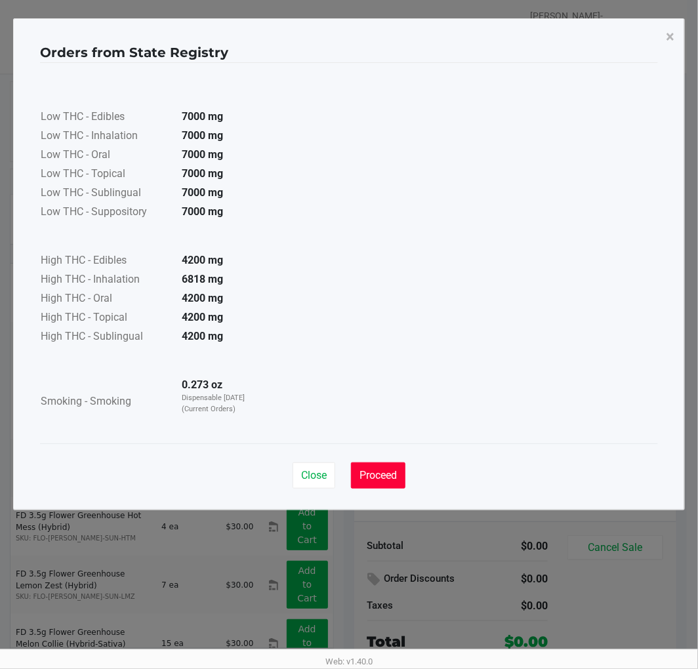
click at [390, 469] on span "Proceed" at bounding box center [378, 475] width 37 height 12
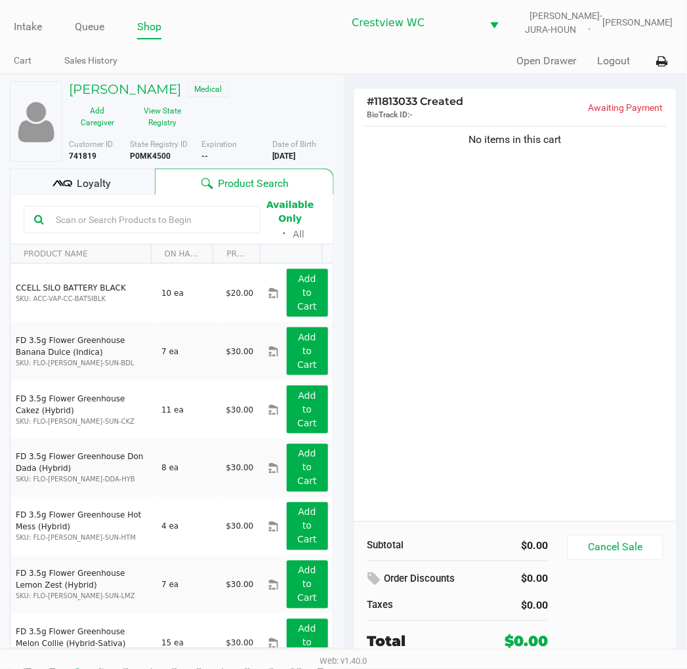
click at [151, 184] on div "Loyalty" at bounding box center [82, 182] width 145 height 26
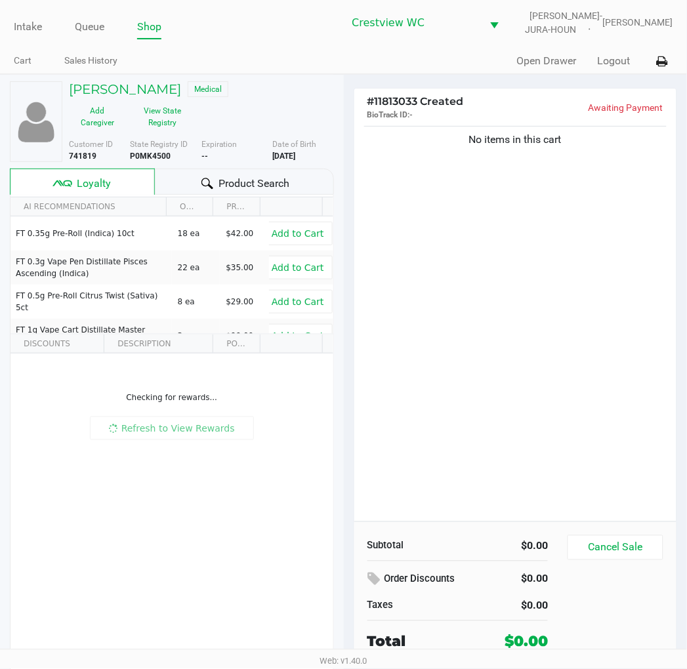
click at [536, 240] on div "No items in this cart" at bounding box center [515, 322] width 323 height 398
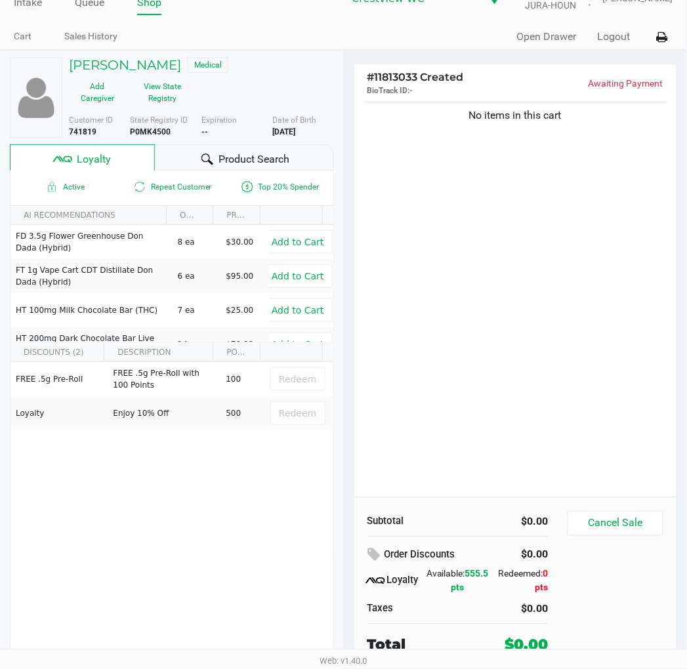
scroll to position [25, 0]
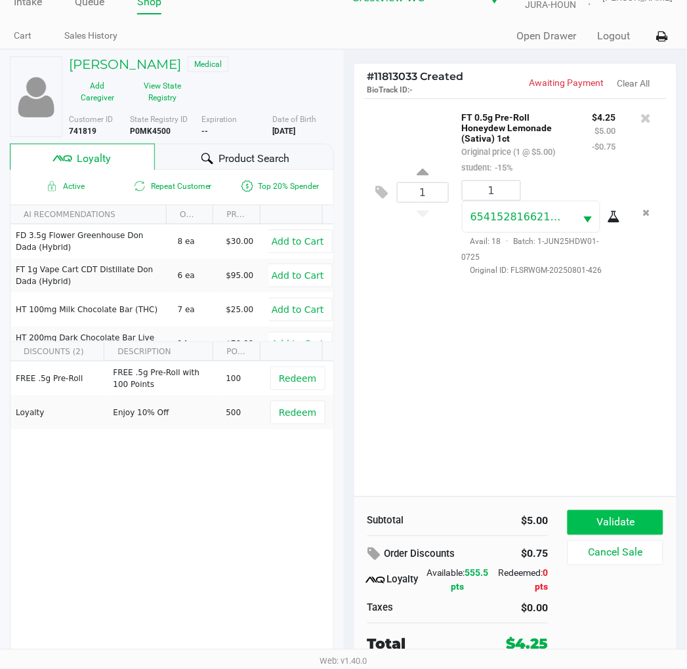
click at [639, 516] on button "Validate" at bounding box center [615, 522] width 95 height 25
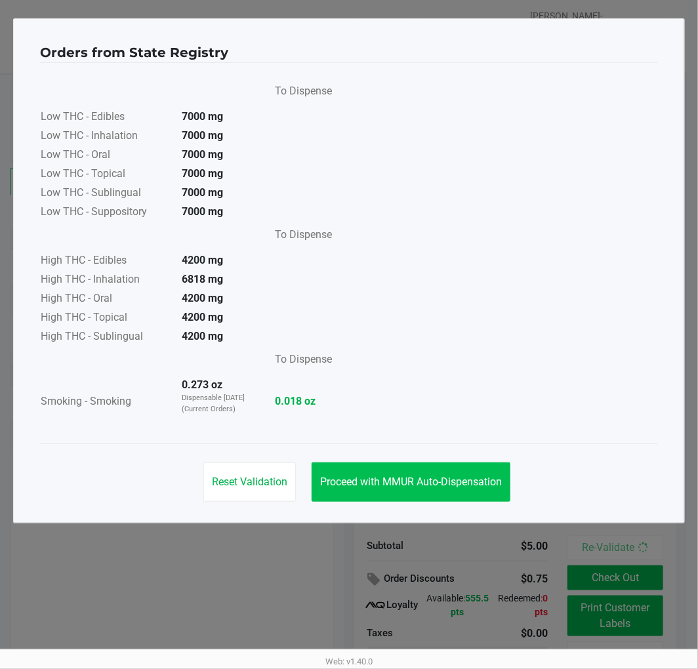
click at [478, 476] on span "Proceed with MMUR Auto-Dispensation" at bounding box center [411, 482] width 182 height 12
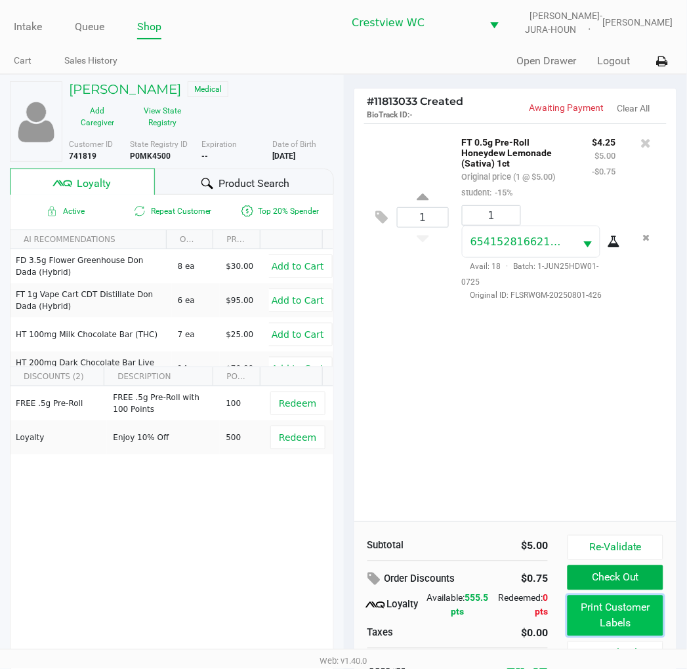
click at [614, 619] on button "Print Customer Labels" at bounding box center [615, 616] width 95 height 41
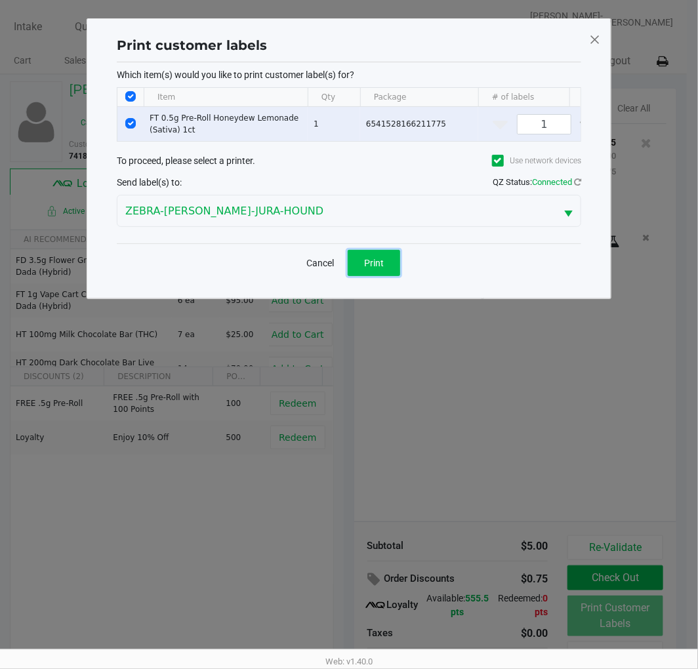
click at [383, 268] on span "Print" at bounding box center [374, 263] width 20 height 10
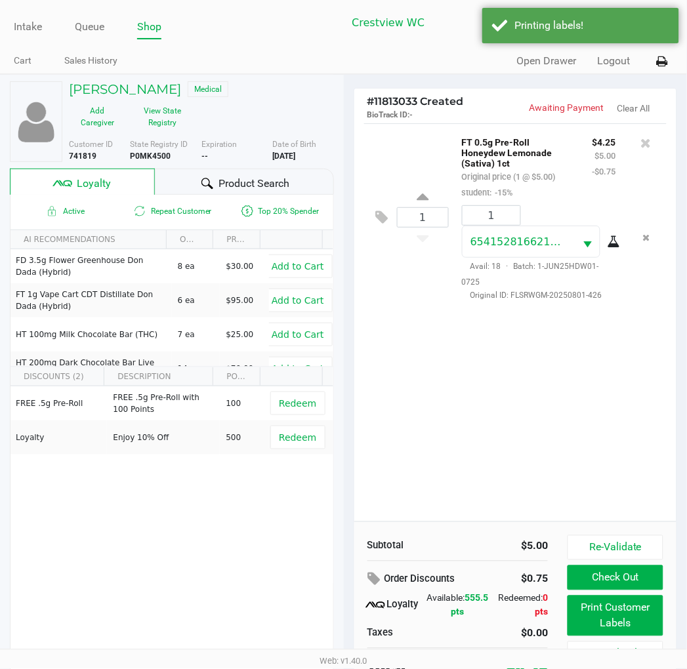
scroll to position [25, 0]
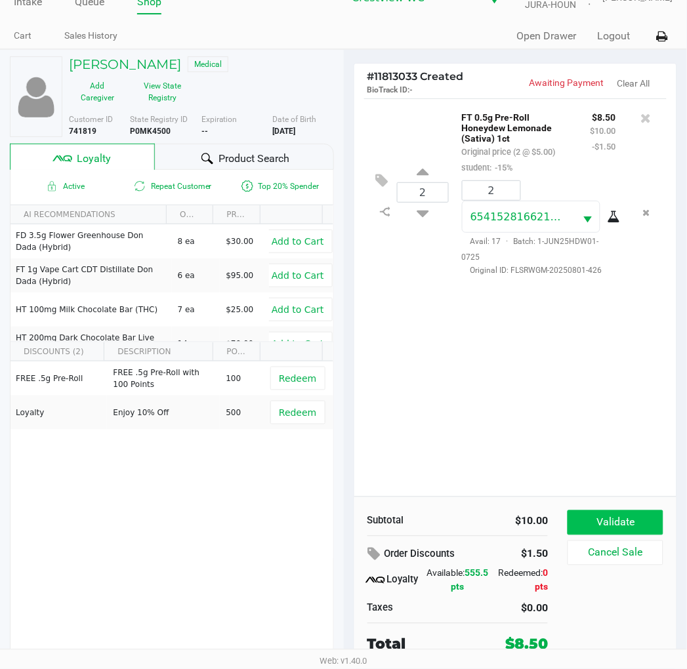
click at [632, 518] on button "Validate" at bounding box center [615, 522] width 95 height 25
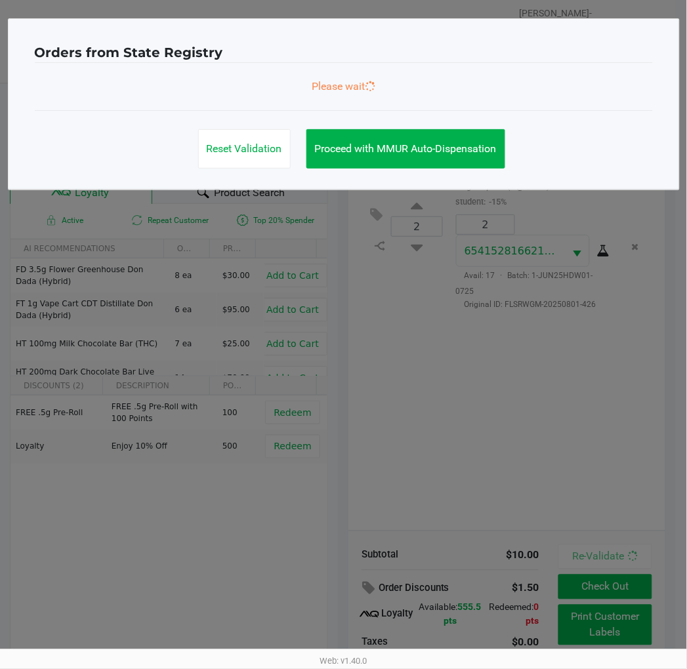
scroll to position [0, 0]
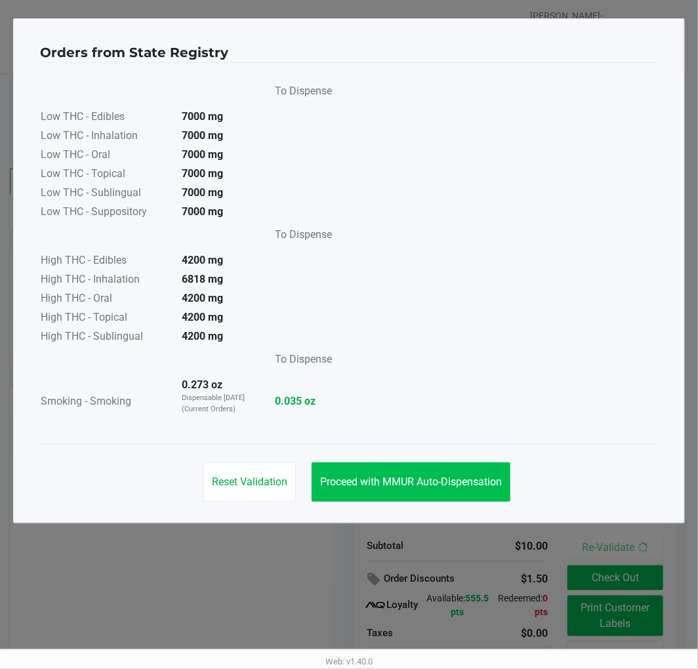
click at [450, 465] on button "Proceed with MMUR Auto-Dispensation" at bounding box center [411, 482] width 199 height 39
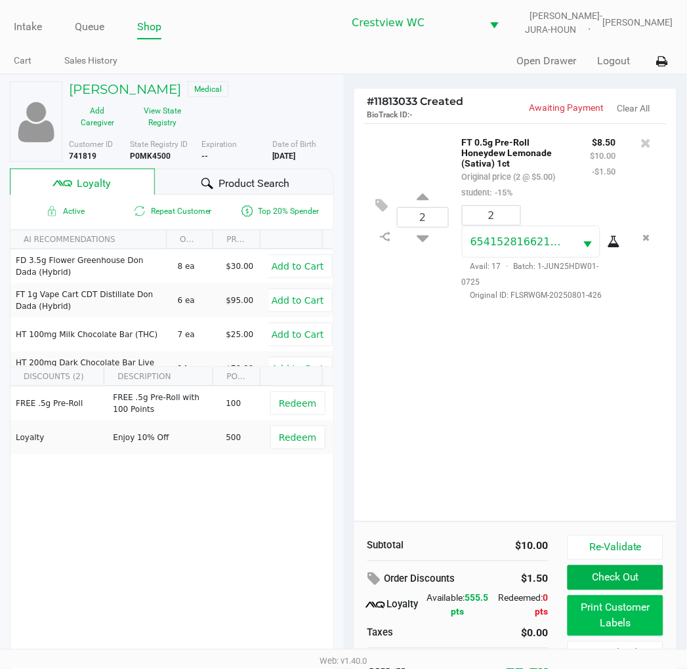
click at [600, 611] on button "Print Customer Labels" at bounding box center [615, 616] width 95 height 41
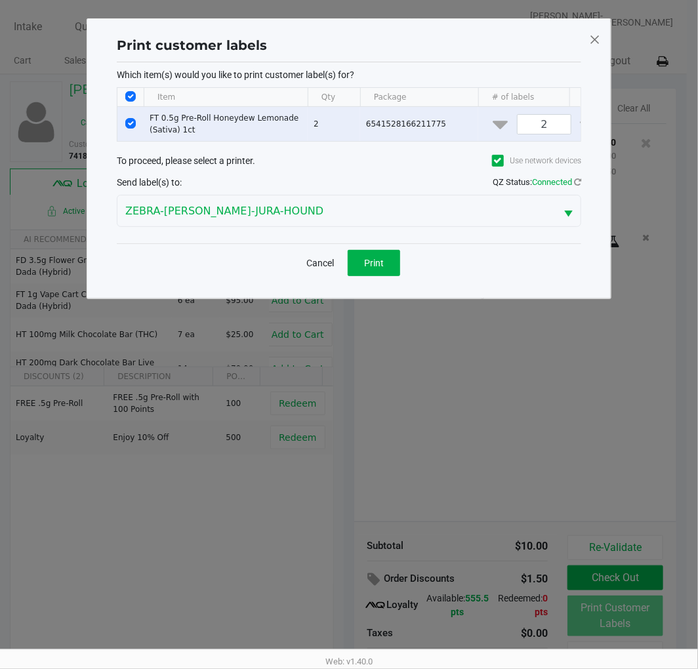
click at [383, 276] on button "Print" at bounding box center [374, 263] width 52 height 26
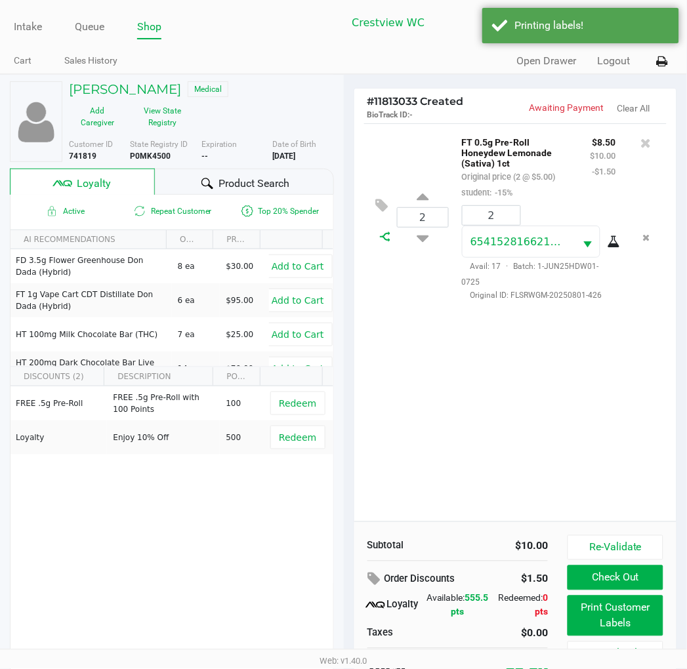
click at [383, 239] on icon at bounding box center [385, 237] width 10 height 10
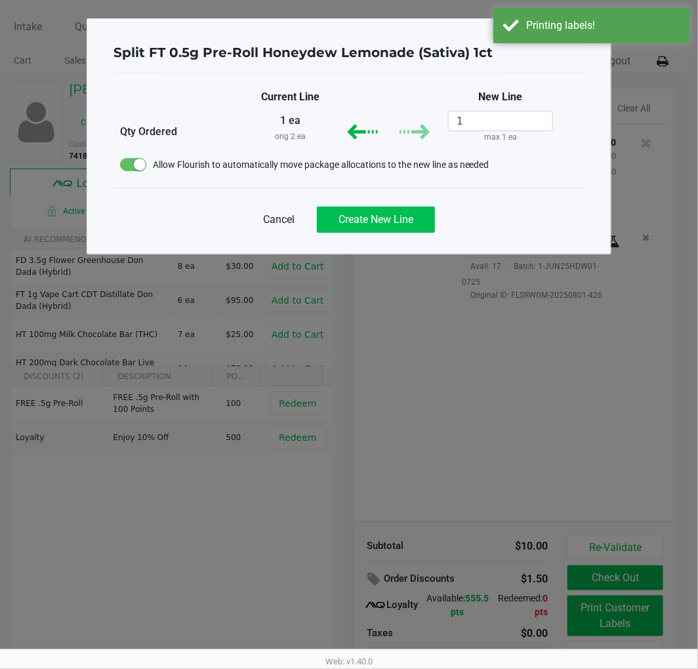
click at [394, 218] on span "Create New Line" at bounding box center [376, 219] width 75 height 12
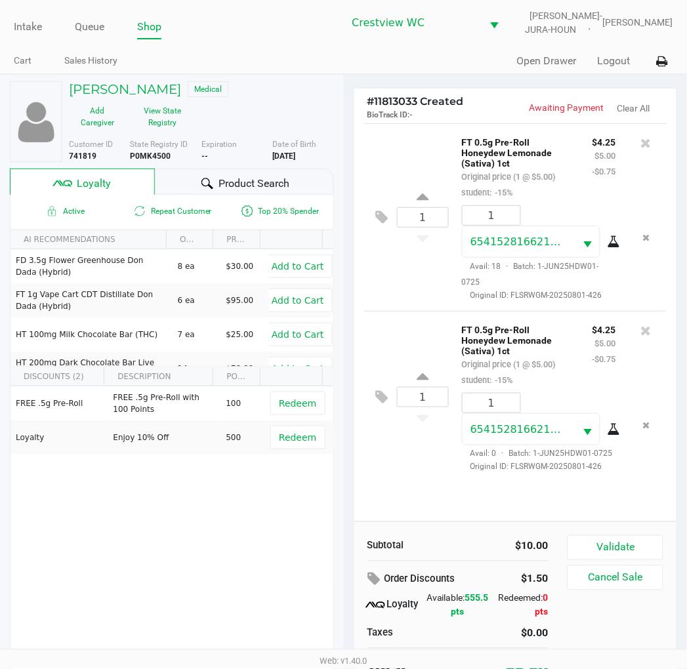
scroll to position [25, 0]
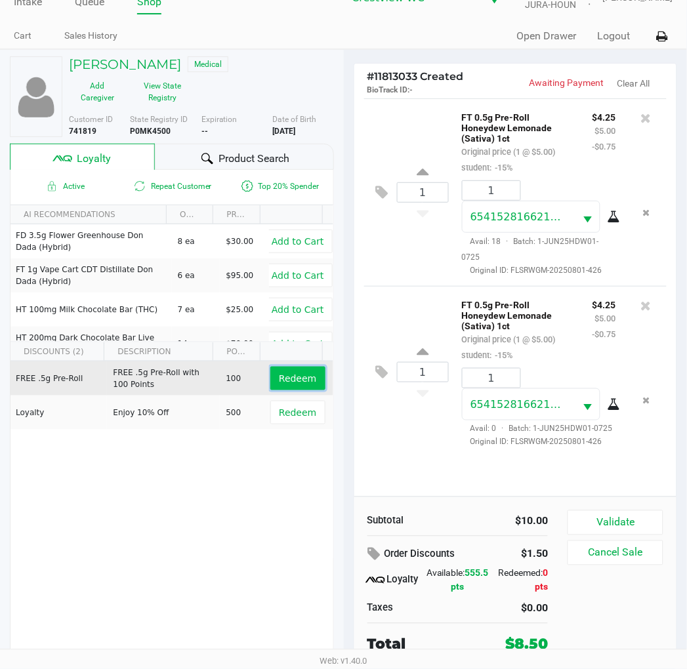
click at [297, 369] on button "Redeem" at bounding box center [297, 379] width 54 height 24
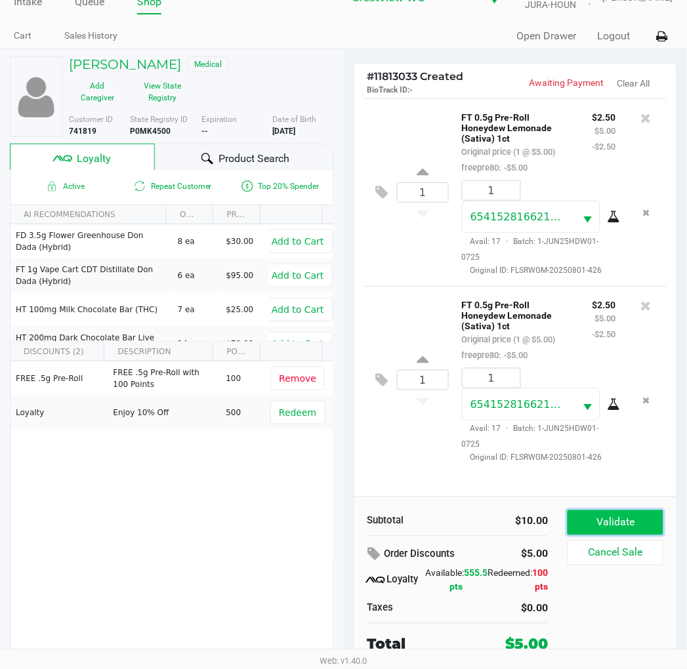
click at [634, 529] on button "Validate" at bounding box center [615, 522] width 95 height 25
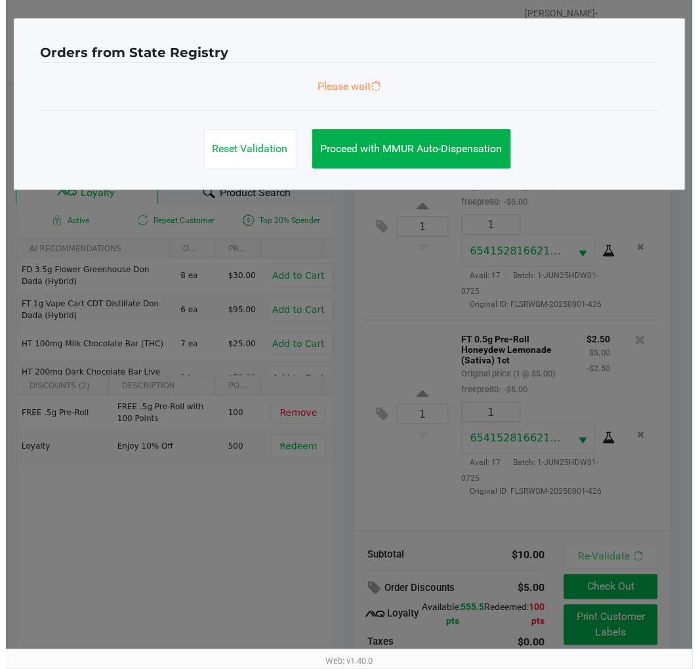
scroll to position [0, 0]
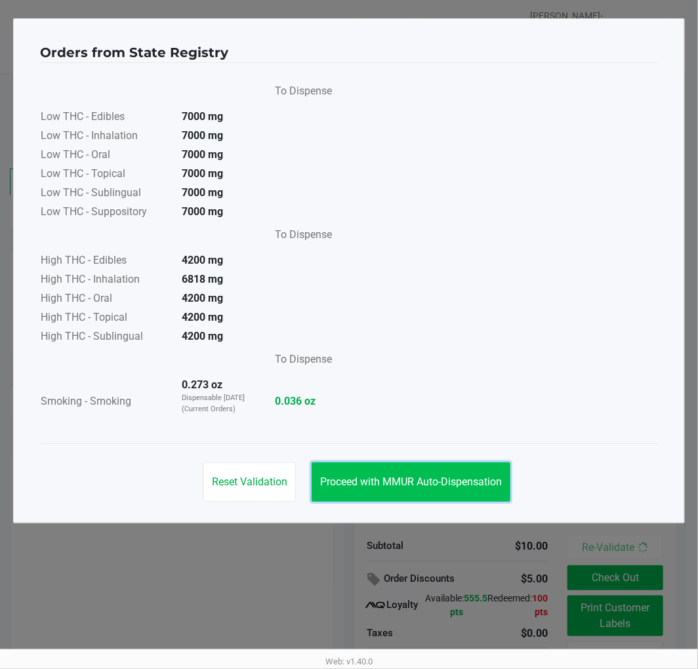
click at [398, 470] on button "Proceed with MMUR Auto-Dispensation" at bounding box center [411, 482] width 199 height 39
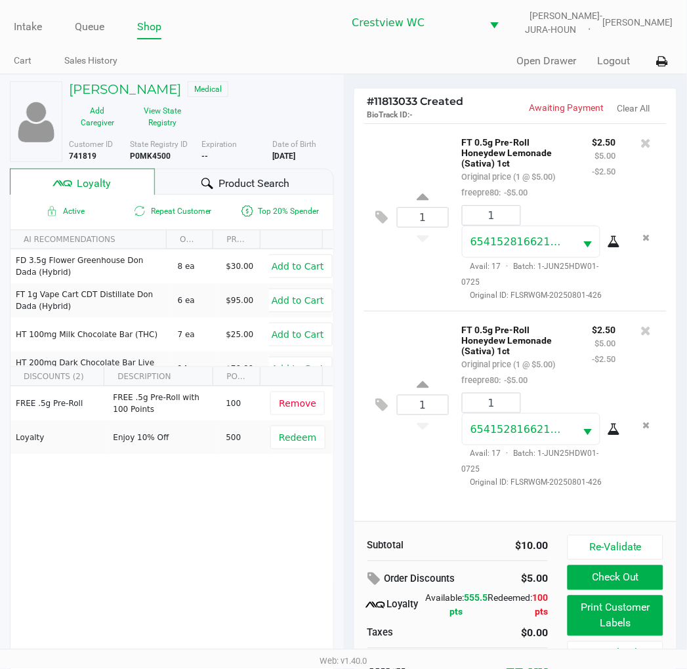
click at [613, 613] on button "Print Customer Labels" at bounding box center [615, 616] width 95 height 41
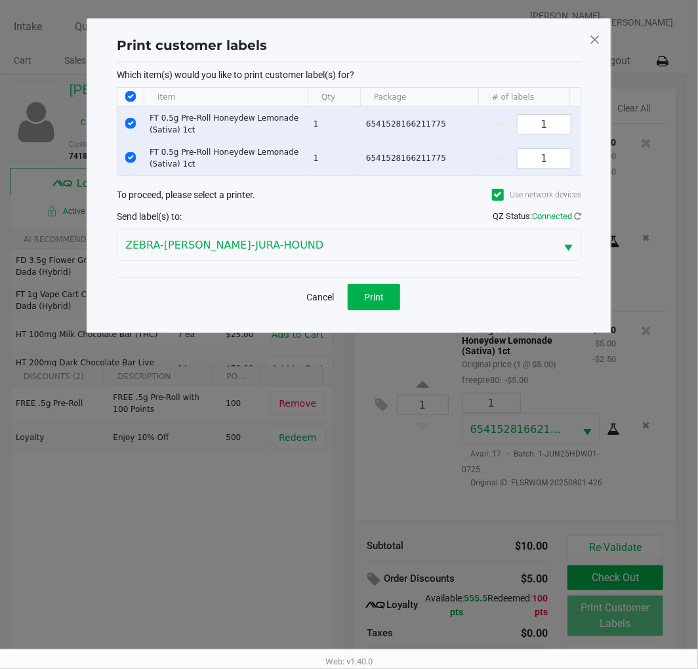
click at [595, 45] on span at bounding box center [595, 39] width 12 height 21
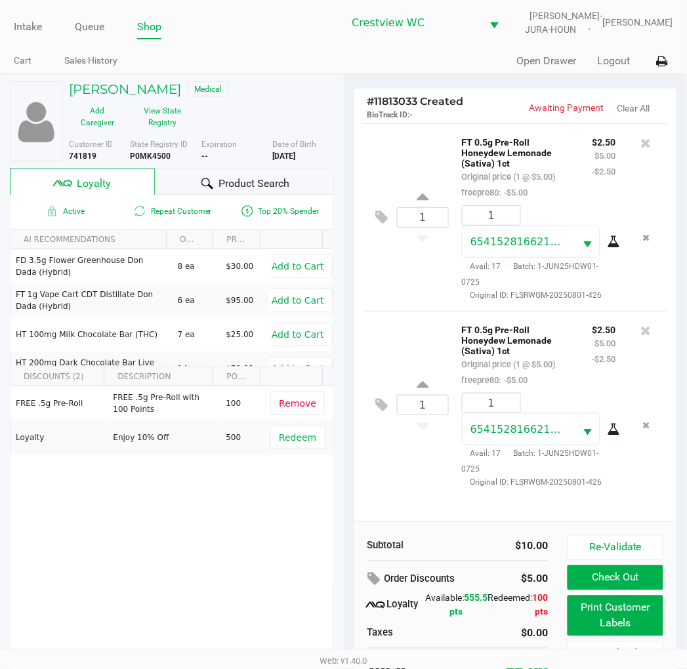
click at [631, 570] on button "Check Out" at bounding box center [615, 578] width 95 height 25
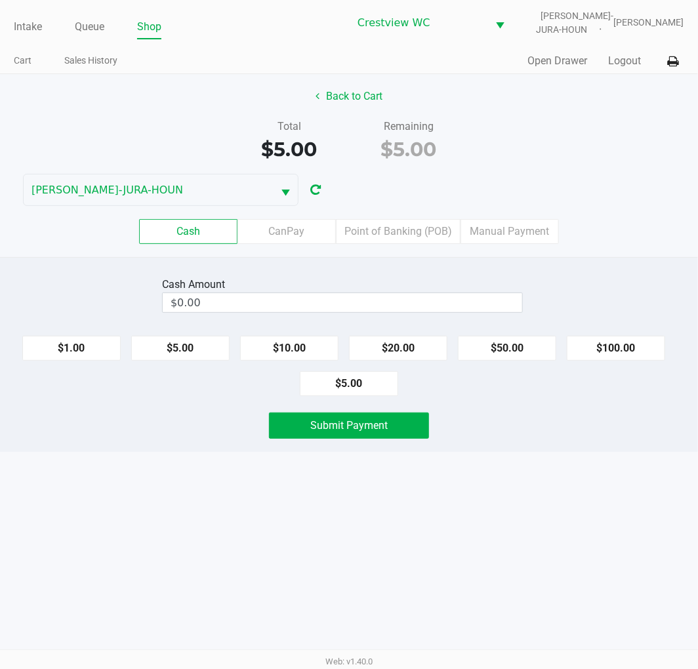
click at [409, 224] on label "Point of Banking (POB)" at bounding box center [398, 231] width 125 height 25
click at [0, 0] on 7 "Point of Banking (POB)" at bounding box center [0, 0] width 0 height 0
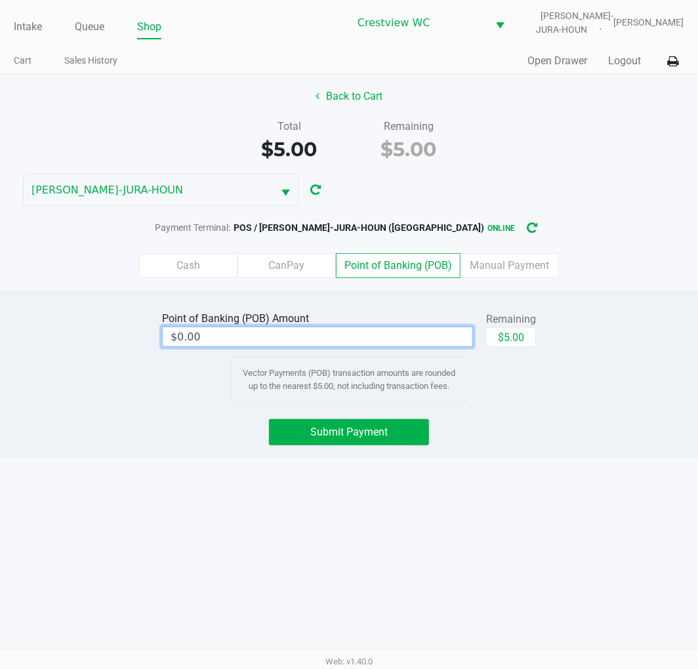
click at [409, 333] on input "$0.00" at bounding box center [318, 336] width 310 height 19
click at [503, 341] on button "$5.00" at bounding box center [511, 337] width 50 height 20
type input "$5.00"
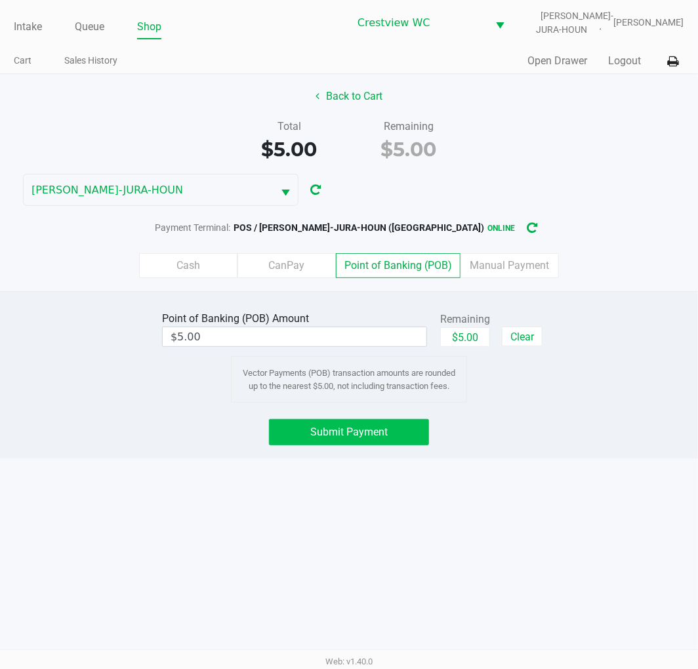
click at [371, 423] on button "Submit Payment" at bounding box center [349, 432] width 160 height 26
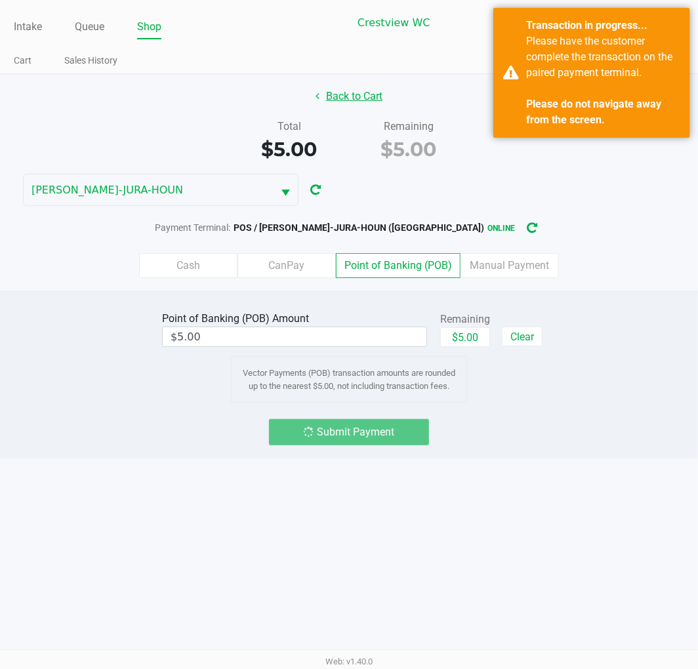
click at [350, 95] on button "Back to Cart" at bounding box center [349, 96] width 84 height 25
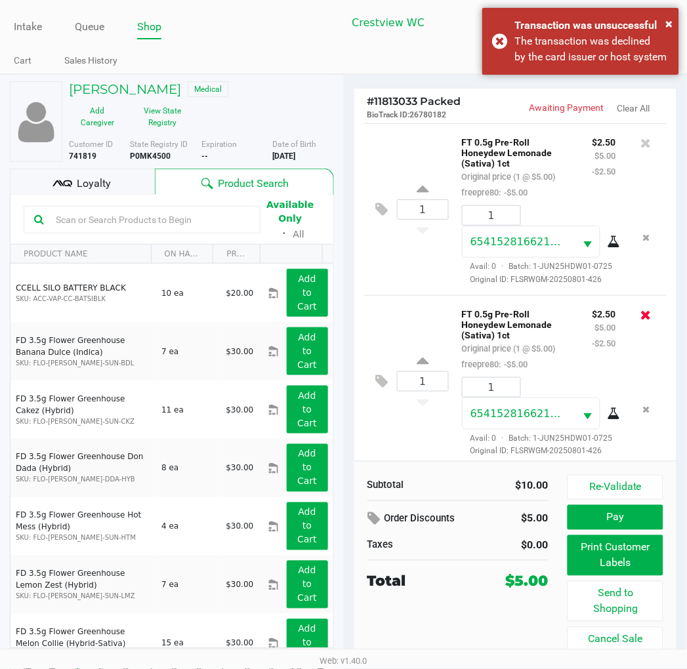
click at [641, 321] on icon at bounding box center [646, 314] width 10 height 13
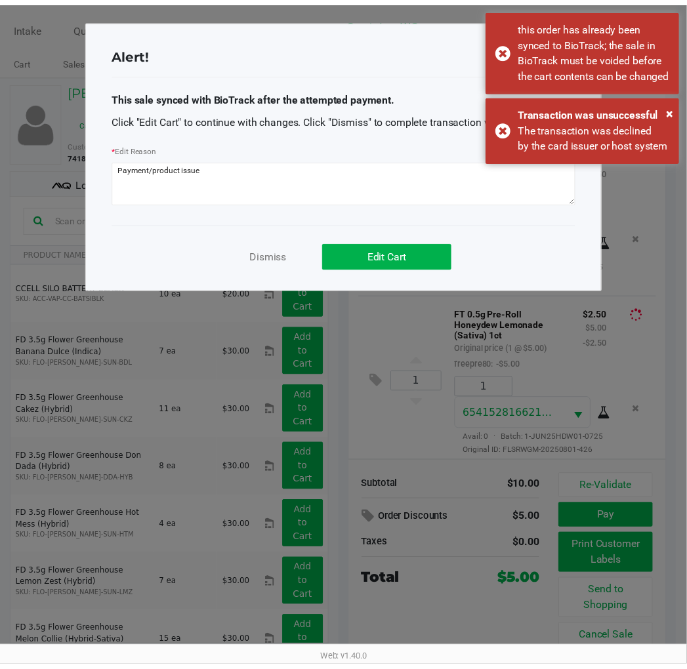
scroll to position [40, 0]
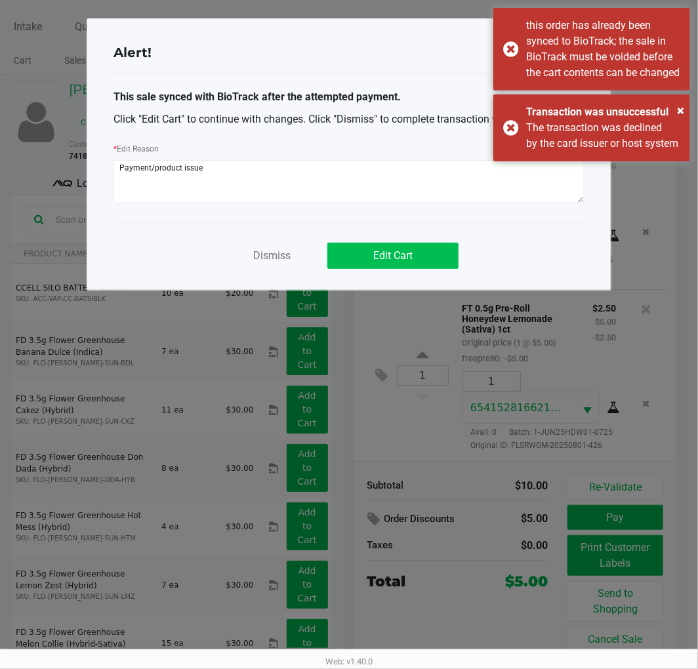
click at [407, 246] on button "Edit Cart" at bounding box center [392, 256] width 131 height 26
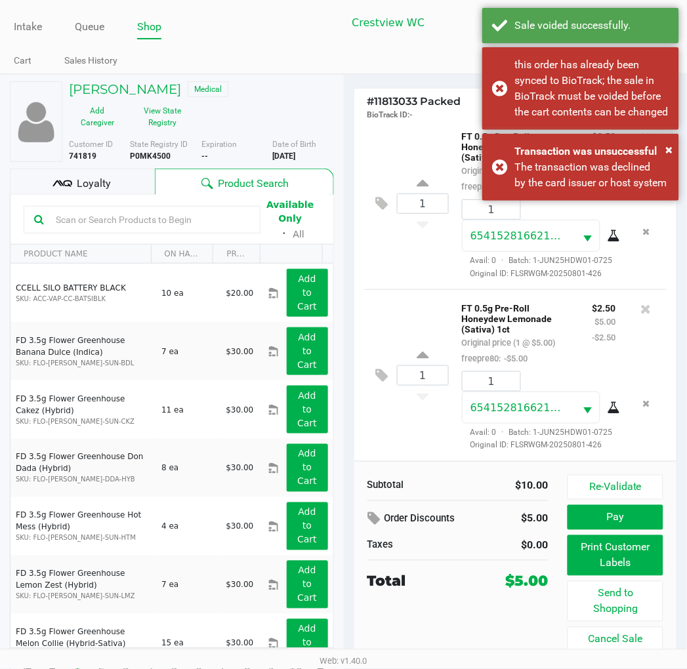
scroll to position [0, 0]
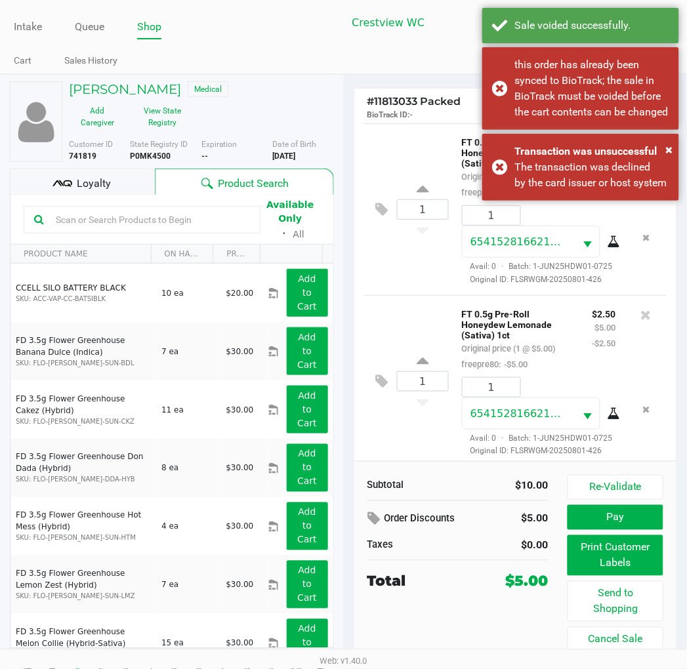
click at [641, 321] on icon at bounding box center [646, 314] width 10 height 13
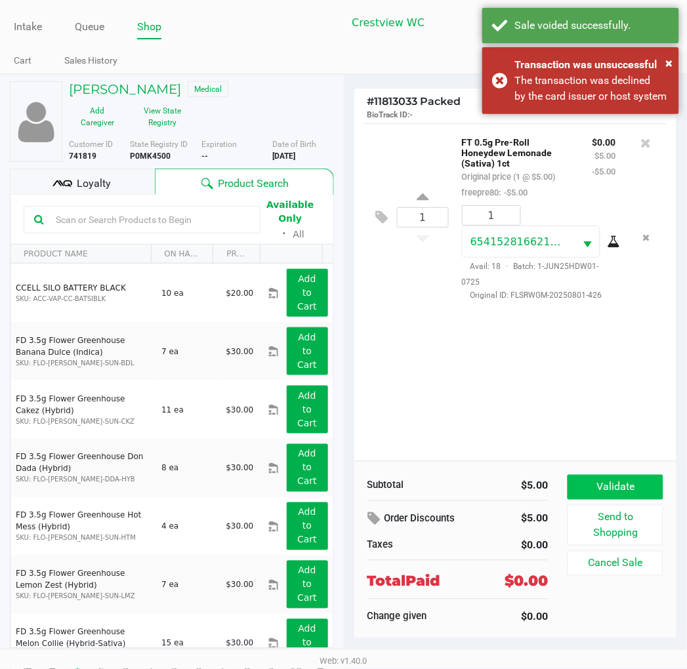
click at [608, 477] on button "Validate" at bounding box center [615, 487] width 95 height 25
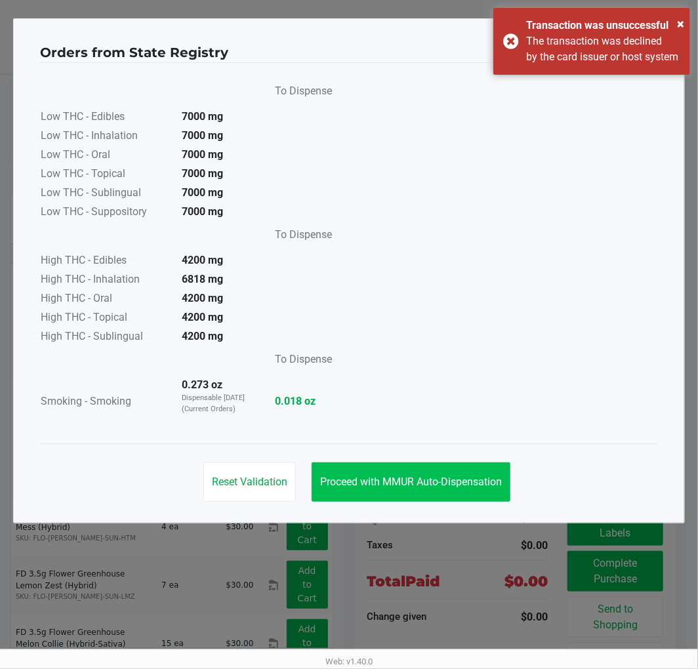
click at [356, 487] on span "Proceed with MMUR Auto-Dispensation" at bounding box center [411, 482] width 182 height 12
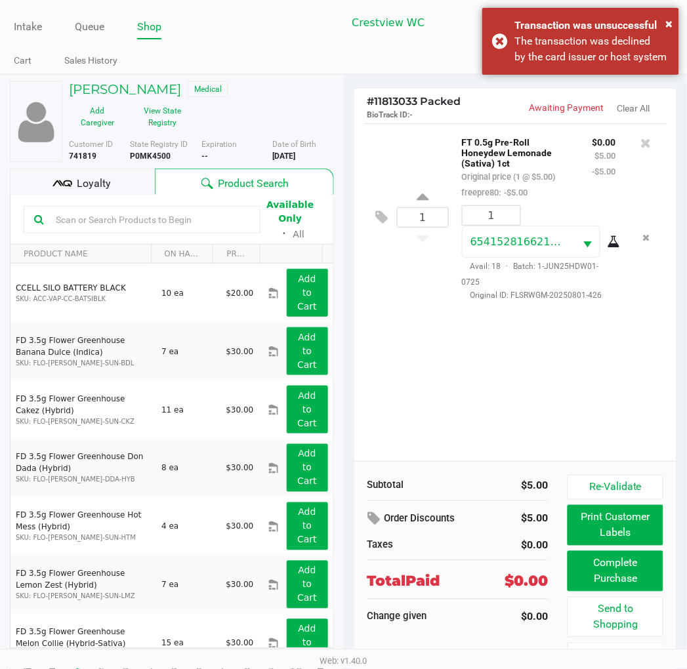
click at [626, 570] on button "Complete Purchase" at bounding box center [615, 571] width 95 height 41
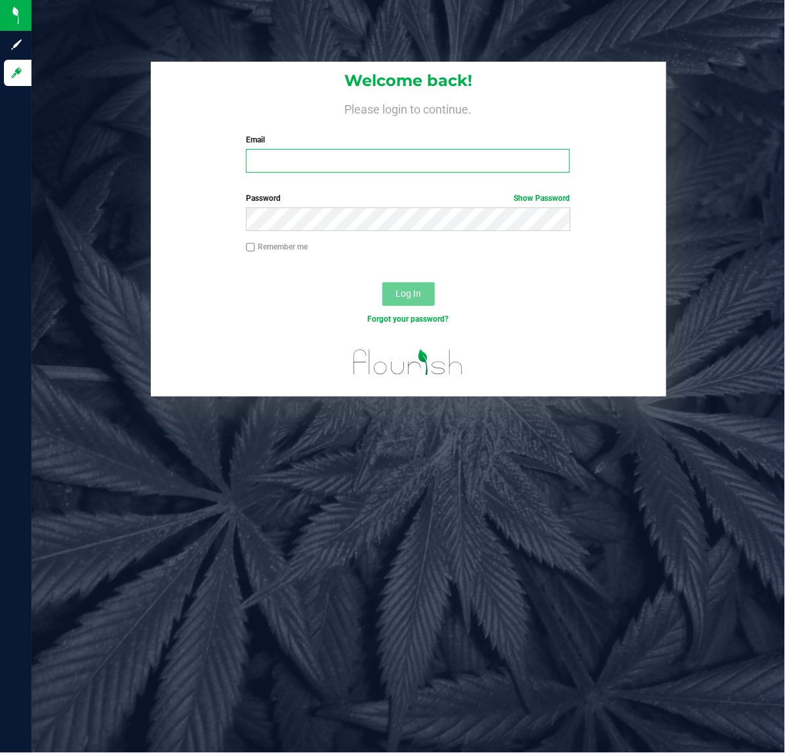
drag, startPoint x: 409, startPoint y: 172, endPoint x: 361, endPoint y: 180, distance: 48.7
click at [409, 172] on input "Email" at bounding box center [408, 161] width 324 height 24
type input "[EMAIL_ADDRESS][DOMAIN_NAME]"
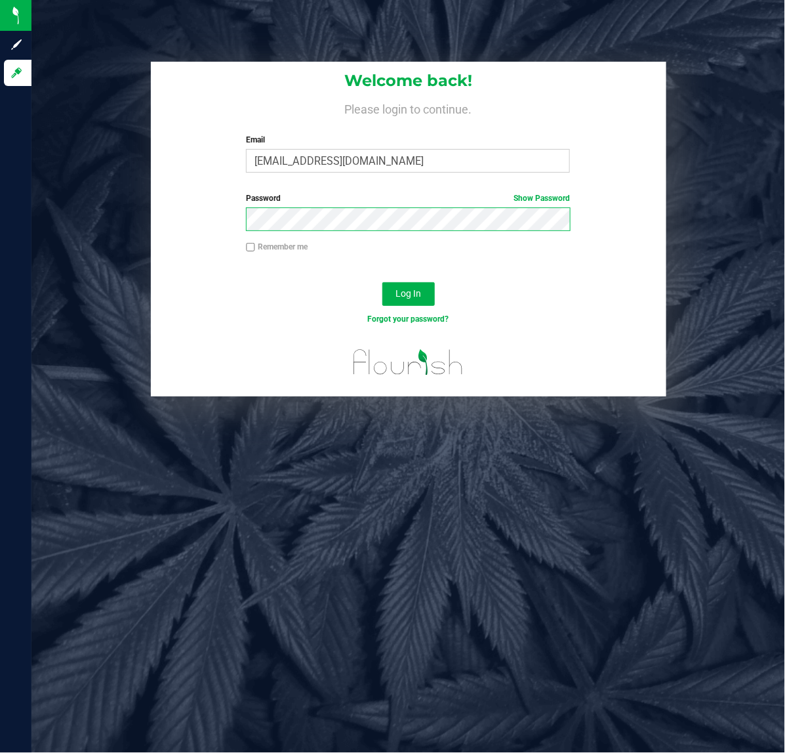
click at [383, 282] on button "Log In" at bounding box center [409, 294] width 52 height 24
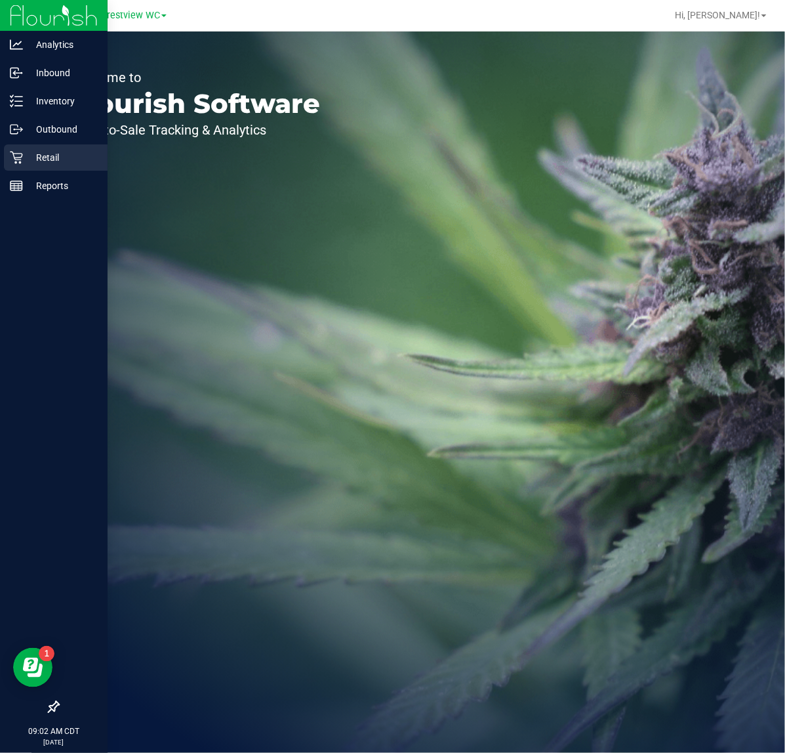
click at [43, 159] on p "Retail" at bounding box center [62, 158] width 79 height 16
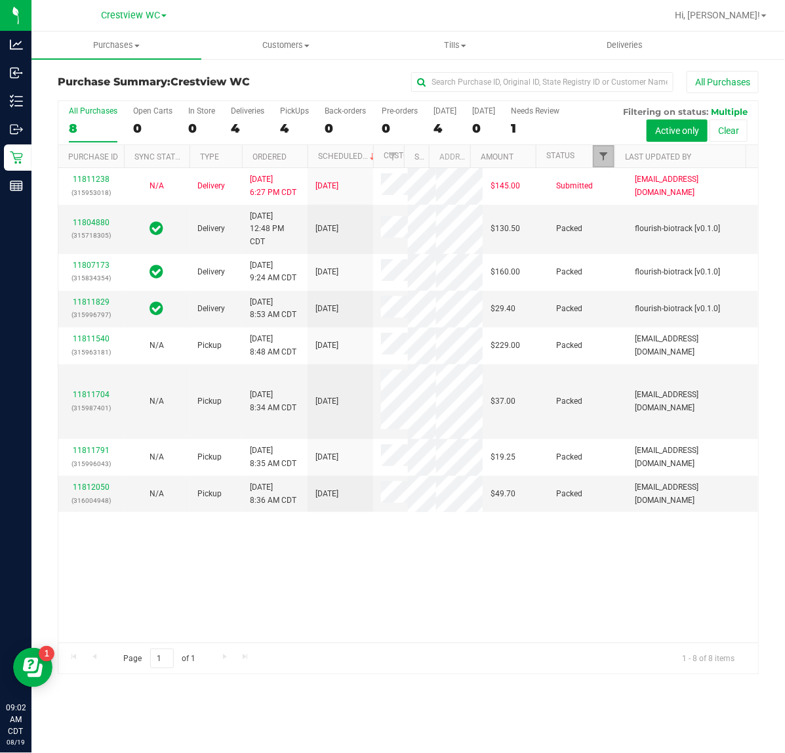
click at [604, 157] on span "Filter" at bounding box center [603, 156] width 10 height 10
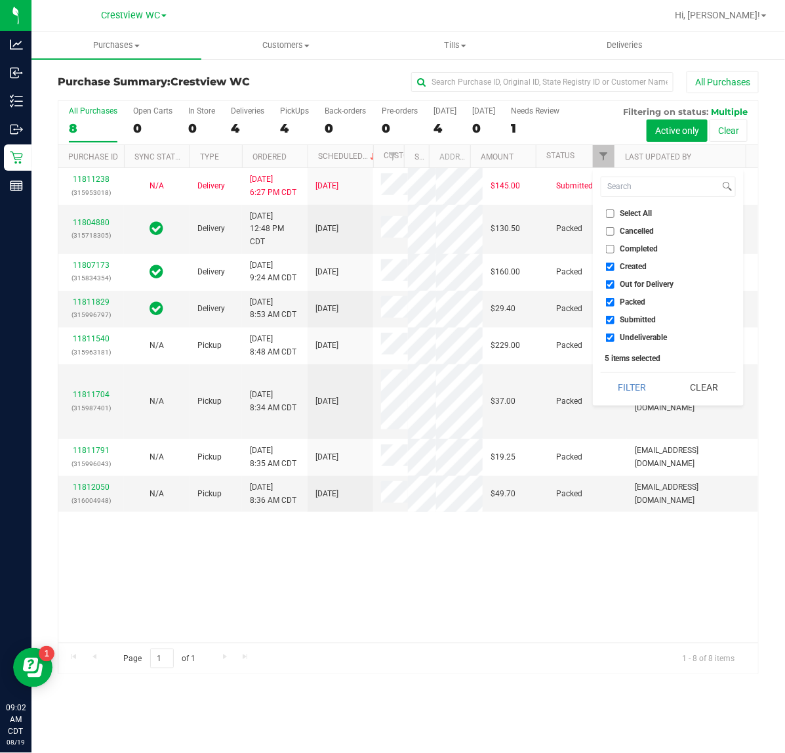
click at [636, 268] on span "Created" at bounding box center [634, 266] width 27 height 8
click at [615, 268] on input "Created" at bounding box center [610, 266] width 9 height 9
checkbox input "false"
click at [635, 283] on span "Out for Delivery" at bounding box center [648, 284] width 54 height 8
click at [615, 283] on input "Out for Delivery" at bounding box center [610, 284] width 9 height 9
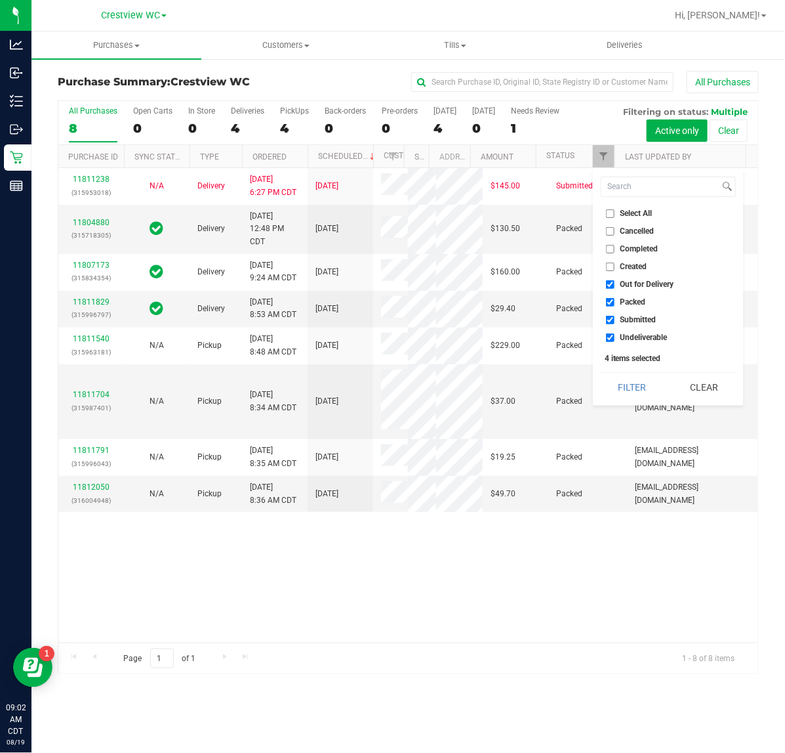
checkbox input "false"
click at [635, 301] on span "Packed" at bounding box center [634, 302] width 26 height 8
click at [615, 301] on input "Packed" at bounding box center [610, 302] width 9 height 9
checkbox input "false"
click at [637, 331] on li "Undeliverable" at bounding box center [668, 338] width 135 height 14
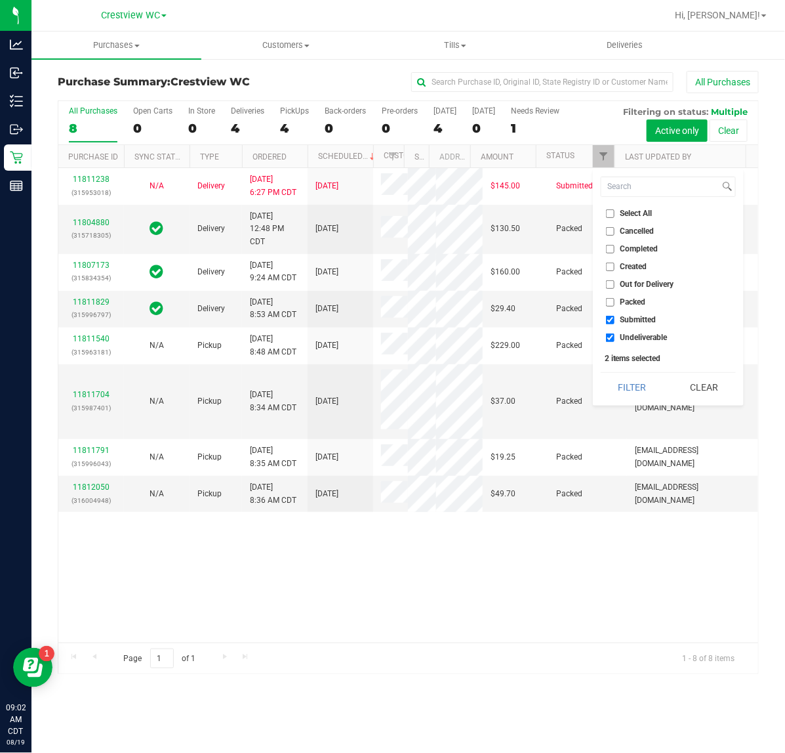
click at [634, 333] on span "Undeliverable" at bounding box center [644, 337] width 47 height 8
click at [615, 333] on input "Undeliverable" at bounding box center [610, 337] width 9 height 9
checkbox input "false"
click at [631, 377] on button "Filter" at bounding box center [632, 387] width 63 height 29
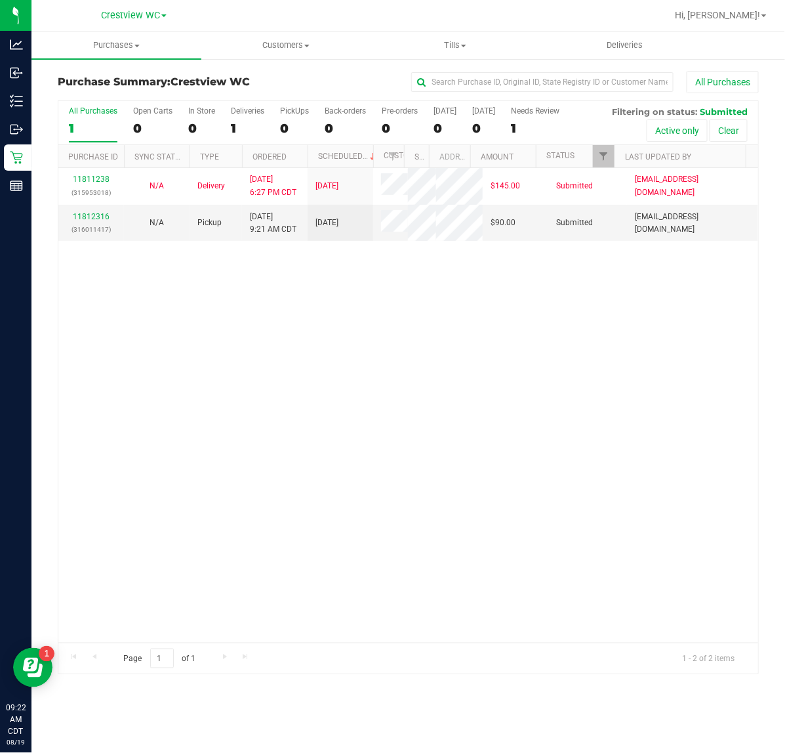
click at [785, 714] on div "Purchases Summary of purchases Fulfillment All purchases Customers All customer…" at bounding box center [408, 391] width 754 height 721
click at [82, 221] on link "11812316" at bounding box center [91, 216] width 37 height 9
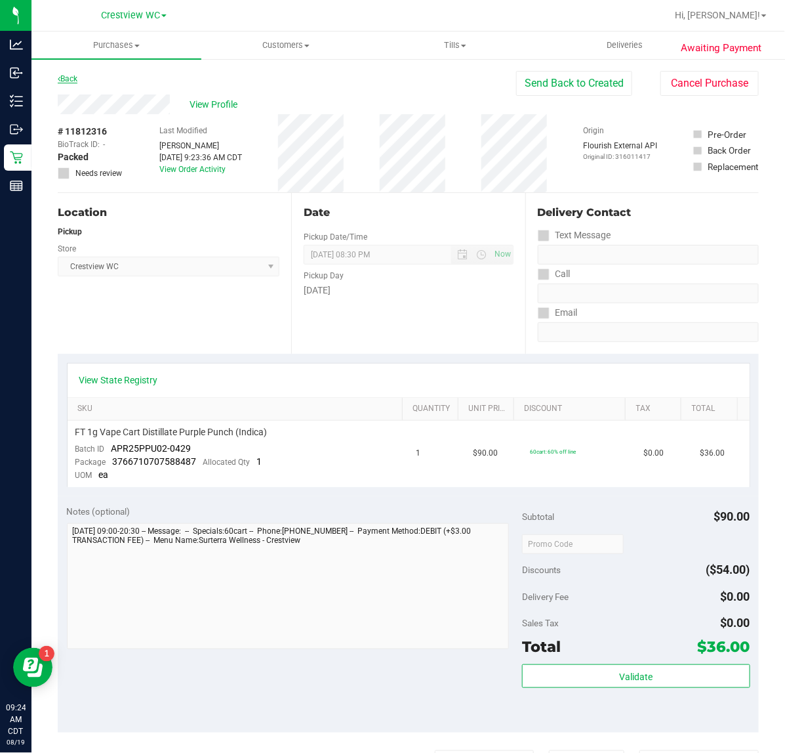
click at [73, 80] on link "Back" at bounding box center [68, 78] width 20 height 9
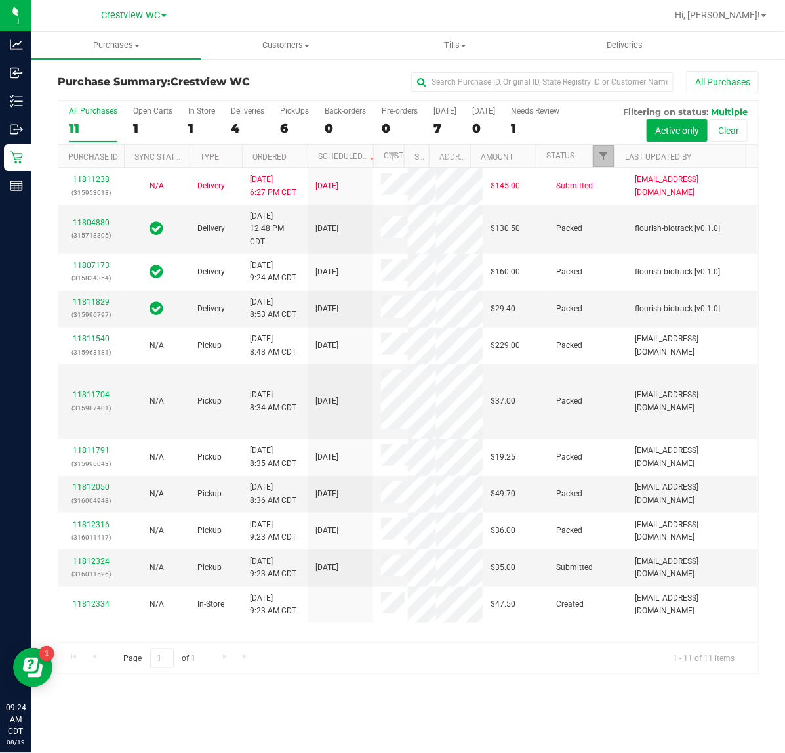
click at [596, 156] on link "Filter" at bounding box center [604, 156] width 22 height 22
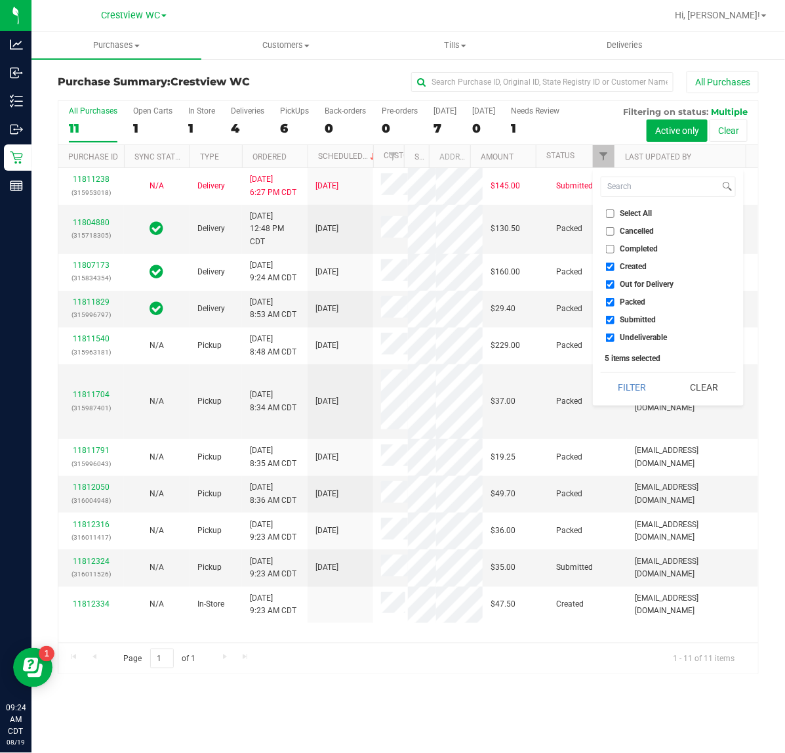
click at [630, 266] on span "Created" at bounding box center [634, 266] width 27 height 8
click at [615, 266] on input "Created" at bounding box center [610, 266] width 9 height 9
checkbox input "false"
click at [630, 293] on ul "Select All Cancelled Completed Created Out for Delivery Packed Submitted Undeli…" at bounding box center [668, 276] width 135 height 138
click at [636, 276] on ul "Select All Cancelled Completed Created Out for Delivery Packed Submitted Undeli…" at bounding box center [668, 276] width 135 height 138
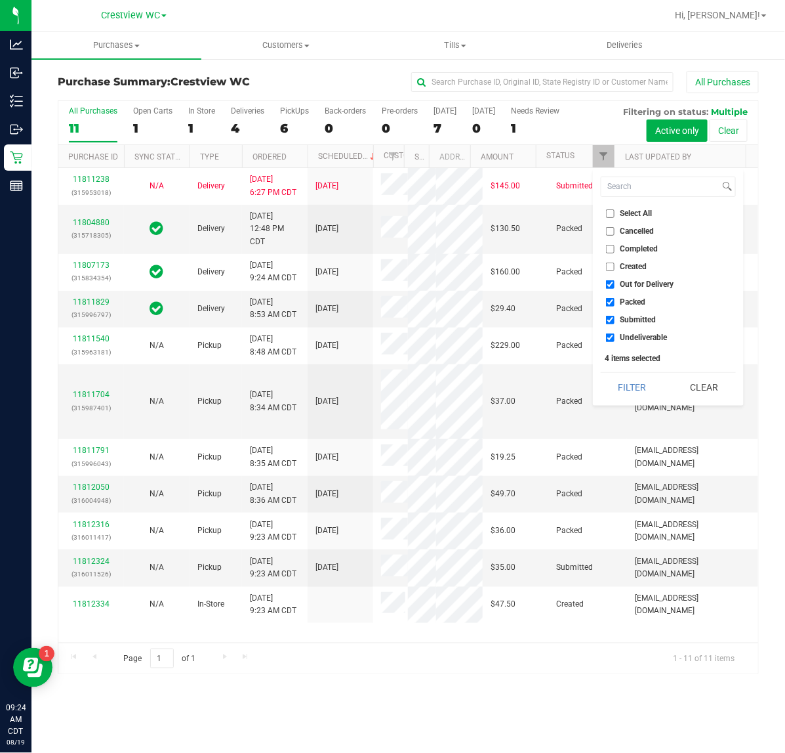
click at [636, 287] on span "Out for Delivery" at bounding box center [648, 284] width 54 height 8
click at [615, 287] on input "Out for Delivery" at bounding box center [610, 284] width 9 height 9
checkbox input "false"
click at [625, 307] on li "Packed" at bounding box center [668, 302] width 135 height 14
click at [631, 305] on span "Packed" at bounding box center [634, 302] width 26 height 8
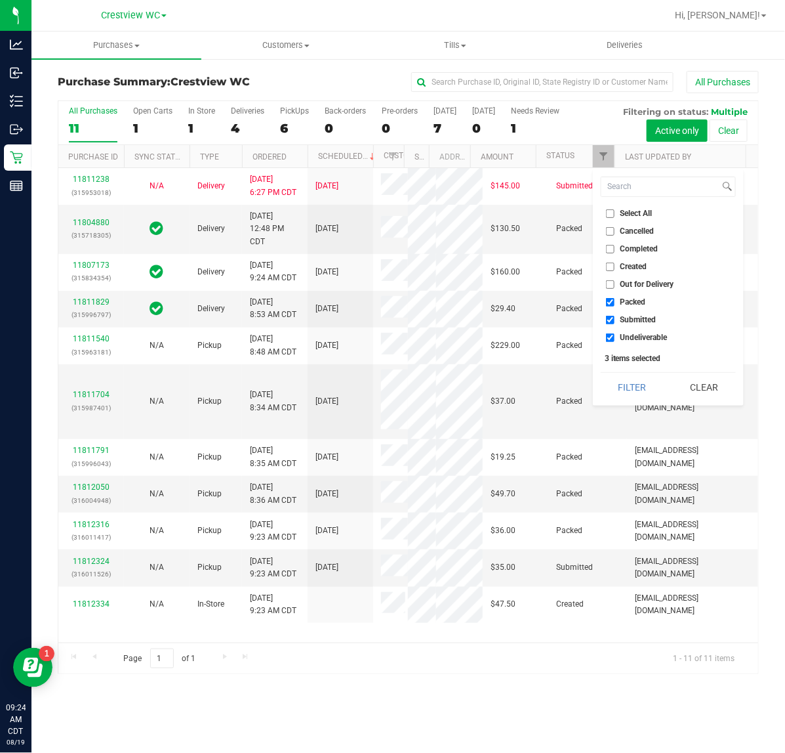
click at [615, 305] on input "Packed" at bounding box center [610, 302] width 9 height 9
checkbox input "false"
click at [635, 316] on span "Submitted" at bounding box center [639, 320] width 36 height 8
click at [615, 316] on input "Submitted" at bounding box center [610, 320] width 9 height 9
drag, startPoint x: 642, startPoint y: 306, endPoint x: 644, endPoint y: 320, distance: 13.9
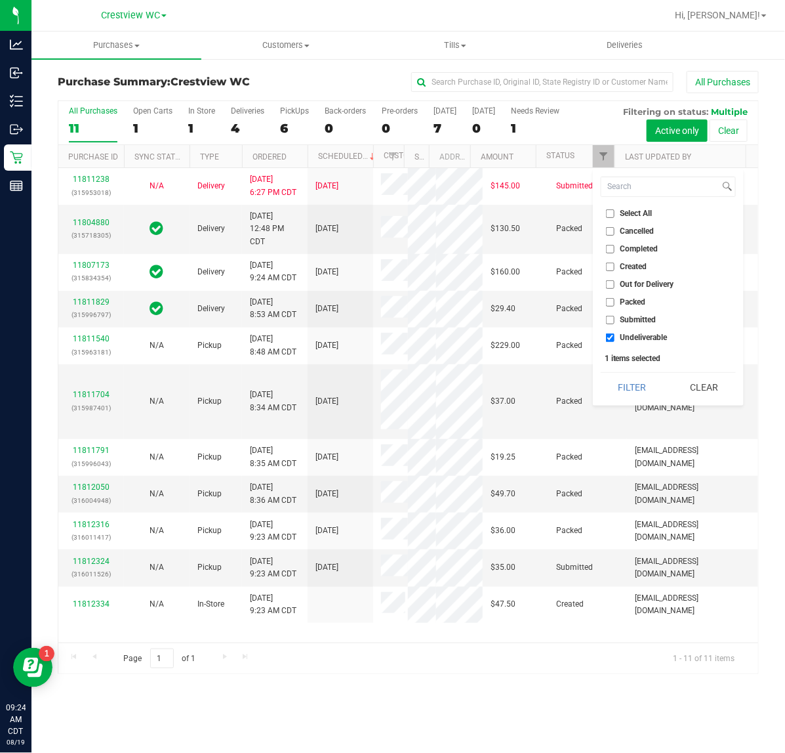
click at [642, 307] on li "Packed" at bounding box center [668, 302] width 135 height 14
click at [644, 320] on span "Submitted" at bounding box center [639, 320] width 36 height 8
click at [615, 320] on input "Submitted" at bounding box center [610, 320] width 9 height 9
checkbox input "true"
click at [643, 333] on span "Undeliverable" at bounding box center [644, 337] width 47 height 8
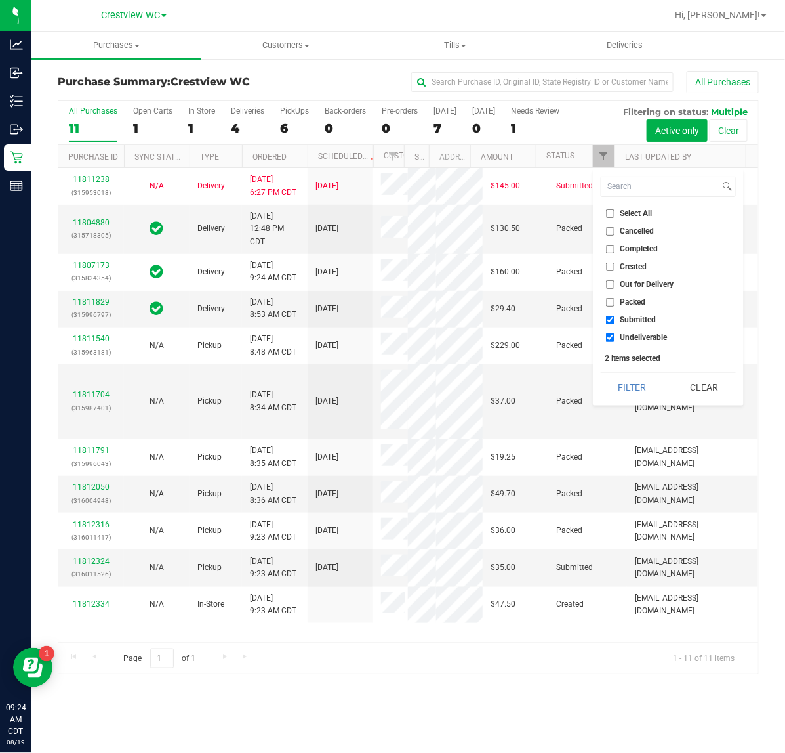
click at [615, 333] on input "Undeliverable" at bounding box center [610, 337] width 9 height 9
checkbox input "false"
click at [648, 391] on button "Filter" at bounding box center [632, 387] width 63 height 29
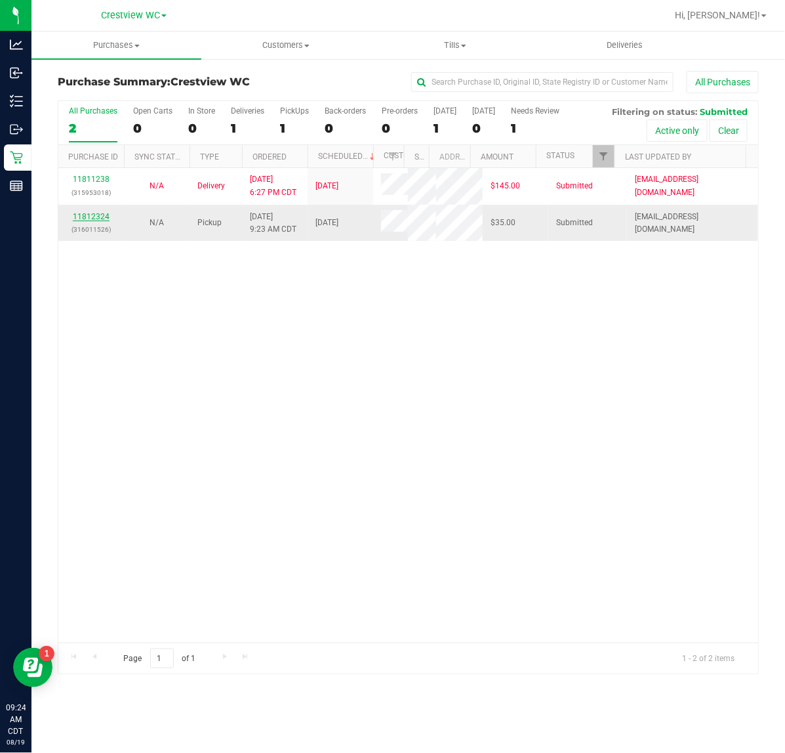
click at [83, 221] on link "11812324" at bounding box center [91, 216] width 37 height 9
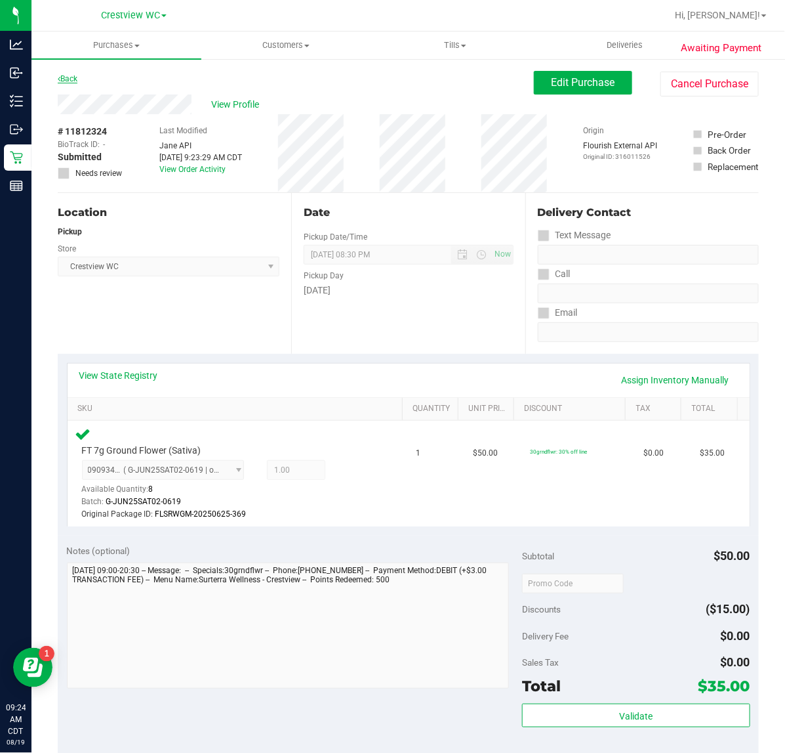
click at [74, 79] on link "Back" at bounding box center [68, 78] width 20 height 9
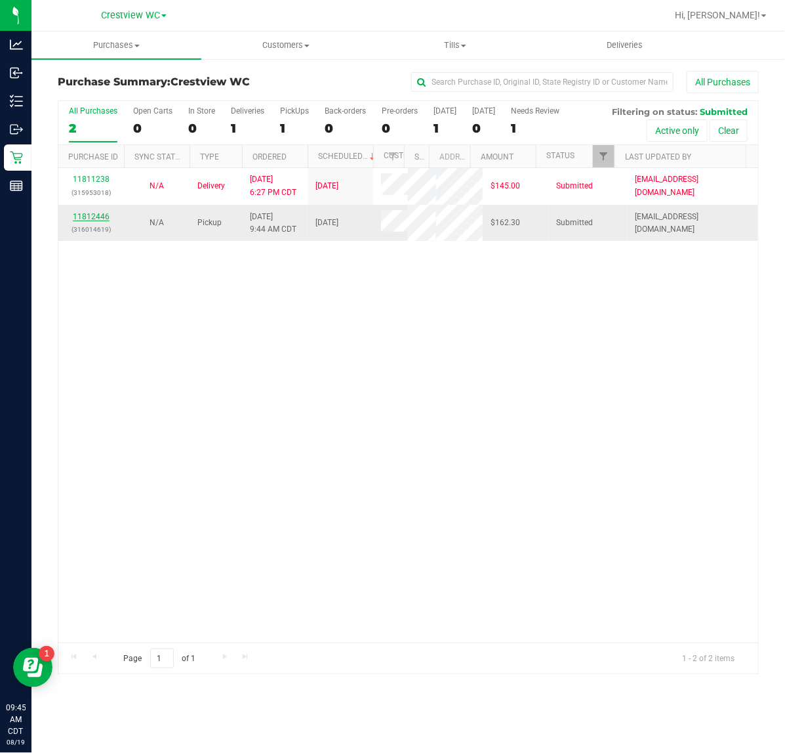
click at [100, 221] on link "11812446" at bounding box center [91, 216] width 37 height 9
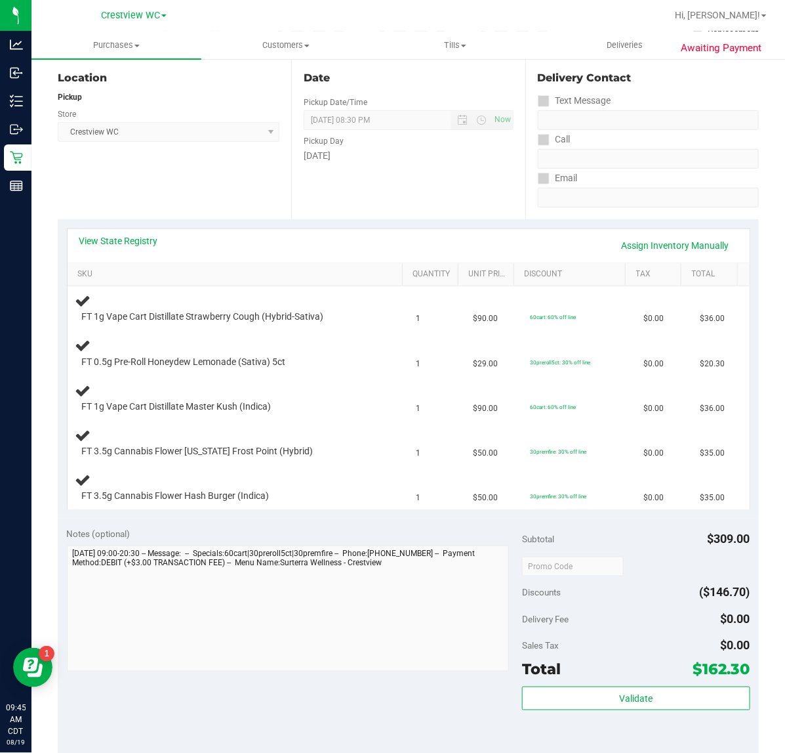
scroll to position [164, 0]
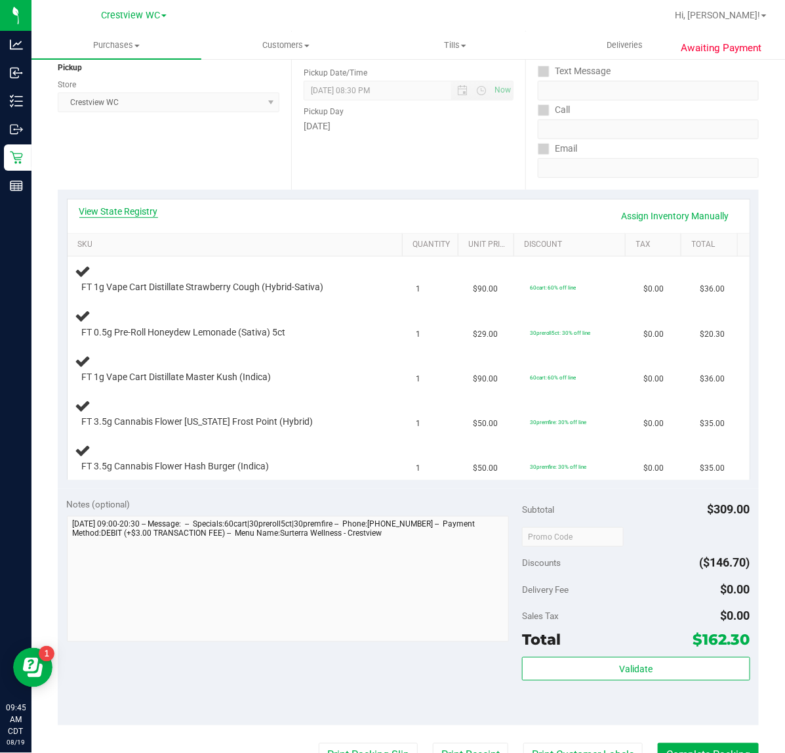
click at [146, 215] on link "View State Registry" at bounding box center [118, 211] width 79 height 13
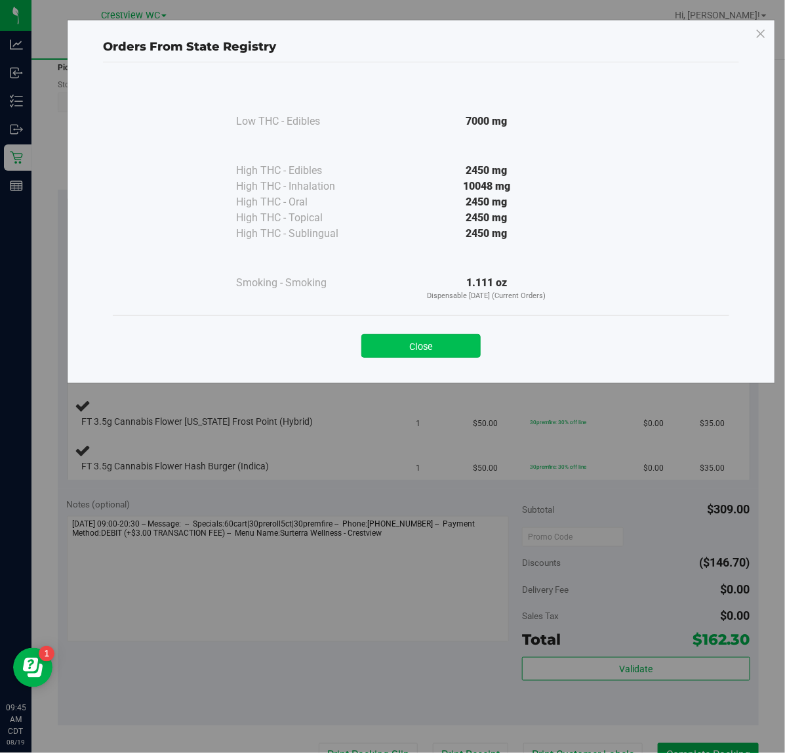
click at [434, 345] on button "Close" at bounding box center [421, 346] width 119 height 24
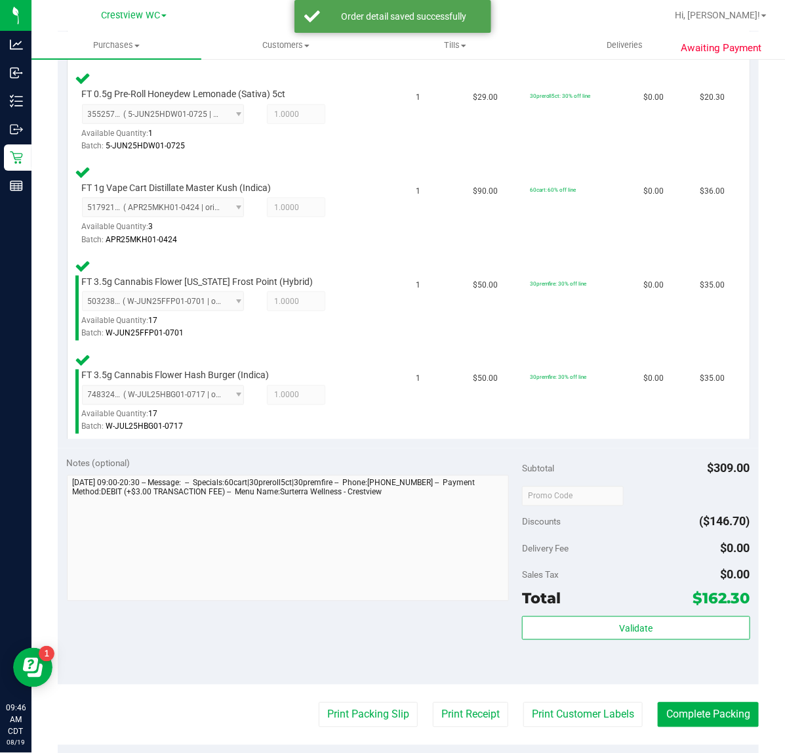
scroll to position [460, 0]
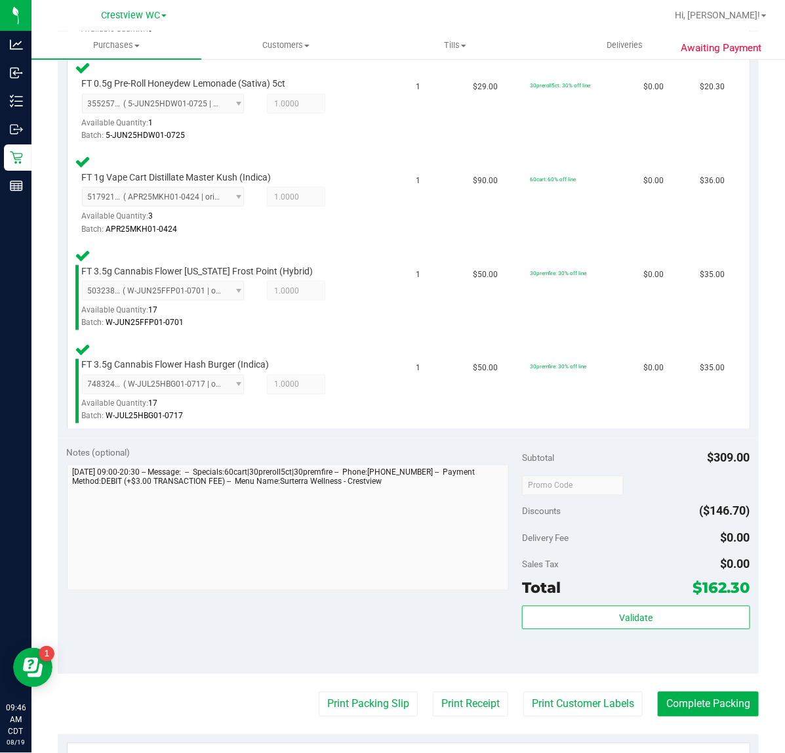
click at [637, 586] on div "Total $162.30" at bounding box center [636, 588] width 228 height 24
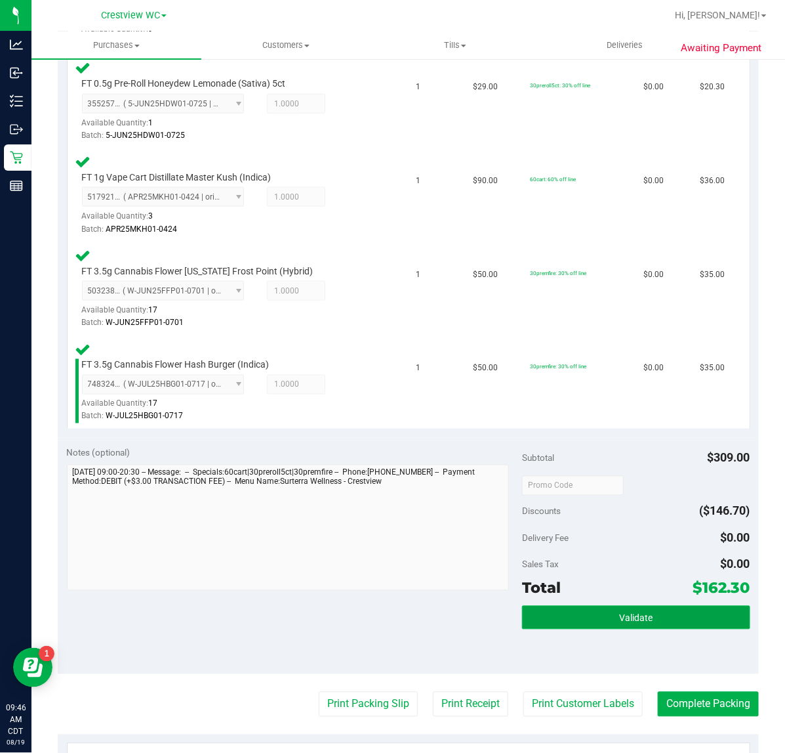
click at [583, 606] on button "Validate" at bounding box center [636, 618] width 228 height 24
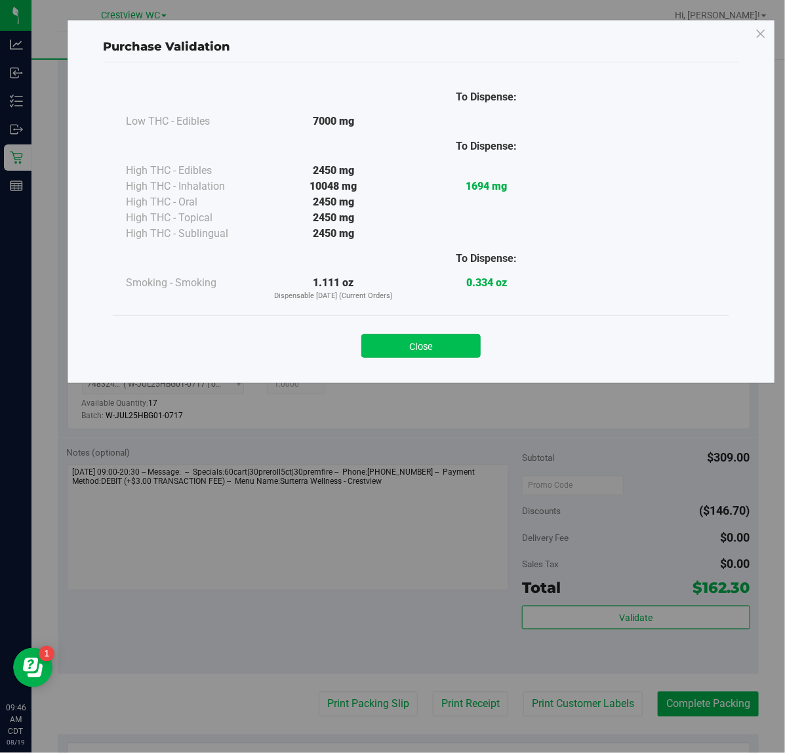
click at [421, 352] on button "Close" at bounding box center [421, 346] width 119 height 24
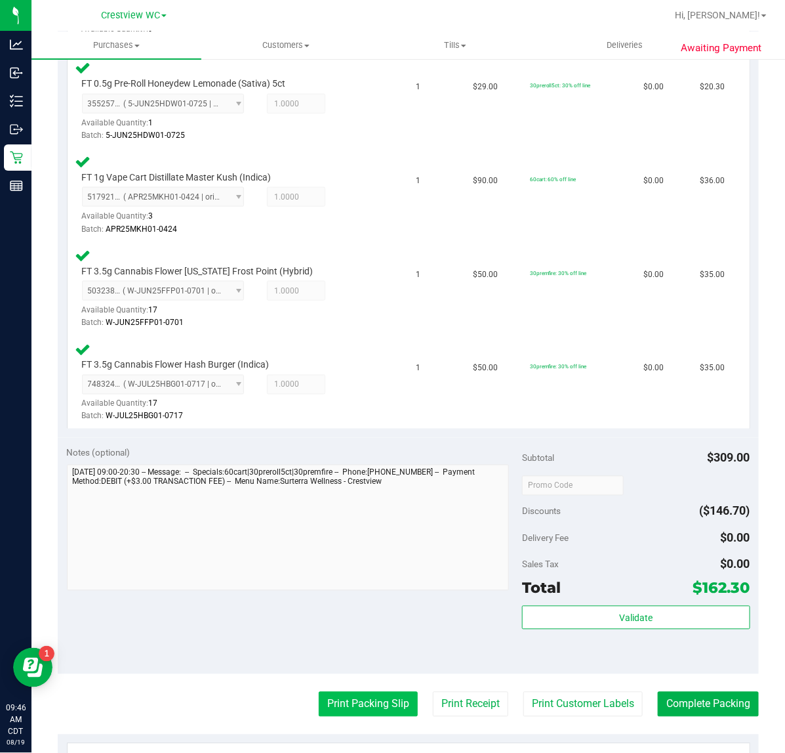
click at [369, 703] on button "Print Packing Slip" at bounding box center [368, 704] width 99 height 25
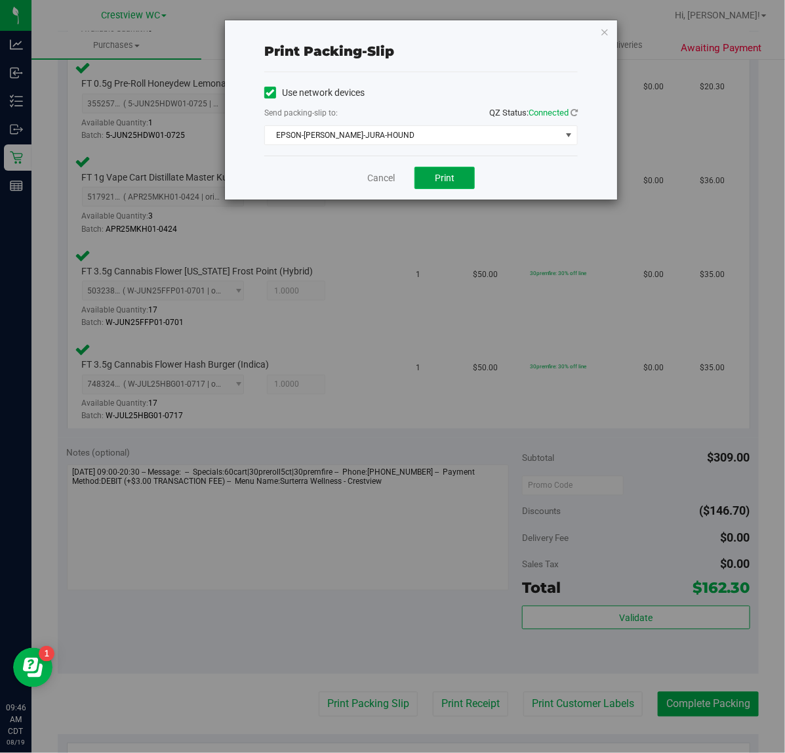
click at [433, 176] on button "Print" at bounding box center [445, 178] width 60 height 22
click at [607, 33] on icon "button" at bounding box center [604, 32] width 9 height 16
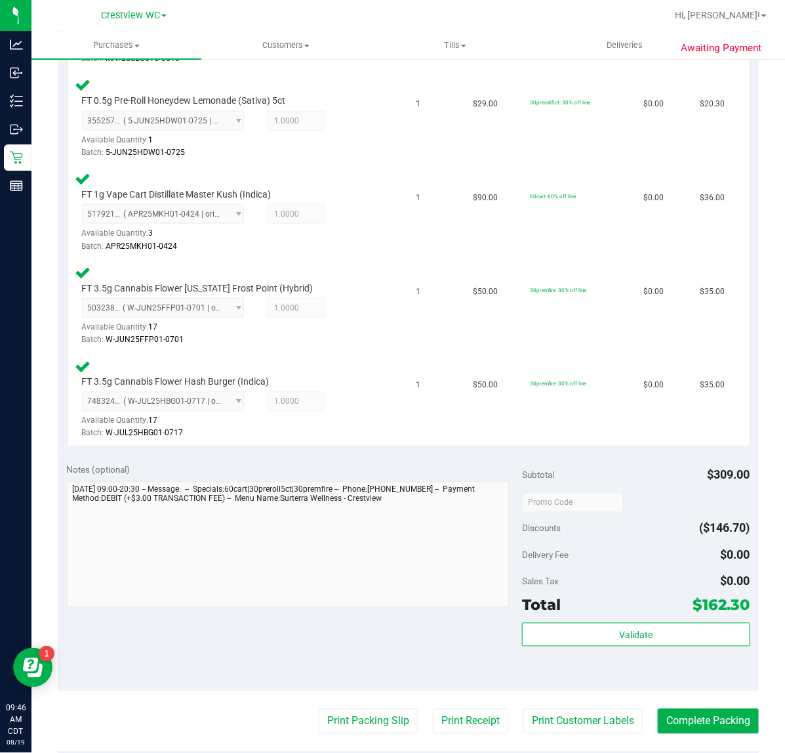
scroll to position [442, 0]
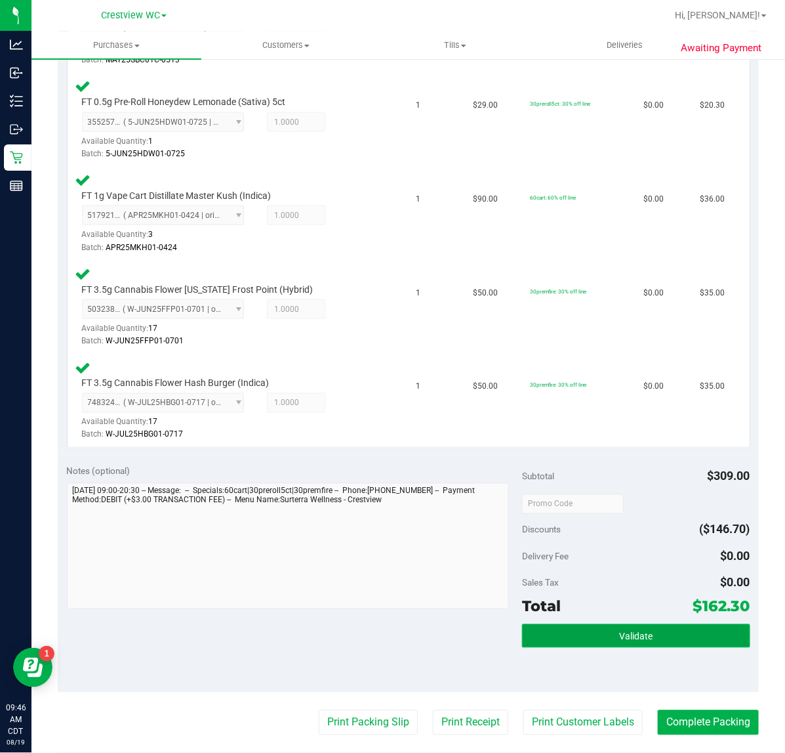
click at [627, 631] on span "Validate" at bounding box center [635, 636] width 33 height 10
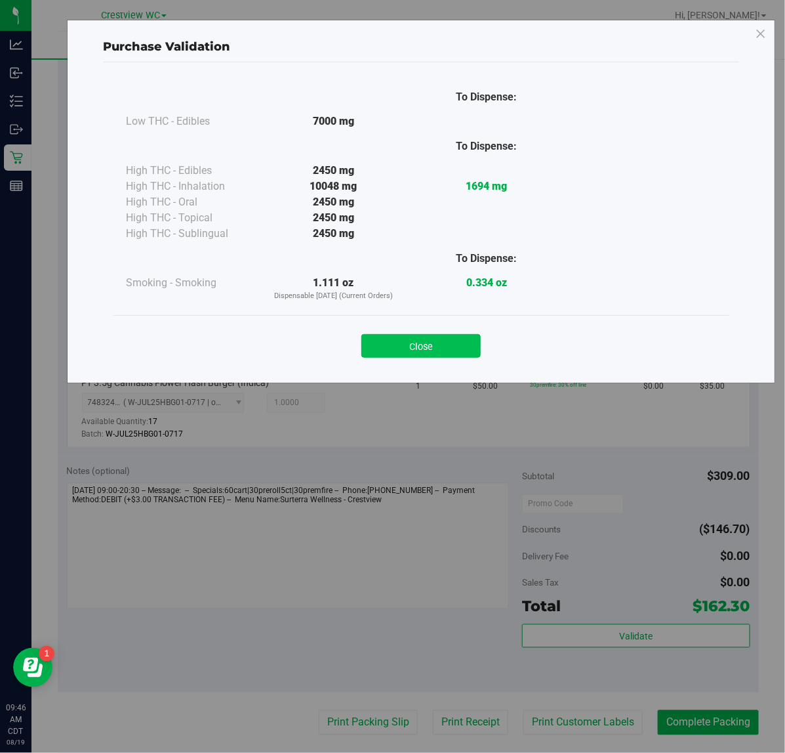
click at [440, 352] on button "Close" at bounding box center [421, 346] width 119 height 24
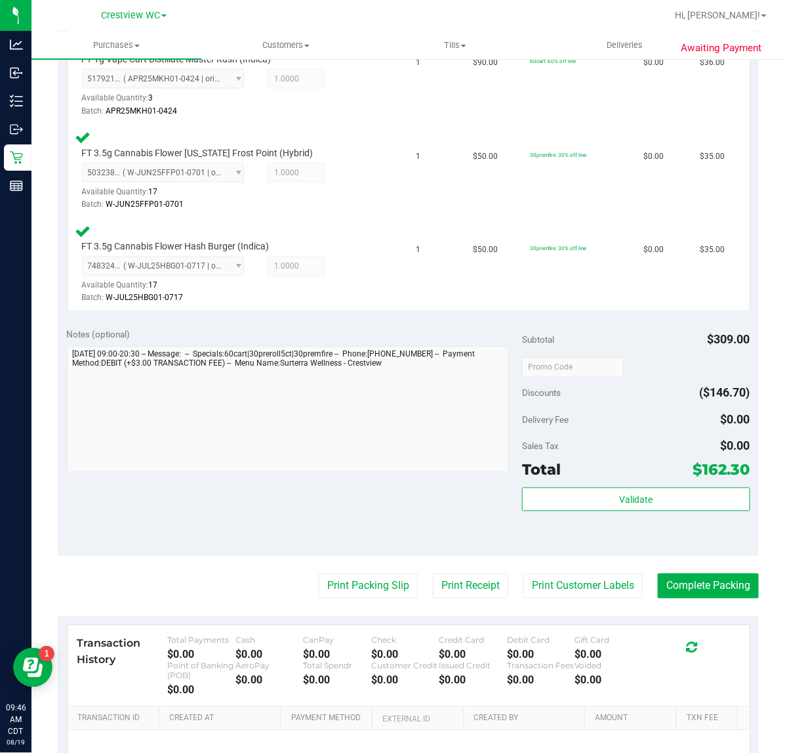
scroll to position [622, 0]
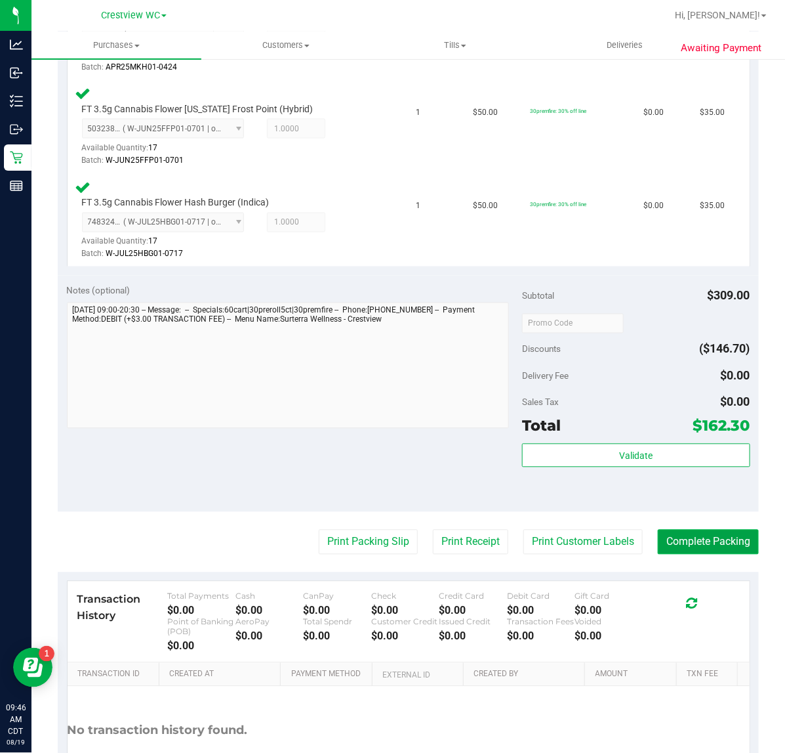
click at [686, 543] on button "Complete Packing" at bounding box center [708, 541] width 101 height 25
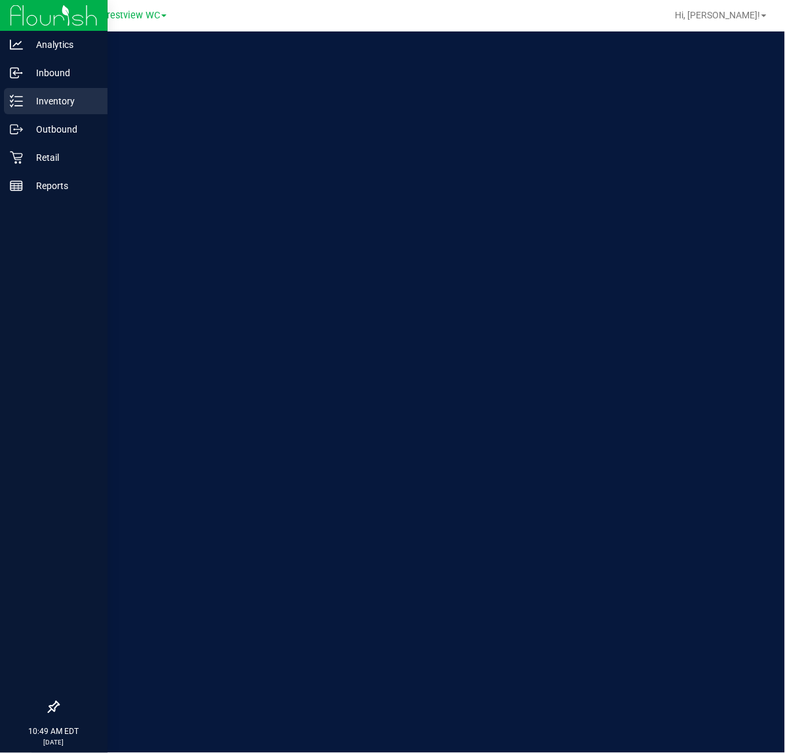
click at [12, 88] on div "Inventory" at bounding box center [56, 101] width 104 height 26
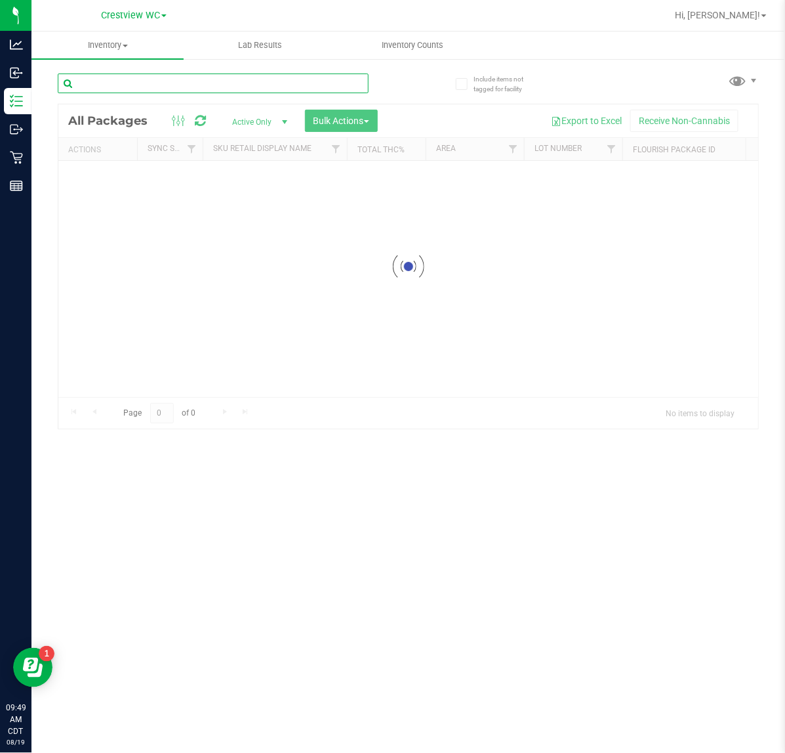
click at [165, 80] on input "text" at bounding box center [213, 83] width 311 height 20
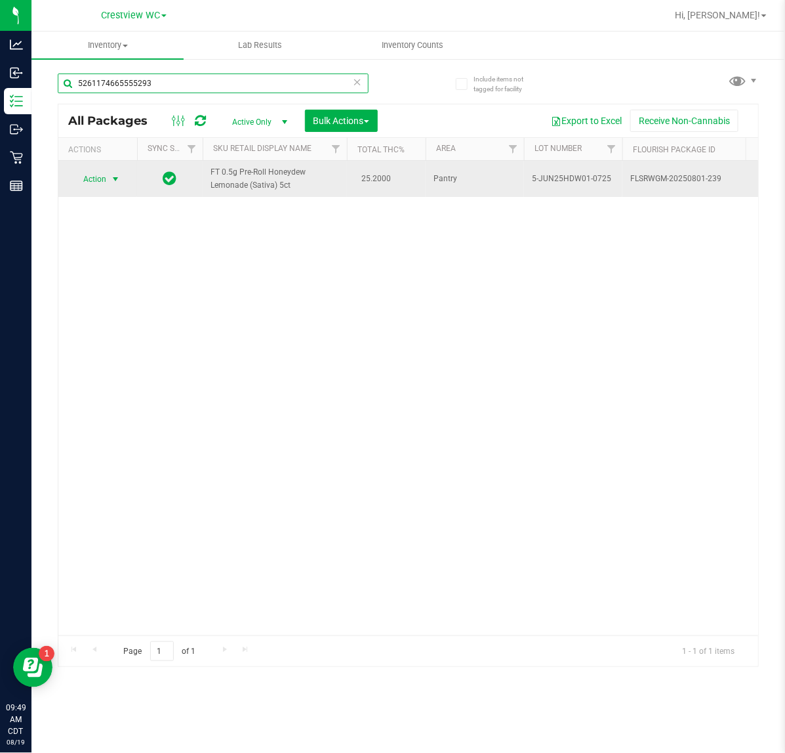
type input "5261174665555293"
click at [104, 184] on span "Action" at bounding box center [89, 179] width 35 height 18
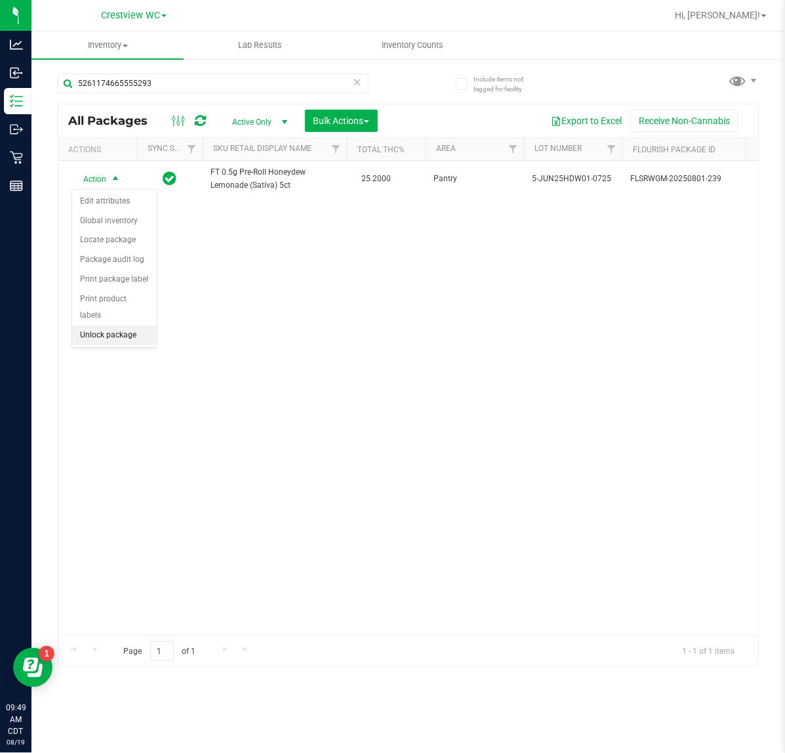
click at [130, 325] on li "Unlock package" at bounding box center [114, 335] width 85 height 20
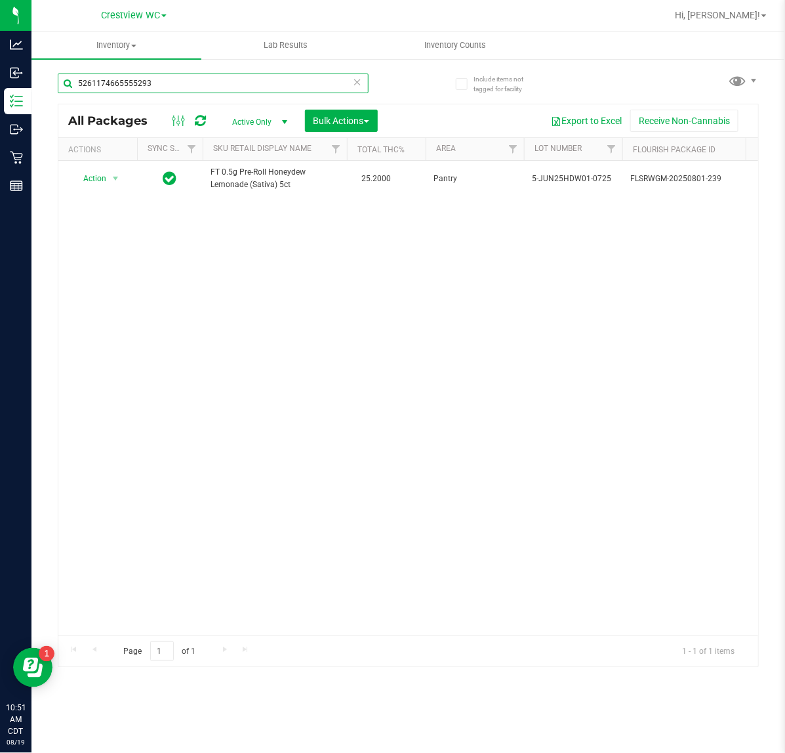
drag, startPoint x: 0, startPoint y: 0, endPoint x: -121, endPoint y: 102, distance: 158.8
click at [0, 102] on html "Analytics Inbound Inventory Outbound Retail Reports 10:51 AM CDT 08/19/2025 08/…" at bounding box center [392, 376] width 785 height 753
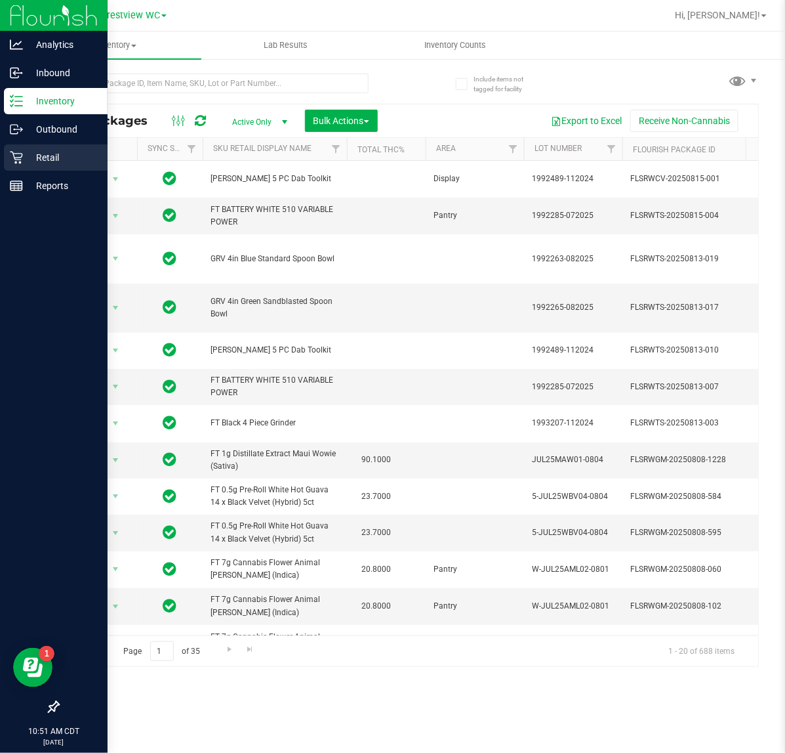
click at [20, 154] on icon at bounding box center [16, 157] width 13 height 13
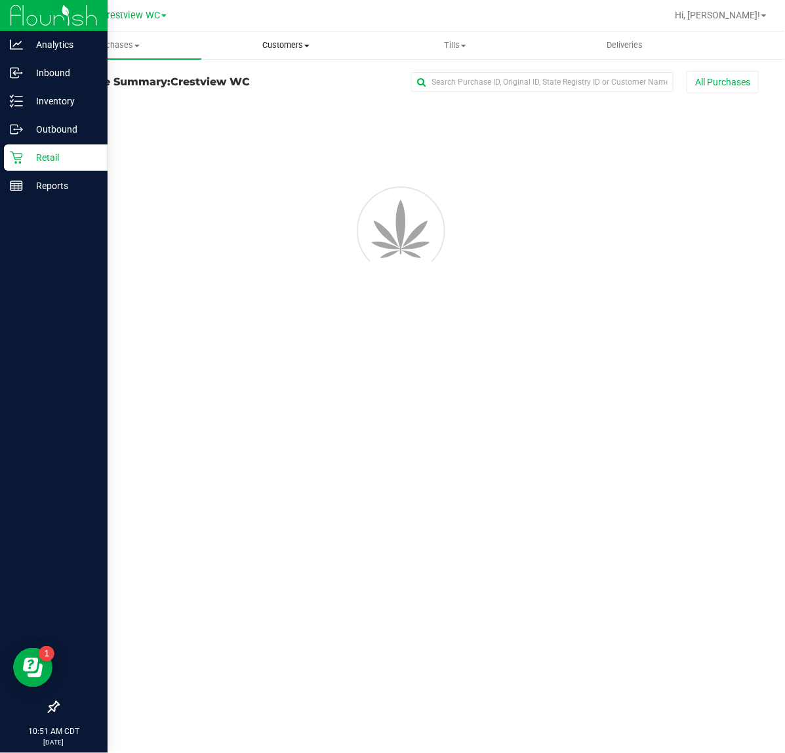
click at [293, 44] on span "Customers" at bounding box center [286, 45] width 169 height 12
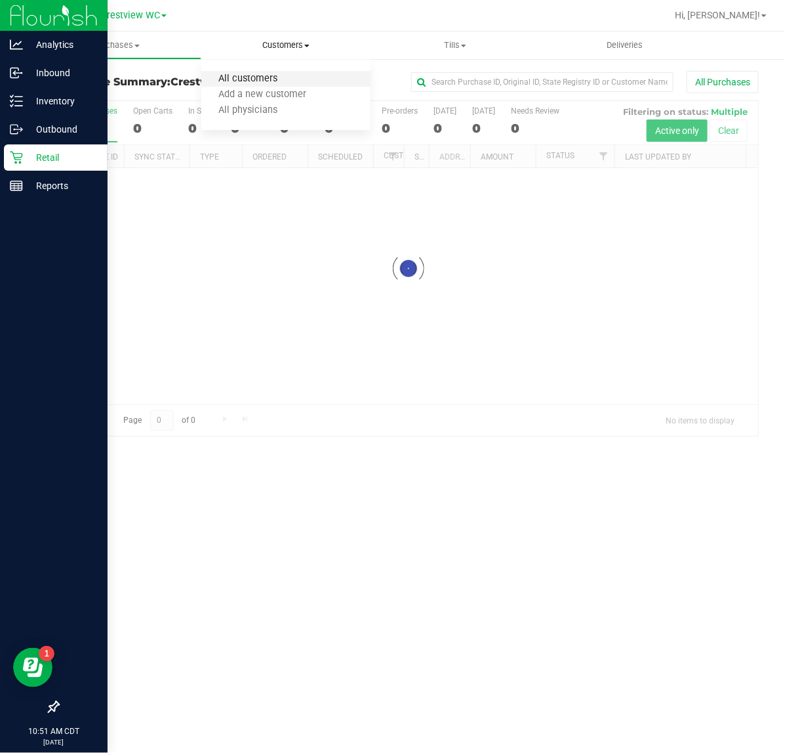
click at [270, 77] on span "All customers" at bounding box center [248, 78] width 94 height 11
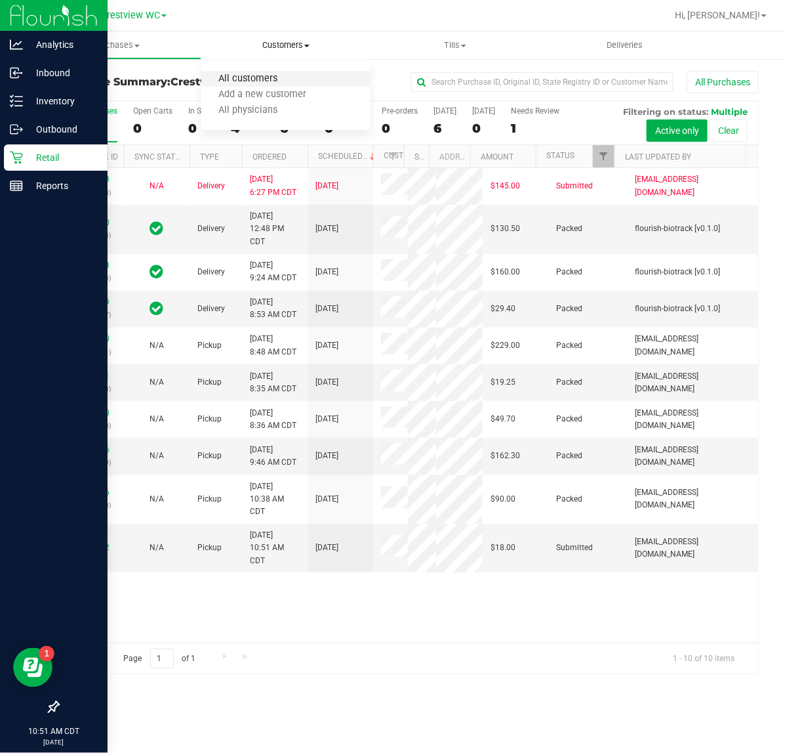
click at [222, 77] on span "All customers" at bounding box center [248, 78] width 94 height 11
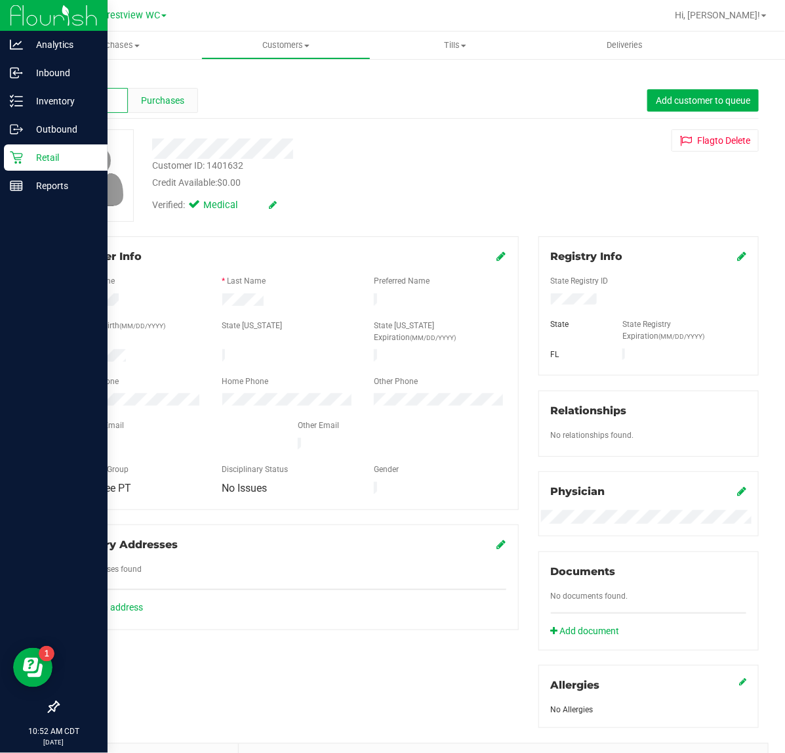
click at [182, 92] on div "Purchases" at bounding box center [163, 100] width 70 height 25
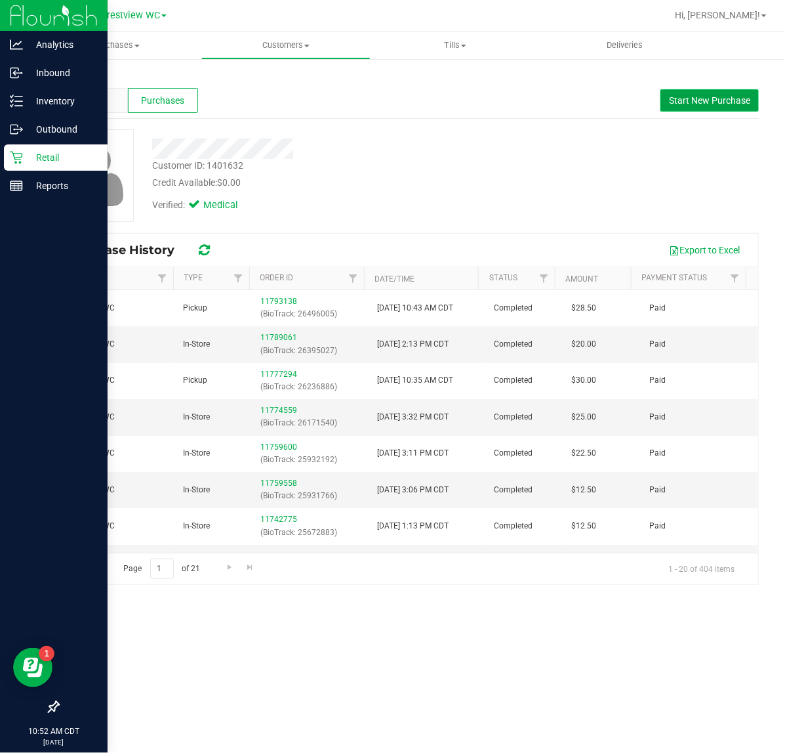
click at [690, 104] on span "Start New Purchase" at bounding box center [709, 100] width 81 height 10
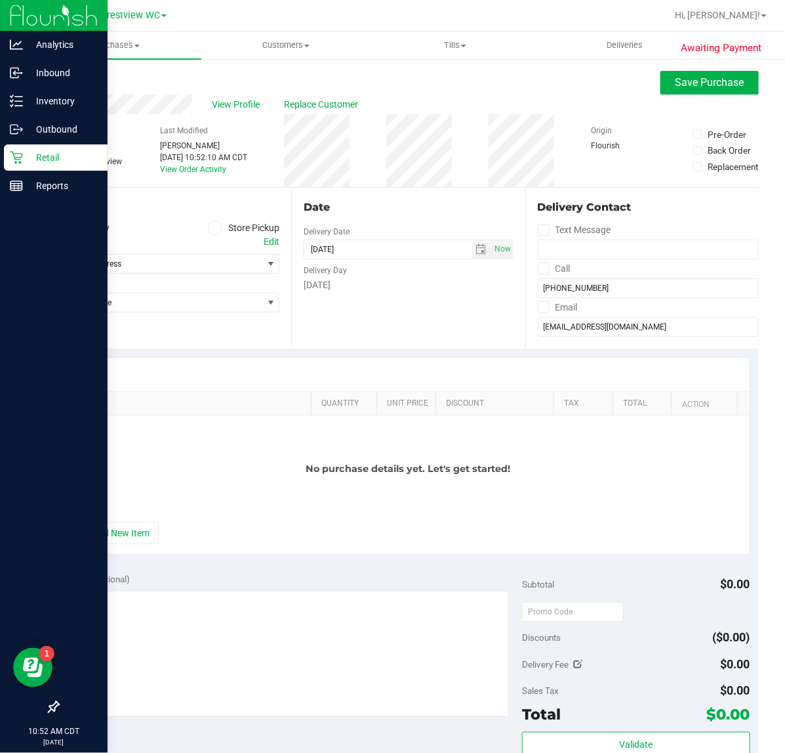
click at [211, 228] on icon at bounding box center [215, 228] width 8 height 0
click at [0, 0] on input "Store Pickup" at bounding box center [0, 0] width 0 height 0
click at [205, 266] on span "Select Store" at bounding box center [160, 264] width 204 height 18
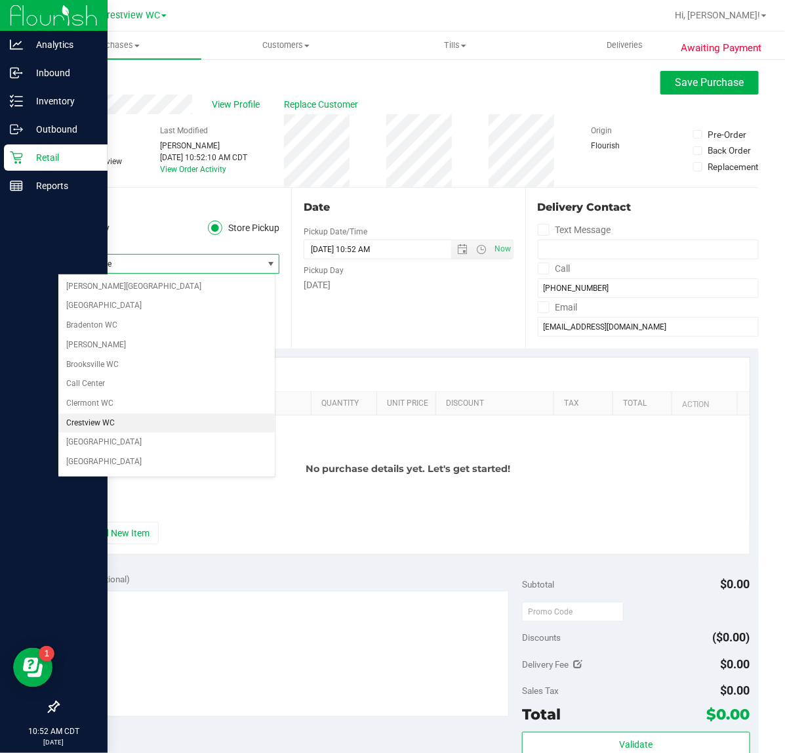
click at [148, 425] on li "Crestview WC" at bounding box center [166, 423] width 217 height 20
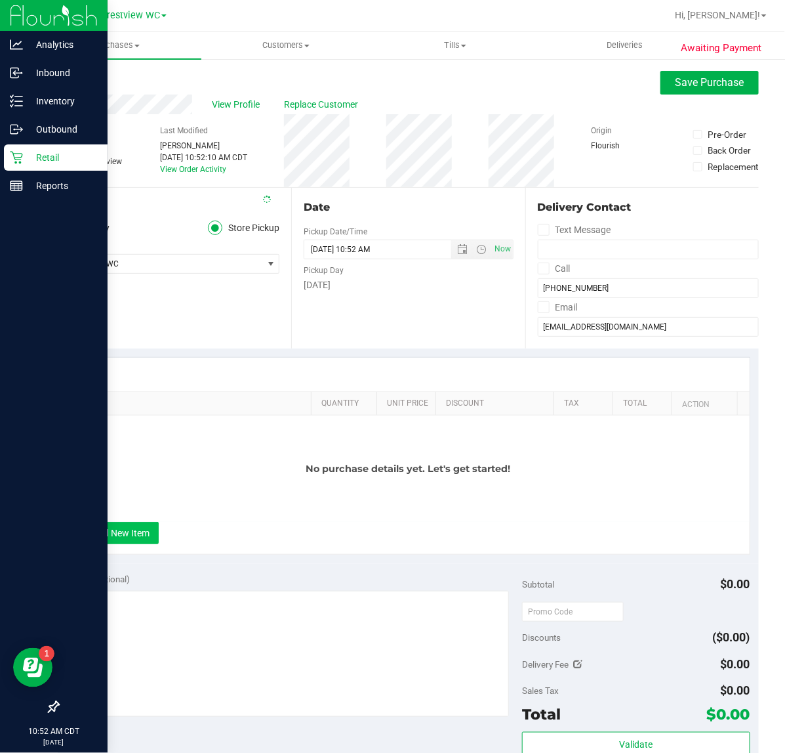
click at [142, 539] on button "+ Add New Item" at bounding box center [117, 533] width 81 height 22
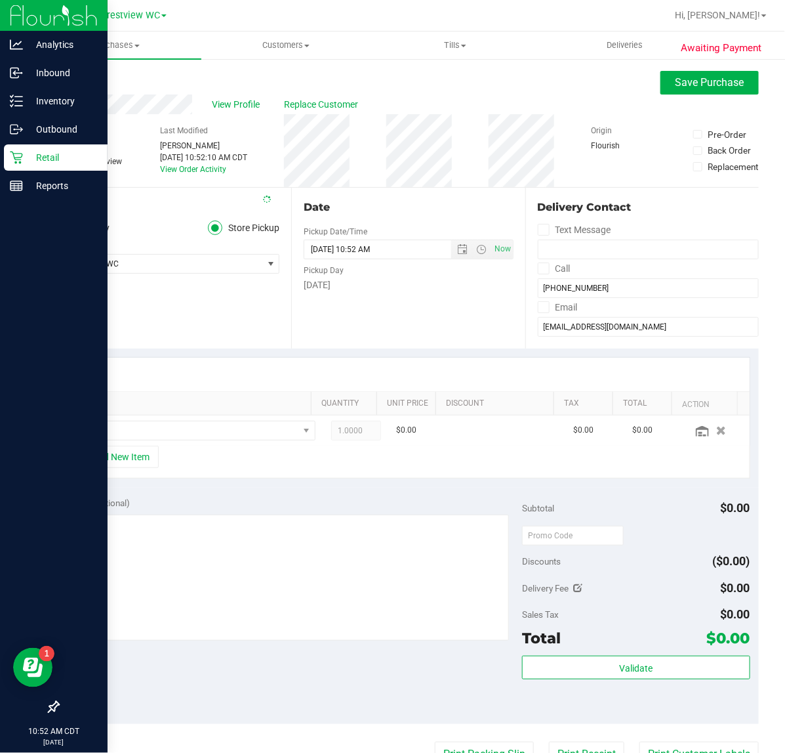
click at [140, 414] on th "SKU" at bounding box center [189, 404] width 243 height 24
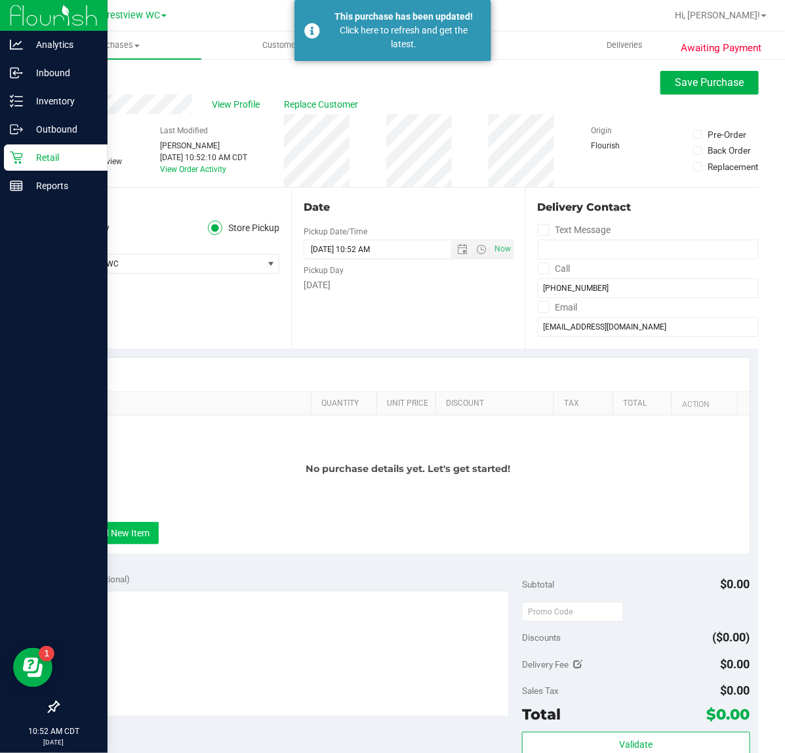
click at [136, 536] on button "+ Add New Item" at bounding box center [117, 533] width 81 height 22
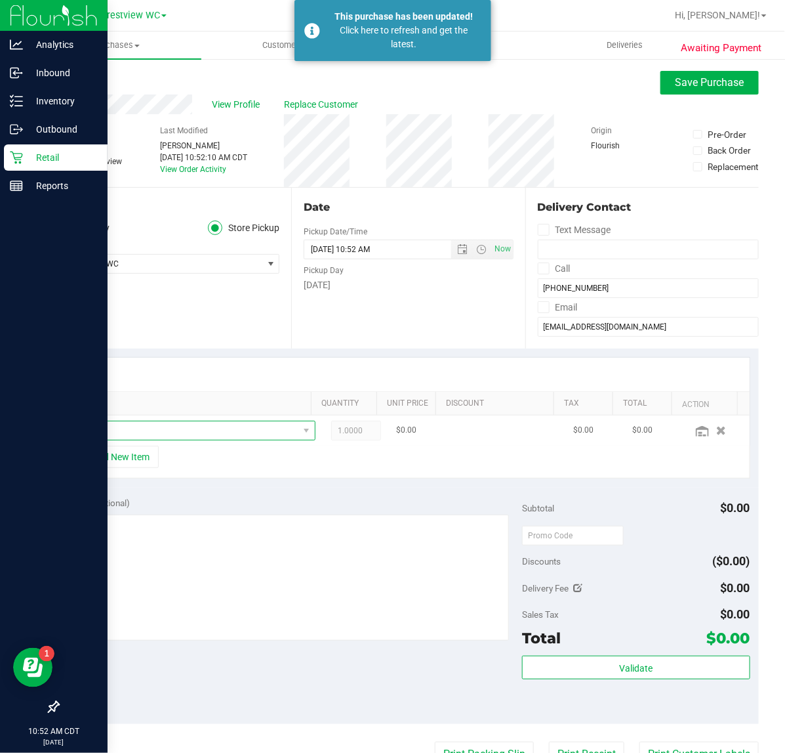
click at [164, 428] on span "NO DATA FOUND" at bounding box center [187, 430] width 222 height 18
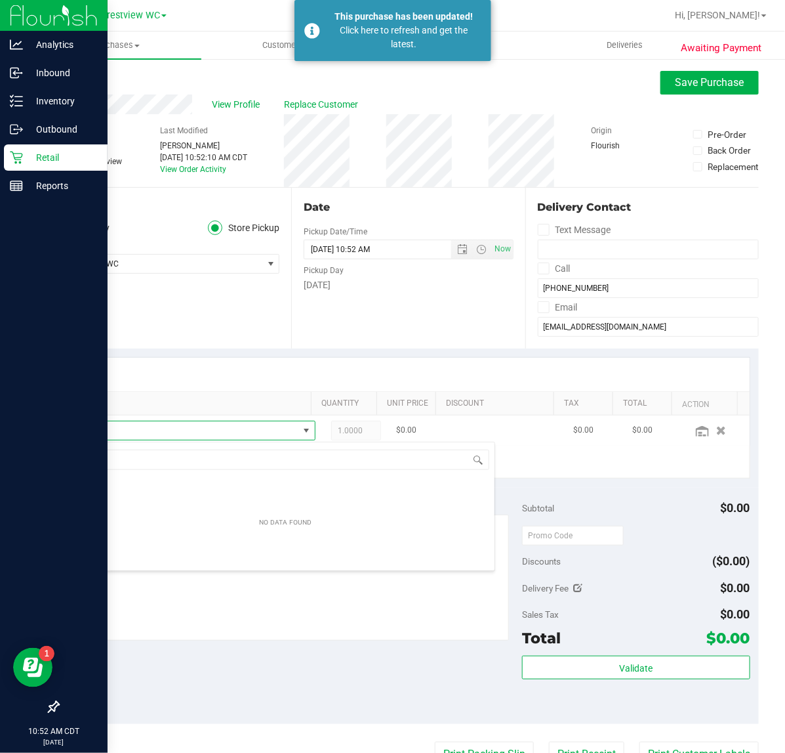
scroll to position [20, 215]
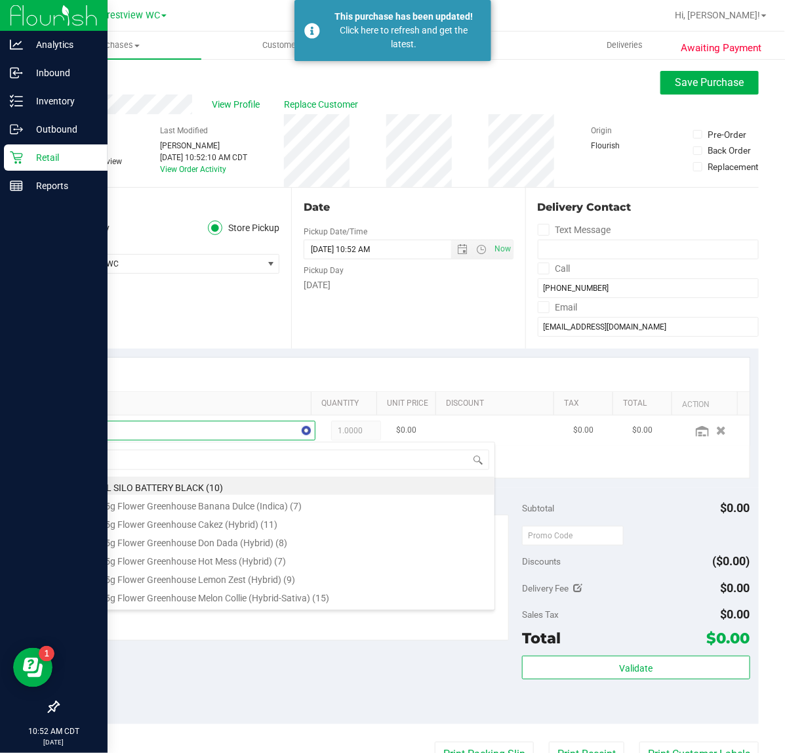
type input "rhb"
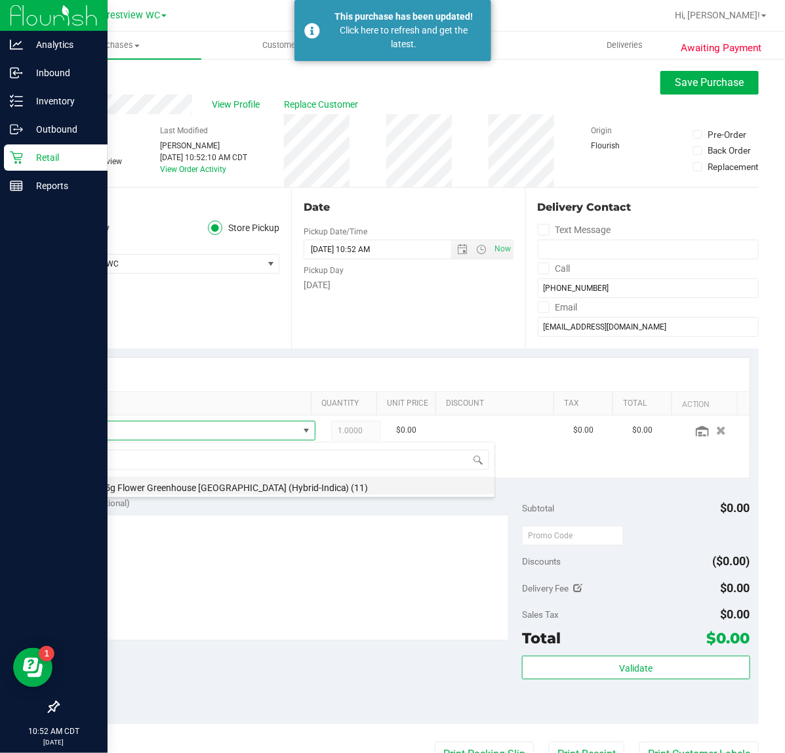
click at [167, 487] on li "FD 3.5g Flower Greenhouse Rainbow Harbor (Hybrid-Indica) (11)" at bounding box center [285, 485] width 419 height 18
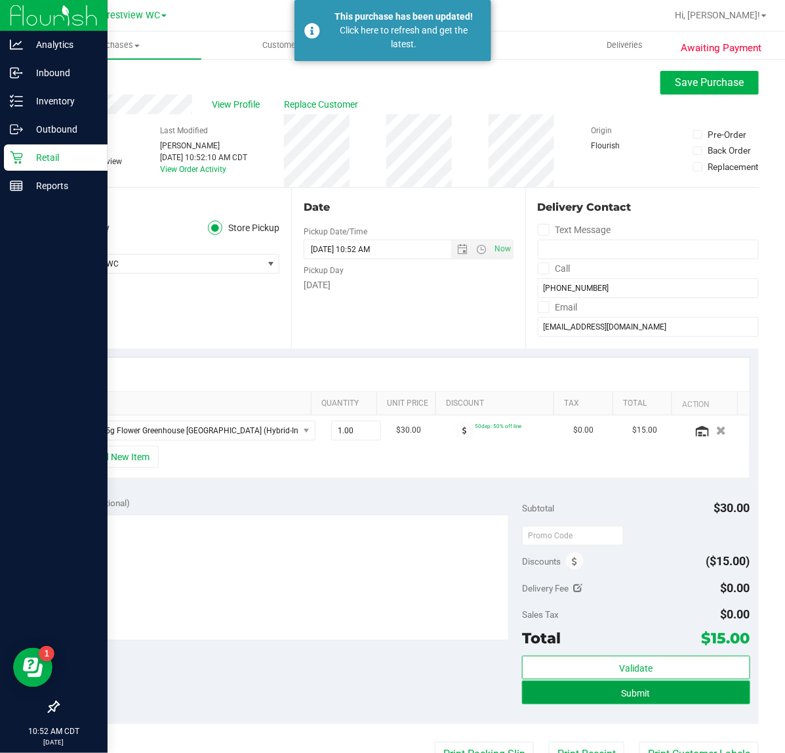
click at [622, 698] on span "Submit" at bounding box center [636, 693] width 29 height 10
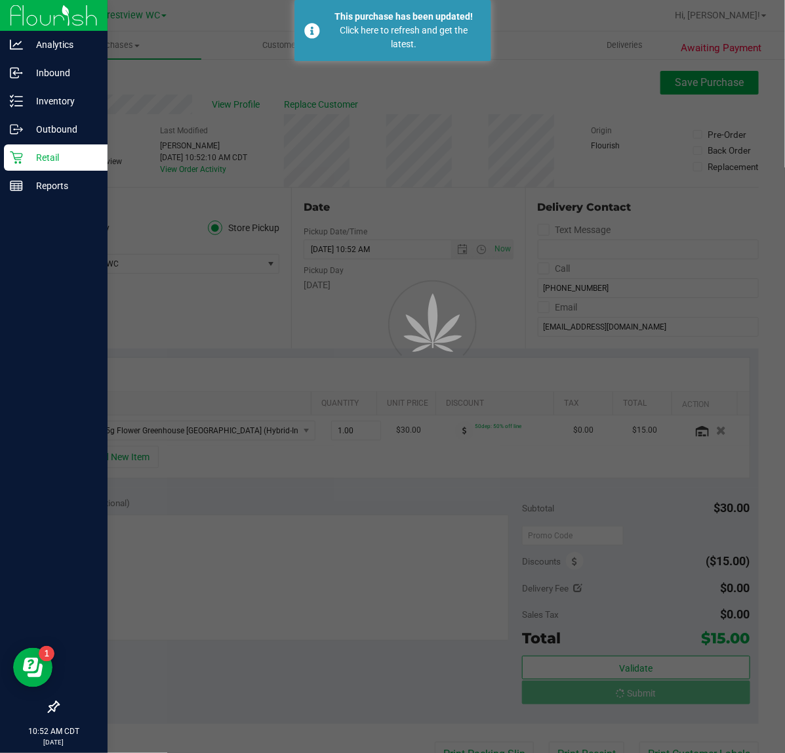
click at [30, 165] on div "Retail" at bounding box center [56, 157] width 104 height 26
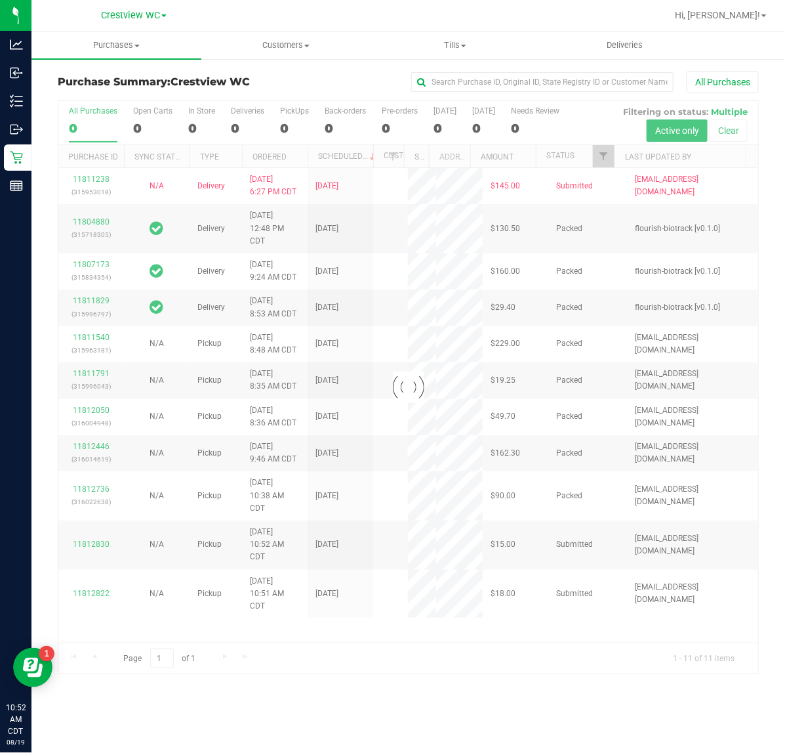
click at [598, 153] on div at bounding box center [408, 387] width 700 height 573
click at [602, 161] on div at bounding box center [408, 387] width 700 height 573
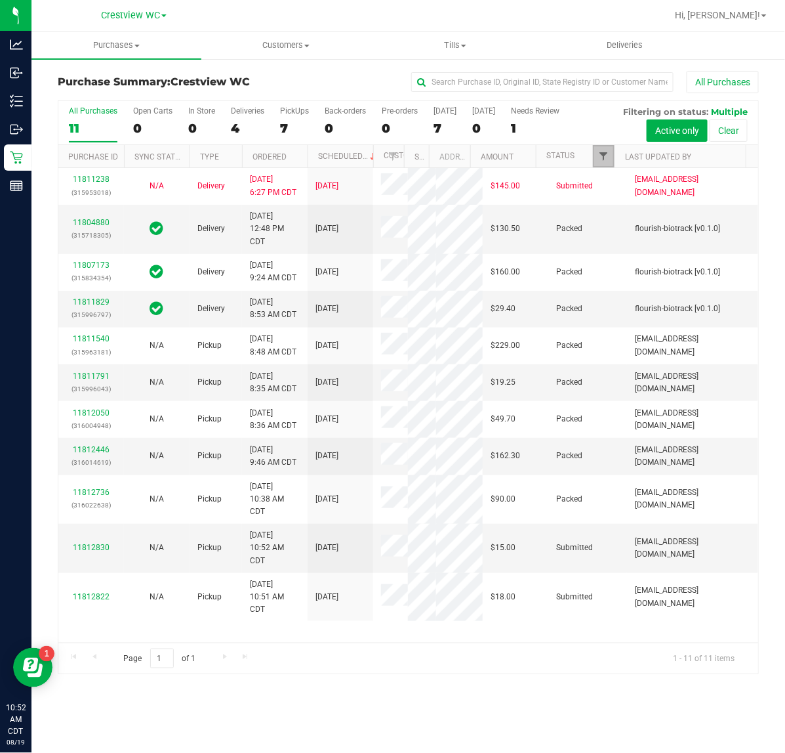
click at [604, 156] on span "Filter" at bounding box center [603, 156] width 10 height 10
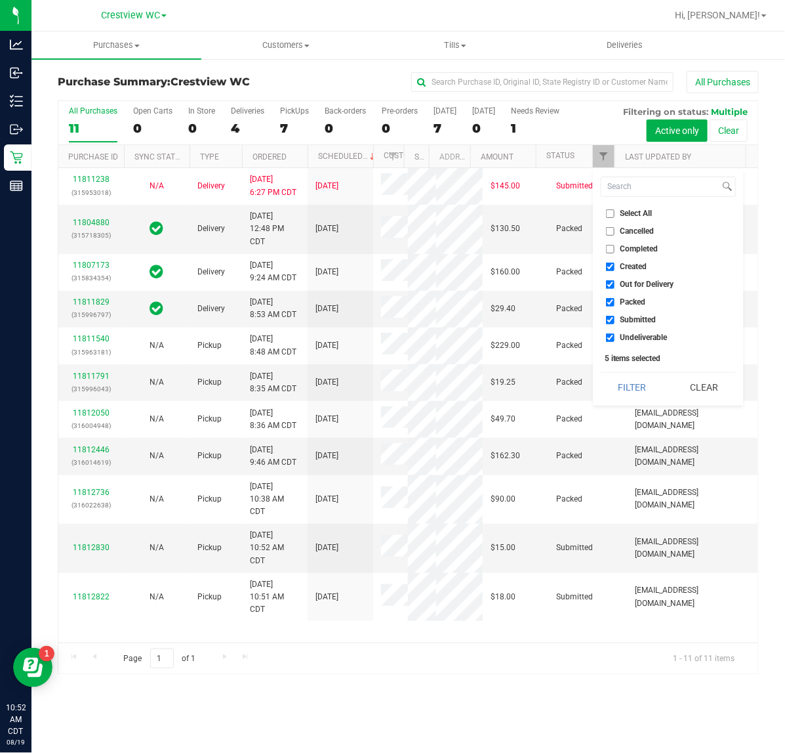
click at [619, 264] on label "Created" at bounding box center [626, 266] width 41 height 9
click at [615, 264] on input "Created" at bounding box center [610, 266] width 9 height 9
checkbox input "false"
click at [618, 286] on label "Out for Delivery" at bounding box center [640, 284] width 68 height 9
click at [615, 286] on input "Out for Delivery" at bounding box center [610, 284] width 9 height 9
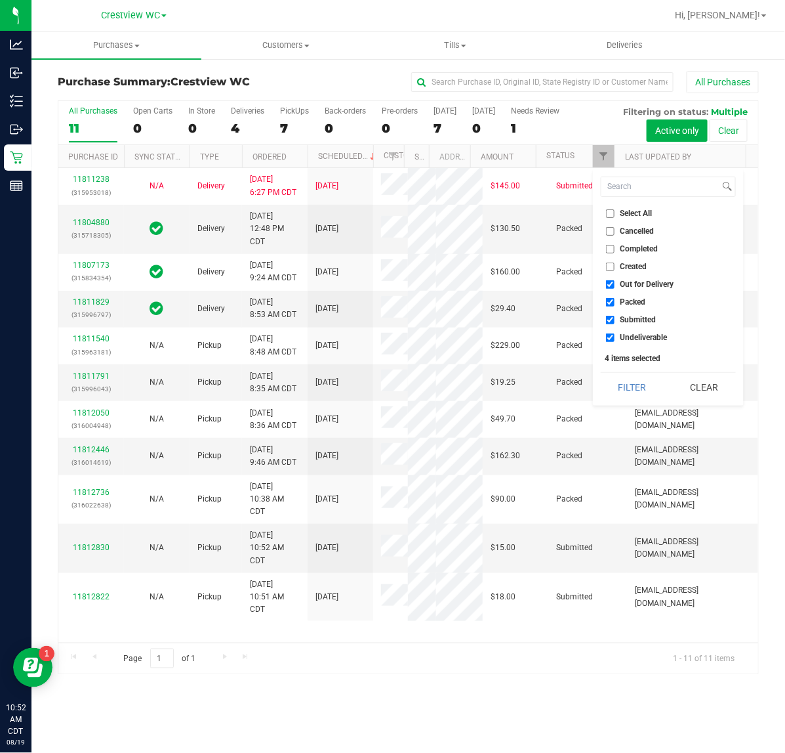
checkbox input "false"
click at [618, 301] on label "Packed" at bounding box center [626, 302] width 40 height 9
click at [615, 301] on input "Packed" at bounding box center [610, 302] width 9 height 9
checkbox input "false"
click at [618, 331] on li "Undeliverable" at bounding box center [668, 338] width 135 height 14
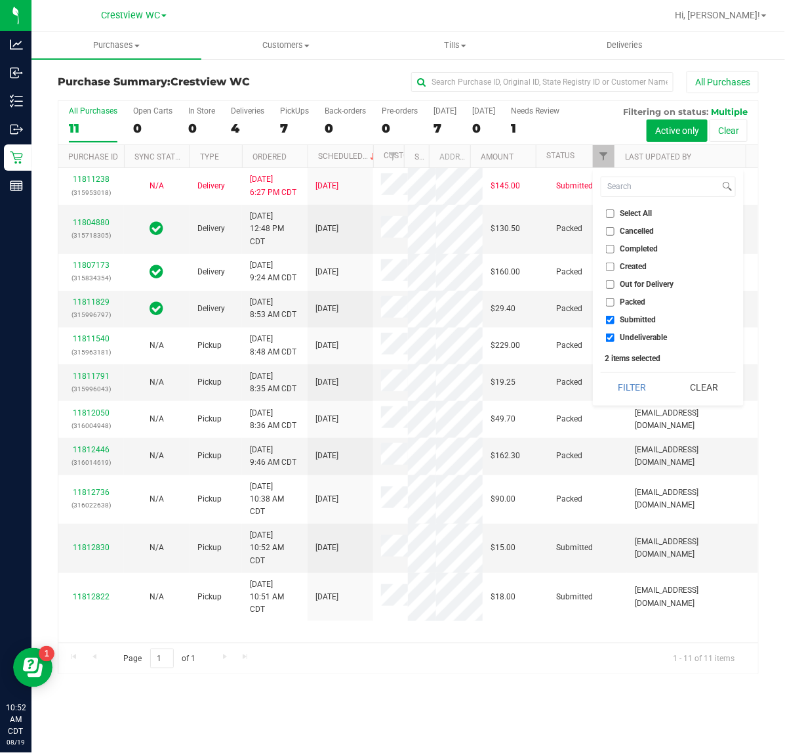
click at [619, 333] on label "Undeliverable" at bounding box center [637, 337] width 62 height 9
click at [615, 333] on input "Undeliverable" at bounding box center [610, 337] width 9 height 9
checkbox input "false"
click at [620, 386] on button "Filter" at bounding box center [632, 387] width 63 height 29
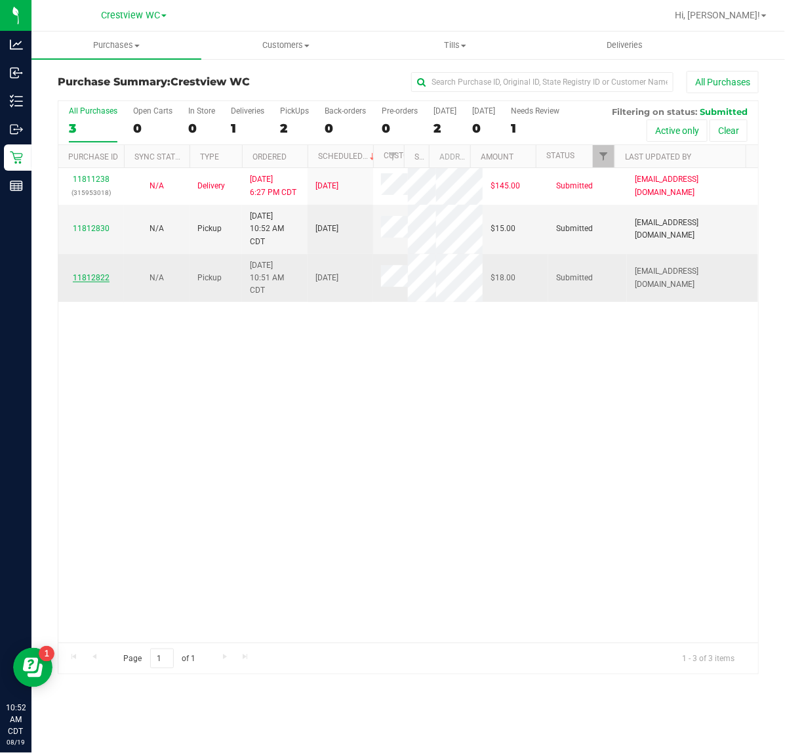
click at [75, 282] on link "11812822" at bounding box center [91, 277] width 37 height 9
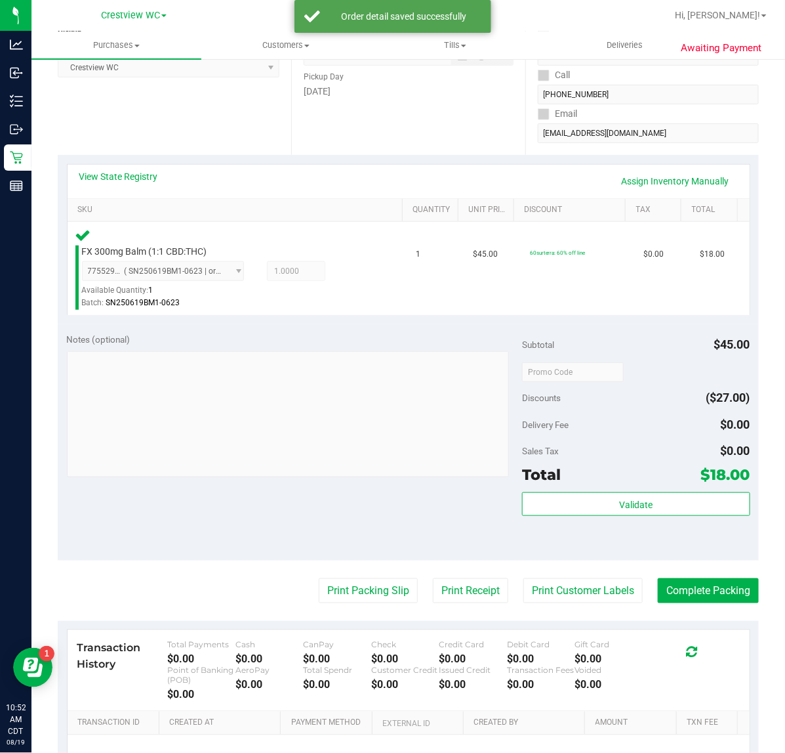
scroll to position [205, 0]
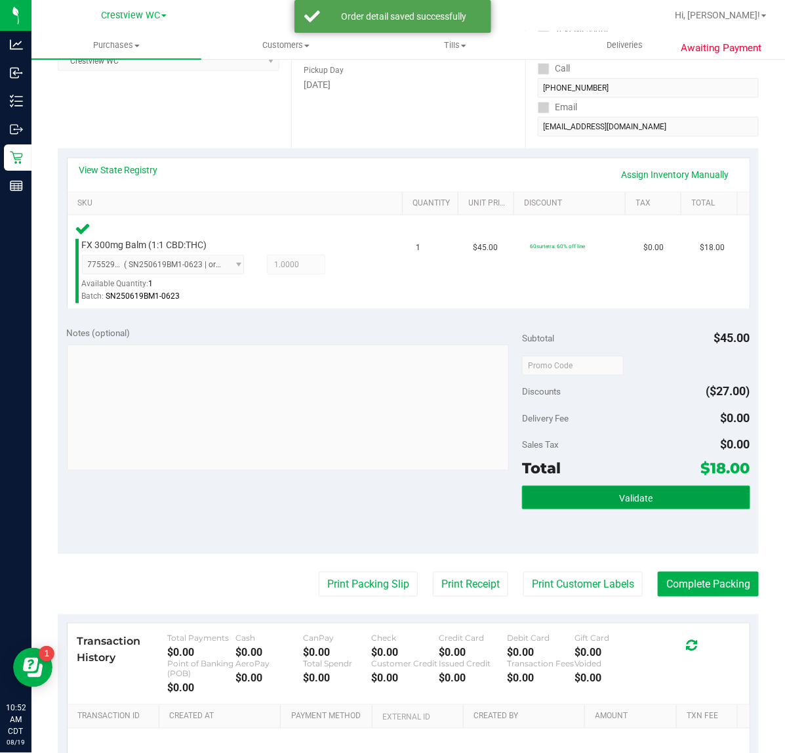
click at [549, 490] on button "Validate" at bounding box center [636, 498] width 228 height 24
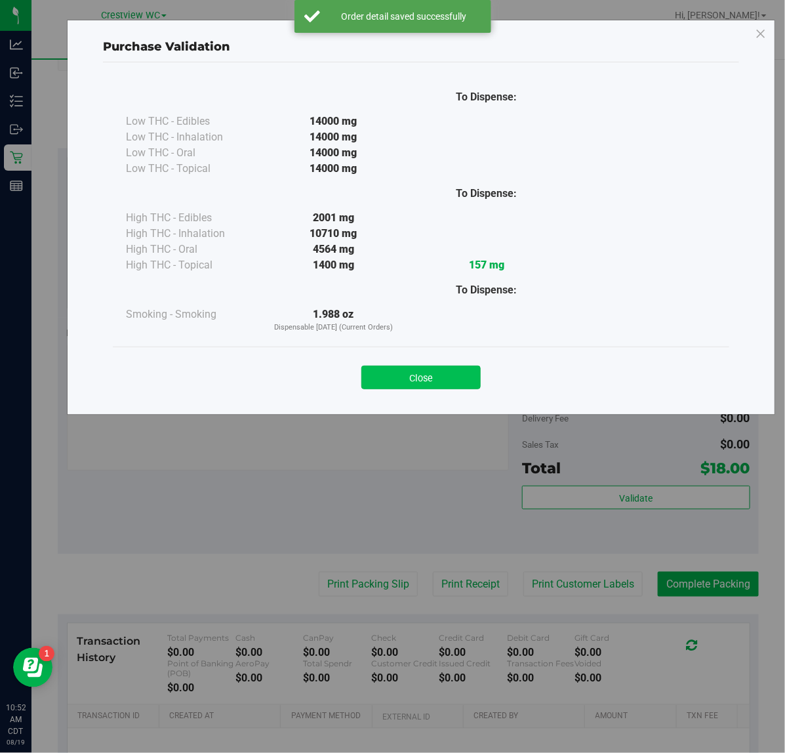
click at [423, 379] on button "Close" at bounding box center [421, 377] width 119 height 24
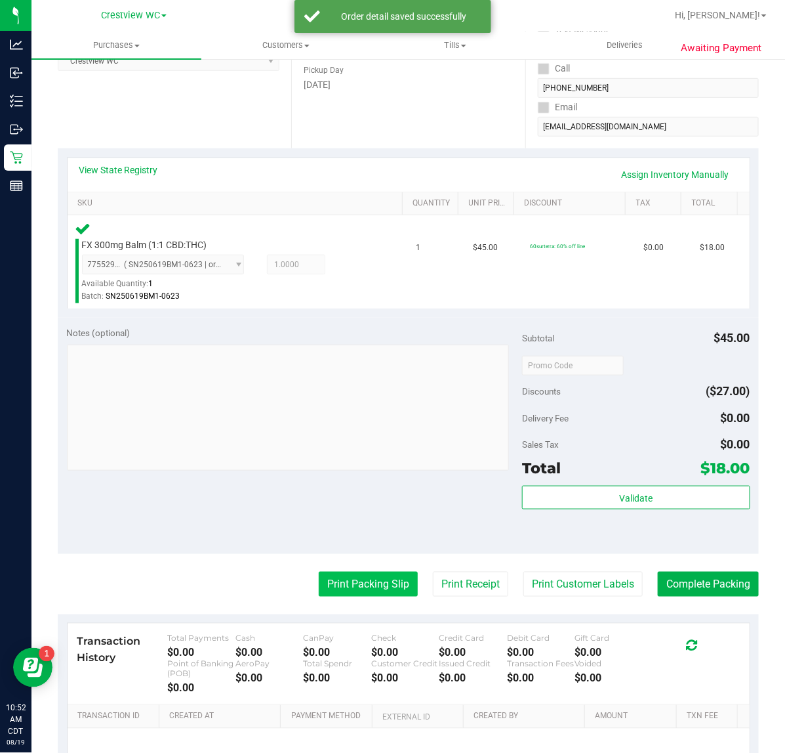
click at [345, 584] on button "Print Packing Slip" at bounding box center [368, 583] width 99 height 25
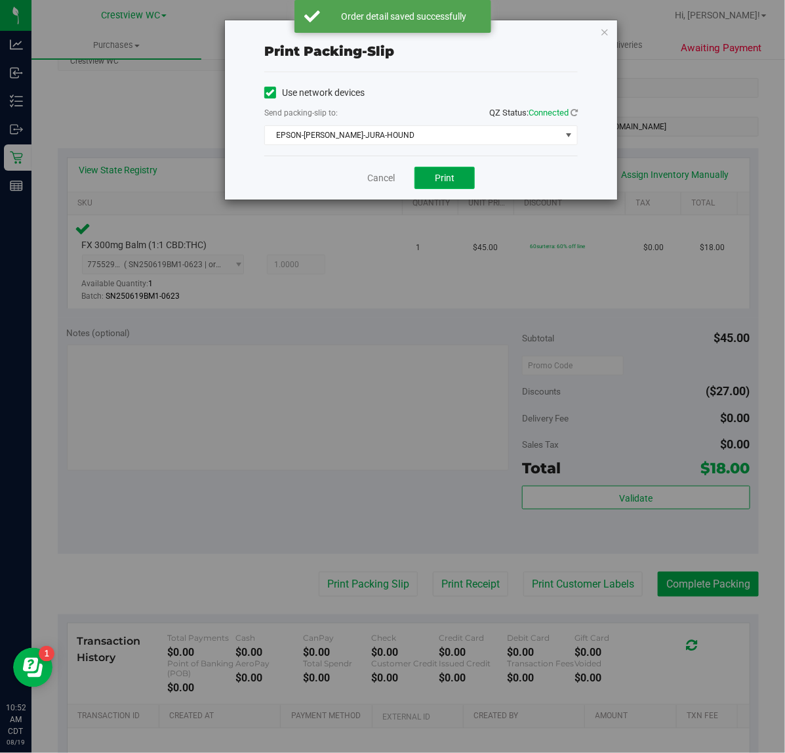
click at [440, 189] on button "Print" at bounding box center [445, 178] width 60 height 22
click at [606, 33] on icon "button" at bounding box center [604, 32] width 9 height 16
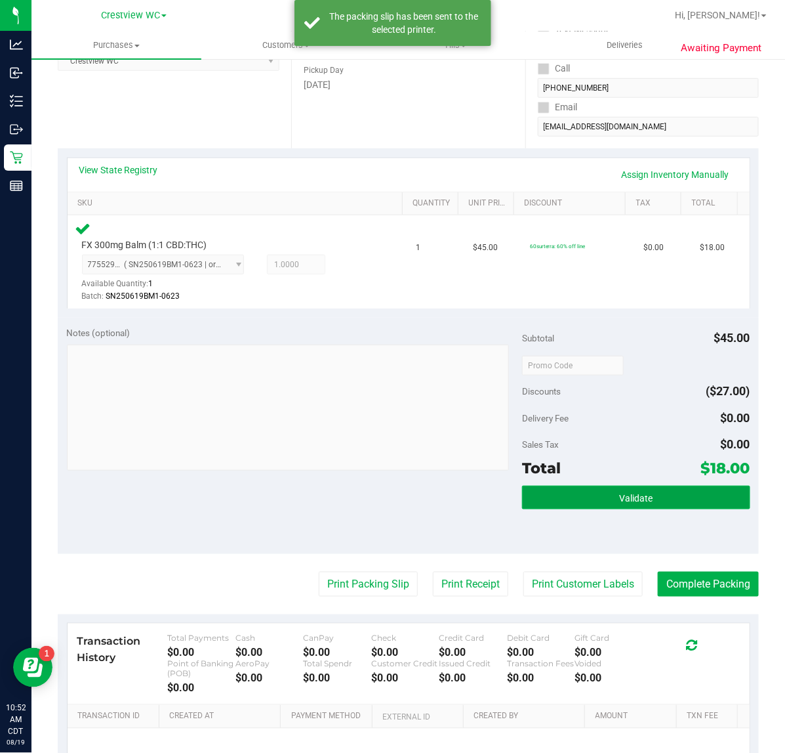
click at [661, 504] on button "Validate" at bounding box center [636, 498] width 228 height 24
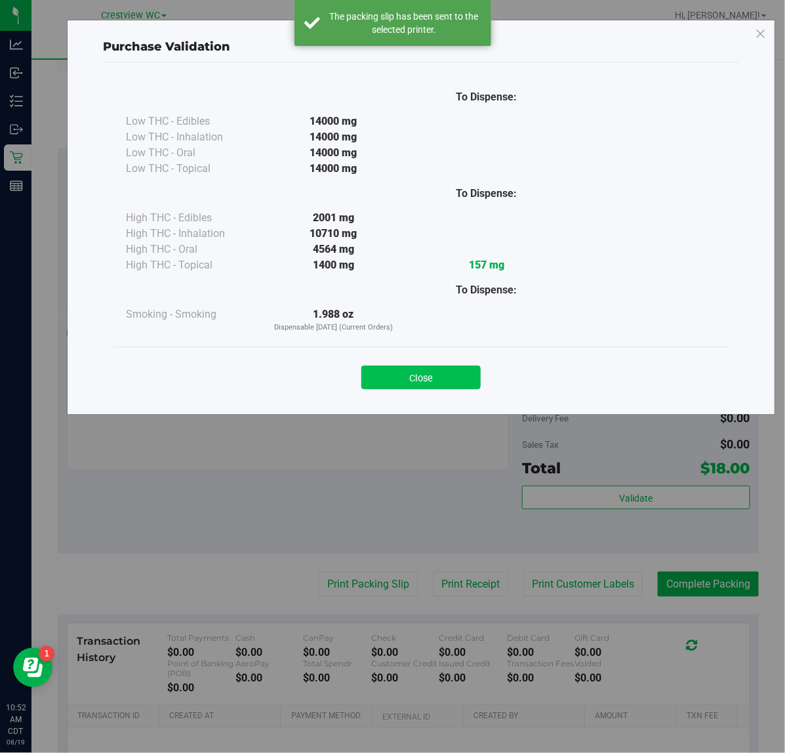
click at [430, 387] on button "Close" at bounding box center [421, 377] width 119 height 24
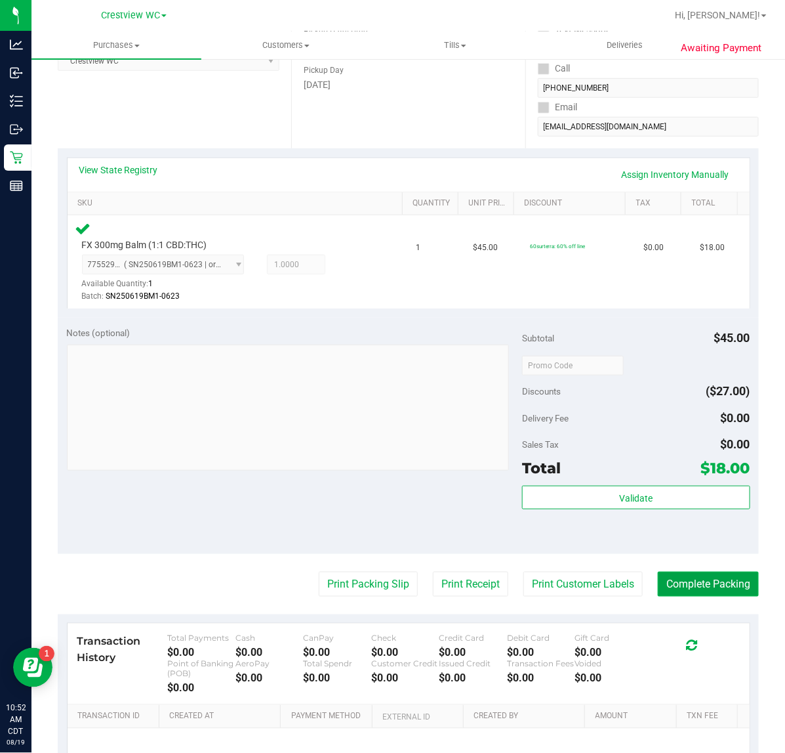
click at [694, 583] on button "Complete Packing" at bounding box center [708, 583] width 101 height 25
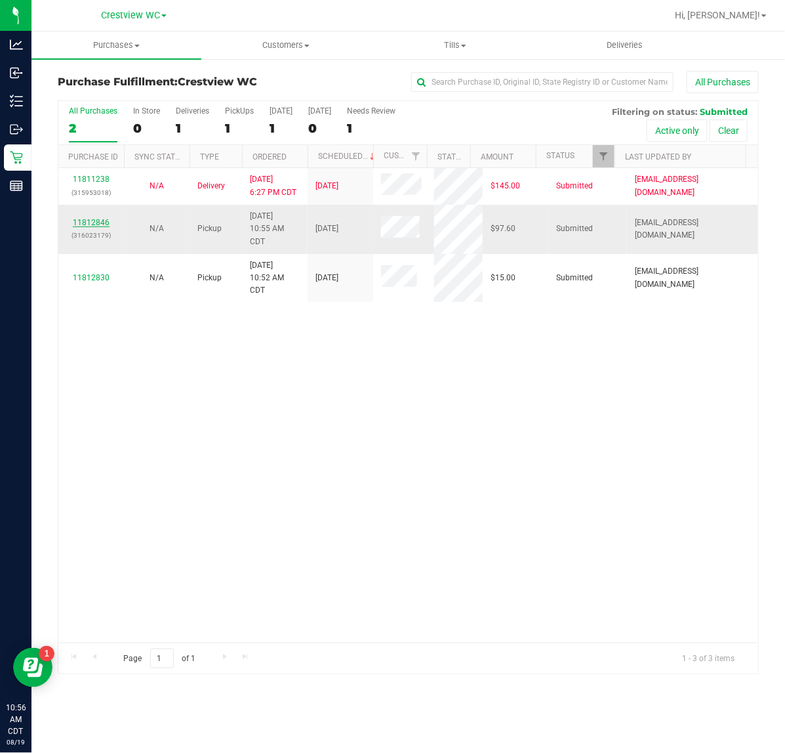
click at [90, 218] on link "11812846" at bounding box center [91, 222] width 37 height 9
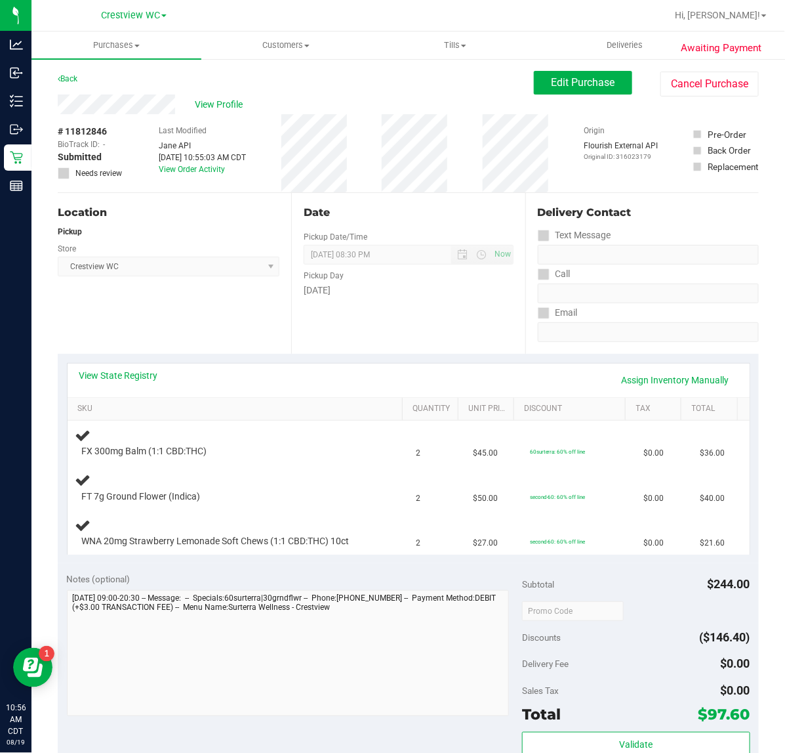
click at [123, 365] on div "View State Registry Assign Inventory Manually" at bounding box center [409, 379] width 682 height 33
click at [132, 377] on link "View State Registry" at bounding box center [118, 375] width 79 height 13
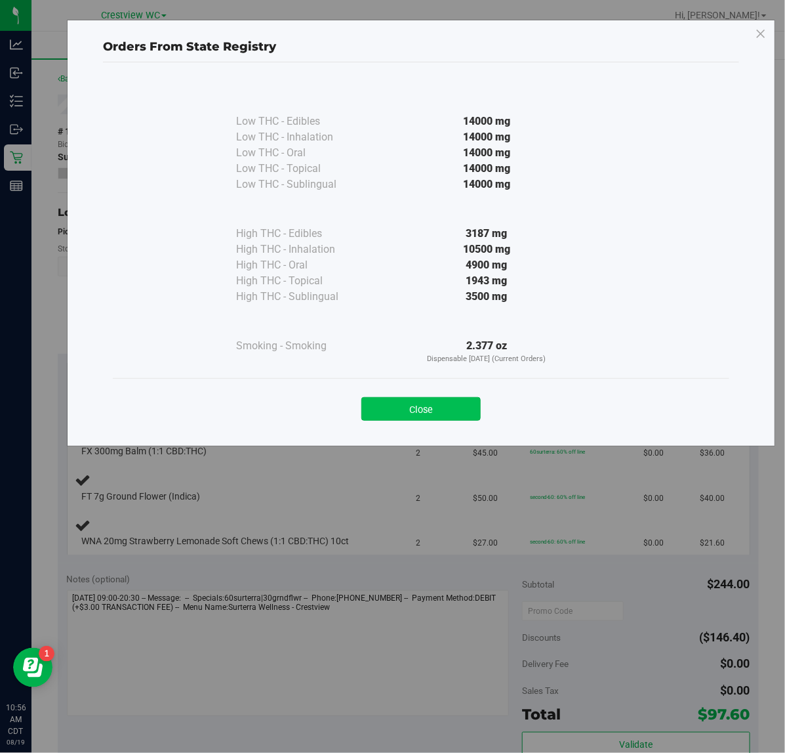
click at [430, 420] on button "Close" at bounding box center [421, 409] width 119 height 24
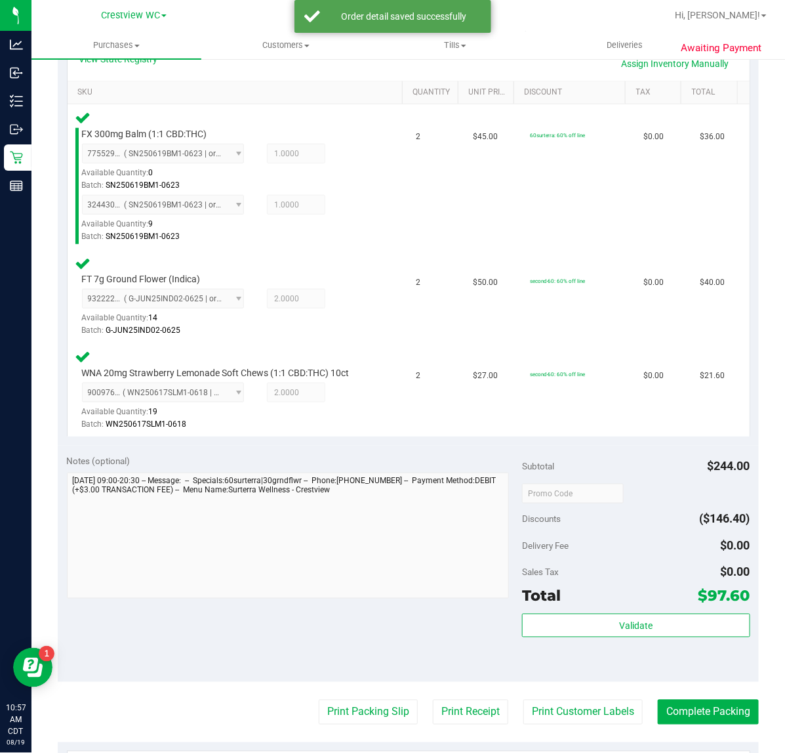
scroll to position [321, 0]
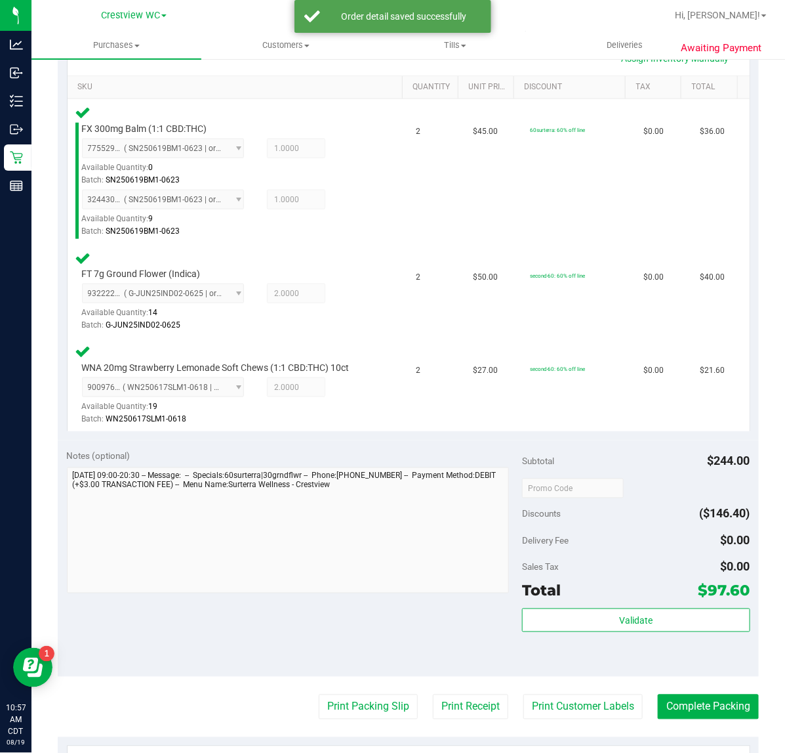
click at [555, 579] on div "Total $97.60" at bounding box center [636, 591] width 228 height 24
click at [606, 608] on button "Validate" at bounding box center [636, 620] width 228 height 24
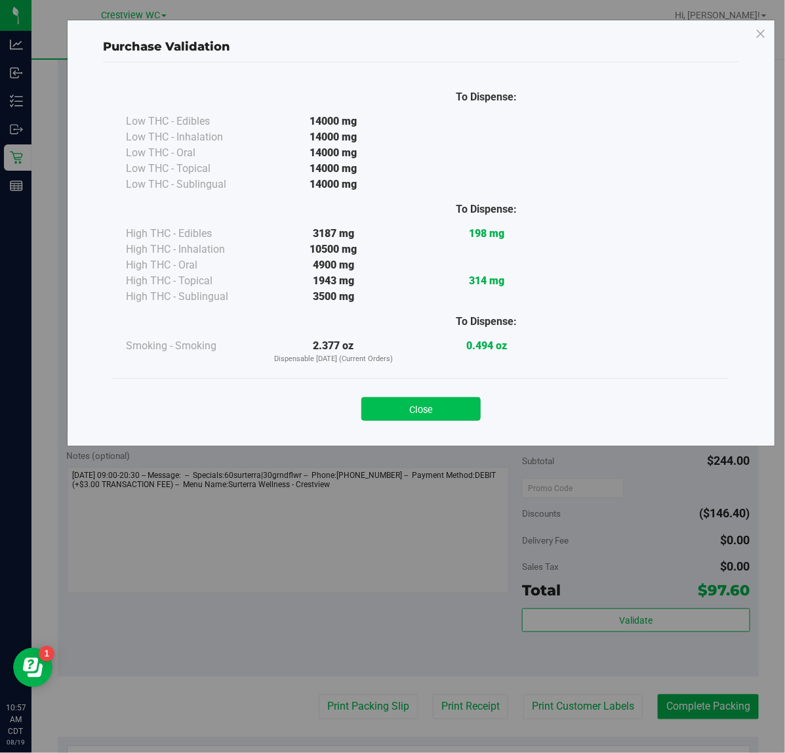
click at [467, 415] on button "Close" at bounding box center [421, 409] width 119 height 24
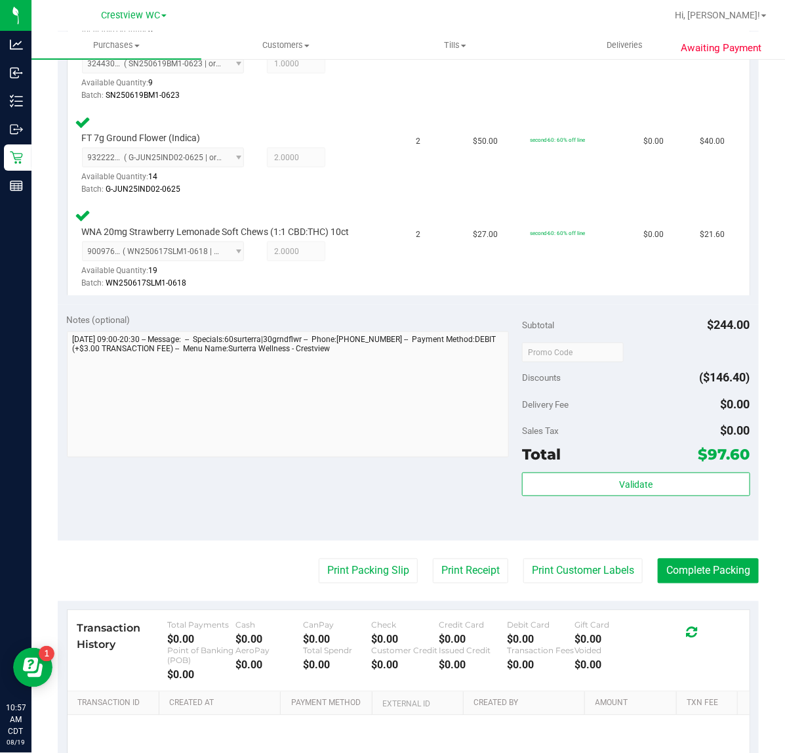
scroll to position [458, 0]
click at [336, 561] on button "Print Packing Slip" at bounding box center [368, 570] width 99 height 25
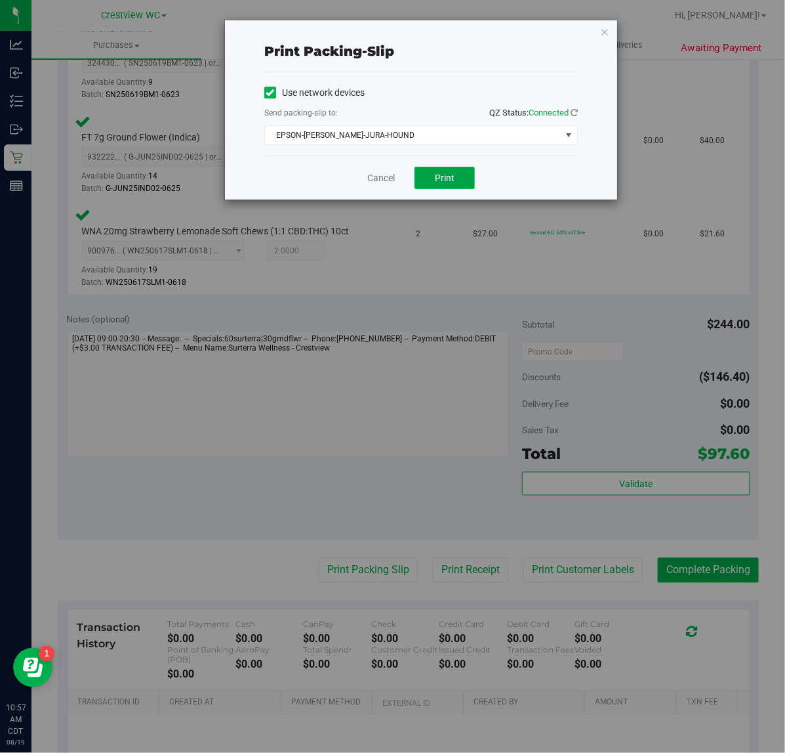
click at [449, 185] on button "Print" at bounding box center [445, 178] width 60 height 22
click at [608, 33] on icon "button" at bounding box center [604, 32] width 9 height 16
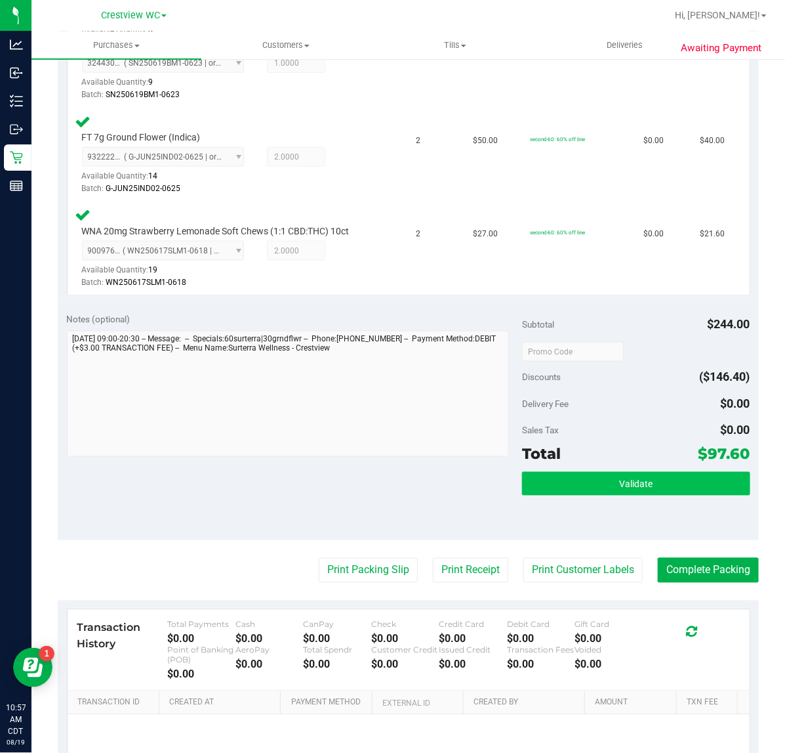
click at [585, 477] on button "Validate" at bounding box center [636, 484] width 228 height 24
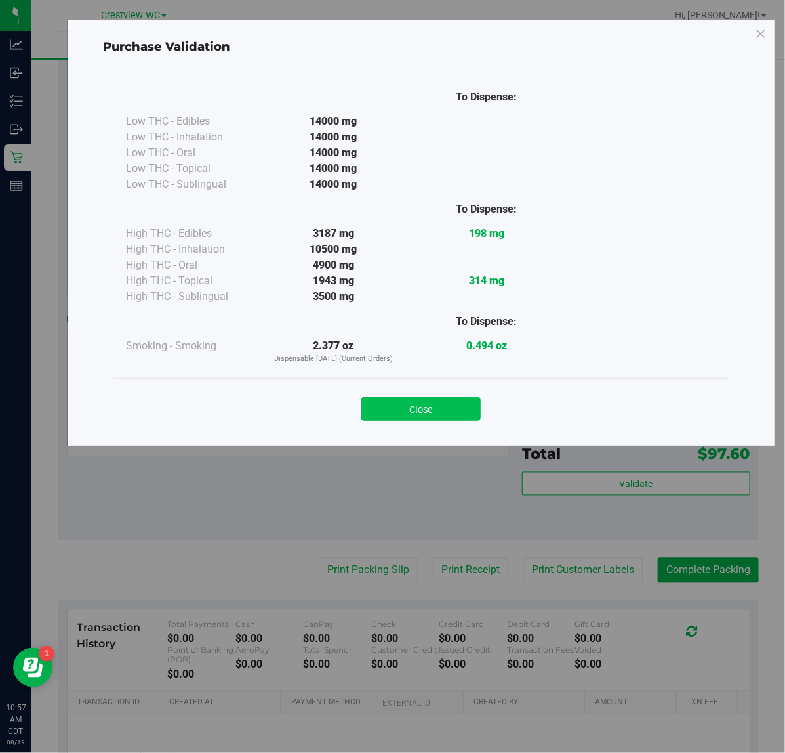
click at [414, 417] on button "Close" at bounding box center [421, 409] width 119 height 24
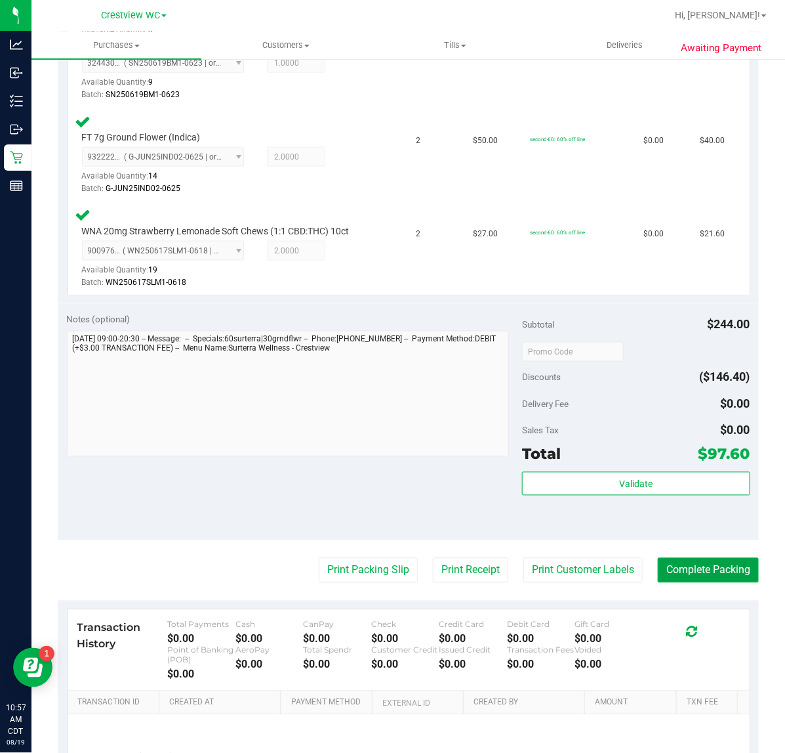
click at [686, 570] on button "Complete Packing" at bounding box center [708, 570] width 101 height 25
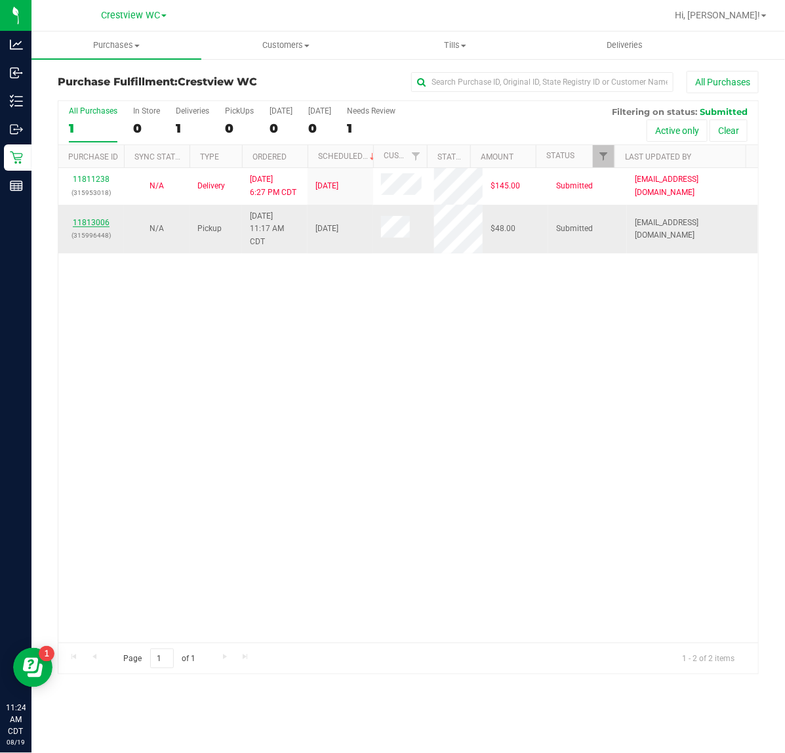
click at [106, 223] on div "11813006 (315996448)" at bounding box center [91, 229] width 50 height 25
click at [106, 222] on link "11813006" at bounding box center [91, 222] width 37 height 9
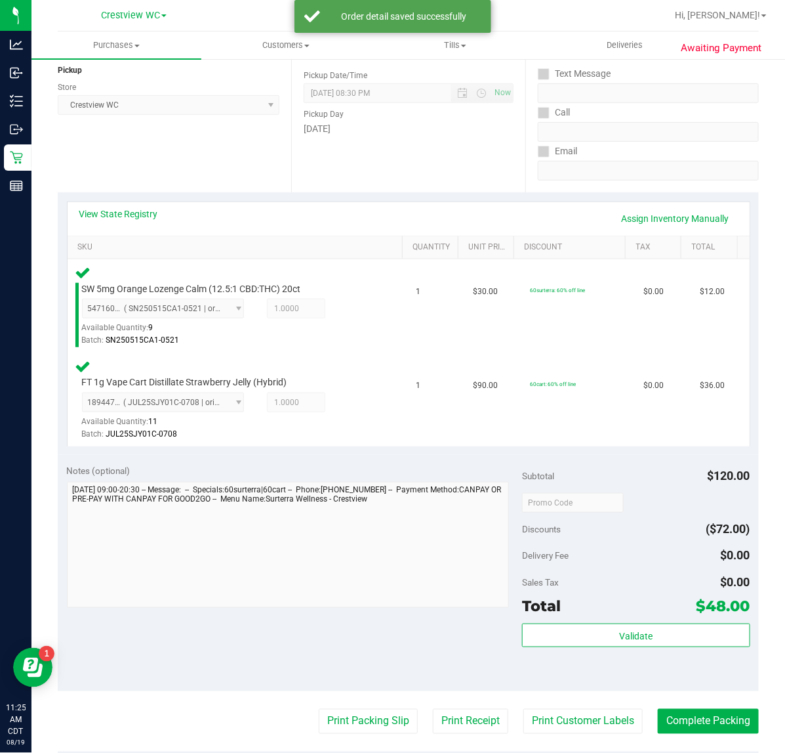
scroll to position [438, 0]
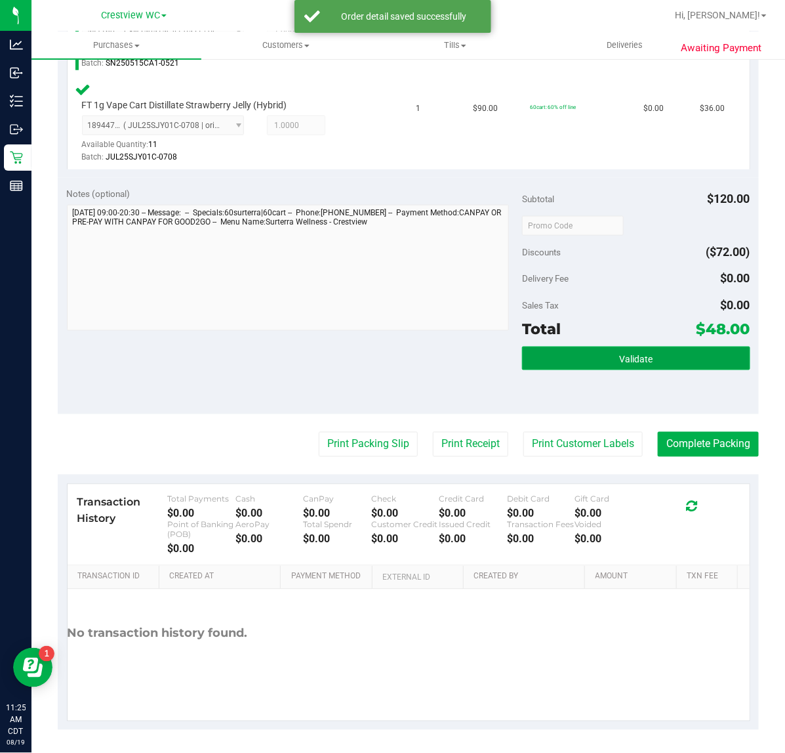
click at [631, 364] on button "Validate" at bounding box center [636, 358] width 228 height 24
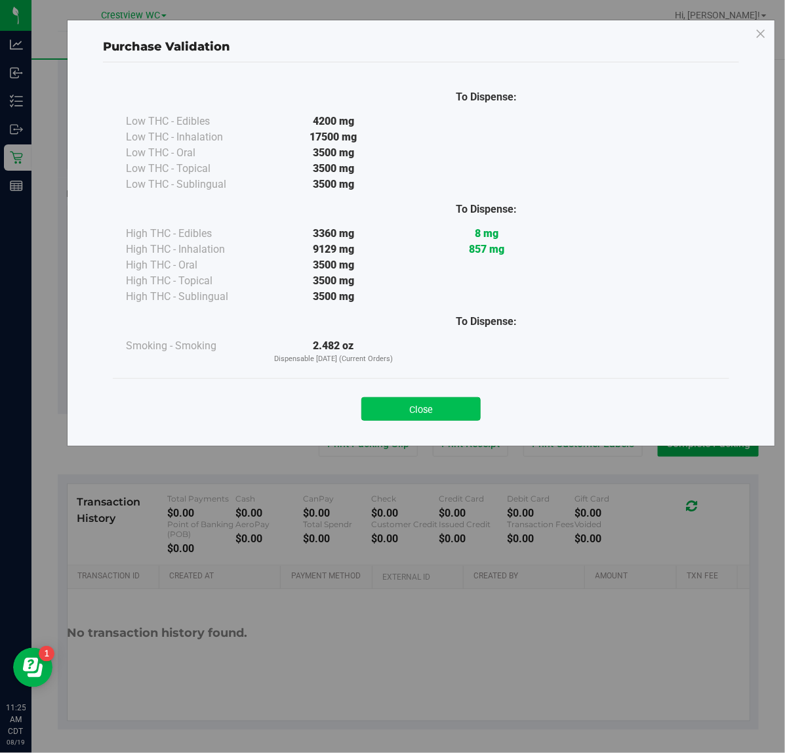
click at [420, 413] on button "Close" at bounding box center [421, 409] width 119 height 24
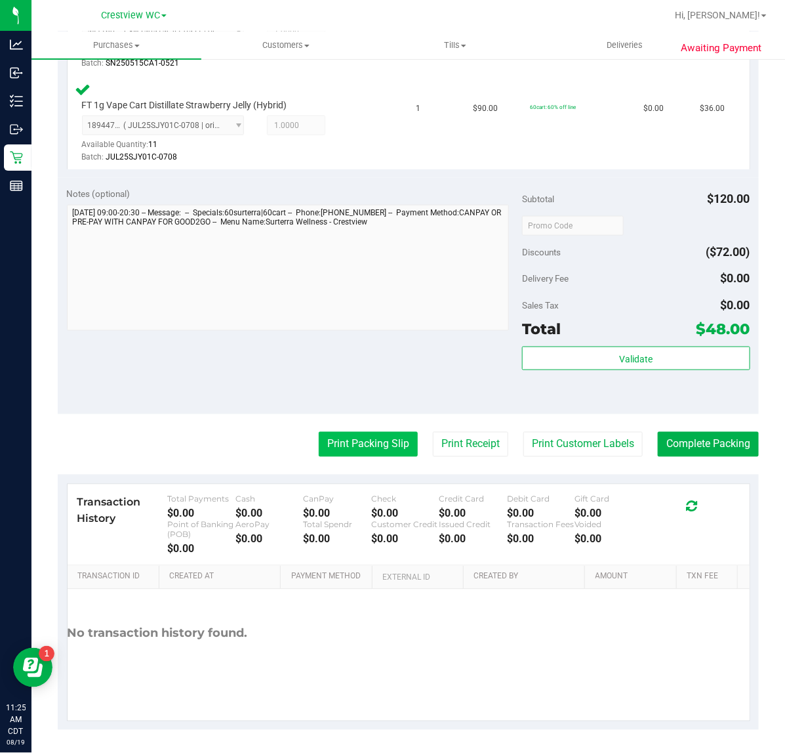
click at [371, 447] on button "Print Packing Slip" at bounding box center [368, 444] width 99 height 25
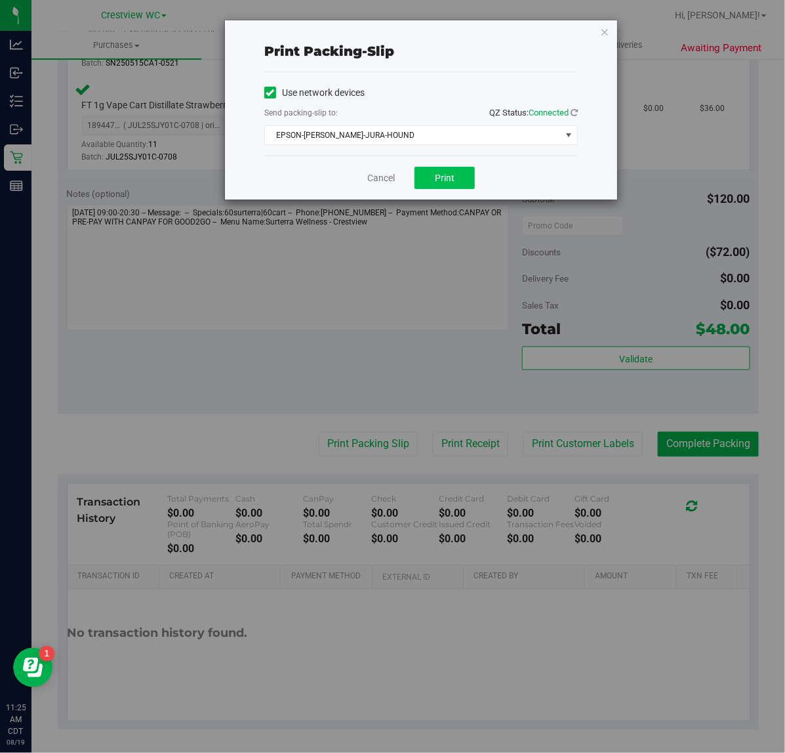
click at [456, 173] on button "Print" at bounding box center [445, 178] width 60 height 22
click at [602, 31] on icon "button" at bounding box center [604, 32] width 9 height 16
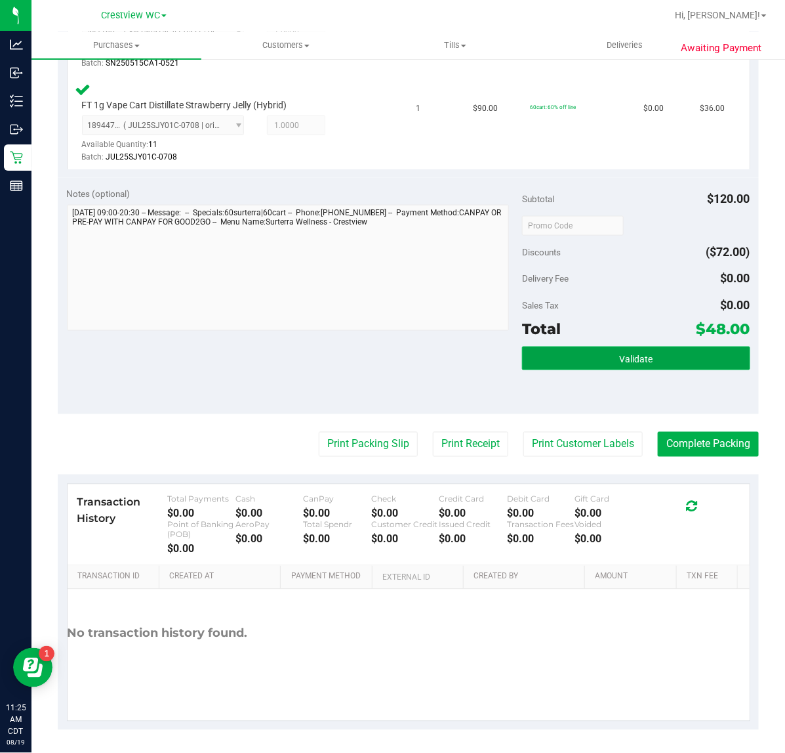
click at [619, 362] on span "Validate" at bounding box center [635, 359] width 33 height 10
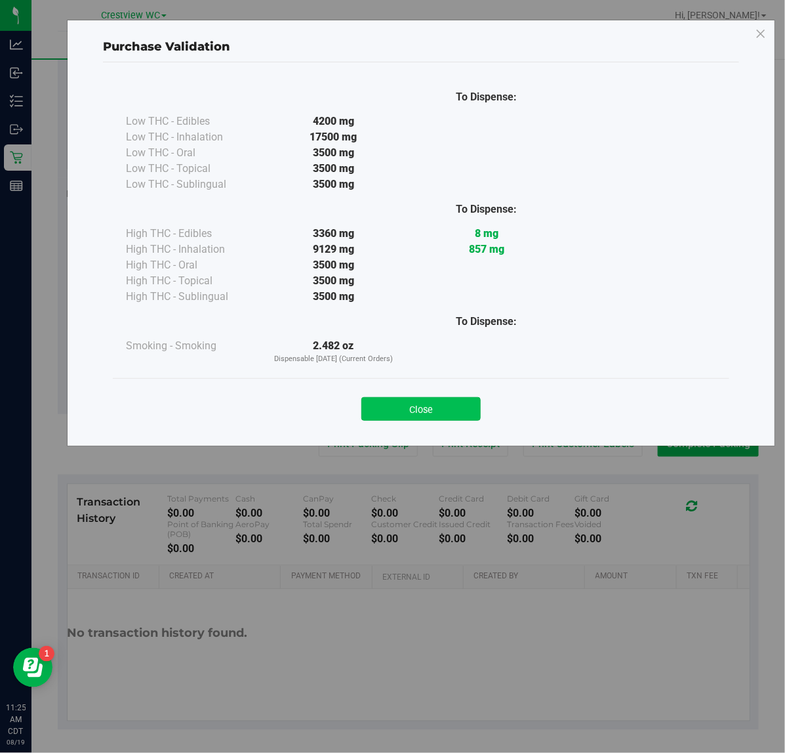
click at [430, 398] on button "Close" at bounding box center [421, 409] width 119 height 24
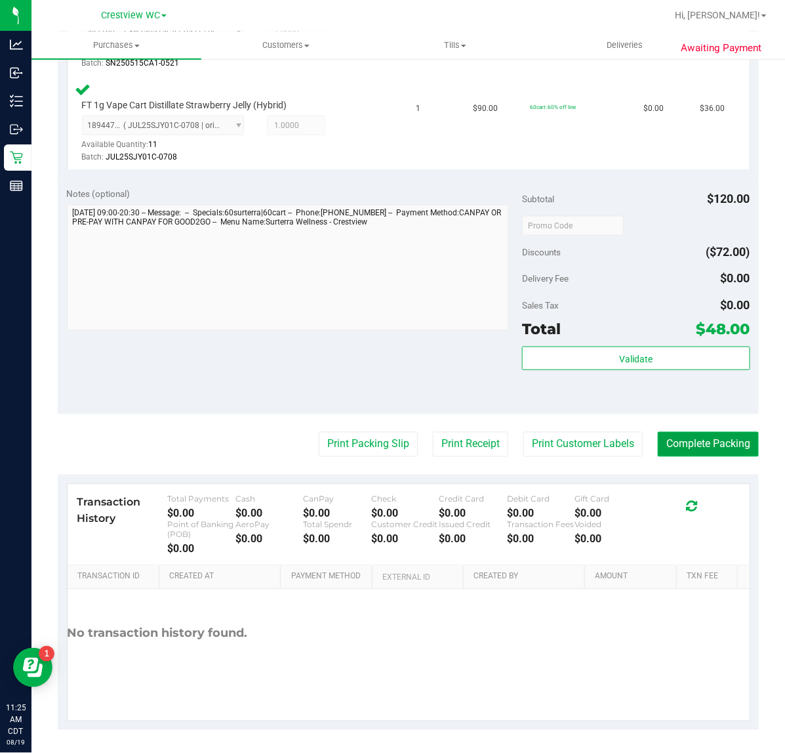
click at [696, 435] on button "Complete Packing" at bounding box center [708, 444] width 101 height 25
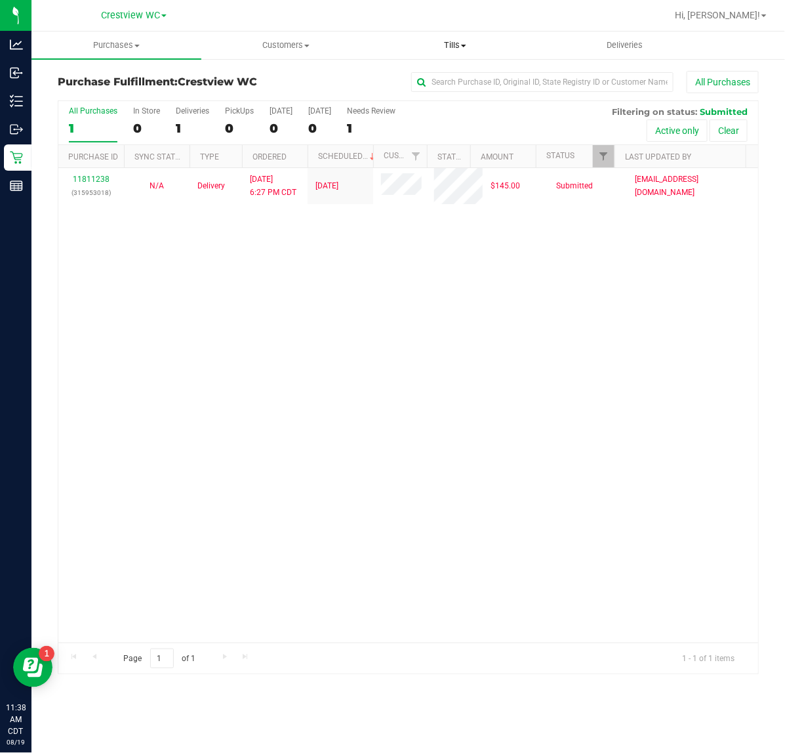
click at [453, 45] on span "Tills" at bounding box center [455, 45] width 169 height 12
click at [466, 87] on li "Reconcile e-payments" at bounding box center [456, 95] width 170 height 16
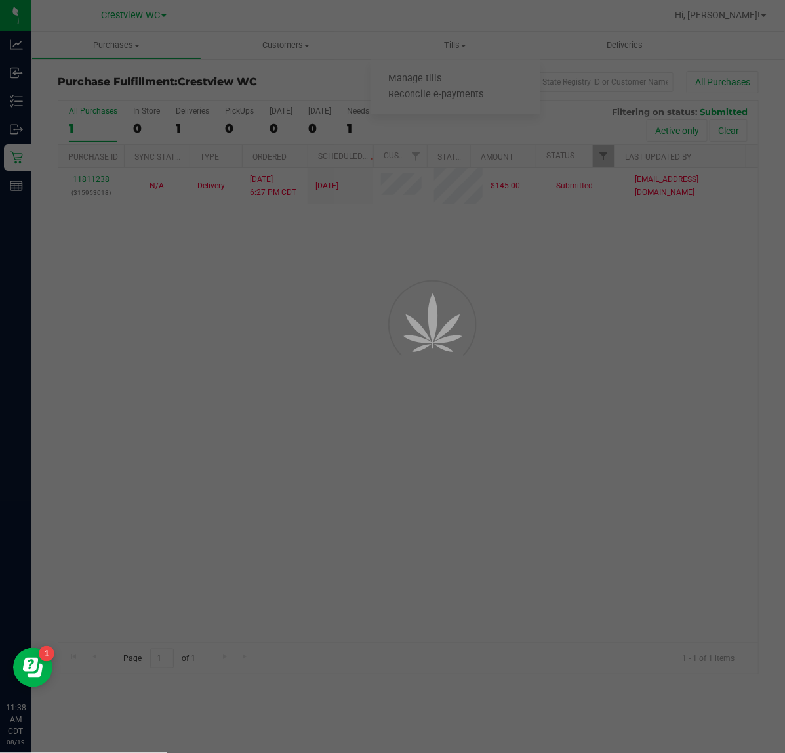
click at [466, 46] on div at bounding box center [392, 376] width 785 height 753
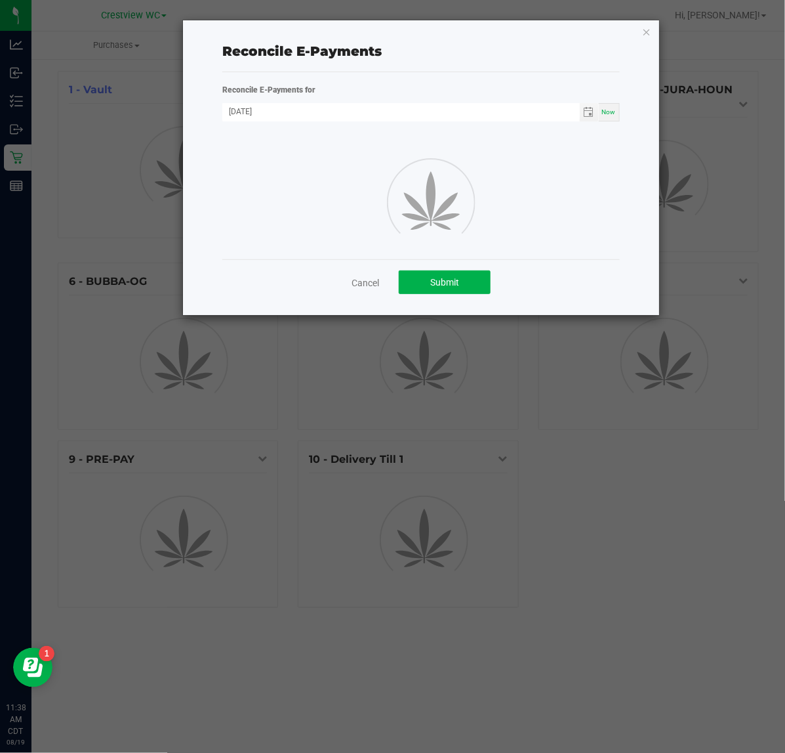
click at [461, 46] on div "Reconcile E-Payments" at bounding box center [420, 51] width 397 height 20
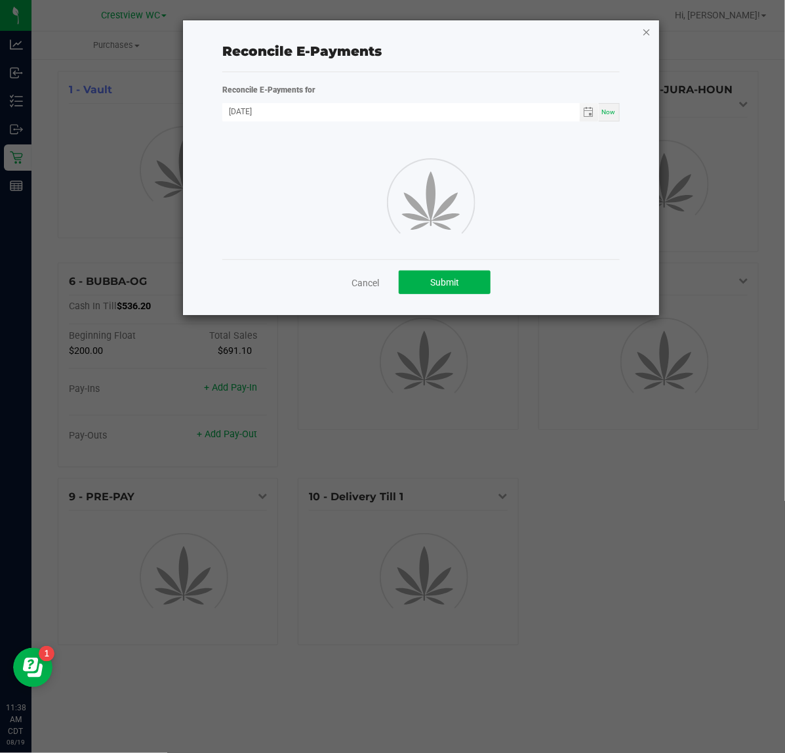
click at [644, 34] on icon "button" at bounding box center [646, 32] width 9 height 16
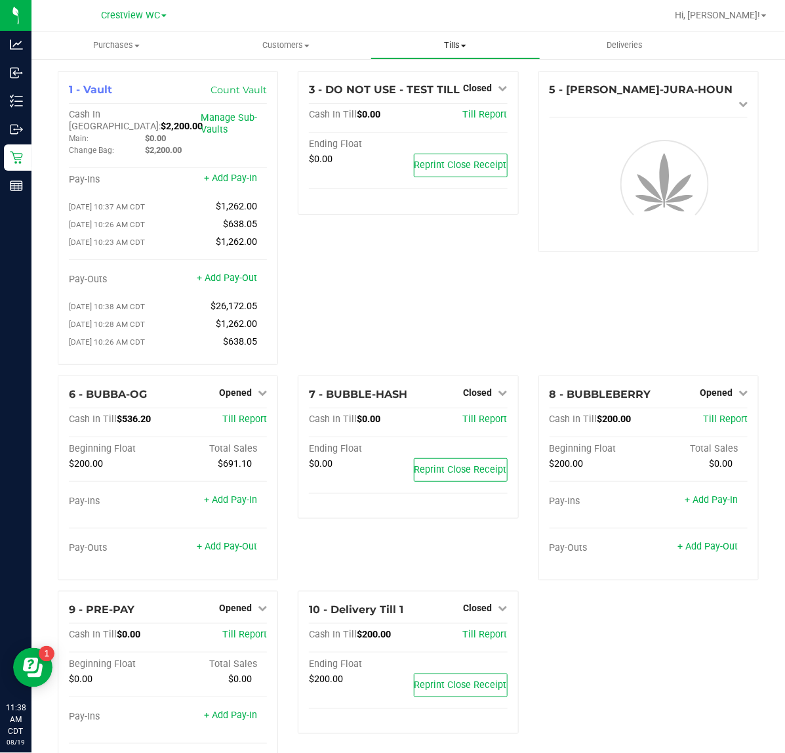
click at [454, 46] on span "Tills" at bounding box center [455, 45] width 169 height 12
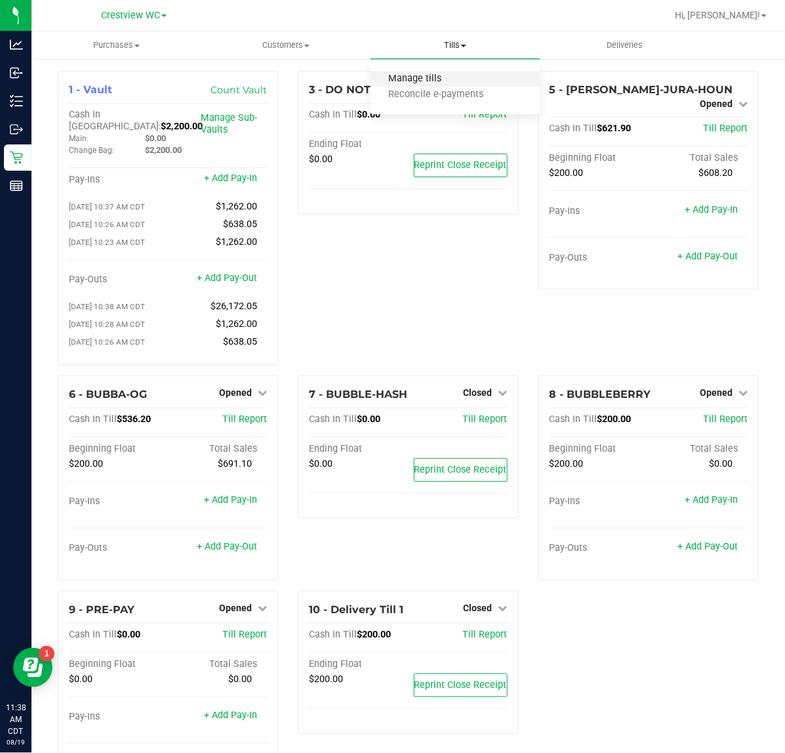
click at [455, 75] on span "Manage tills" at bounding box center [415, 78] width 89 height 11
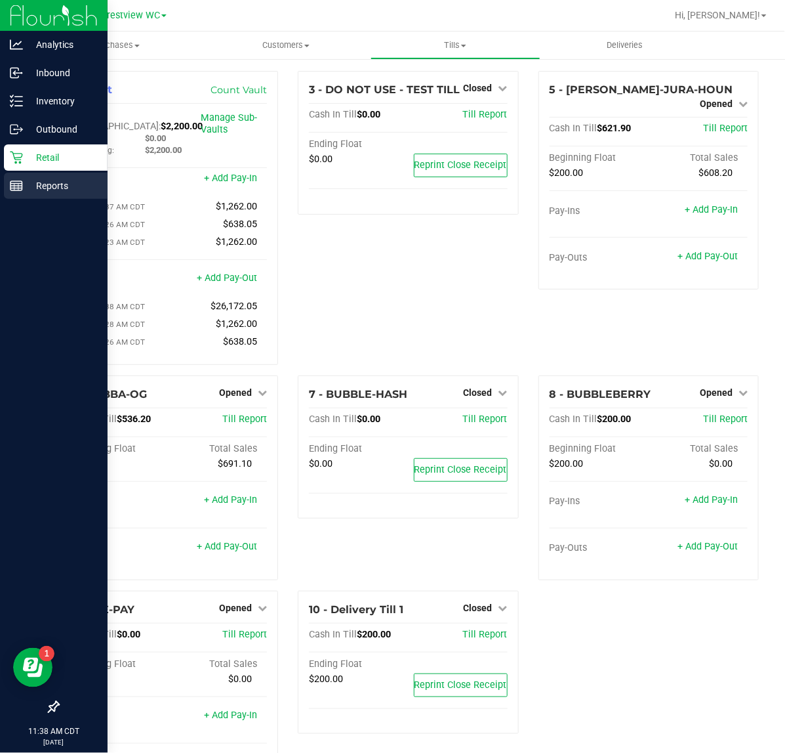
click at [21, 181] on rect at bounding box center [16, 185] width 12 height 9
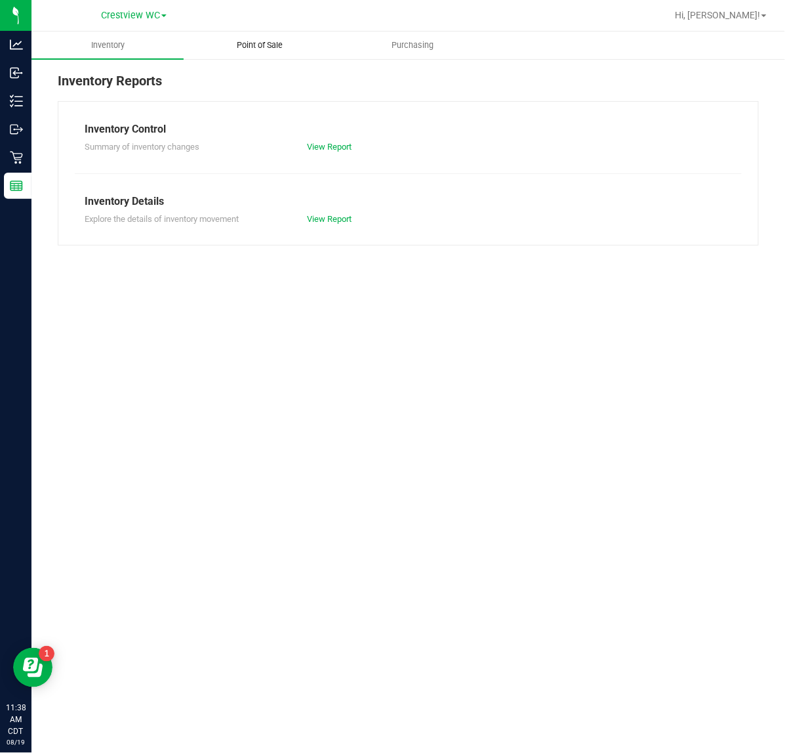
click at [273, 47] on span "Point of Sale" at bounding box center [260, 45] width 81 height 12
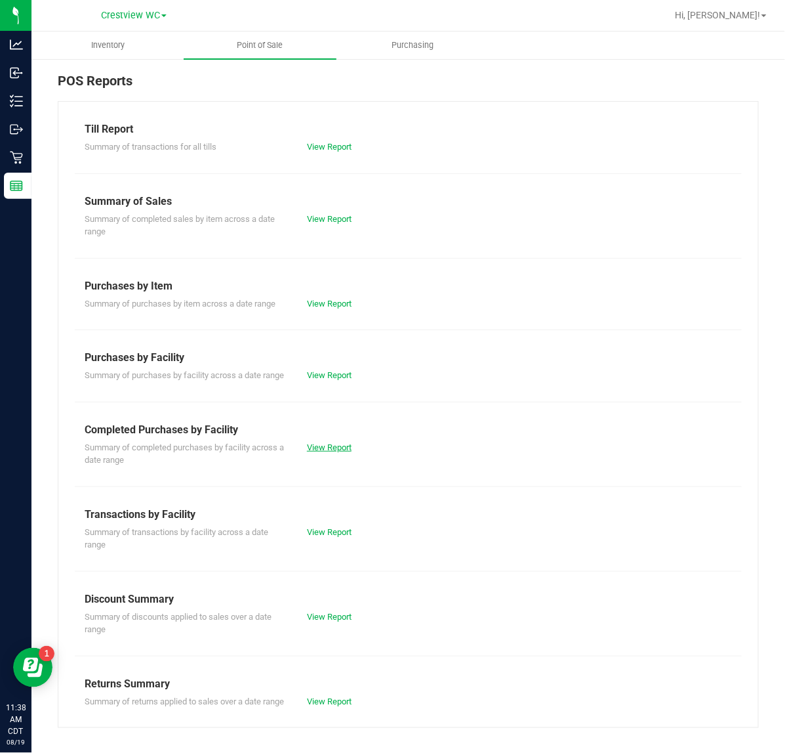
click at [331, 452] on link "View Report" at bounding box center [329, 447] width 45 height 10
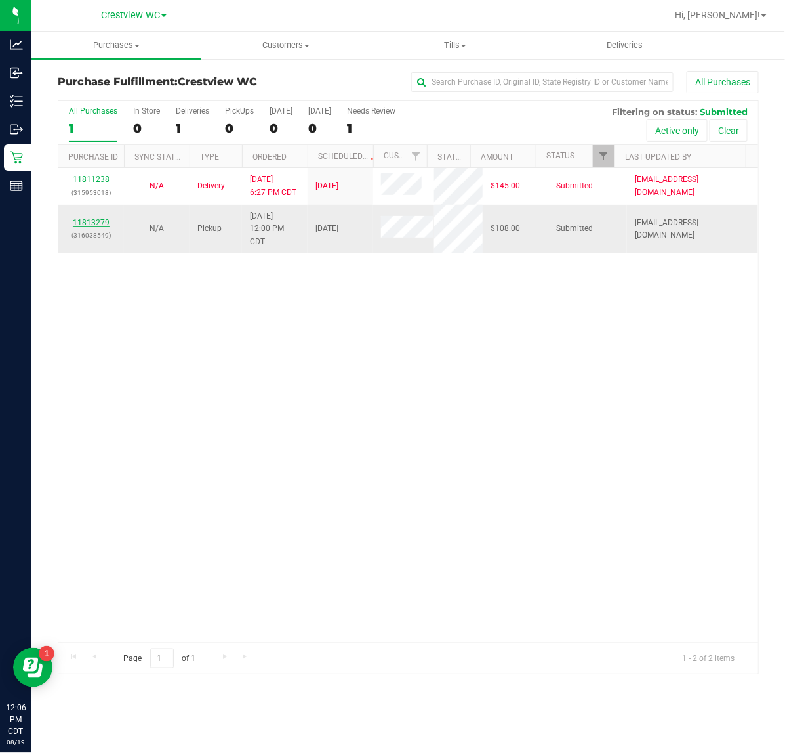
click at [79, 224] on link "11813279" at bounding box center [91, 222] width 37 height 9
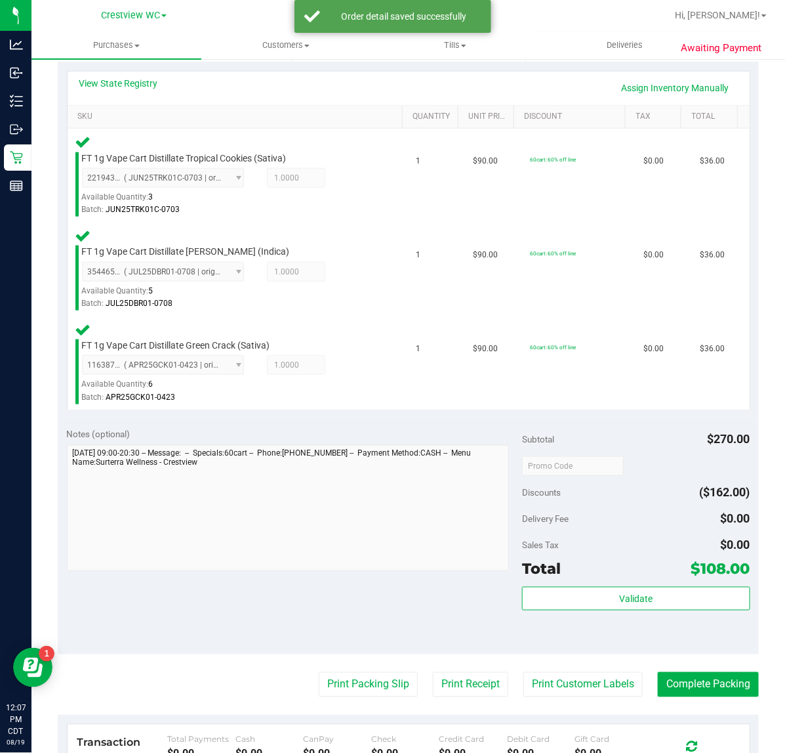
scroll to position [291, 0]
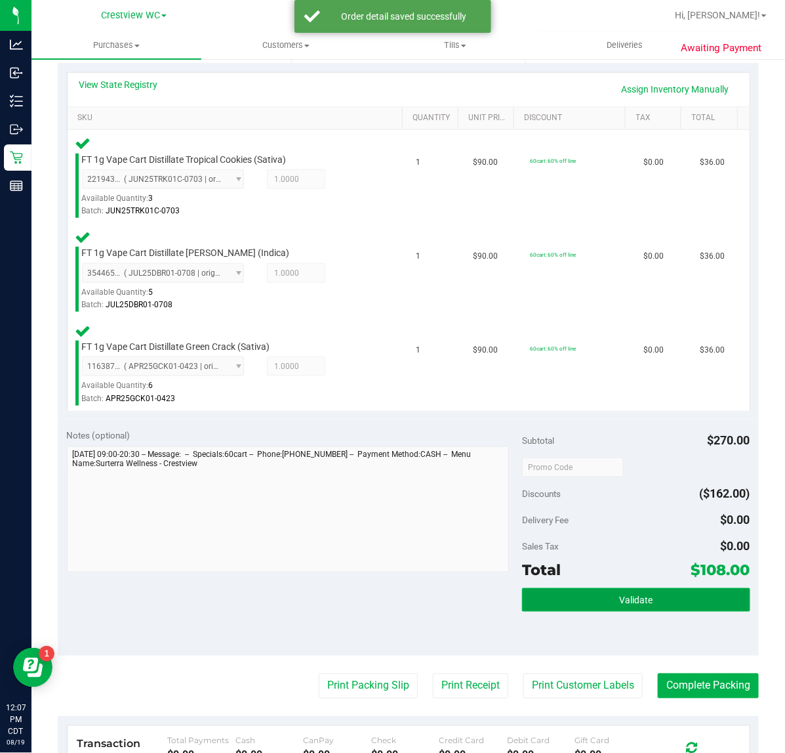
click at [630, 598] on span "Validate" at bounding box center [635, 600] width 33 height 10
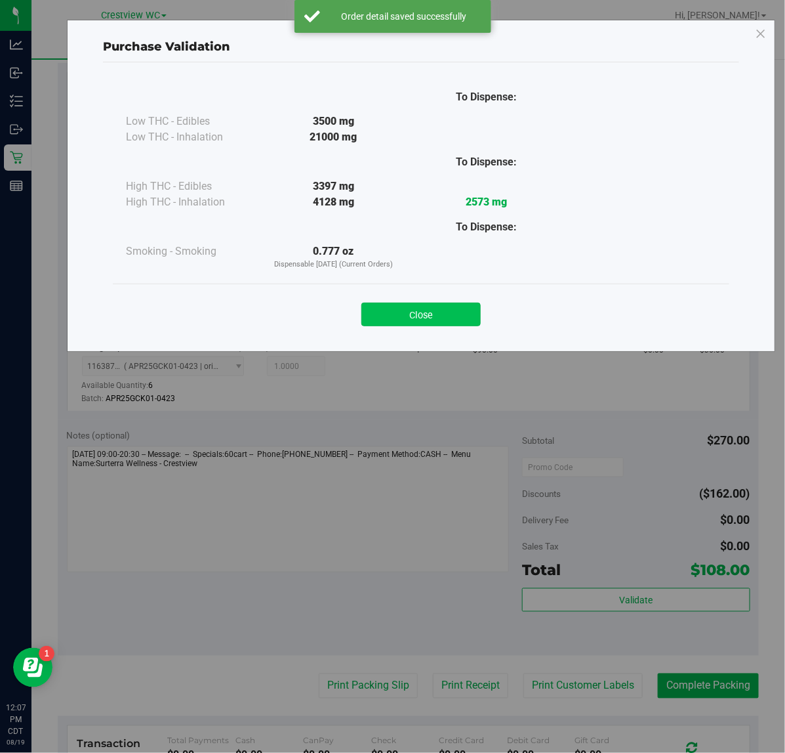
click at [432, 312] on button "Close" at bounding box center [421, 314] width 119 height 24
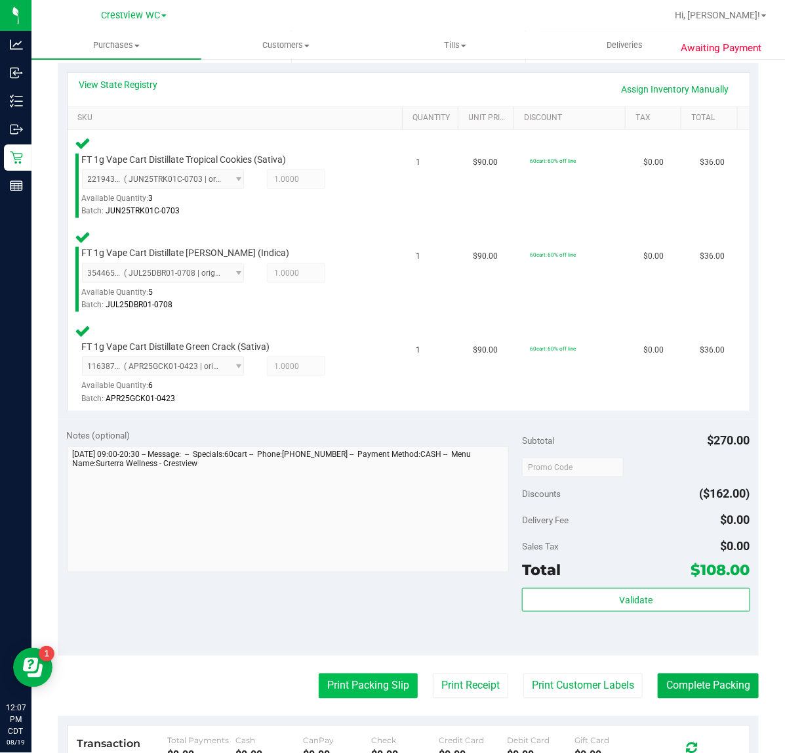
click at [381, 684] on button "Print Packing Slip" at bounding box center [368, 685] width 99 height 25
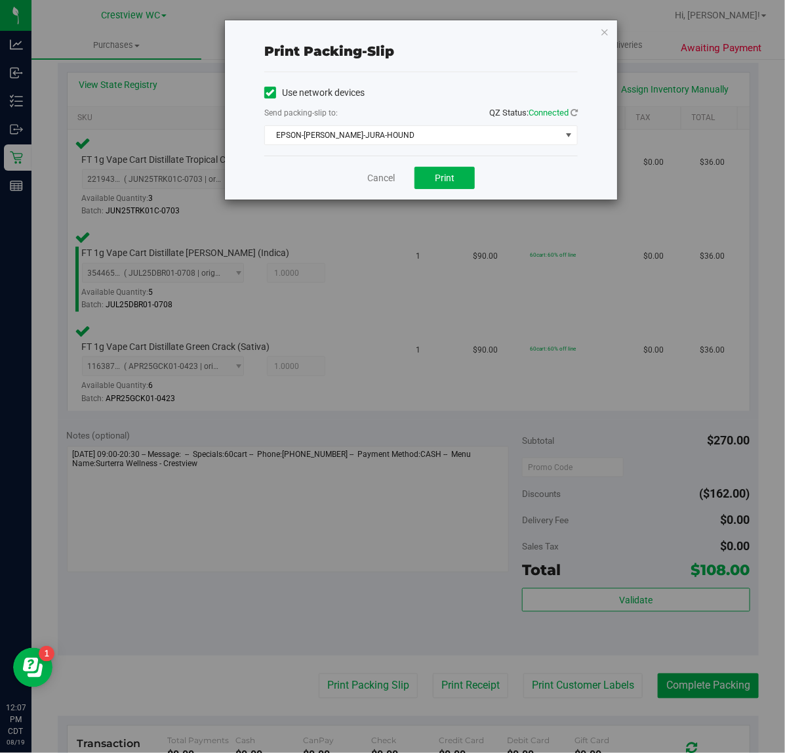
click at [447, 204] on div "Print packing-slip Use network devices Send packing-slip to: QZ Status: Connect…" at bounding box center [397, 376] width 795 height 753
click at [453, 183] on span "Print" at bounding box center [445, 178] width 20 height 10
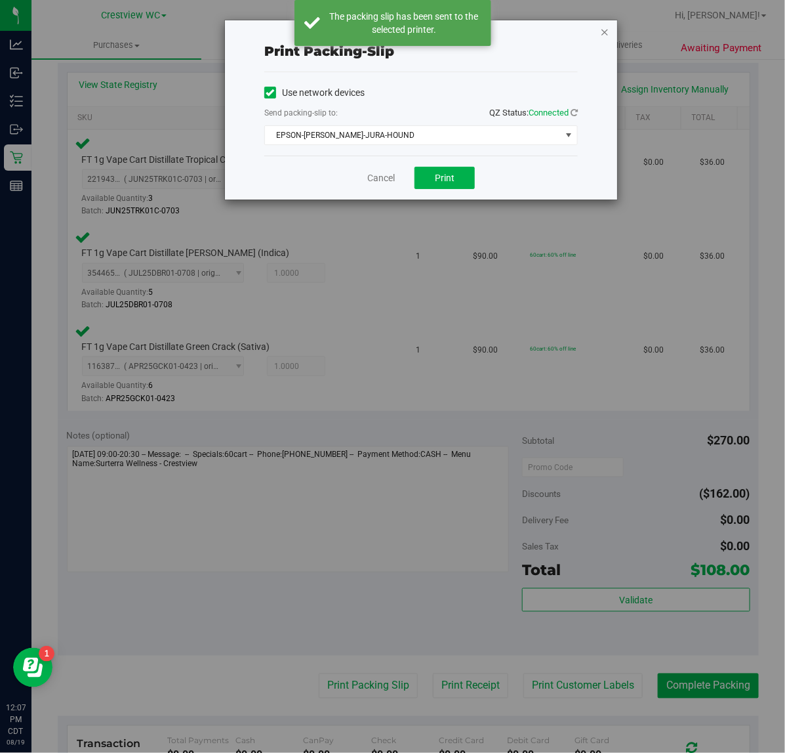
click at [604, 33] on icon "button" at bounding box center [604, 32] width 9 height 16
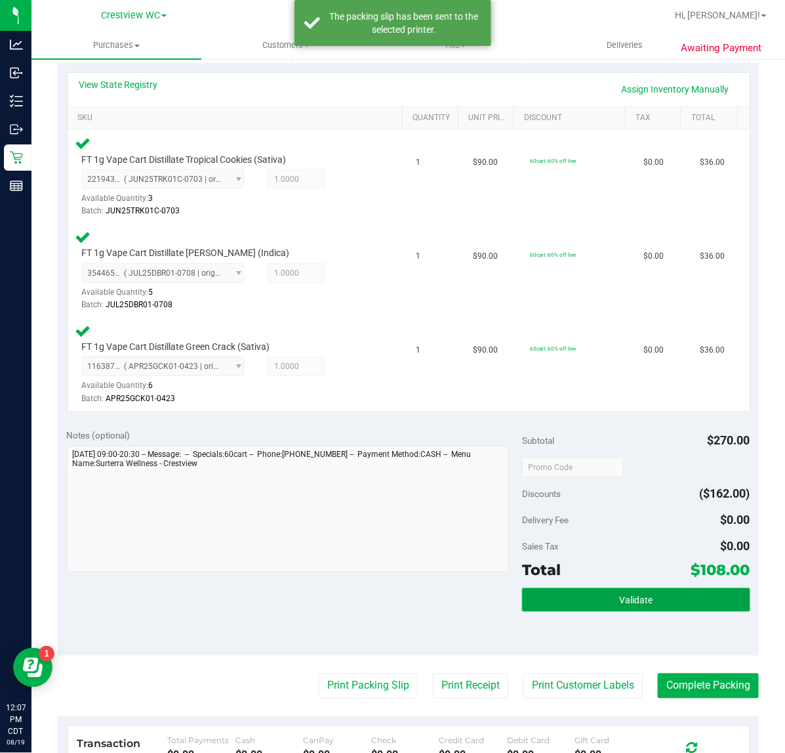
click at [653, 589] on button "Validate" at bounding box center [636, 600] width 228 height 24
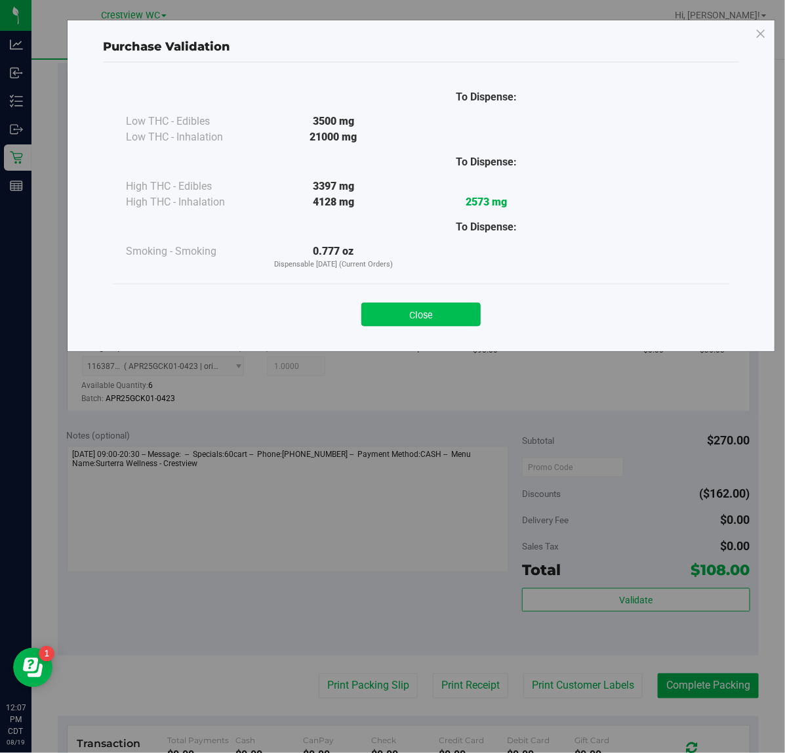
click at [415, 302] on button "Close" at bounding box center [421, 314] width 119 height 24
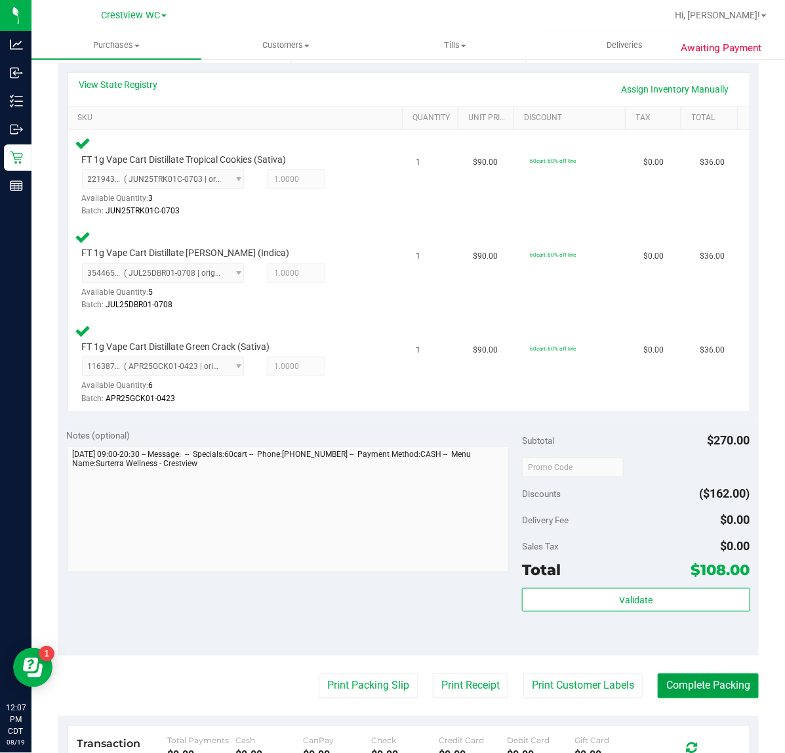
click at [687, 674] on button "Complete Packing" at bounding box center [708, 685] width 101 height 25
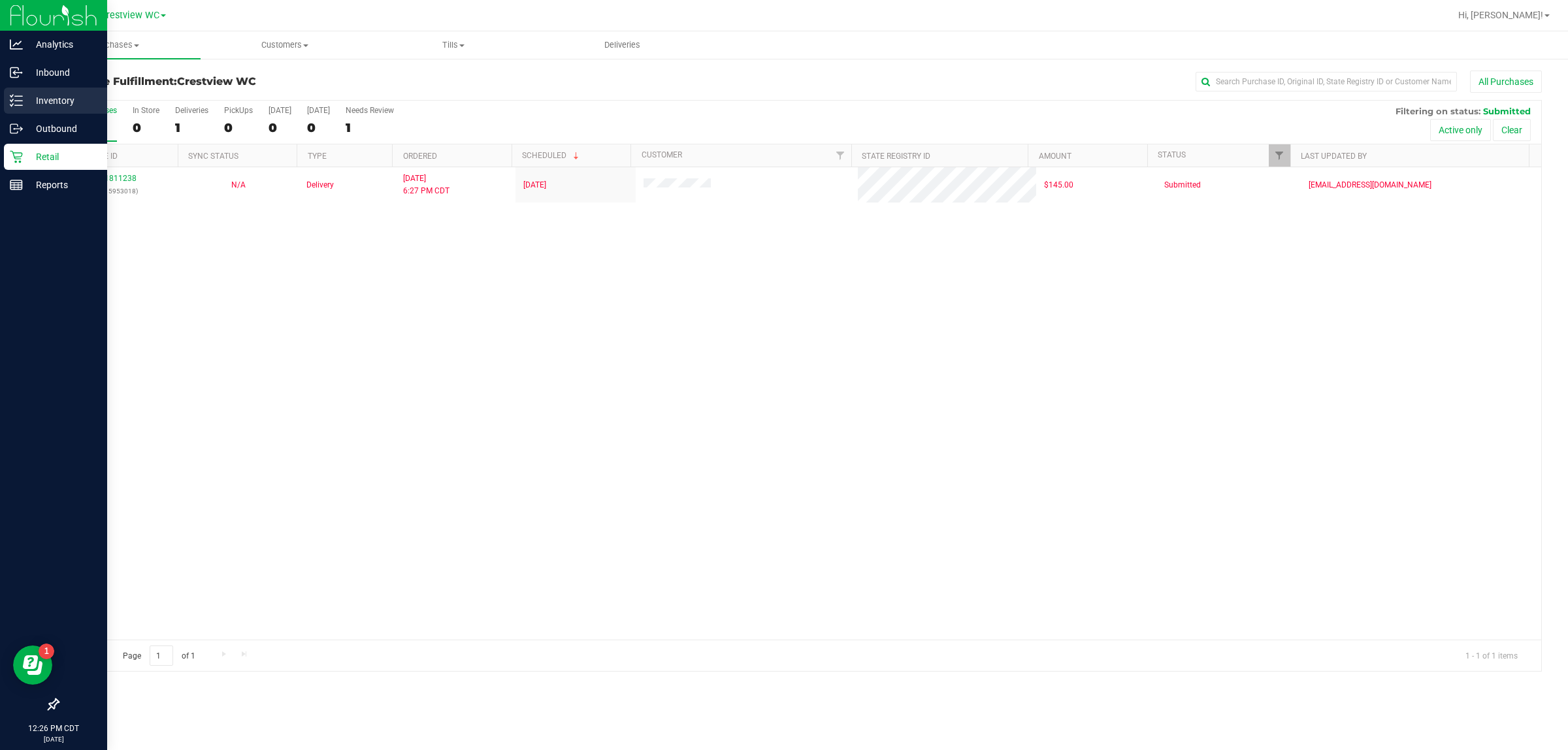
click at [33, 104] on p "Inventory" at bounding box center [62, 101] width 79 height 16
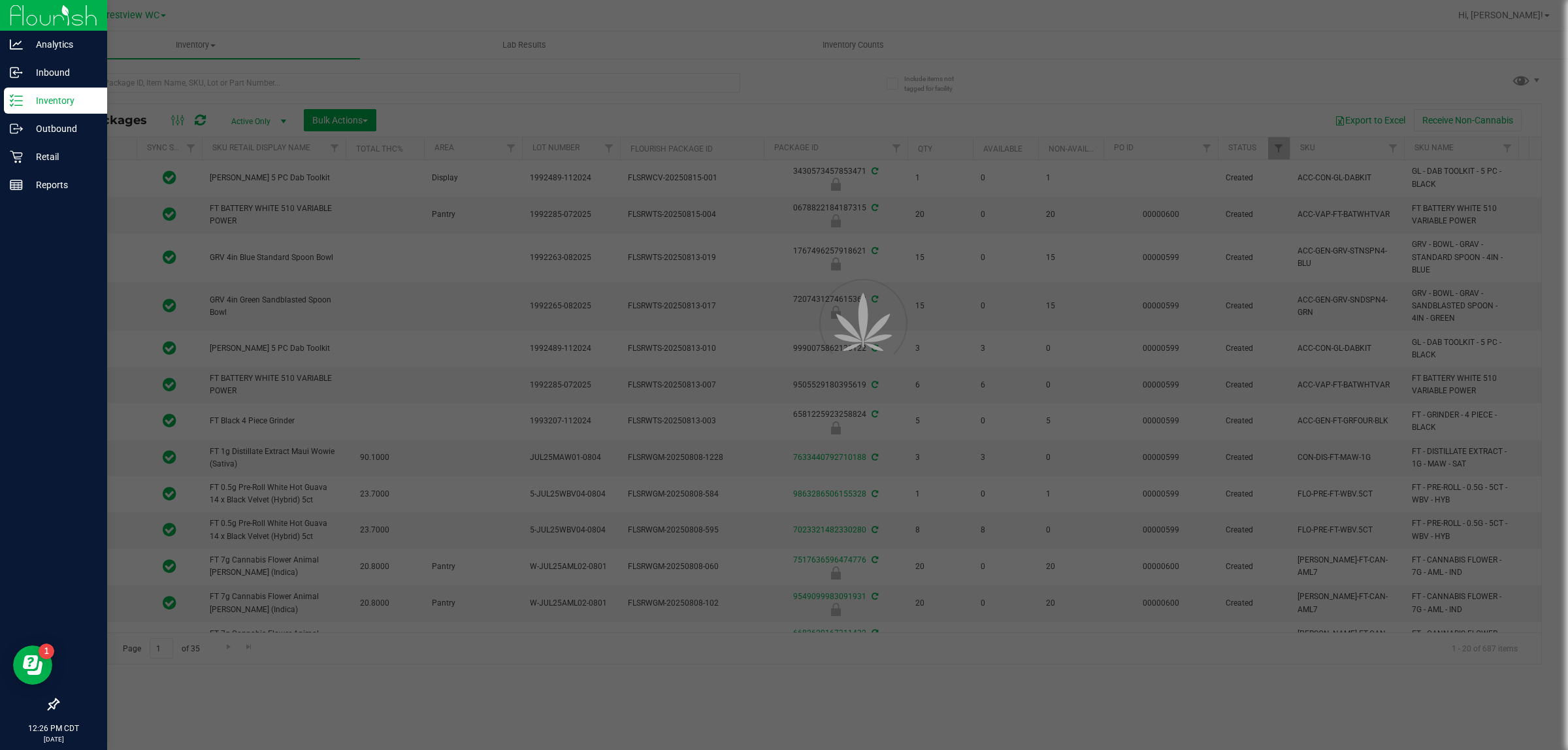
click at [288, 83] on div at bounding box center [784, 375] width 1568 height 750
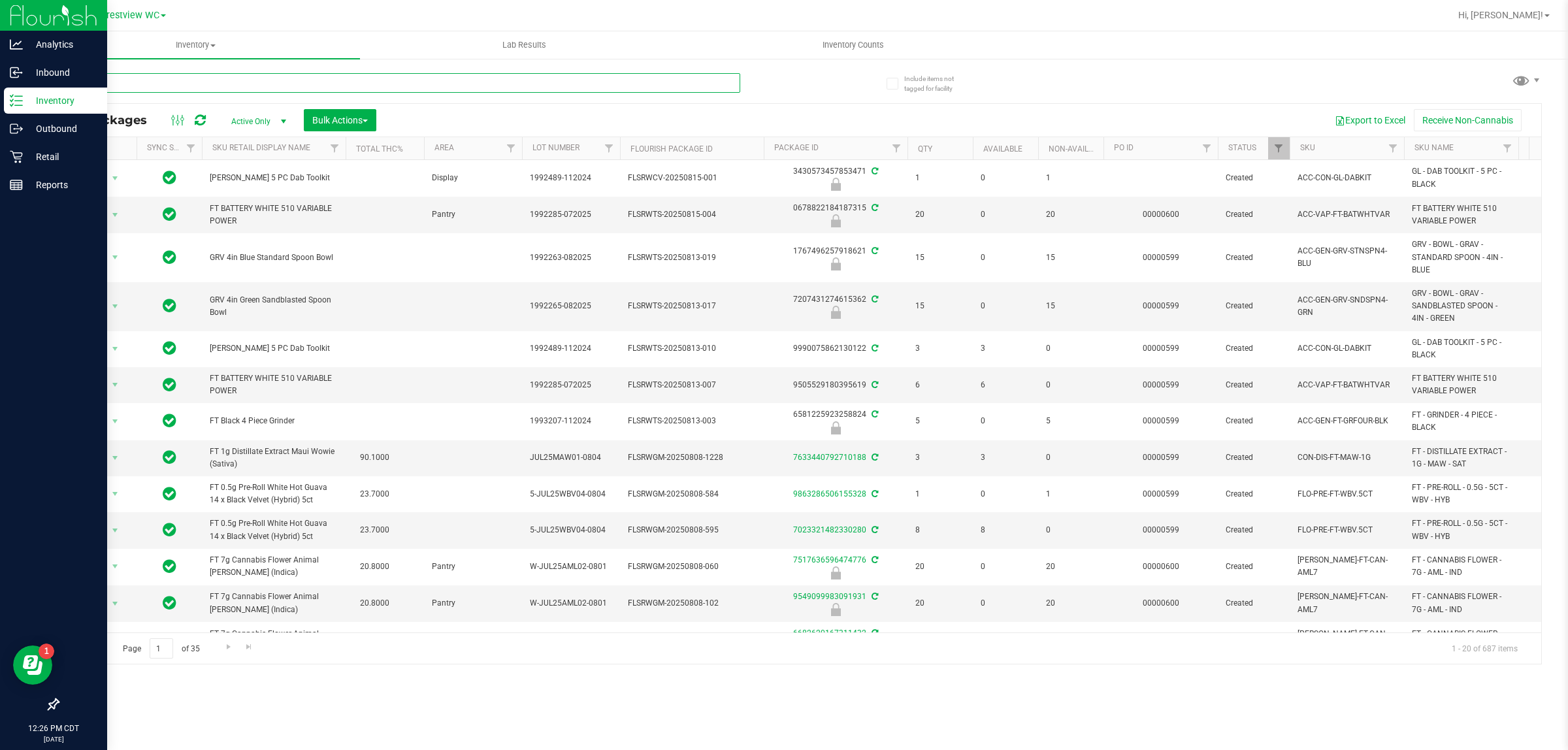
click at [253, 79] on input "text" at bounding box center [399, 83] width 683 height 20
click at [222, 82] on input "text" at bounding box center [399, 83] width 683 height 20
click at [729, 660] on div "Page 1 of 35 1 - 20 of 687 items" at bounding box center [798, 647] width 1482 height 31
click at [193, 77] on input "text" at bounding box center [399, 83] width 683 height 20
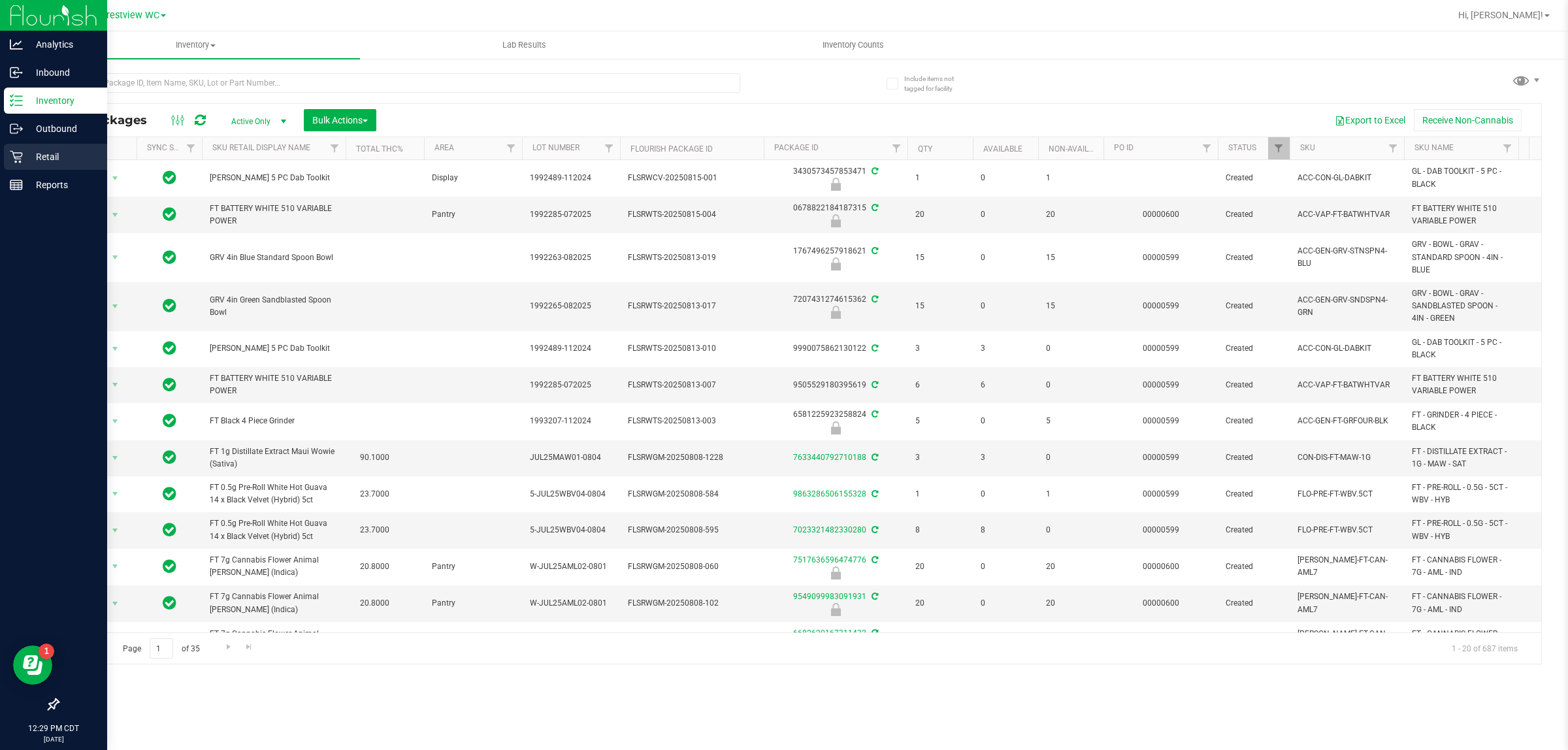
click at [27, 152] on p "Retail" at bounding box center [62, 157] width 79 height 16
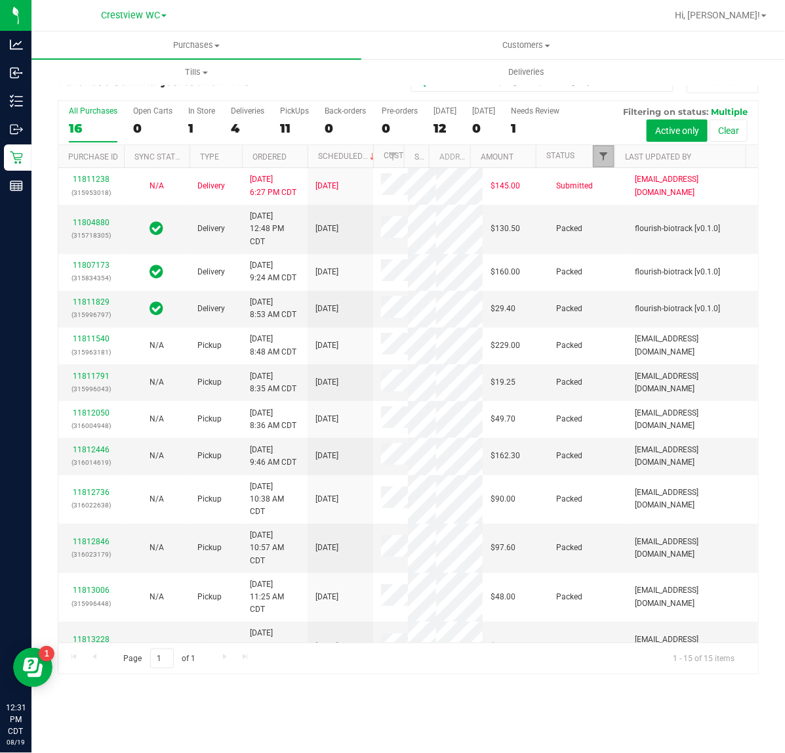
click at [602, 153] on span "Filter" at bounding box center [603, 156] width 10 height 10
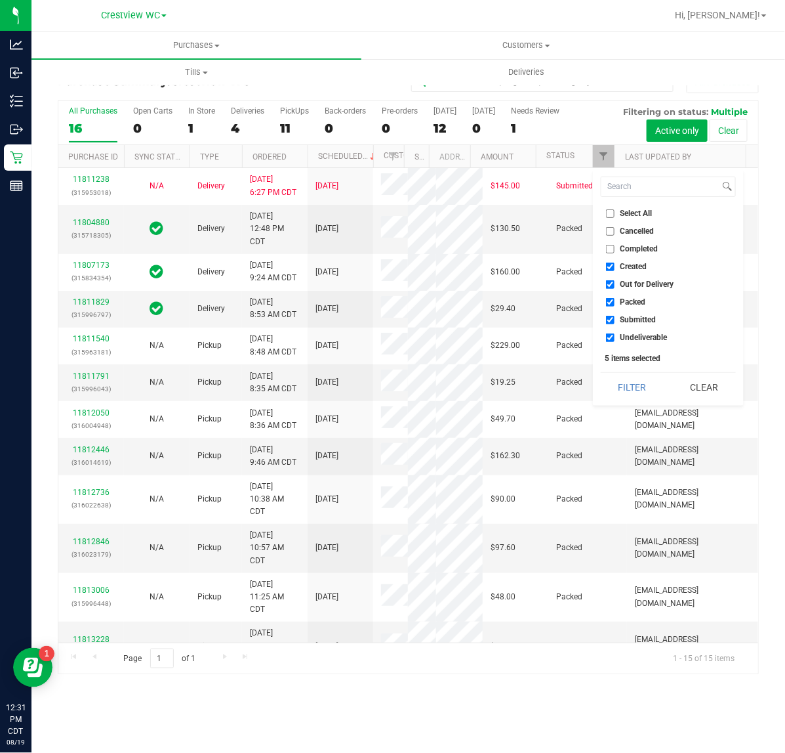
click at [624, 260] on li "Created" at bounding box center [668, 267] width 135 height 14
click at [632, 283] on span "Out for Delivery" at bounding box center [648, 284] width 54 height 8
click at [615, 283] on input "Out for Delivery" at bounding box center [610, 284] width 9 height 9
checkbox input "false"
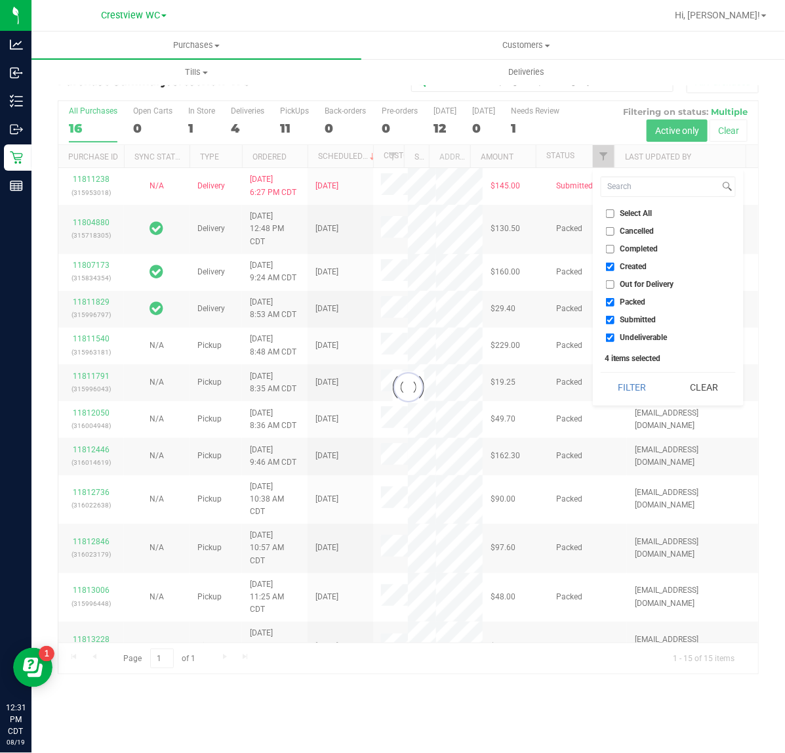
click at [632, 267] on span "Created" at bounding box center [634, 266] width 27 height 8
click at [615, 267] on input "Created" at bounding box center [610, 266] width 9 height 9
checkbox input "false"
click at [634, 302] on span "Packed" at bounding box center [634, 302] width 26 height 8
click at [615, 302] on input "Packed" at bounding box center [610, 302] width 9 height 9
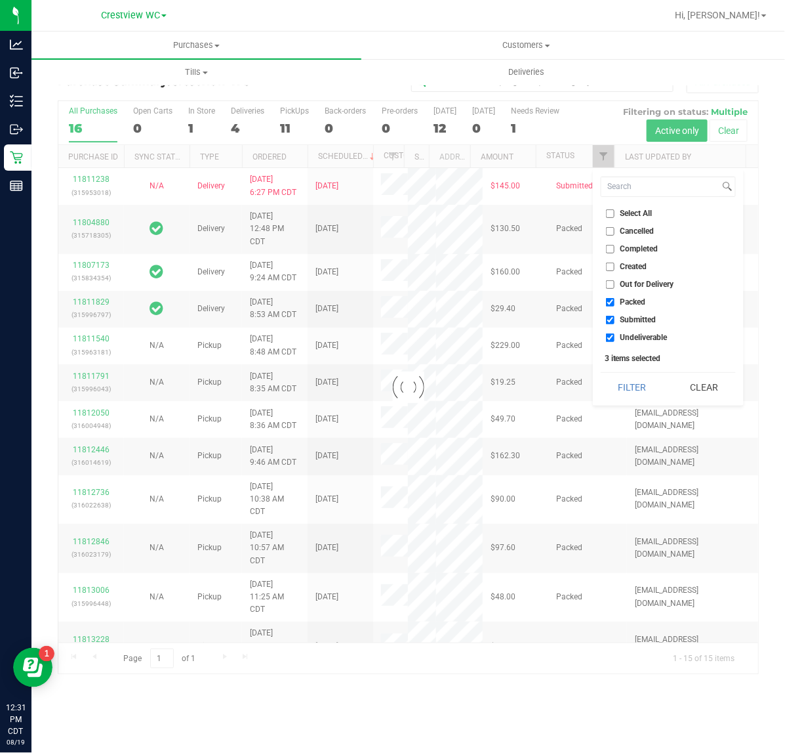
checkbox input "false"
checkbox input "true"
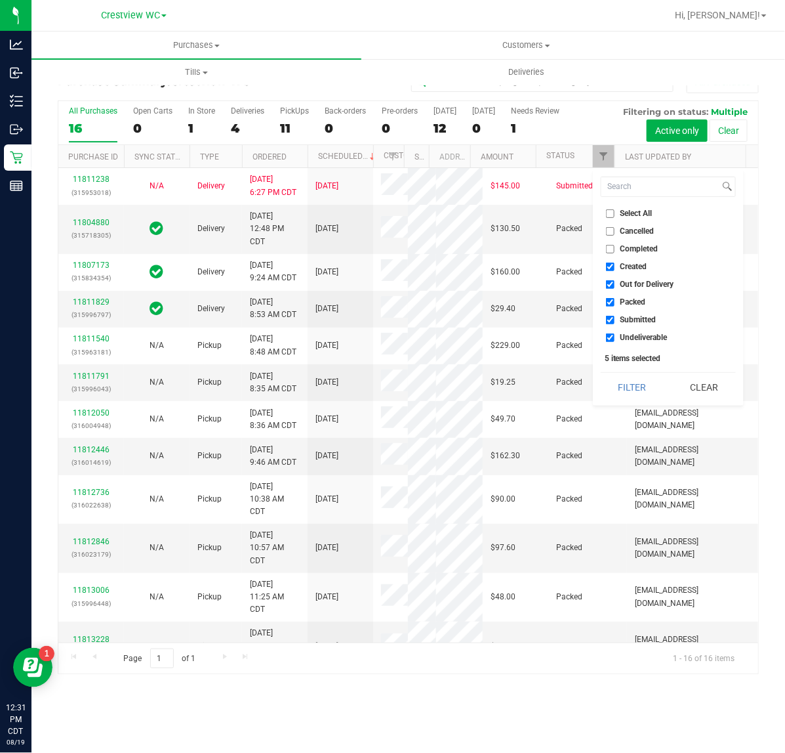
click at [636, 333] on span "Undeliverable" at bounding box center [644, 337] width 47 height 8
click at [615, 333] on input "Undeliverable" at bounding box center [610, 337] width 9 height 9
checkbox input "false"
click at [612, 304] on input "Packed" at bounding box center [610, 302] width 9 height 9
checkbox input "false"
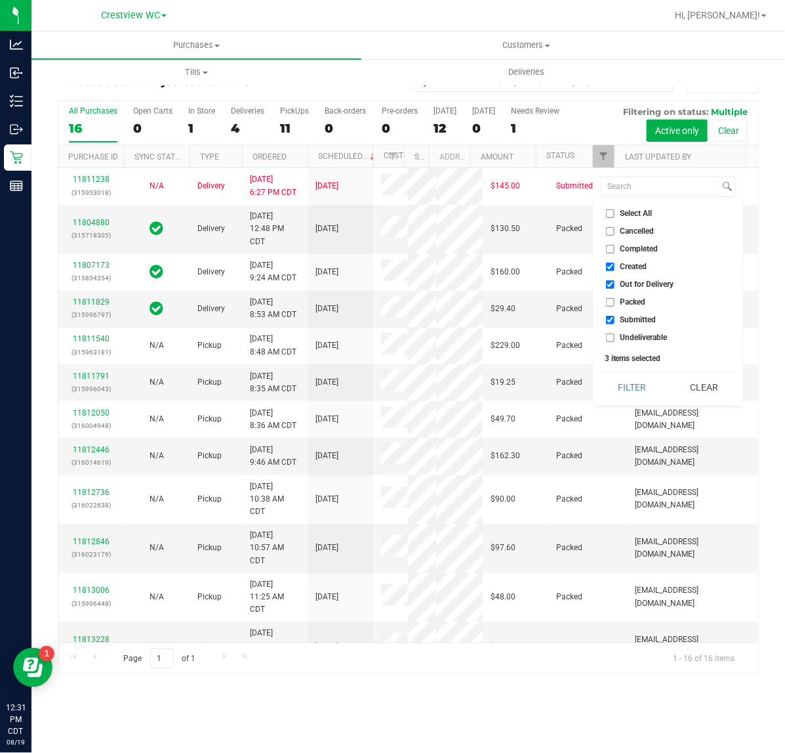
click at [606, 281] on input "Out for Delivery" at bounding box center [610, 284] width 9 height 9
checkbox input "false"
click at [612, 270] on input "Created" at bounding box center [610, 266] width 9 height 9
checkbox input "false"
click at [638, 374] on button "Filter" at bounding box center [632, 387] width 63 height 29
